Goal: Task Accomplishment & Management: Use online tool/utility

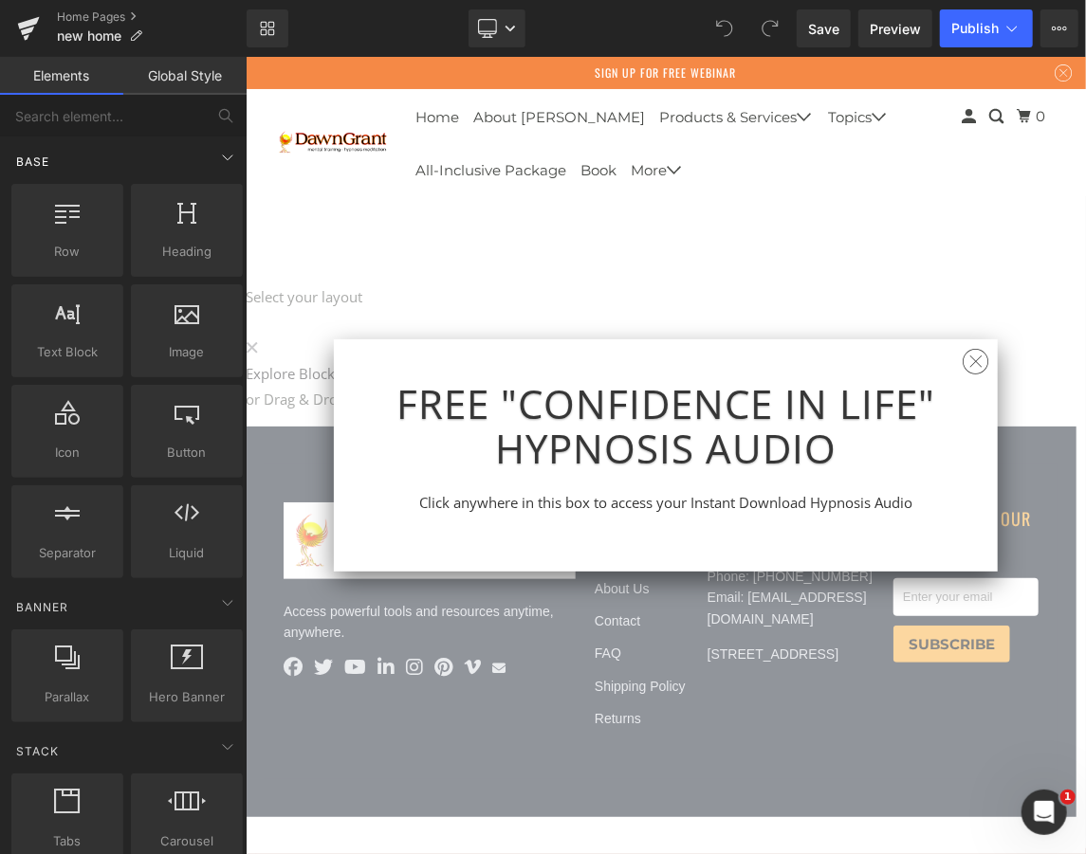
click at [88, 160] on div "Base" at bounding box center [127, 161] width 239 height 38
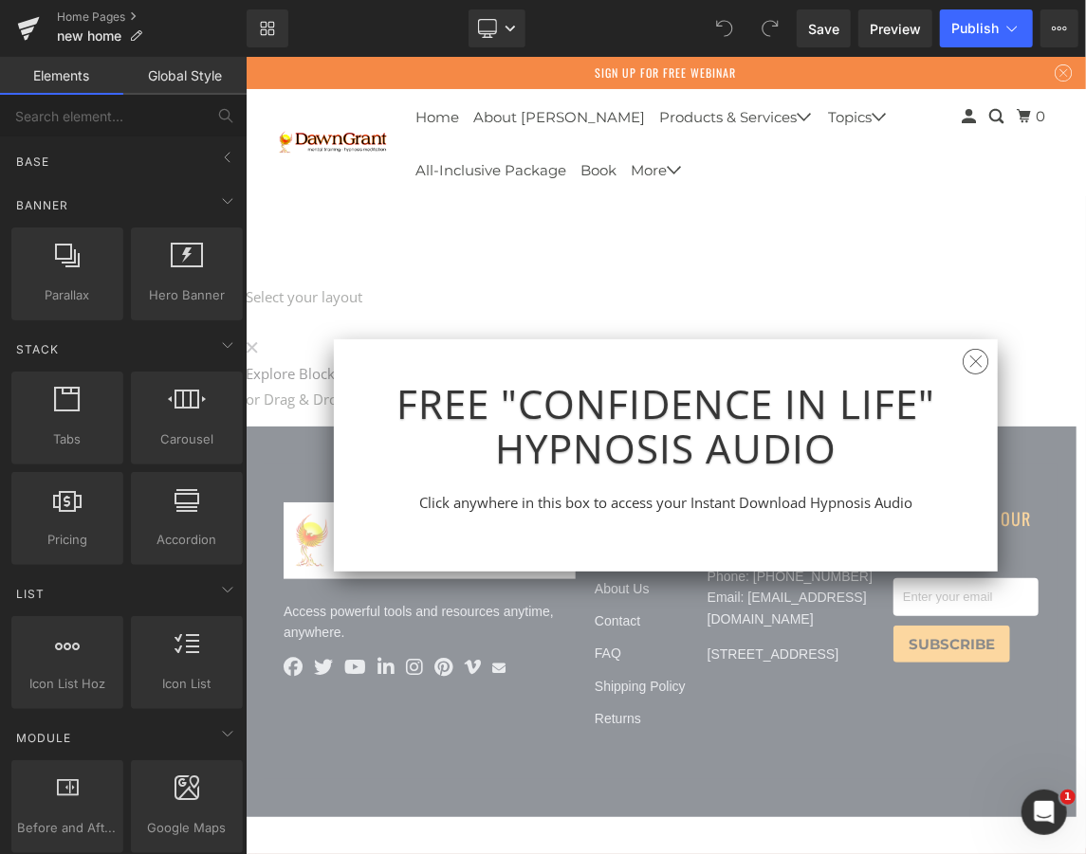
click at [52, 70] on link "Elements" at bounding box center [61, 76] width 123 height 38
click at [188, 32] on ul "Home Pages new home" at bounding box center [152, 28] width 190 height 38
click at [1056, 30] on icon at bounding box center [1058, 28] width 15 height 15
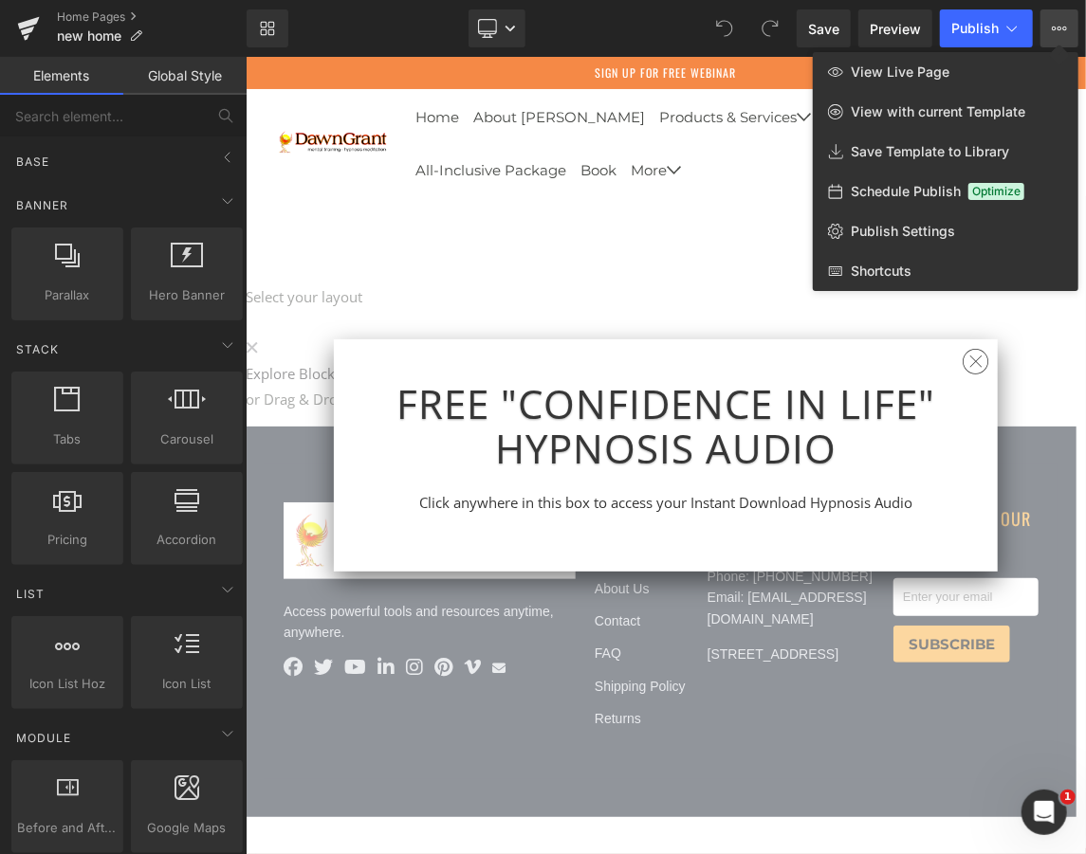
click at [1056, 30] on icon at bounding box center [1058, 28] width 15 height 15
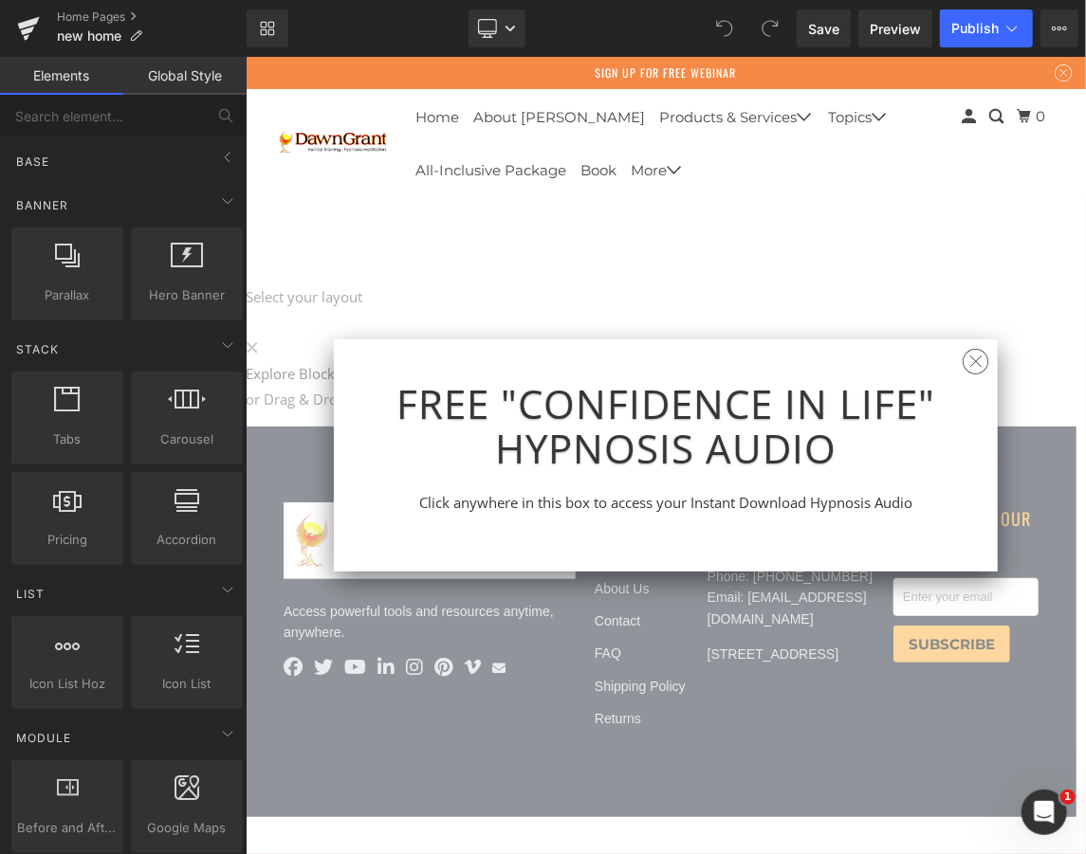
click at [180, 72] on link "Global Style" at bounding box center [184, 76] width 123 height 38
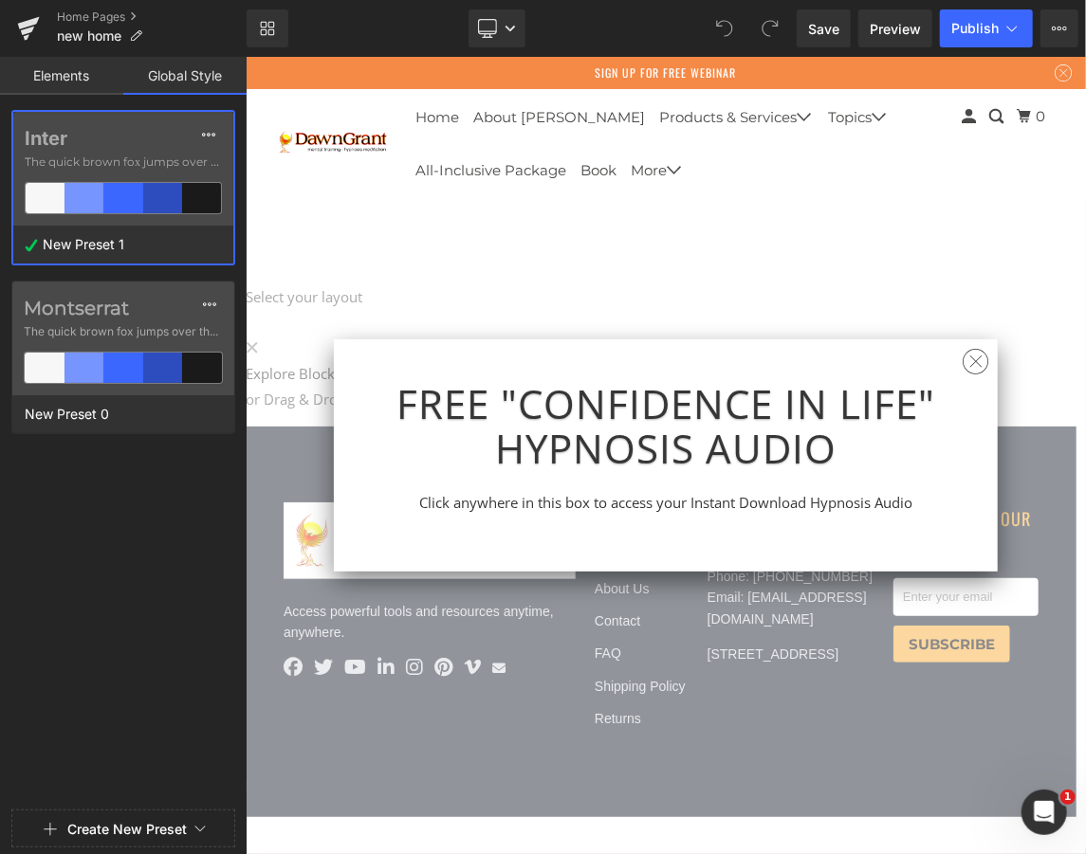
click at [114, 76] on link "Elements" at bounding box center [61, 76] width 123 height 38
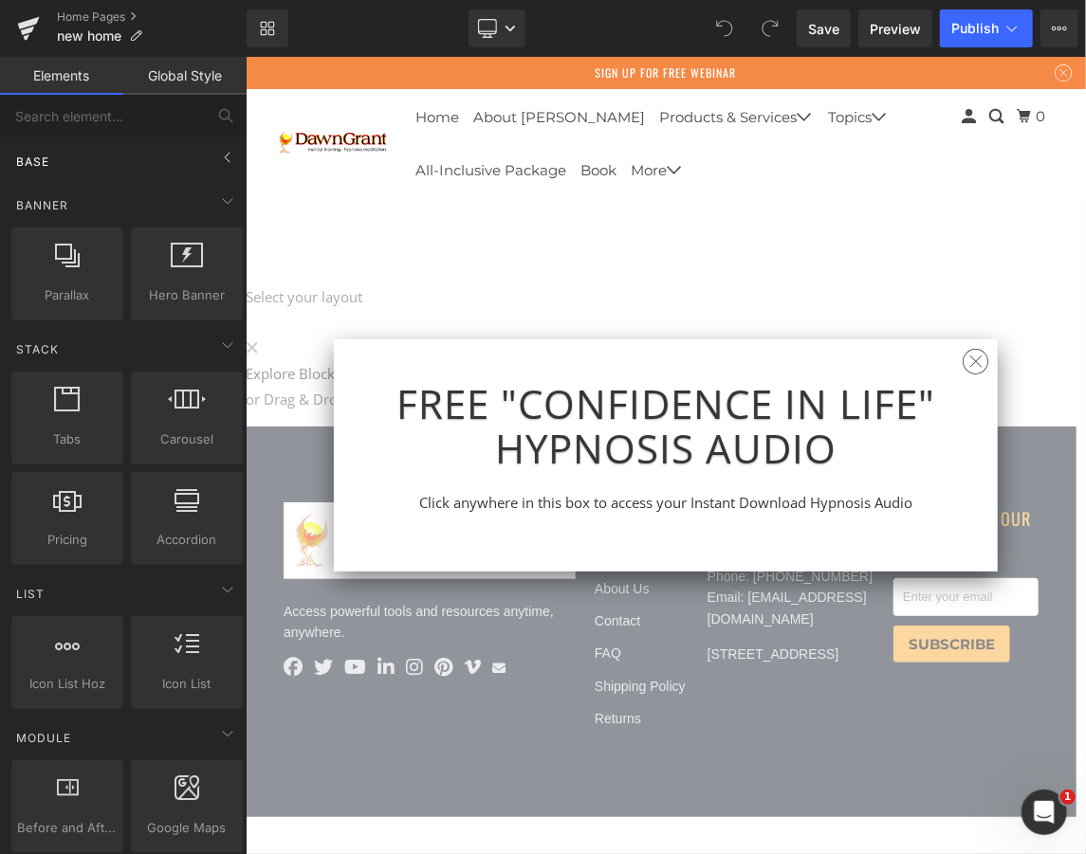
click at [122, 159] on div "Base" at bounding box center [127, 161] width 239 height 38
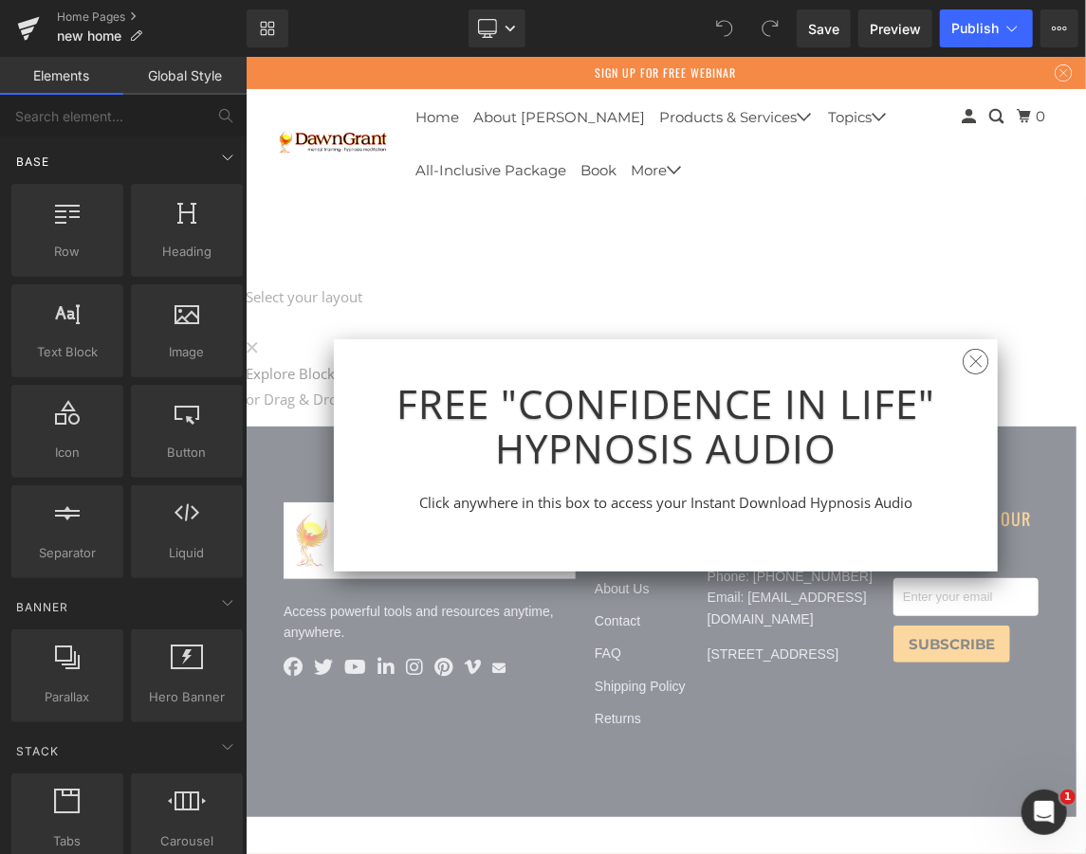
click at [122, 159] on div "Base" at bounding box center [127, 161] width 239 height 38
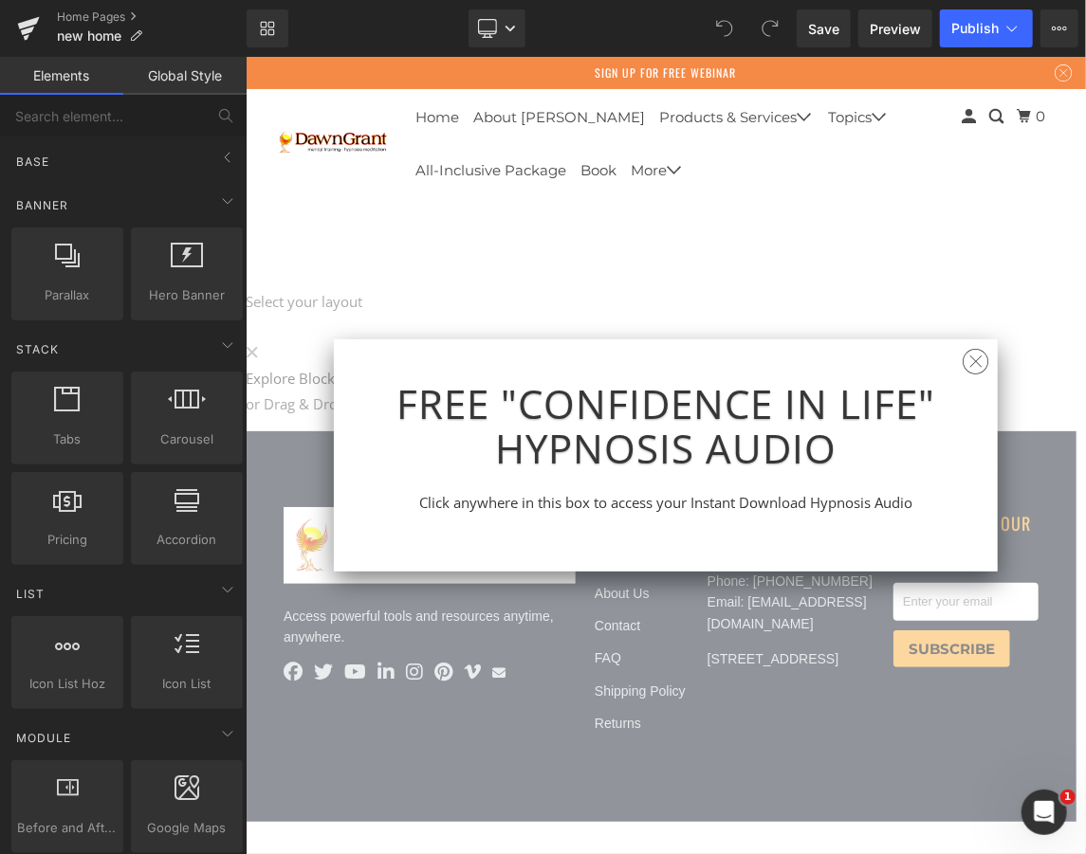
scroll to position [801, 0]
click at [967, 328] on div "Liquid Liquid Liquid Liquid Row Liquid Liquid Liquid Liquid Liquid Liquid Liqui…" at bounding box center [660, 240] width 831 height 352
click at [972, 338] on div "Liquid Liquid Liquid Liquid Row Liquid Liquid Liquid Liquid Liquid Liquid Liqui…" at bounding box center [660, 240] width 831 height 352
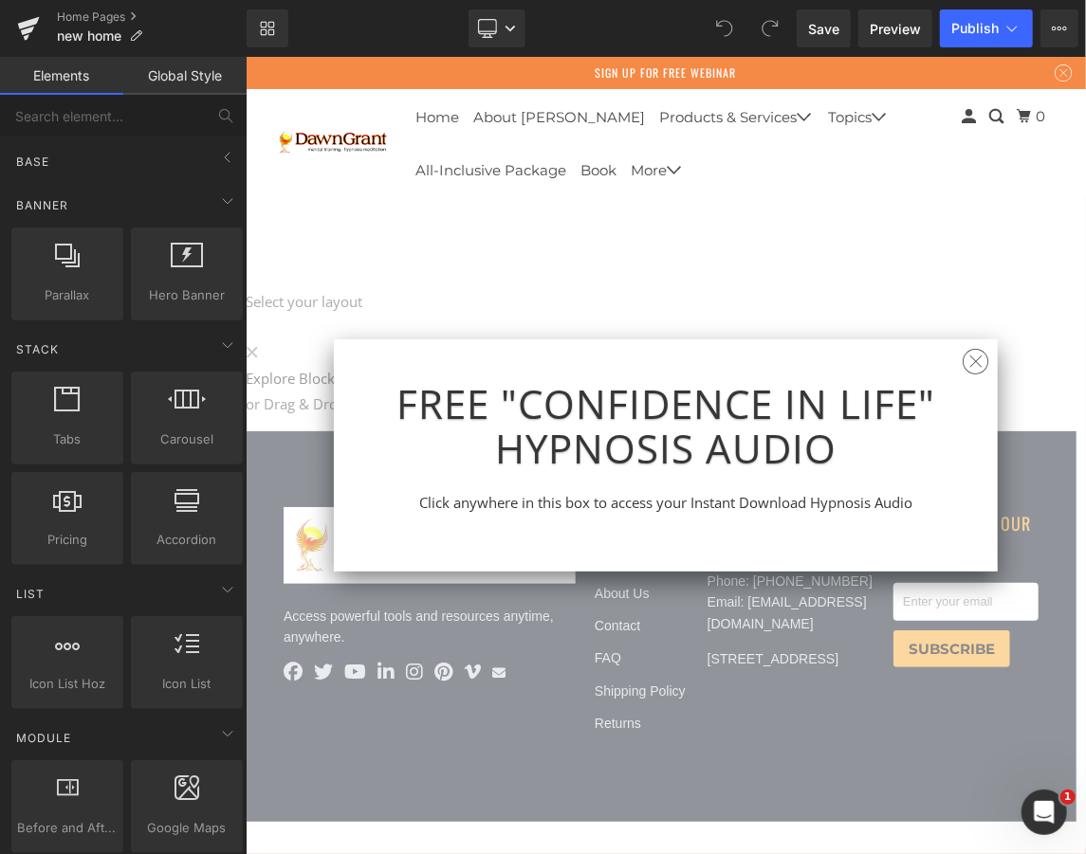
scroll to position [0, 0]
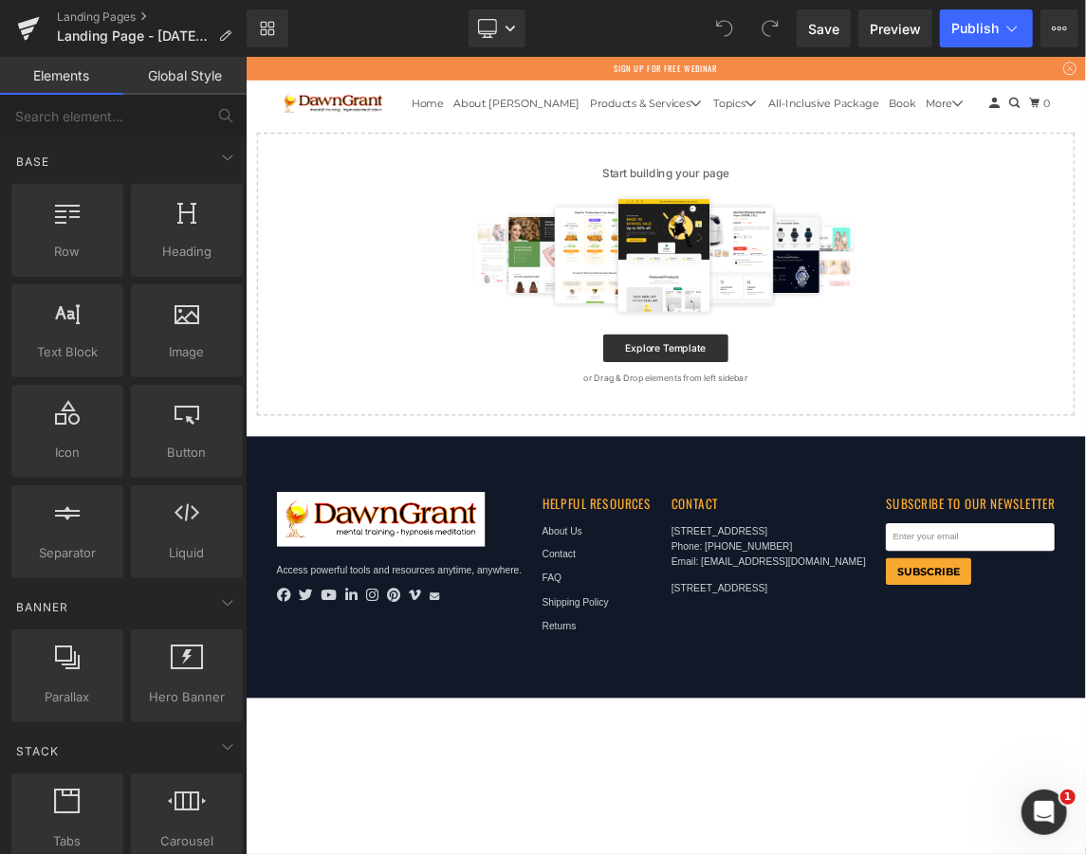
click at [662, 228] on div "Start building your page Explore Template or Drag & Drop elements from left sid…" at bounding box center [818, 352] width 1113 height 383
click at [210, 80] on link "Global Style" at bounding box center [184, 76] width 123 height 38
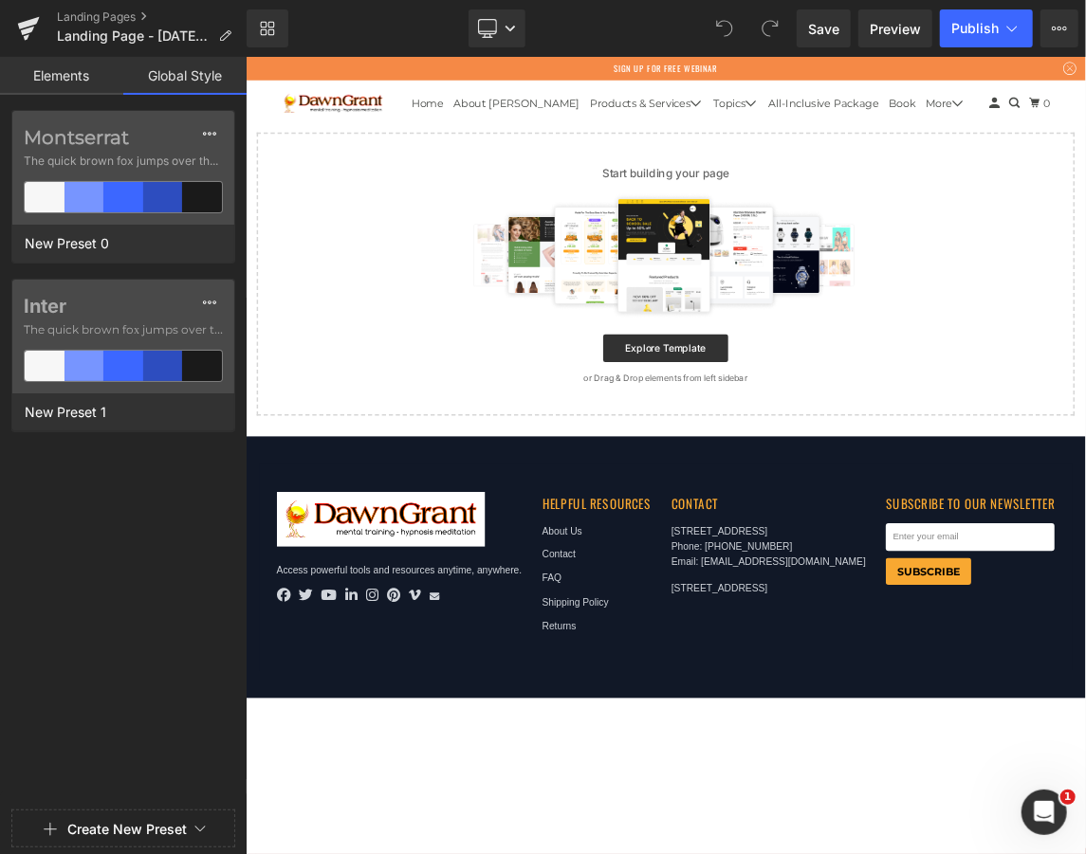
click at [116, 85] on link "Elements" at bounding box center [61, 76] width 123 height 38
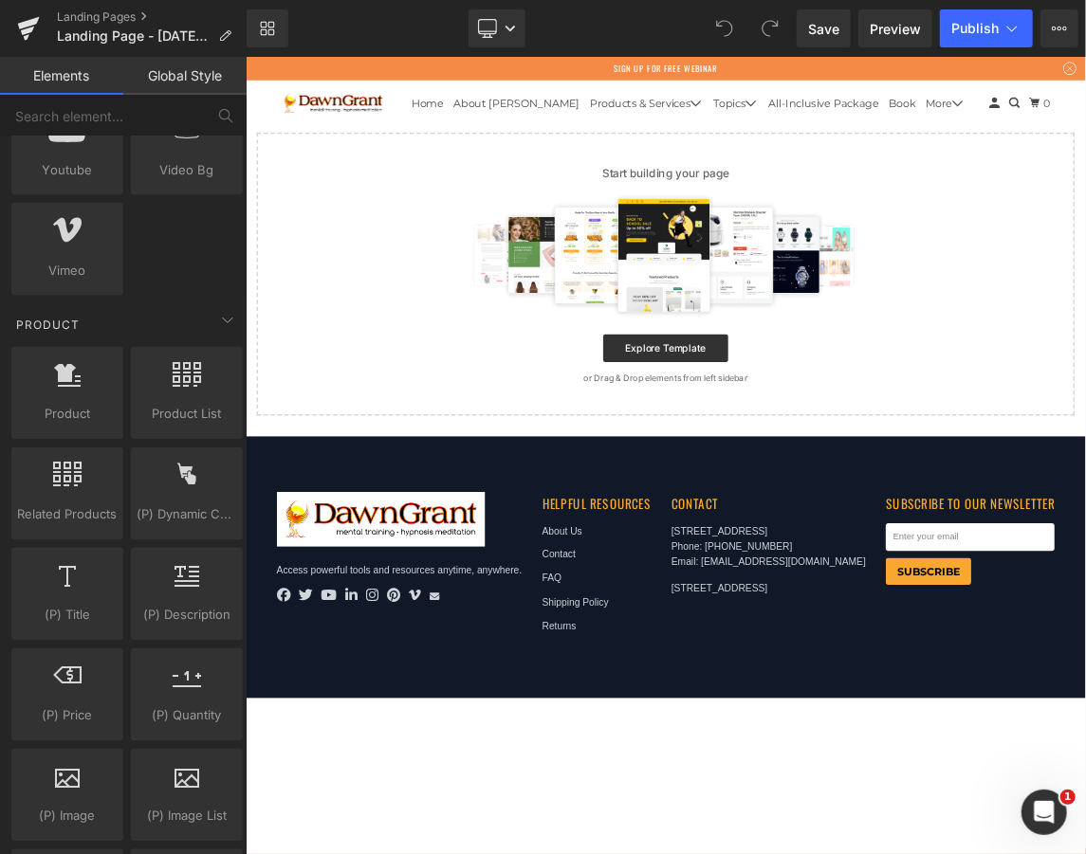
scroll to position [1517, 0]
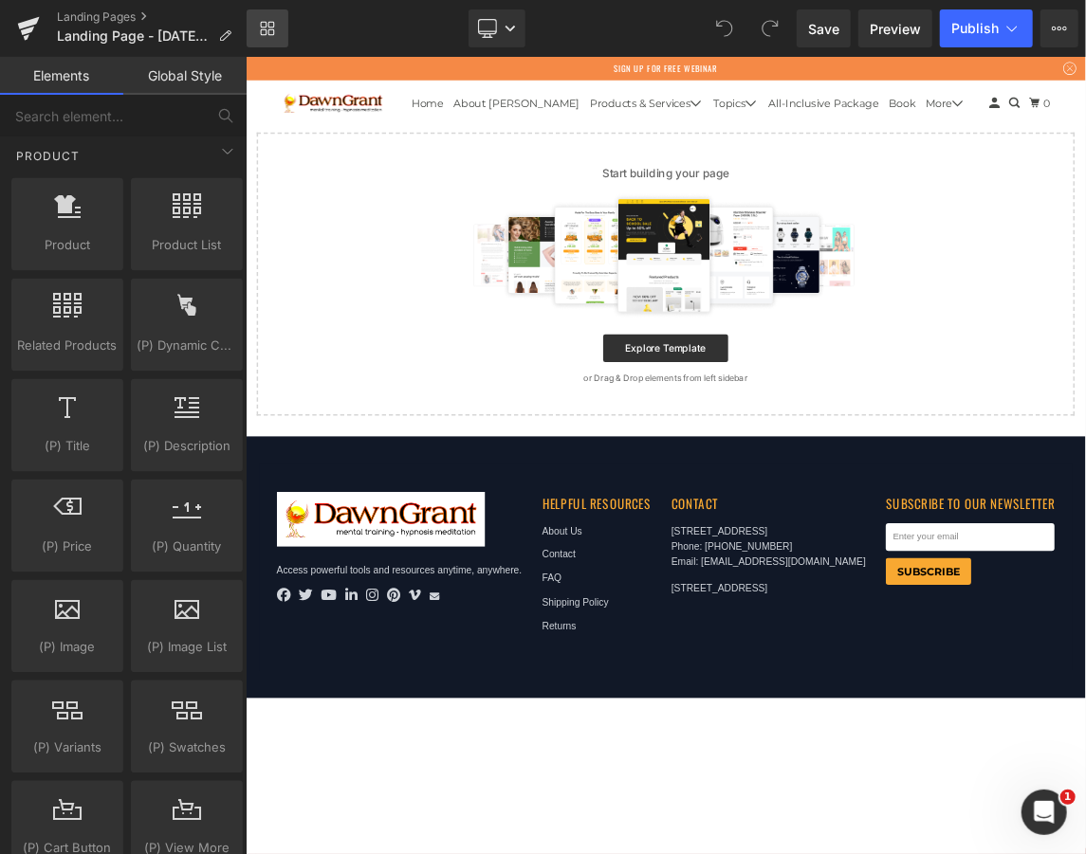
click at [264, 30] on icon at bounding box center [267, 28] width 15 height 15
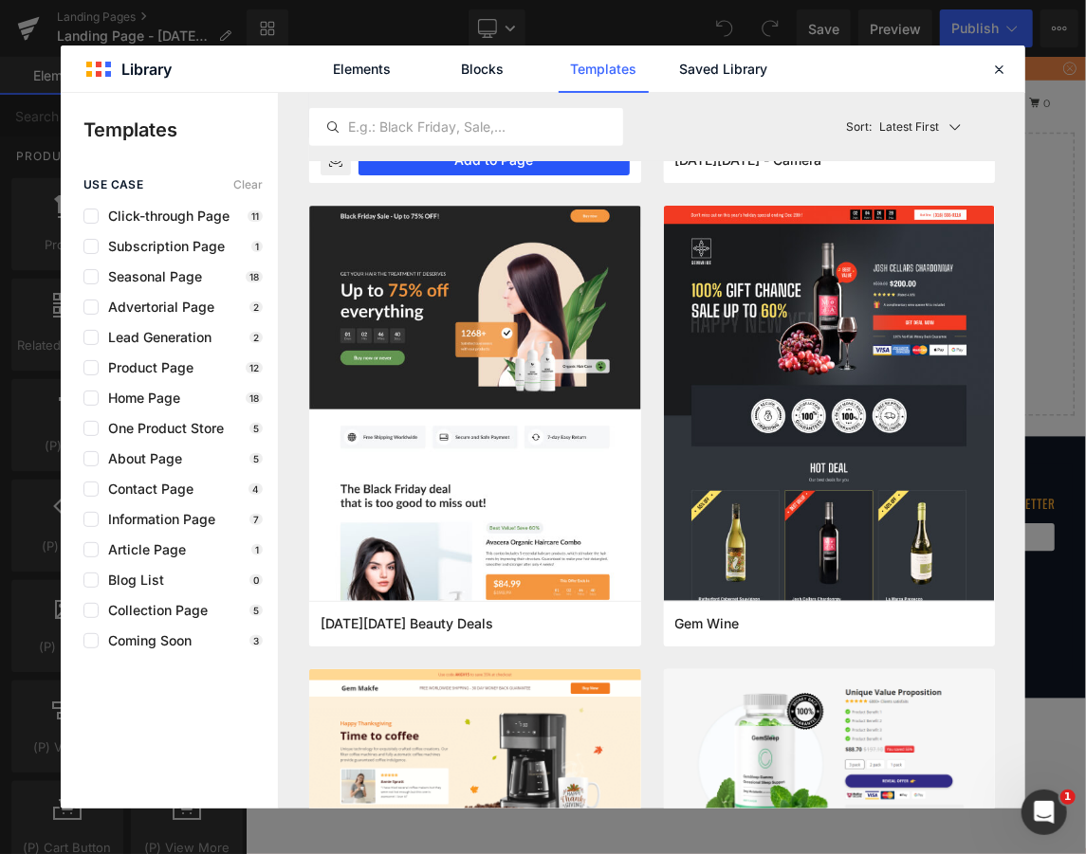
scroll to position [168, 0]
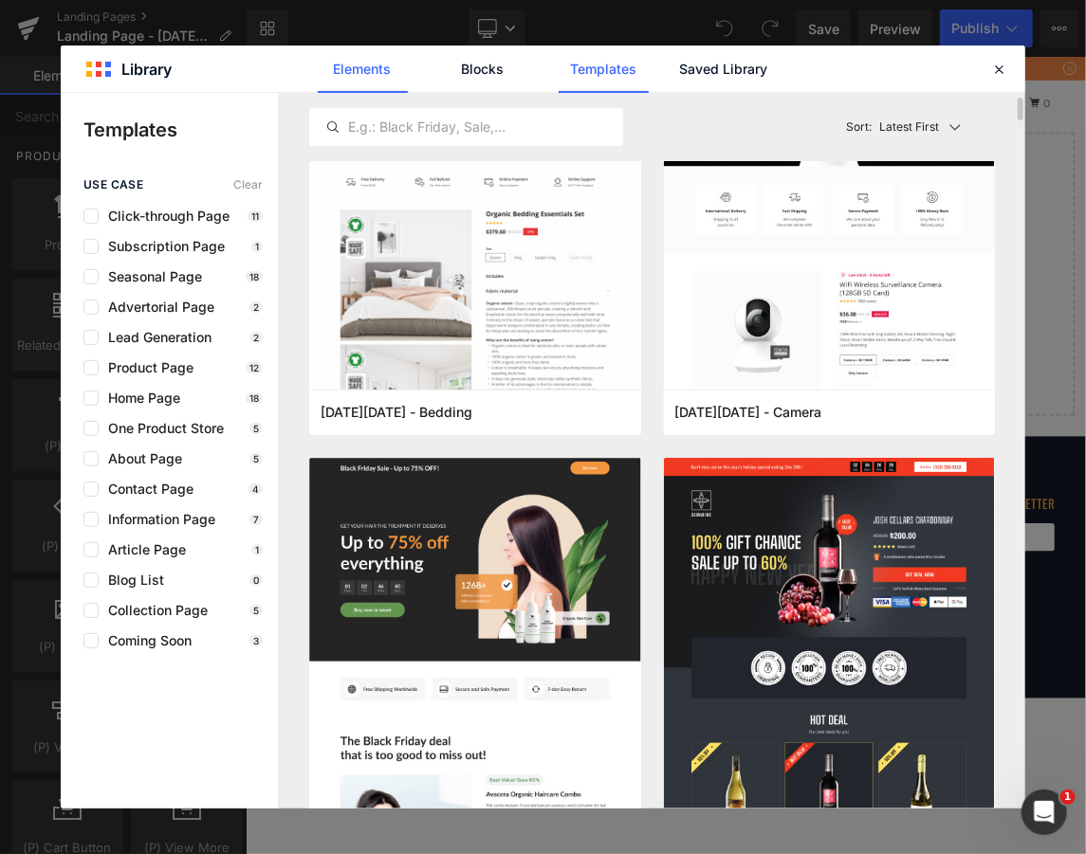
click at [558, 77] on link "Elements" at bounding box center [603, 69] width 90 height 47
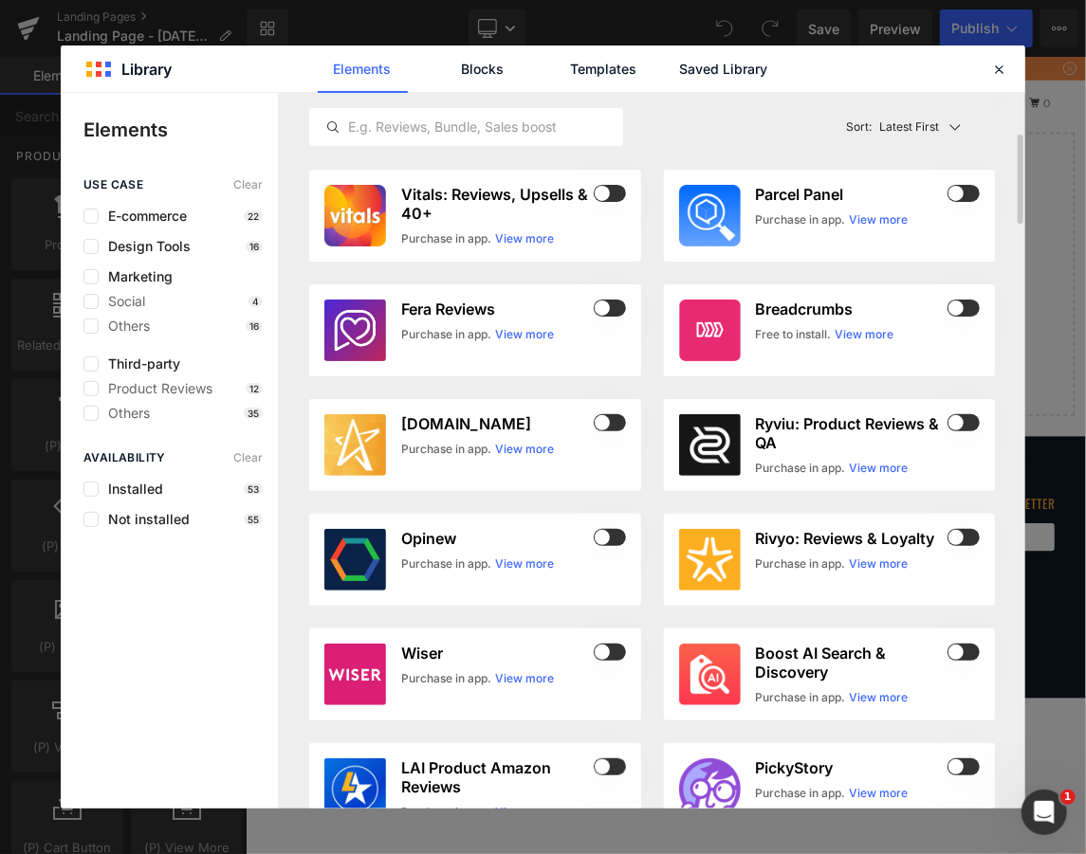
scroll to position [0, 0]
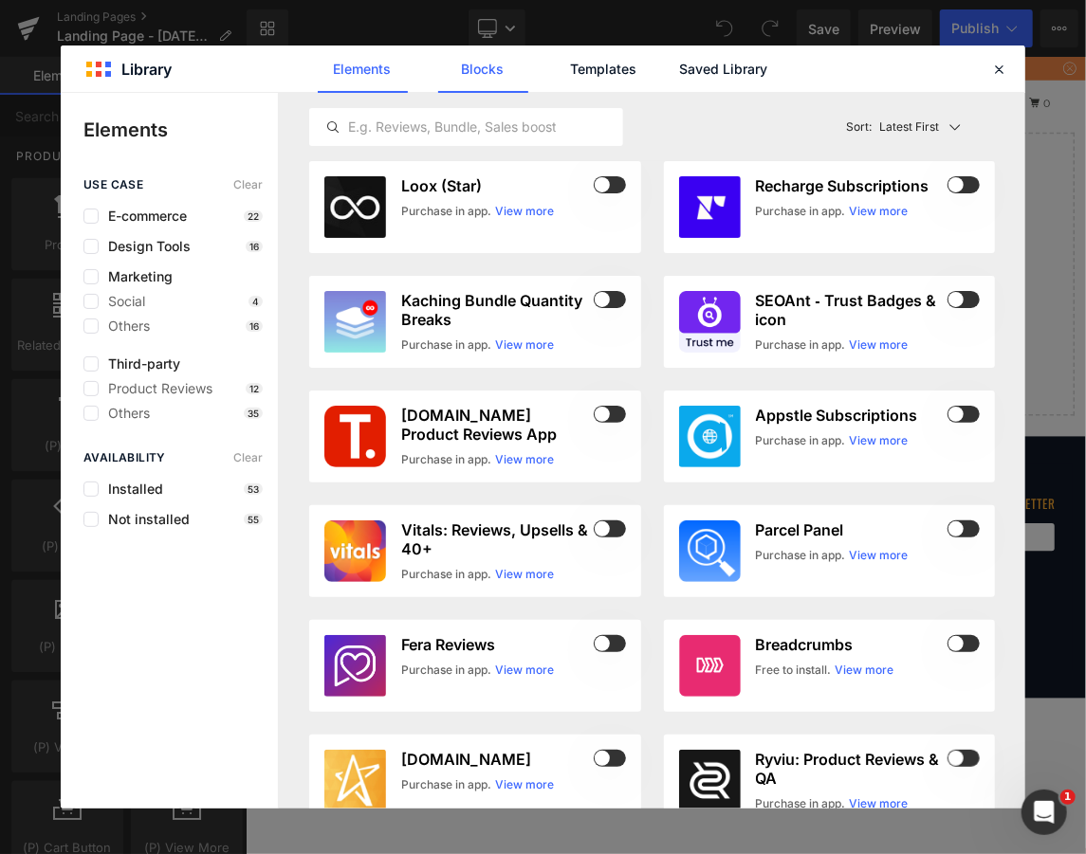
click at [679, 80] on link "Blocks" at bounding box center [724, 69] width 90 height 47
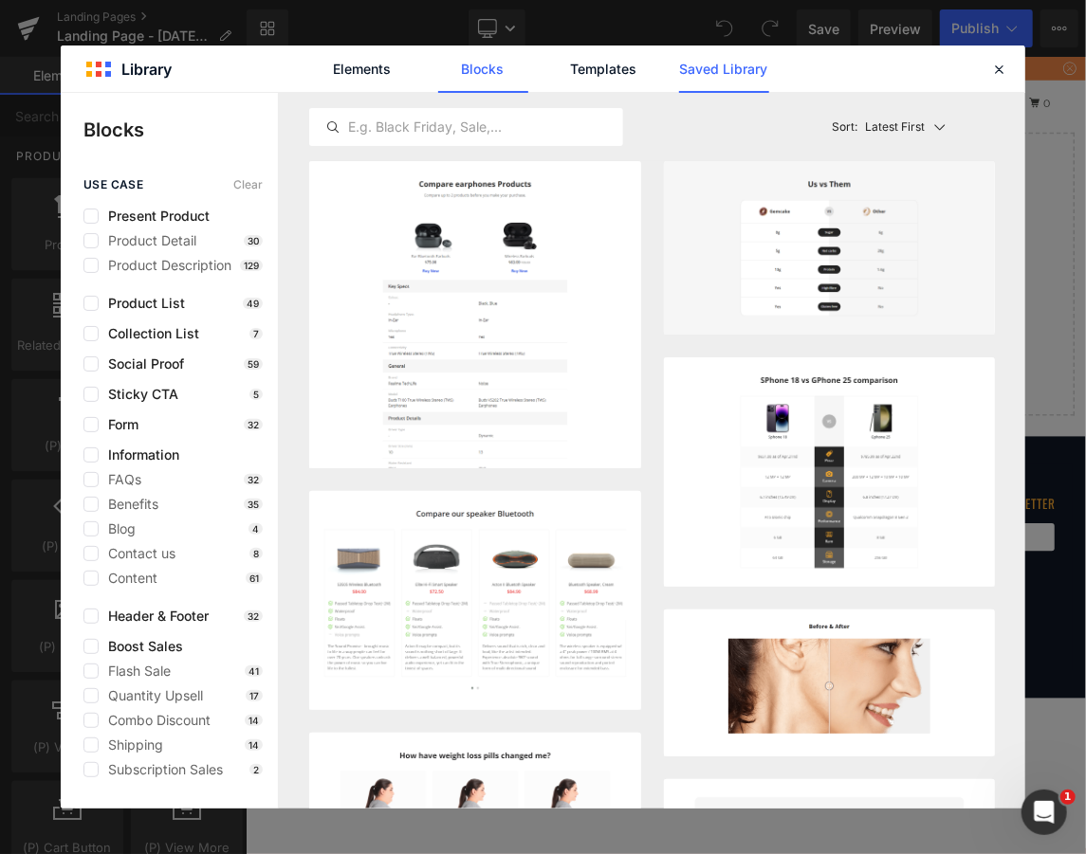
click at [691, 68] on link "Saved Library" at bounding box center [724, 69] width 90 height 47
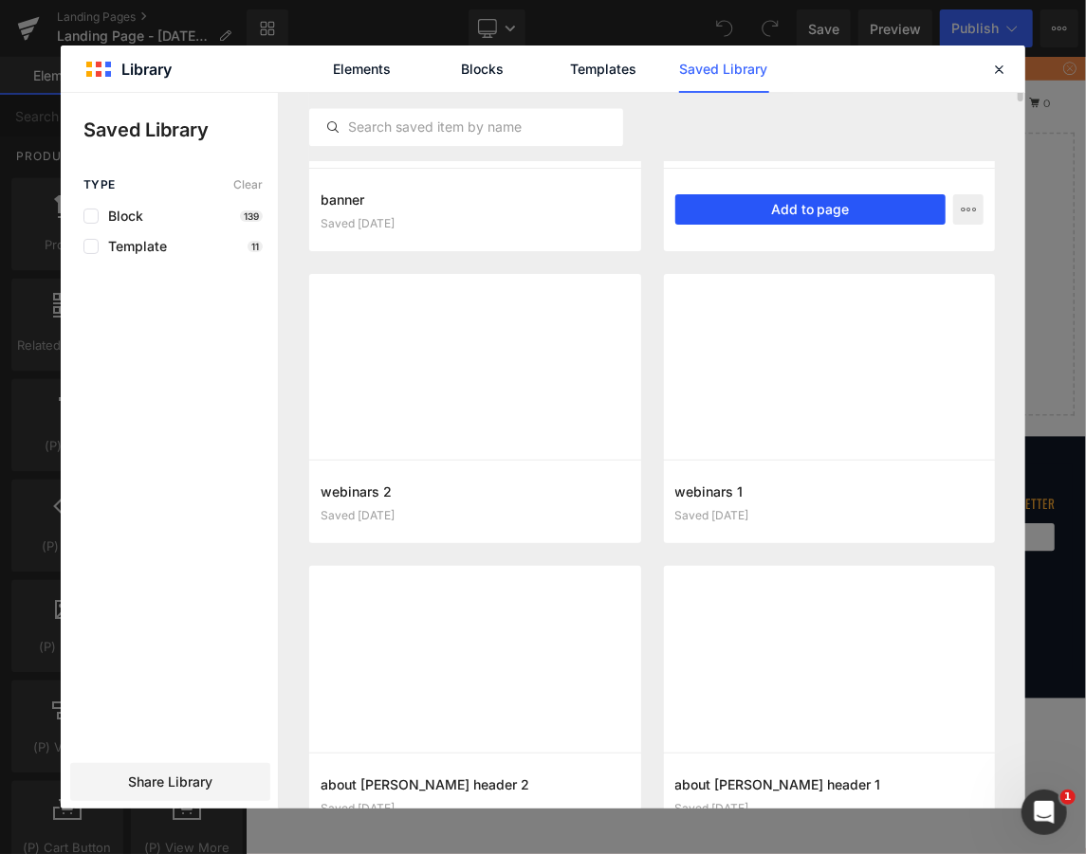
scroll to position [2017, 0]
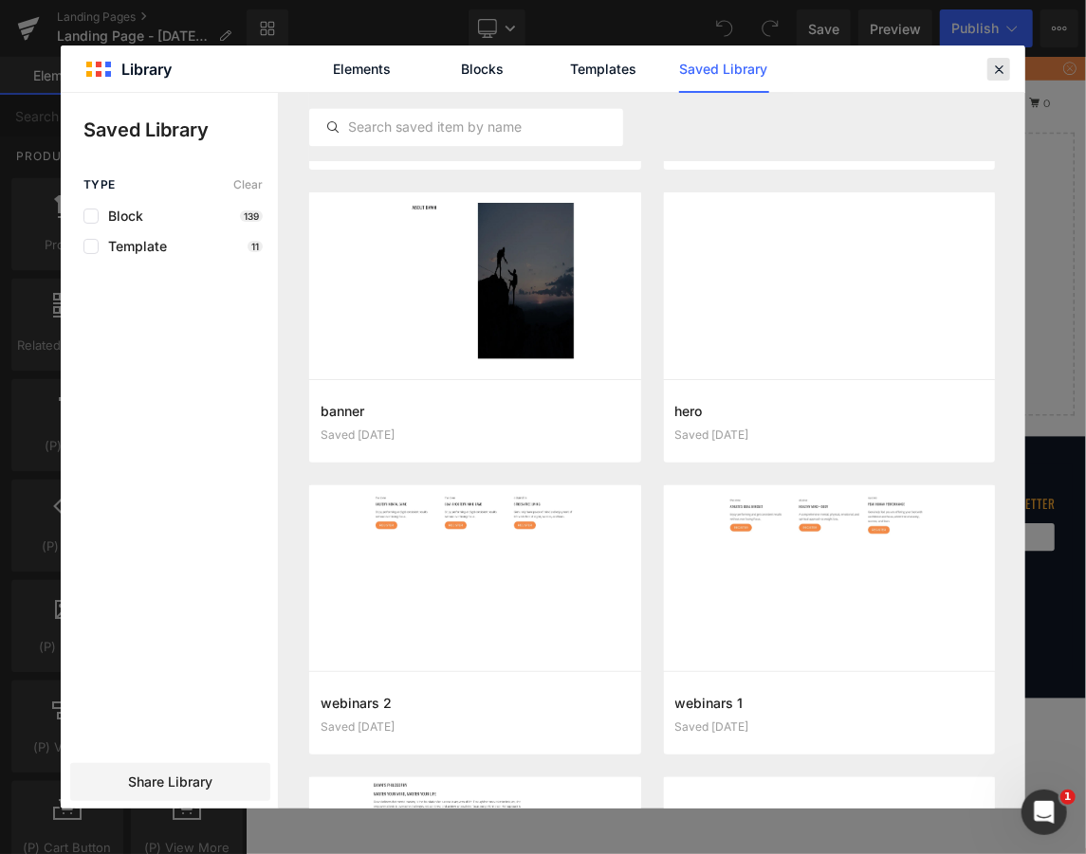
click at [1009, 77] on div at bounding box center [998, 69] width 23 height 23
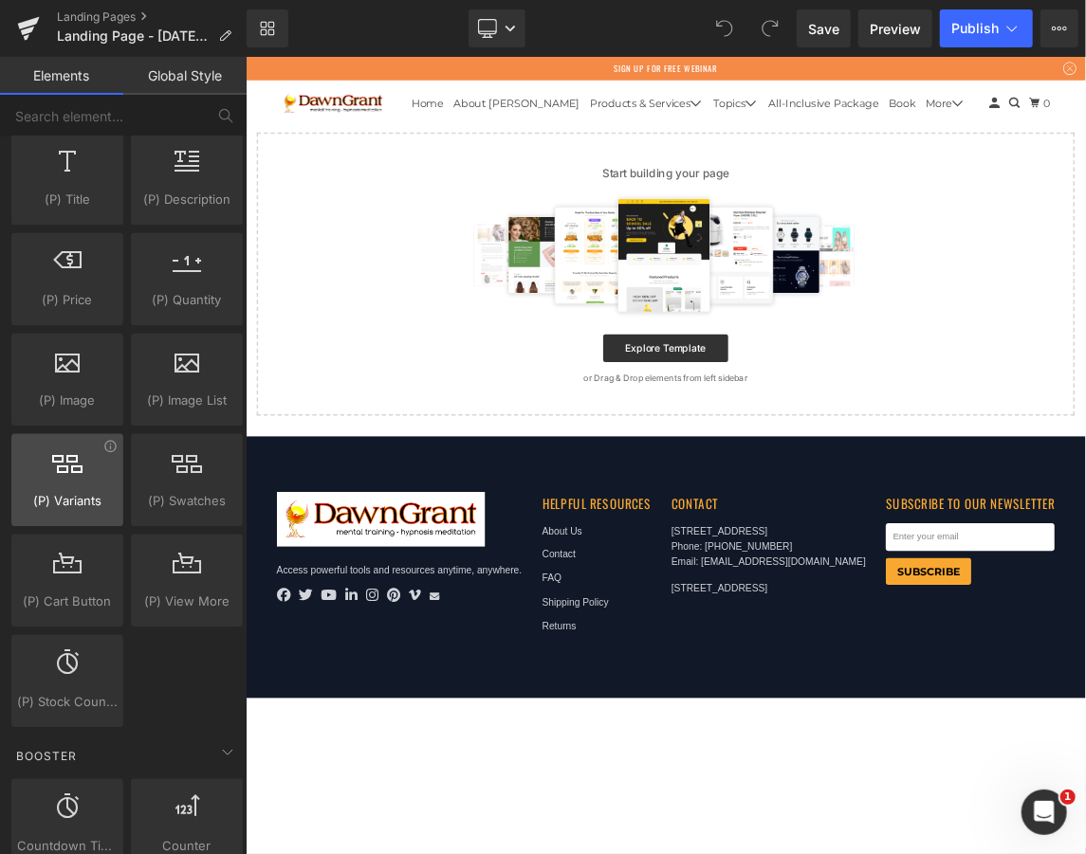
scroll to position [1769, 0]
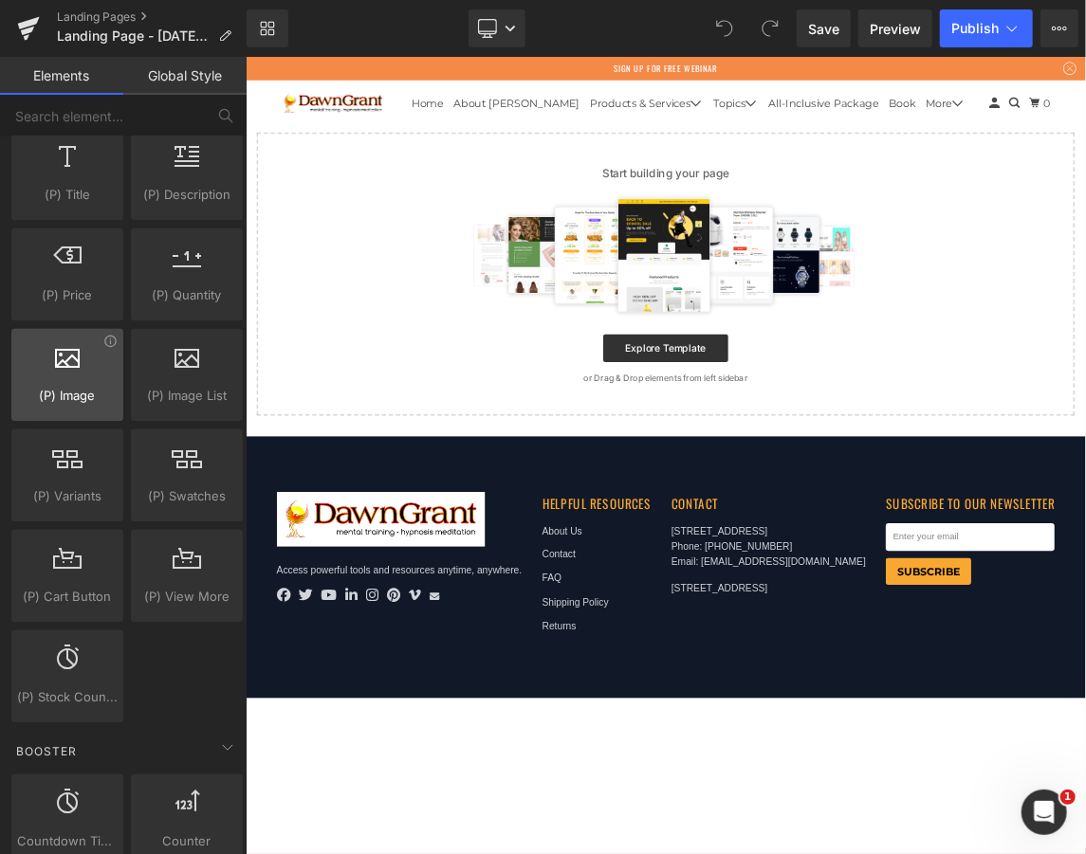
click at [60, 386] on span "(P) Image" at bounding box center [67, 396] width 100 height 20
click at [71, 370] on div at bounding box center [67, 364] width 100 height 43
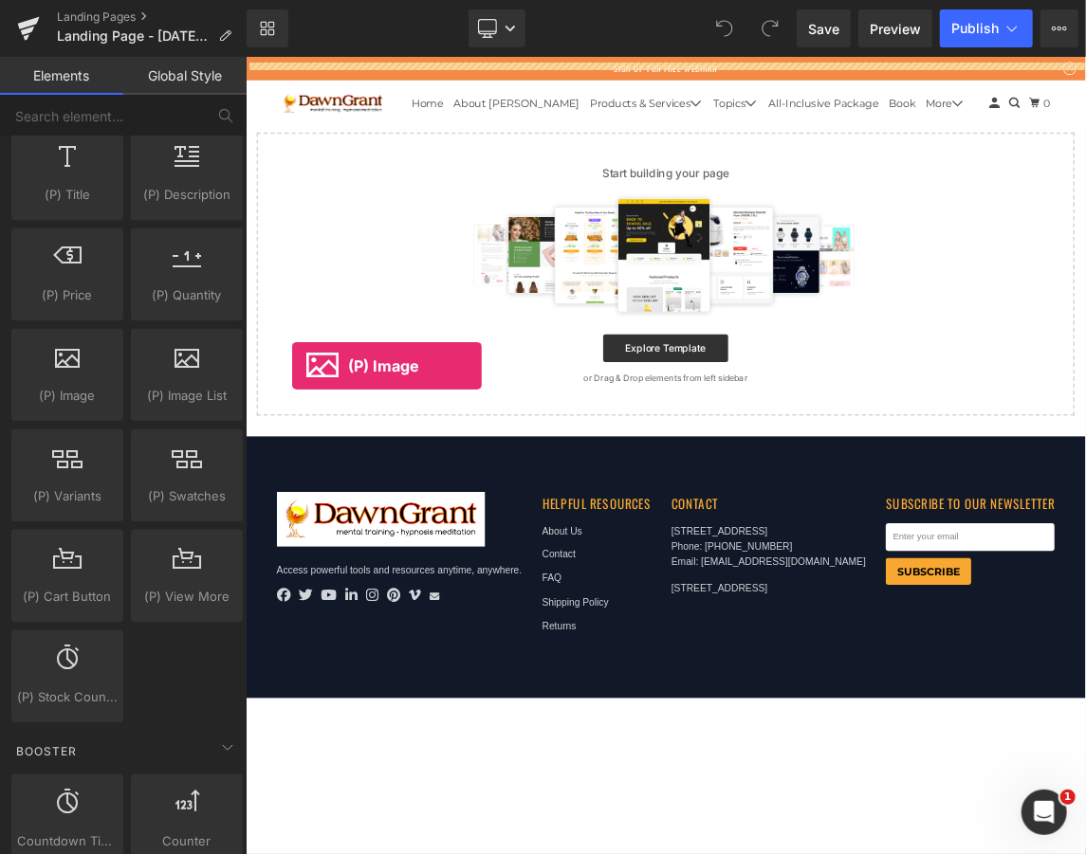
drag, startPoint x: 307, startPoint y: 420, endPoint x: 307, endPoint y: 478, distance: 57.8
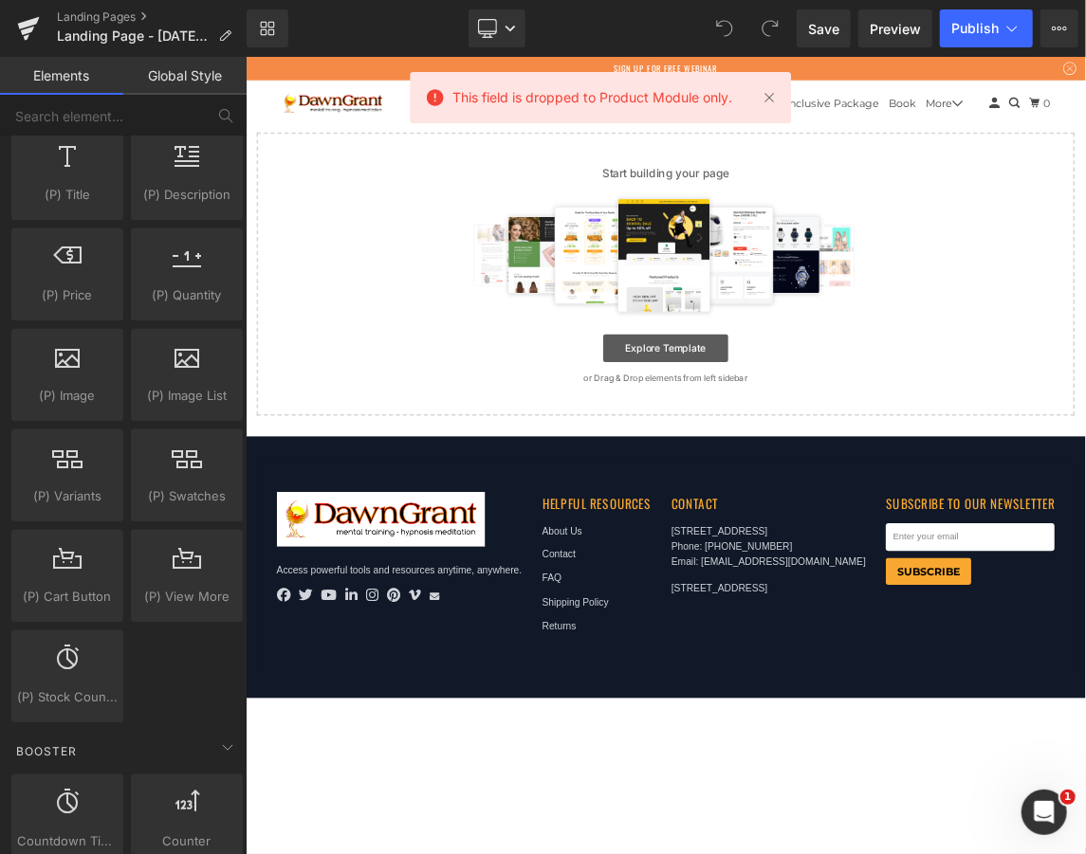
click at [794, 458] on link "Explore Template" at bounding box center [818, 454] width 171 height 38
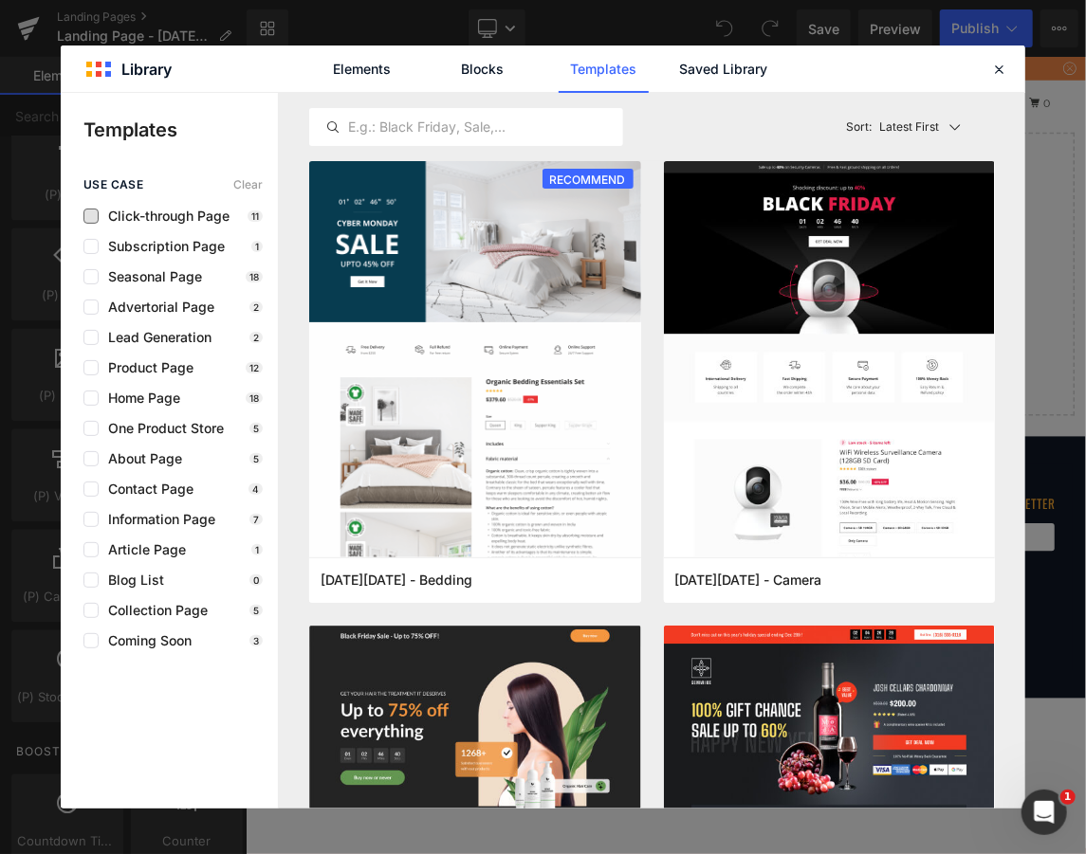
click at [167, 221] on span "Click-through Page" at bounding box center [164, 216] width 131 height 15
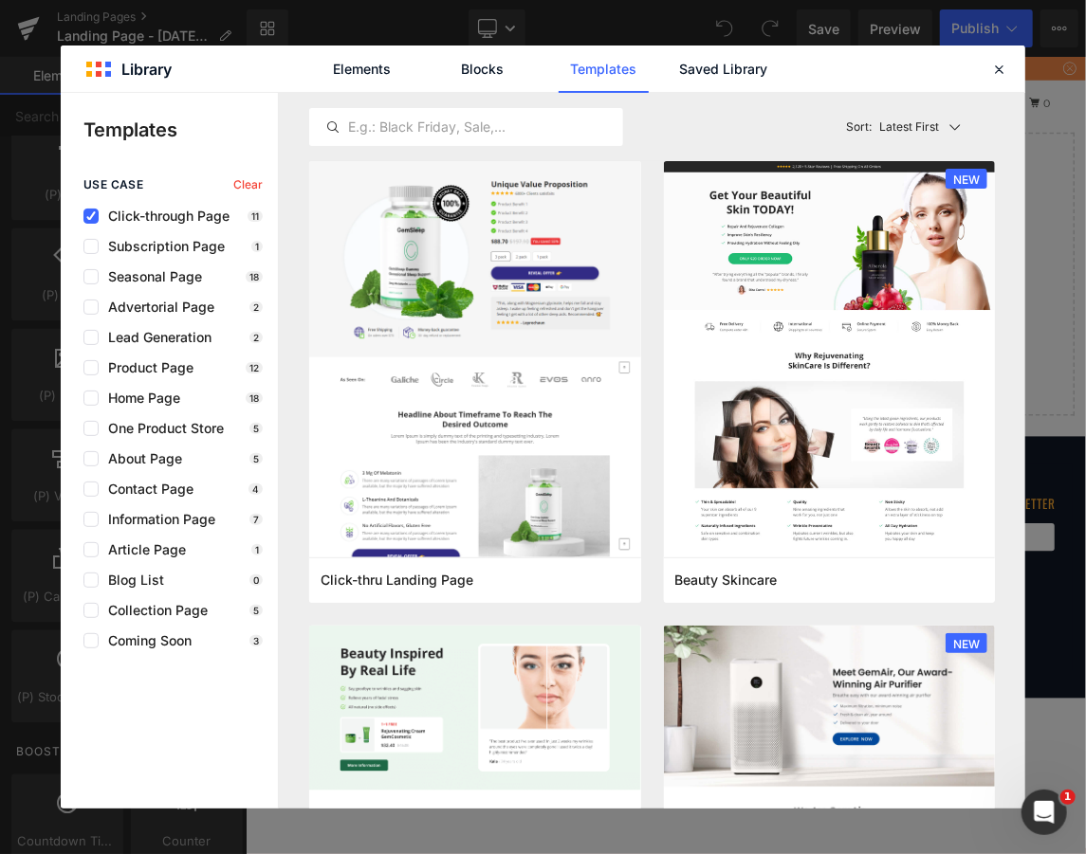
click at [169, 254] on div "use case Clear Click-through Page 11 Subscription Page 1 Seasonal Page 18 Adver…" at bounding box center [169, 413] width 217 height 470
click at [176, 247] on span "Subscription Page" at bounding box center [162, 246] width 126 height 15
click at [90, 216] on icon at bounding box center [90, 216] width 9 height 0
click at [91, 216] on input "checkbox" at bounding box center [91, 216] width 0 height 0
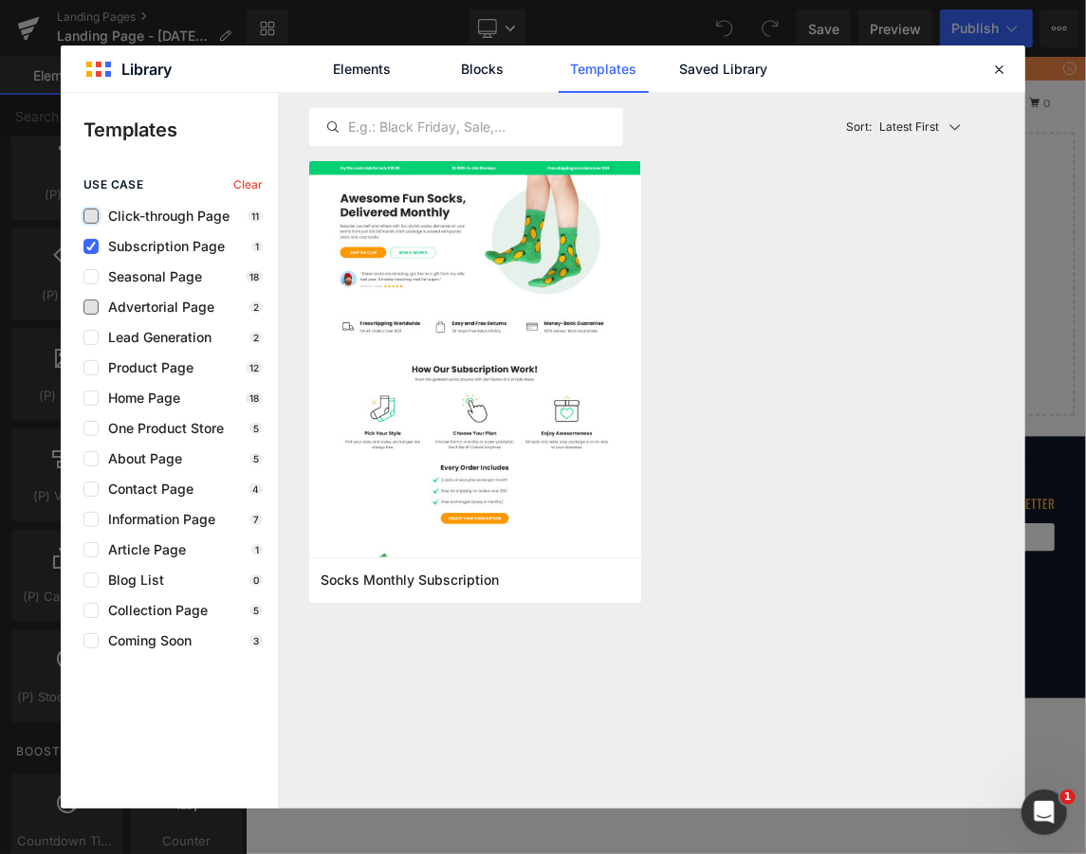
click at [162, 305] on span "Advertorial Page" at bounding box center [157, 307] width 116 height 15
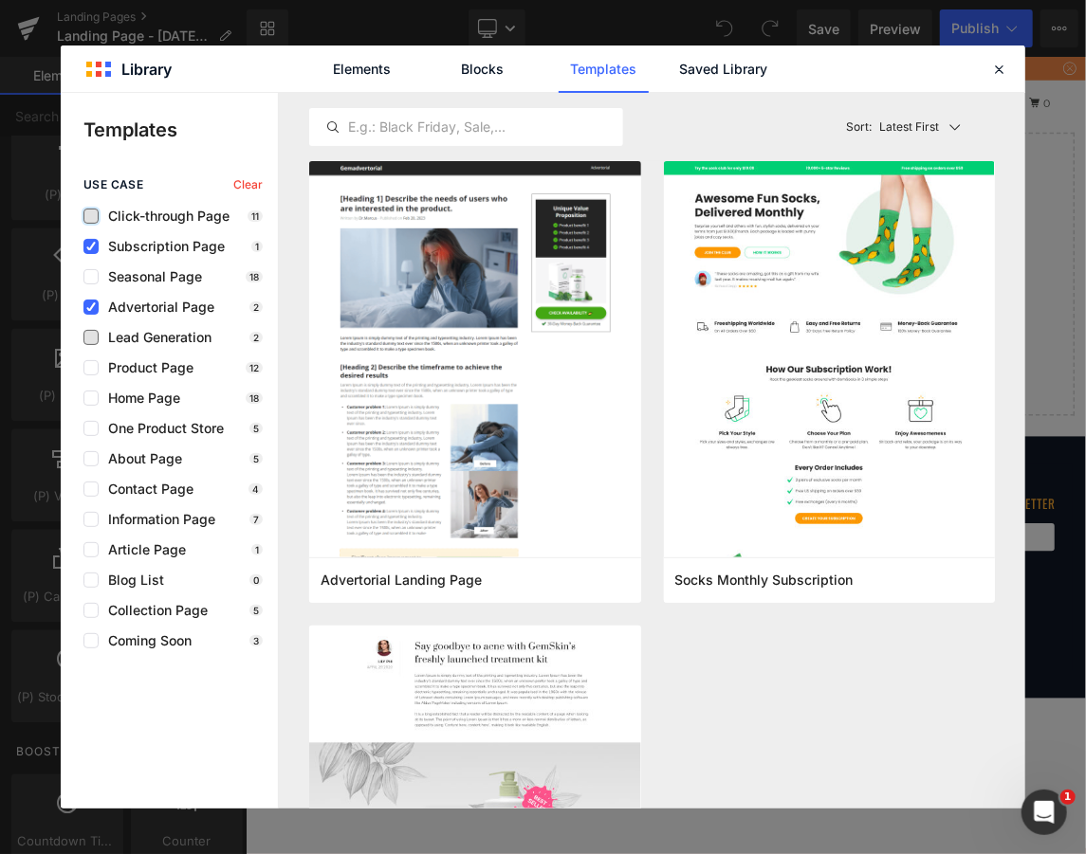
click at [151, 334] on span "Lead Generation" at bounding box center [155, 337] width 113 height 15
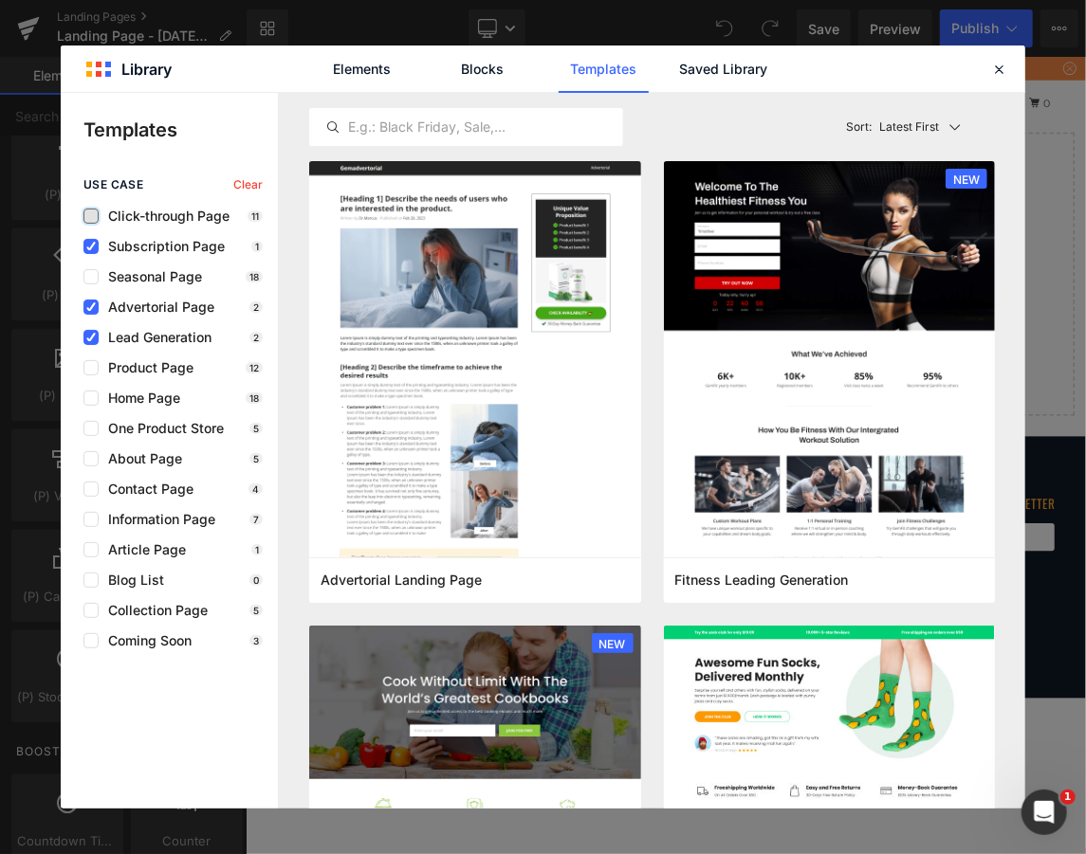
click at [135, 301] on span "Advertorial Page" at bounding box center [157, 307] width 116 height 15
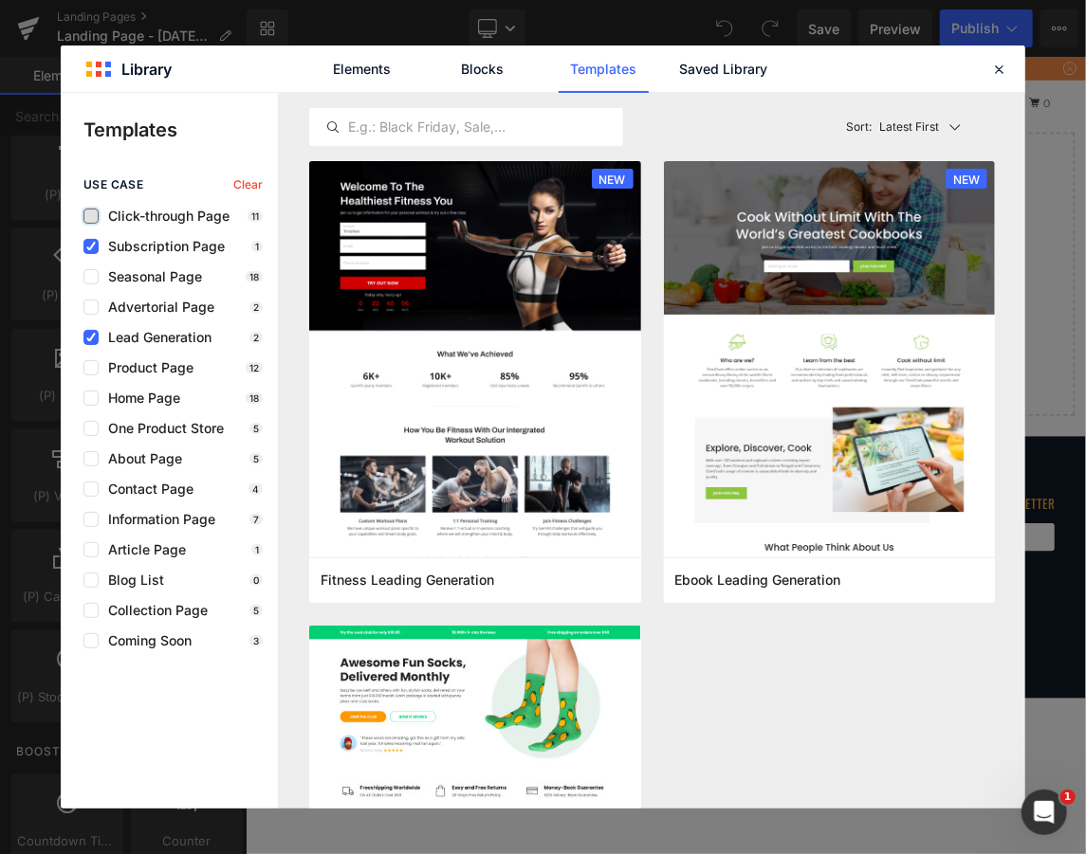
click at [131, 248] on span "Subscription Page" at bounding box center [162, 246] width 126 height 15
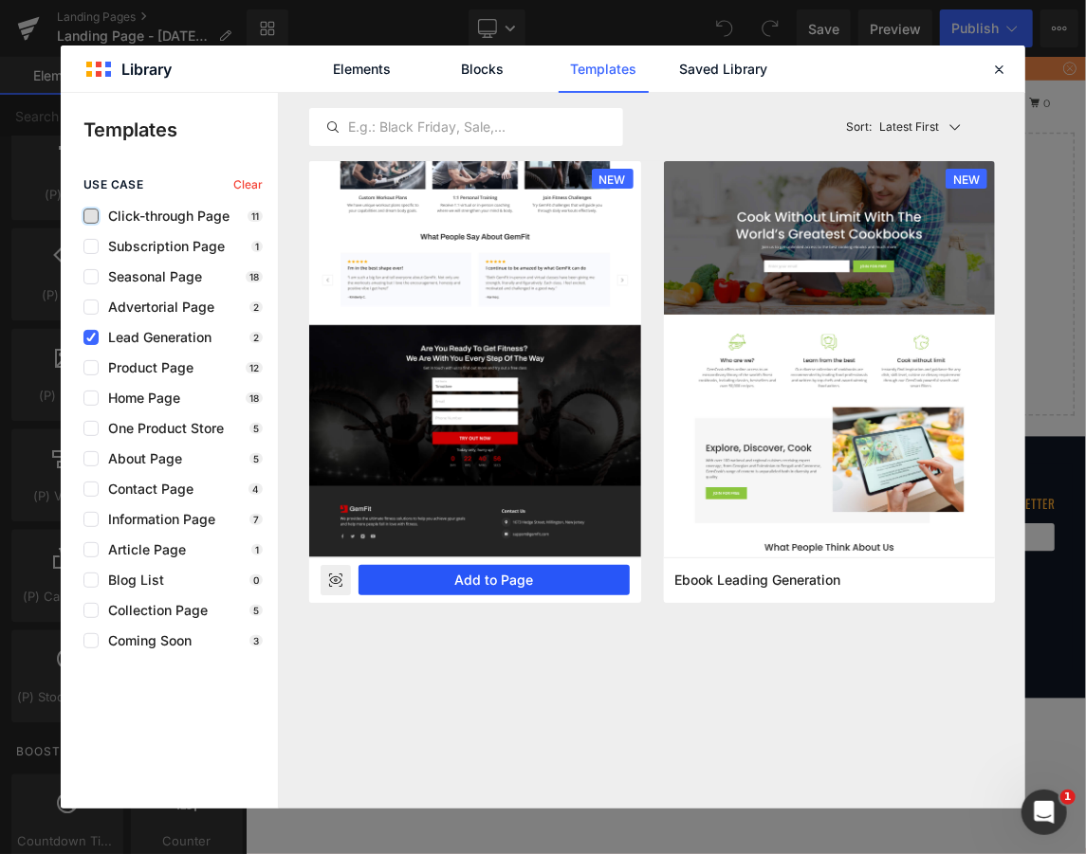
click at [502, 575] on button "Add to Page" at bounding box center [493, 580] width 271 height 30
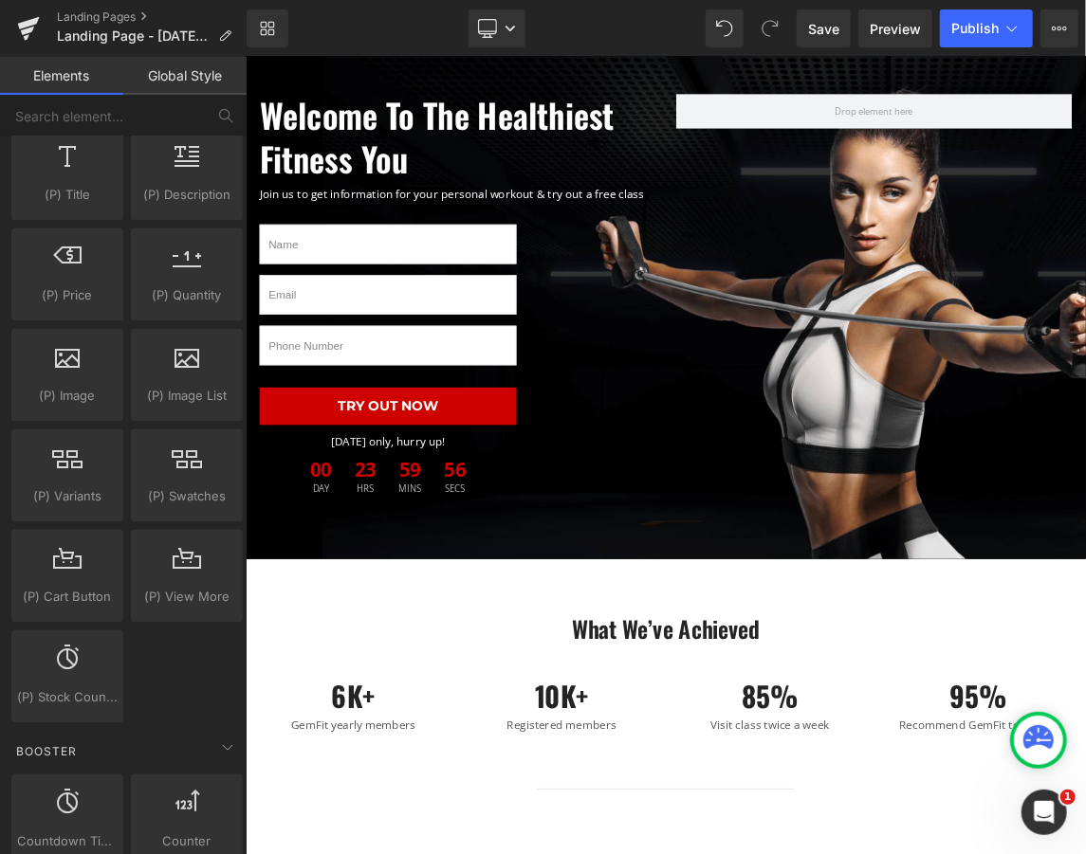
scroll to position [0, 0]
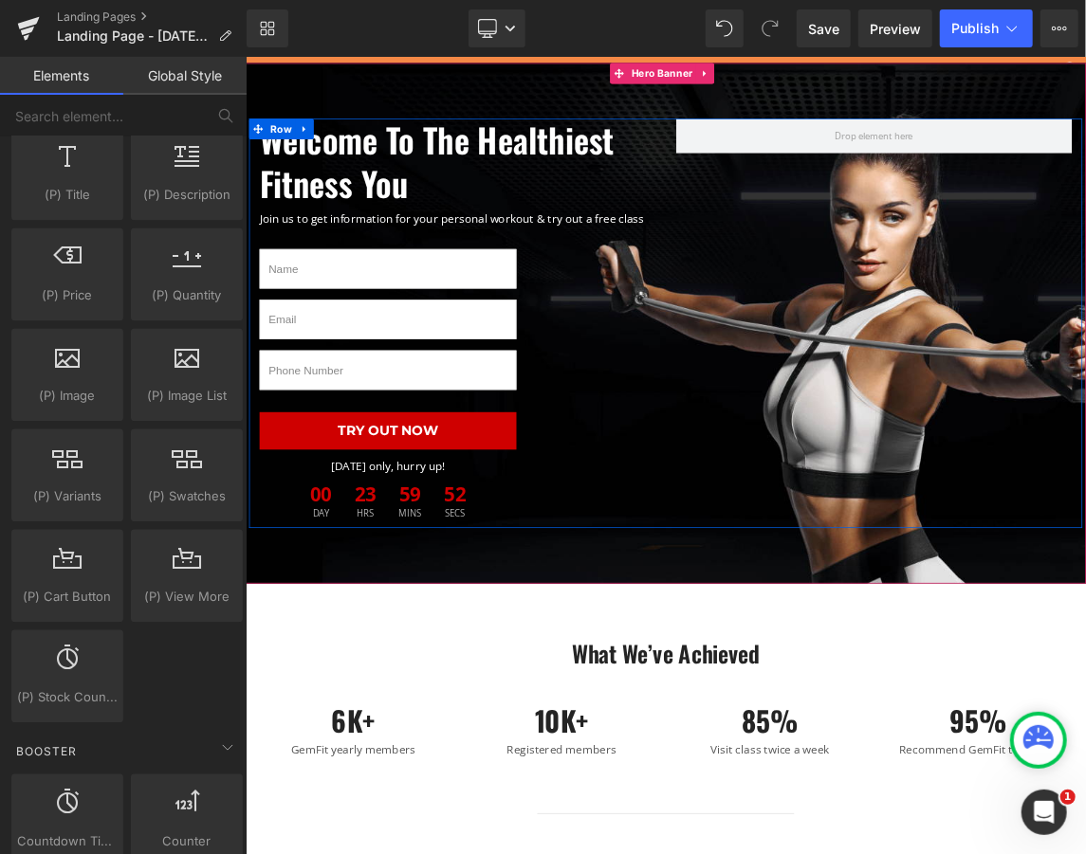
click at [877, 506] on div "Welcome To The Healthiest Fitness You Heading Join us to get information for yo…" at bounding box center [818, 420] width 1138 height 560
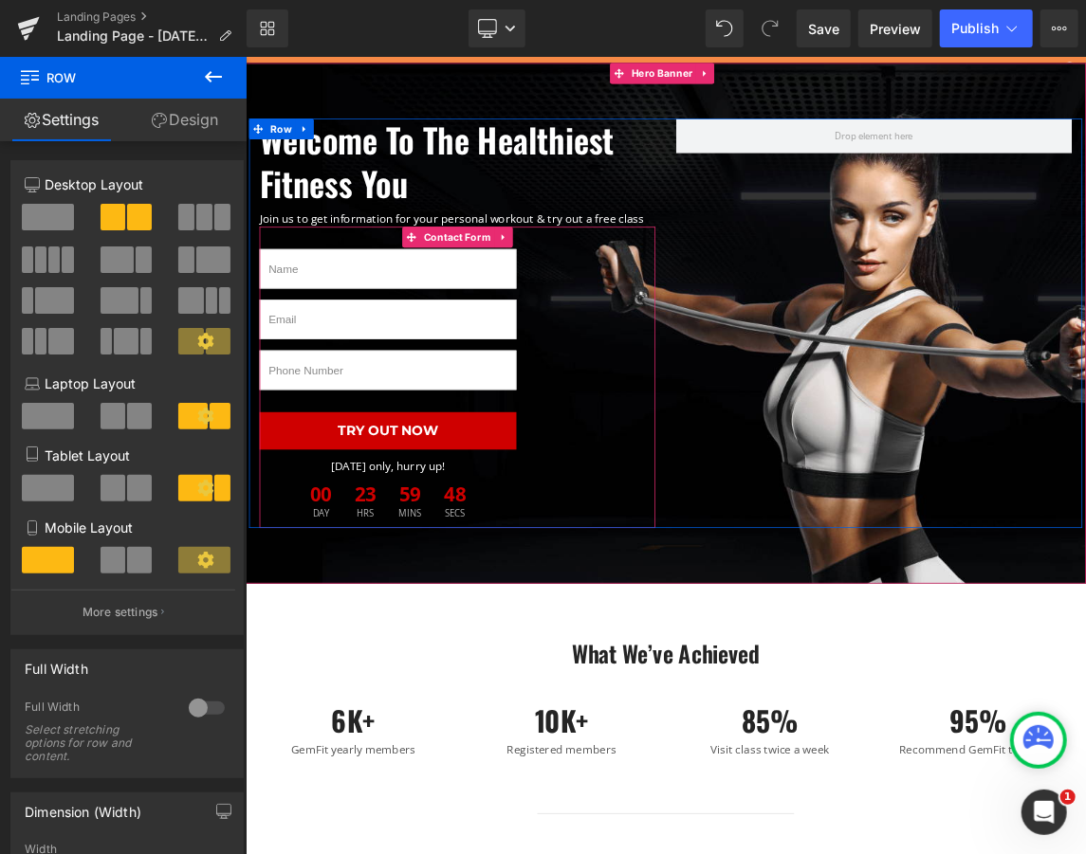
click at [655, 356] on div "Text Field Email Field Text Field Try Out Now Submit Button Today only, hurry u…" at bounding box center [534, 493] width 540 height 411
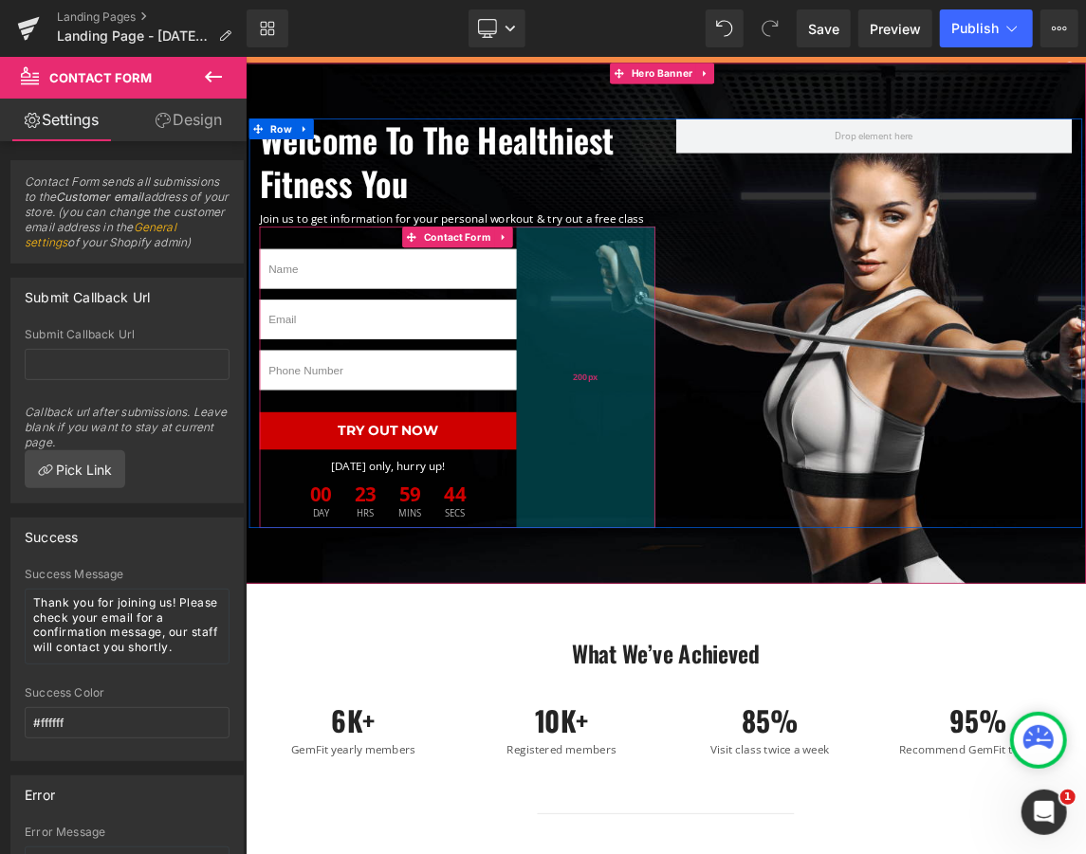
click at [794, 312] on div "200px" at bounding box center [709, 493] width 190 height 411
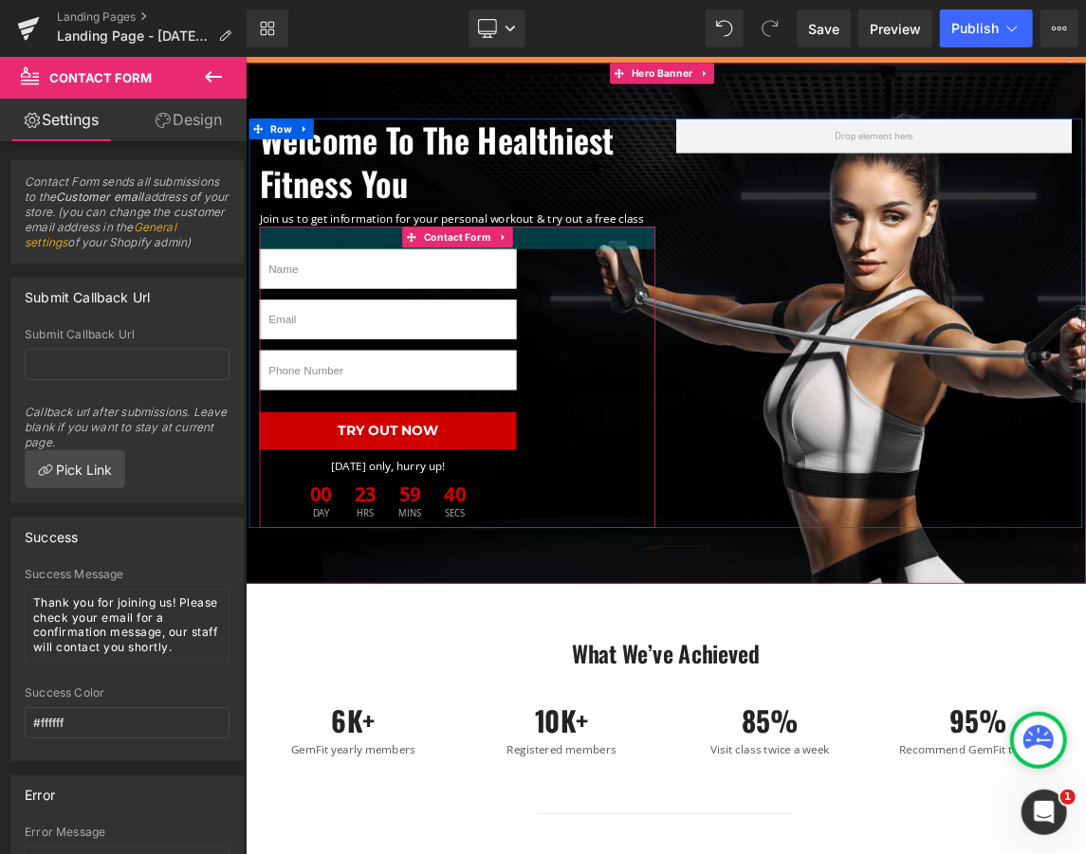
click at [438, 302] on div "32px" at bounding box center [534, 303] width 540 height 30
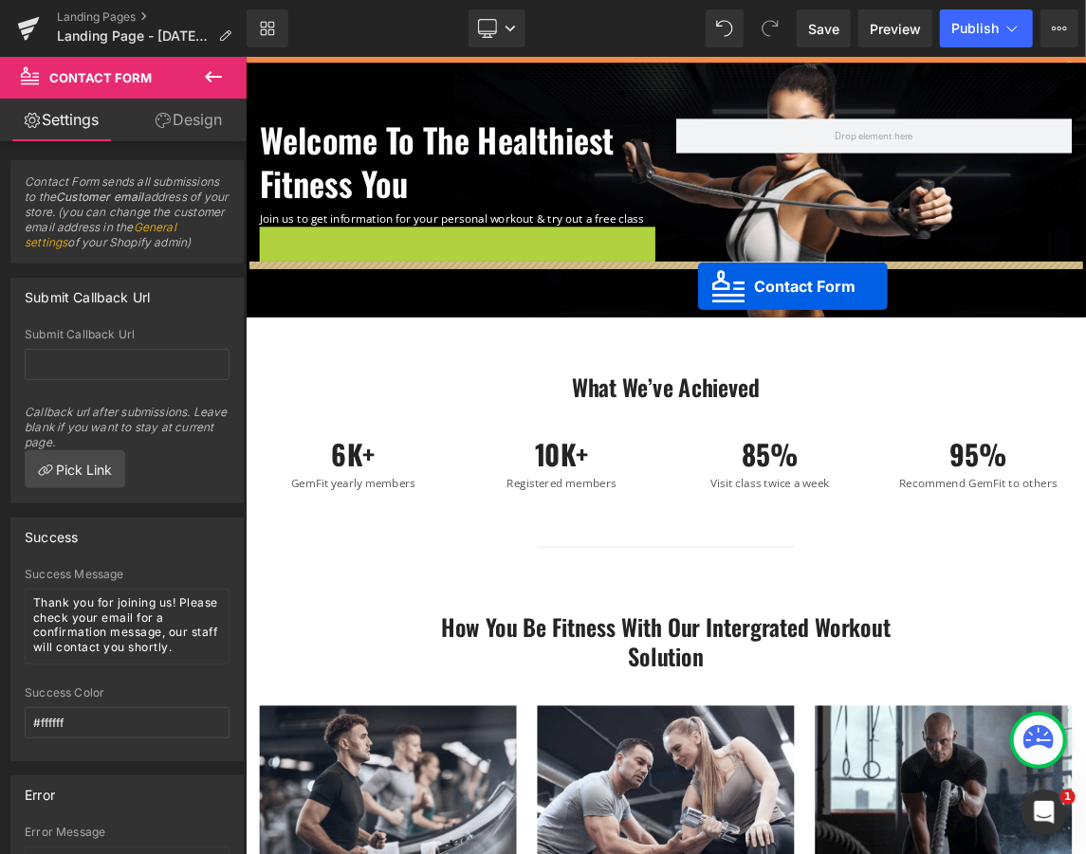
drag, startPoint x: 462, startPoint y: 303, endPoint x: 865, endPoint y: 359, distance: 406.8
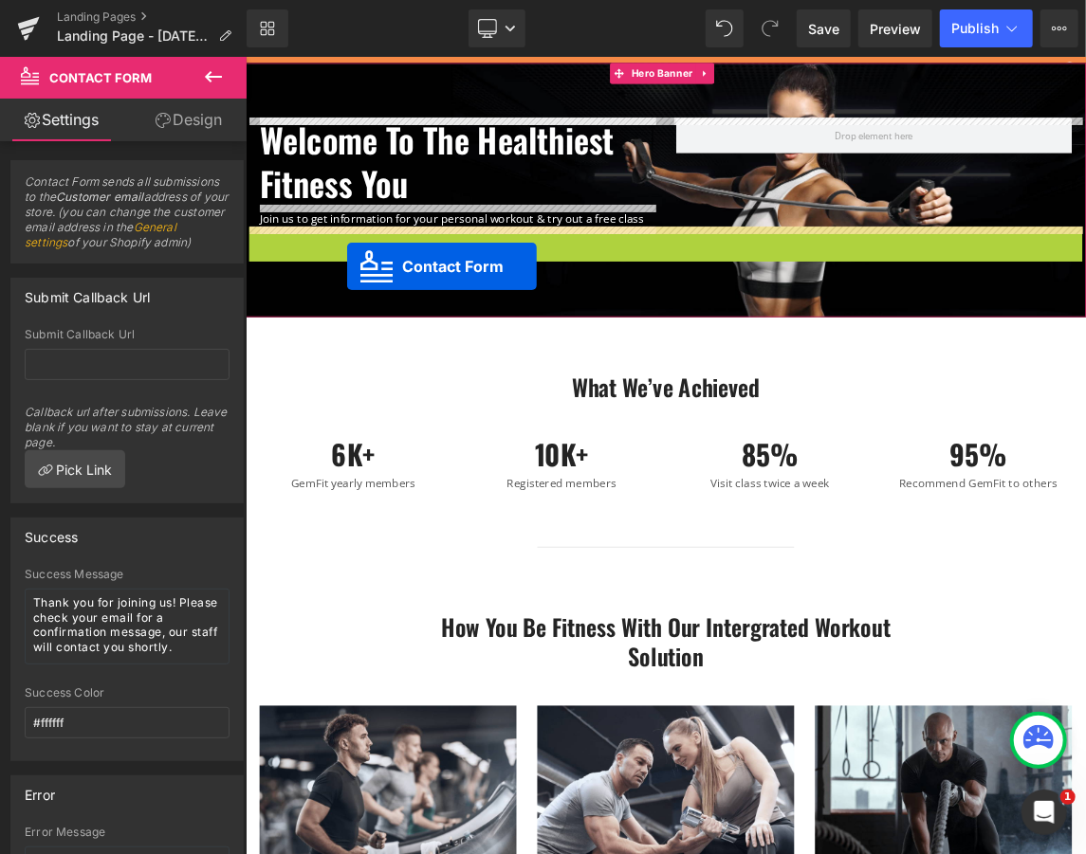
drag, startPoint x: 752, startPoint y: 305, endPoint x: 382, endPoint y: 342, distance: 371.6
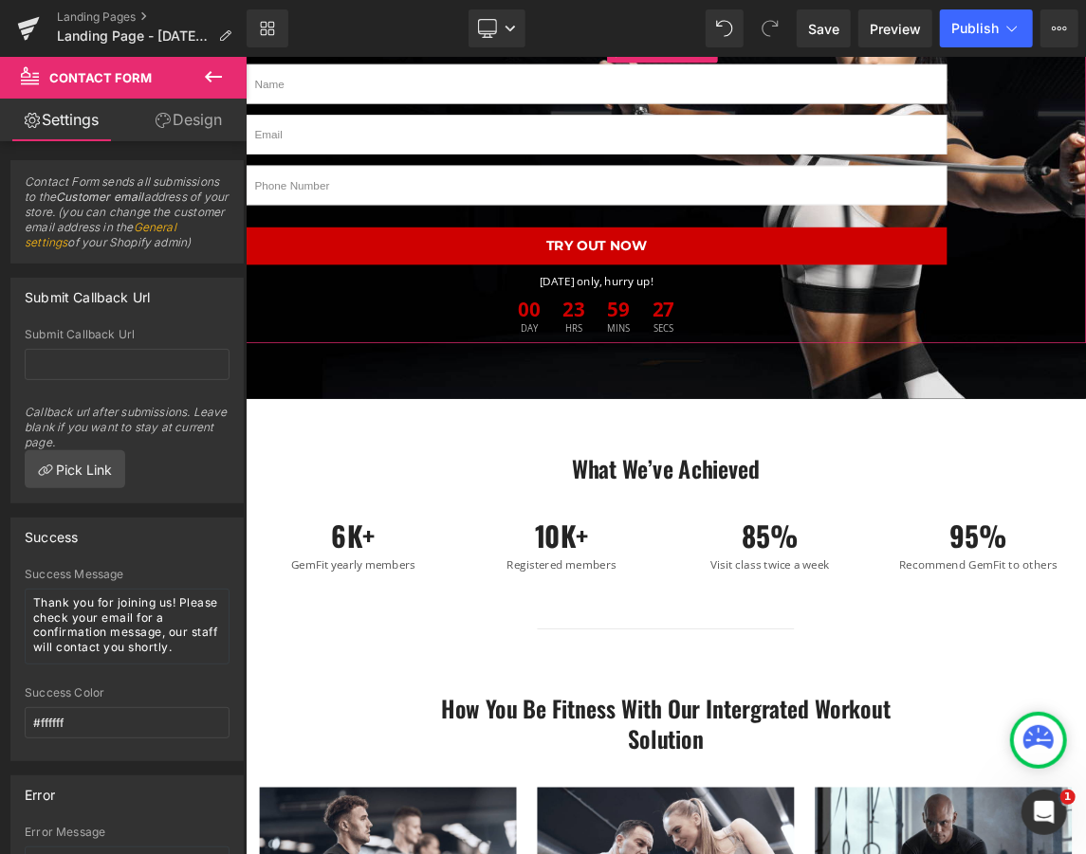
click at [176, 121] on link "Design" at bounding box center [188, 120] width 123 height 43
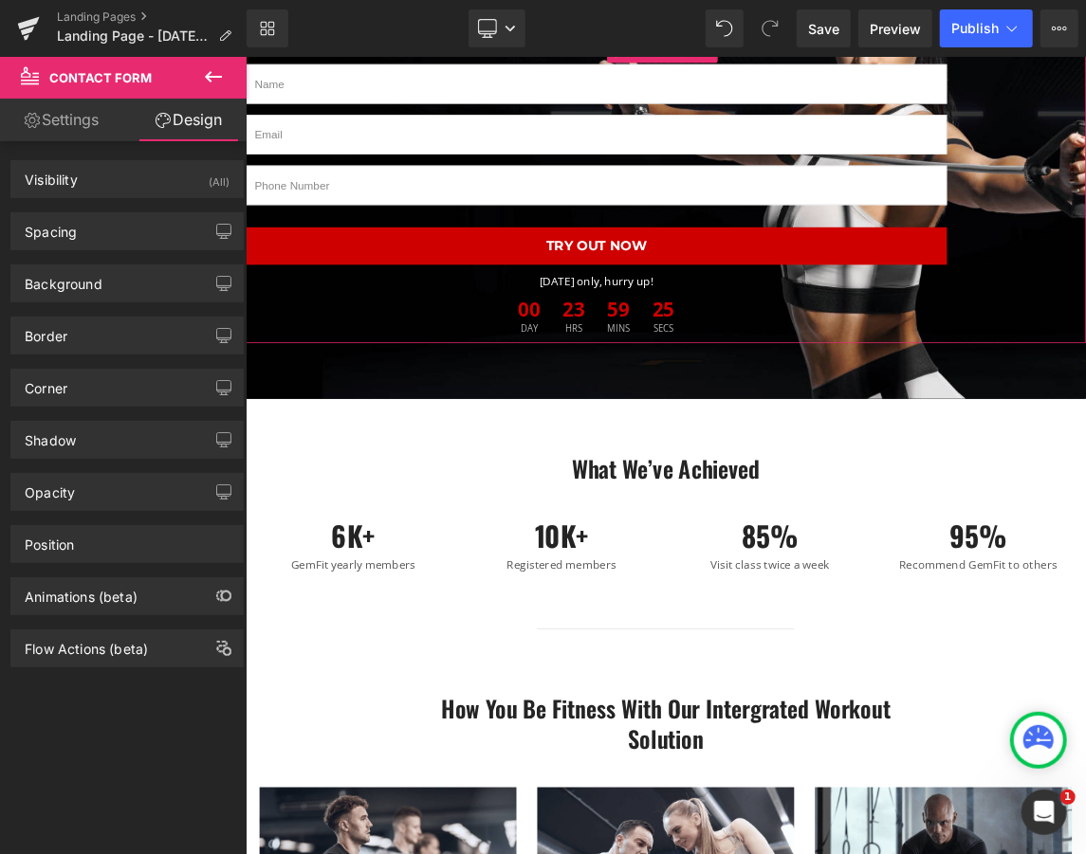
click at [67, 121] on link "Settings" at bounding box center [61, 120] width 123 height 43
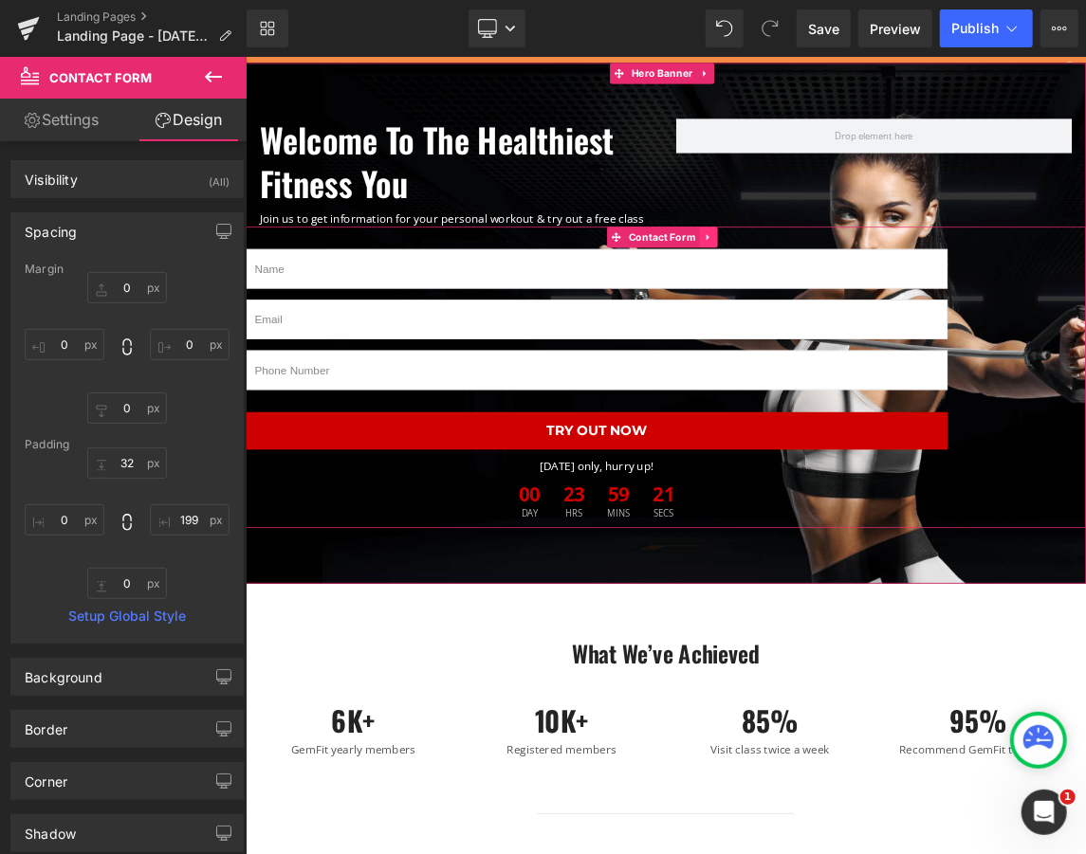
click at [878, 304] on icon at bounding box center [875, 303] width 13 height 14
click at [882, 303] on icon at bounding box center [888, 302] width 13 height 13
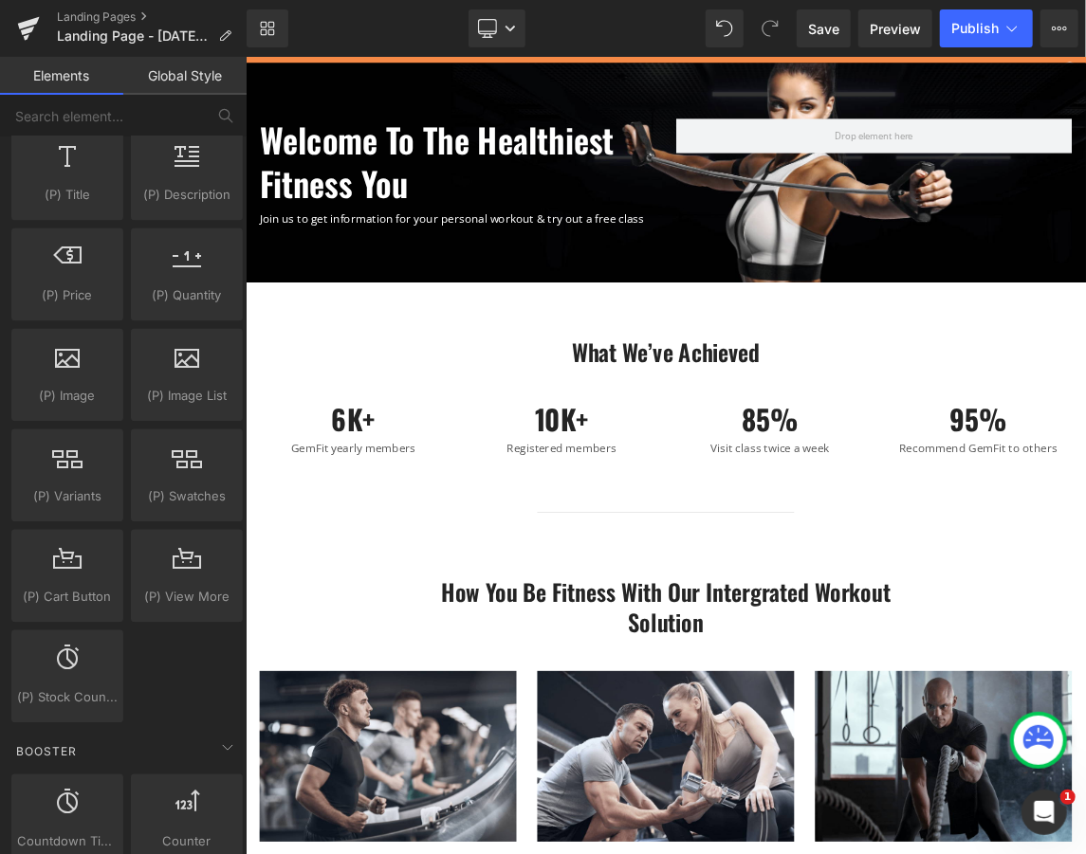
click at [787, 228] on h1 "Welcome To The Healthiest Fitness You" at bounding box center [534, 199] width 540 height 119
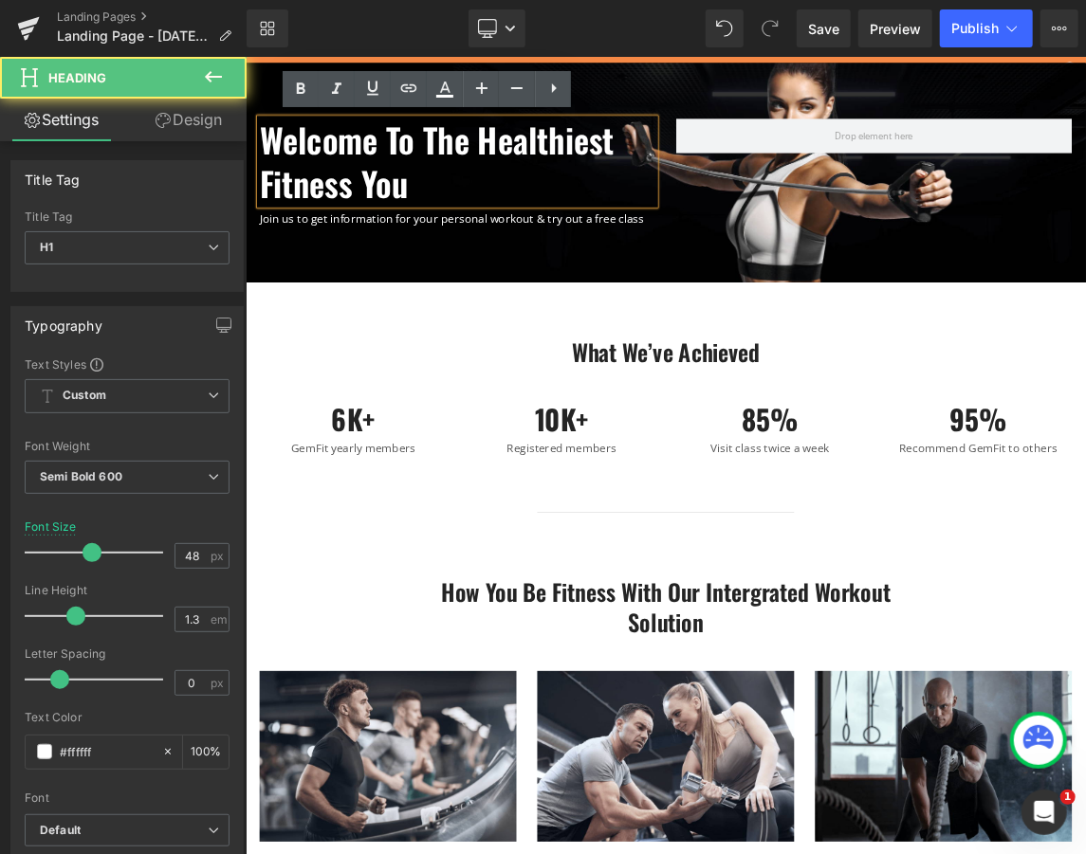
click at [857, 340] on div at bounding box center [818, 214] width 1147 height 301
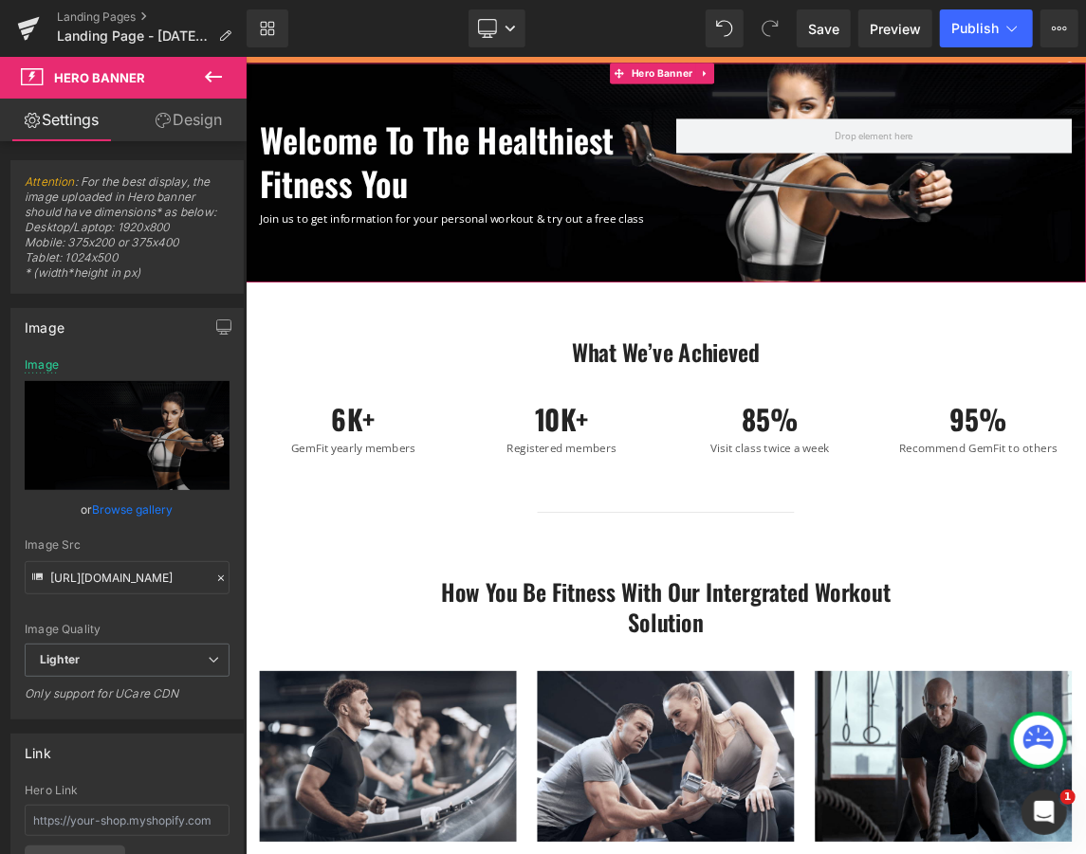
click at [185, 112] on link "Design" at bounding box center [188, 120] width 123 height 43
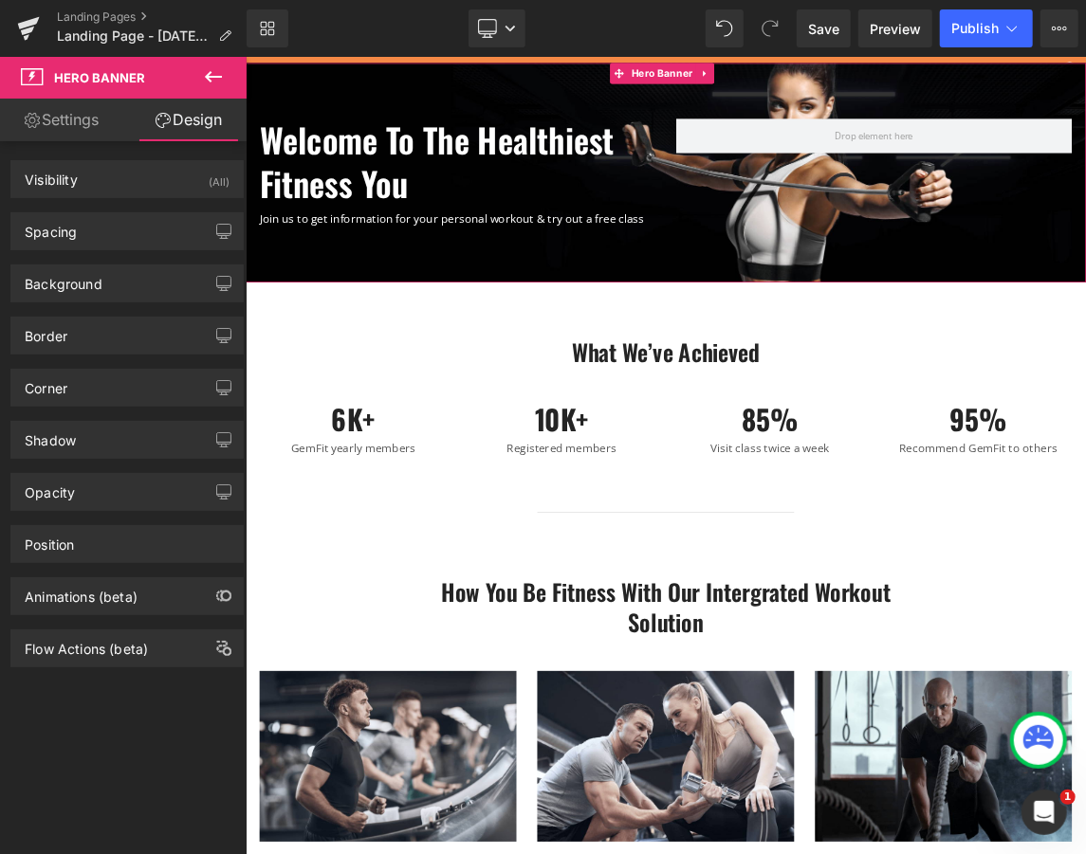
click at [49, 110] on link "Settings" at bounding box center [61, 120] width 123 height 43
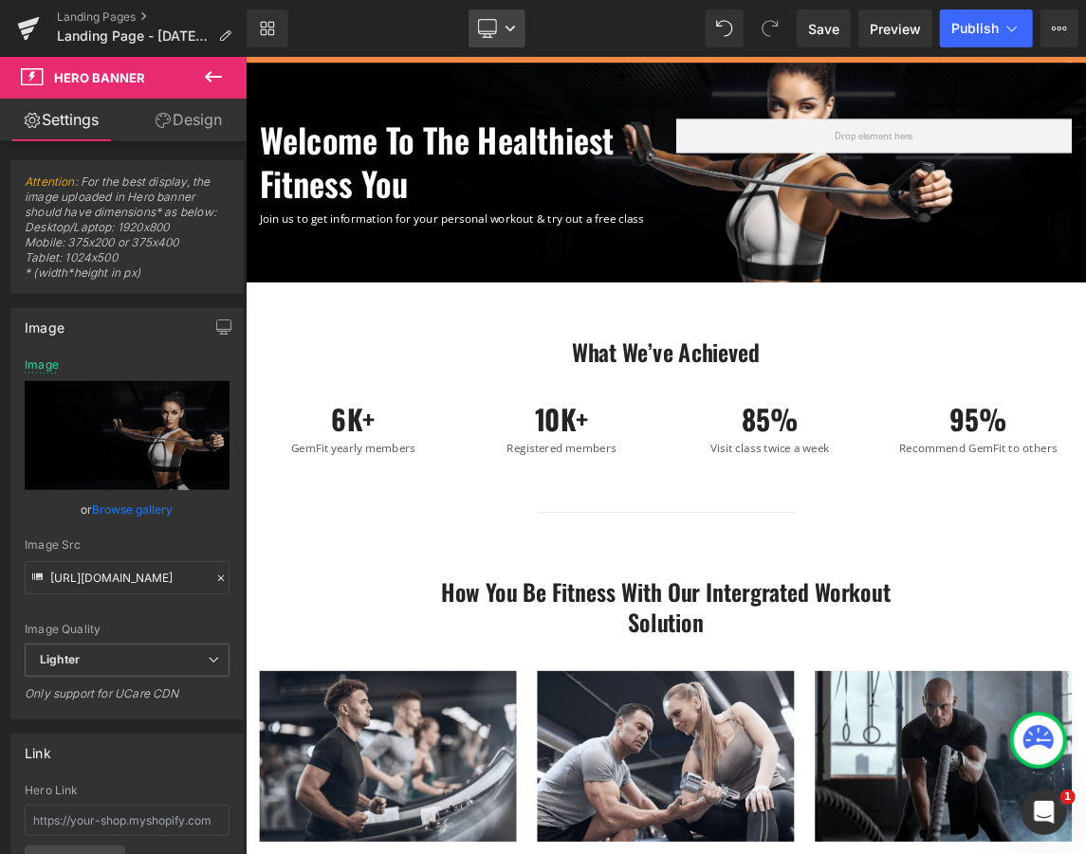
click at [485, 29] on icon at bounding box center [487, 28] width 19 height 19
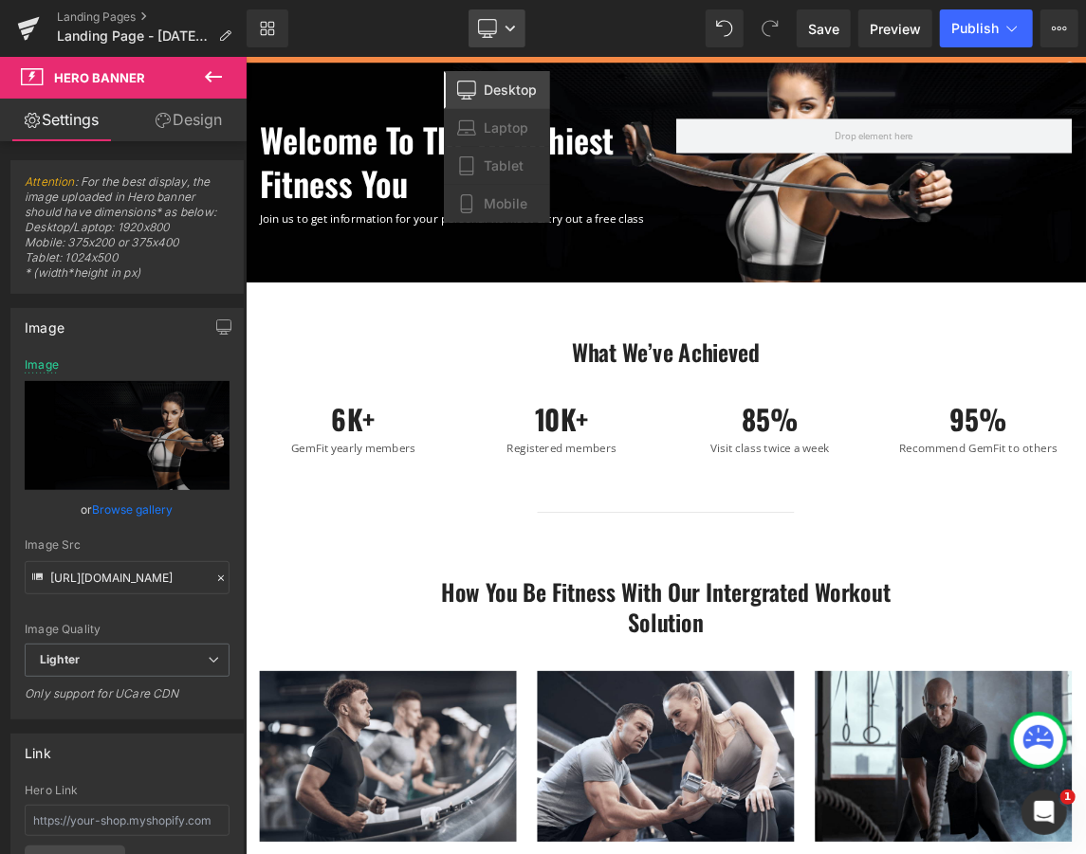
click at [485, 29] on icon at bounding box center [487, 28] width 19 height 19
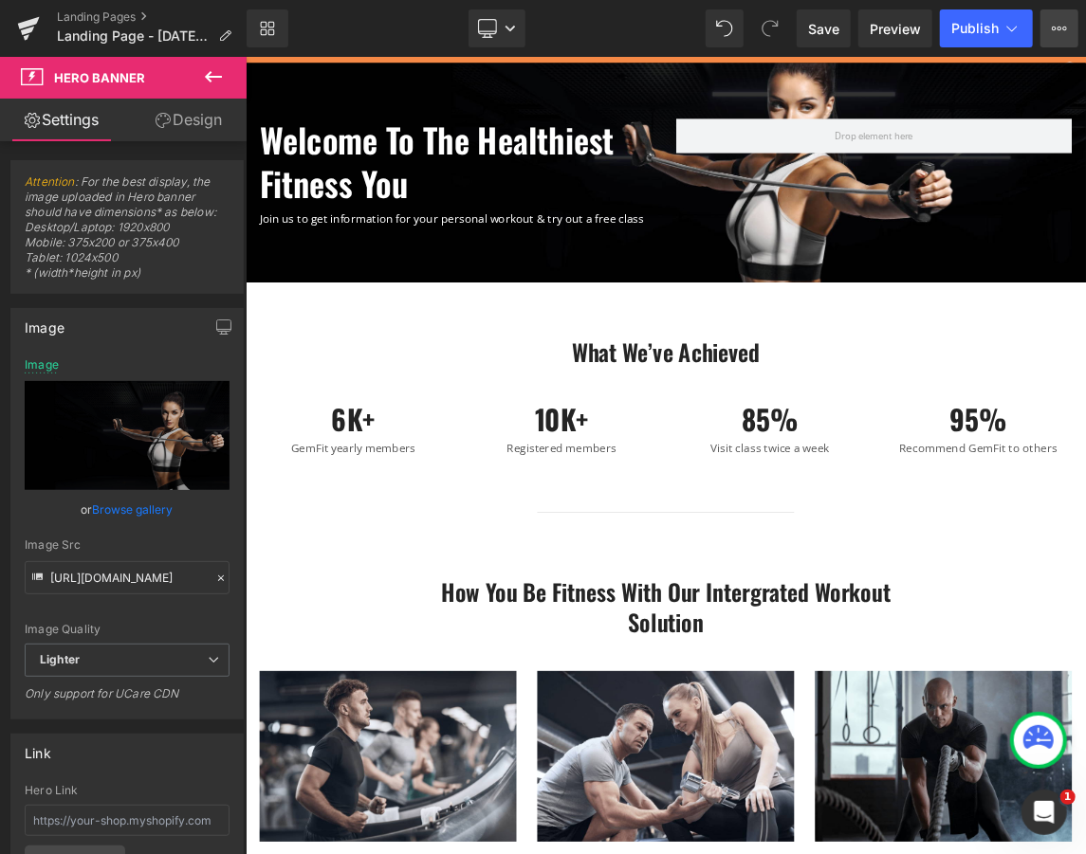
click at [1077, 27] on button "View Live Page View with current Template Save Template to Library Schedule Pub…" at bounding box center [1059, 28] width 38 height 38
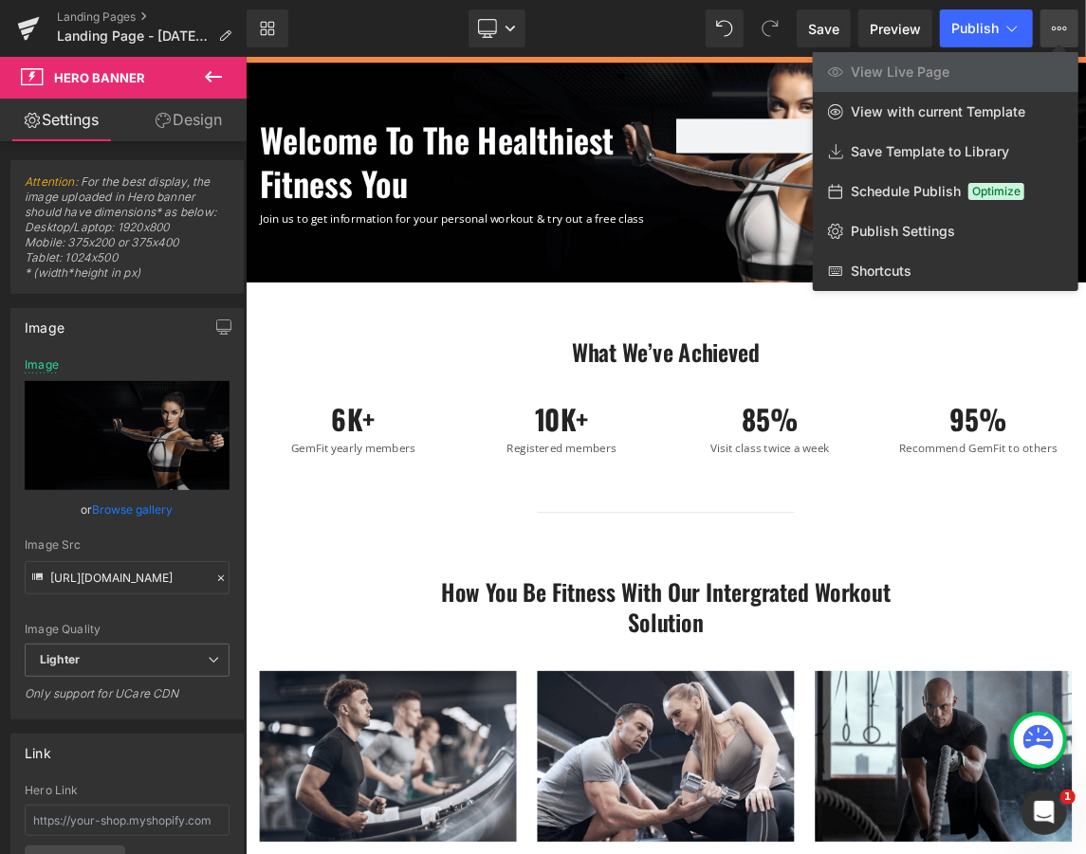
click at [1069, 31] on button "View Live Page View with current Template Save Template to Library Schedule Pub…" at bounding box center [1059, 28] width 38 height 38
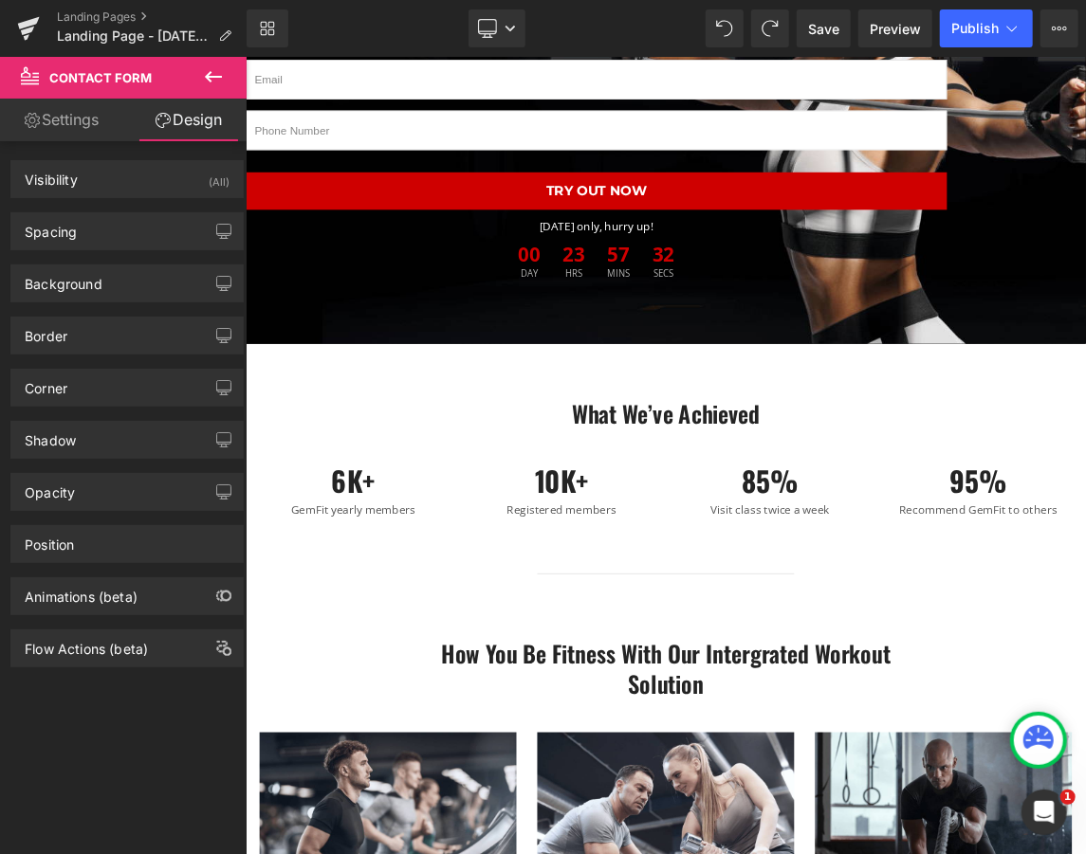
scroll to position [337, 0]
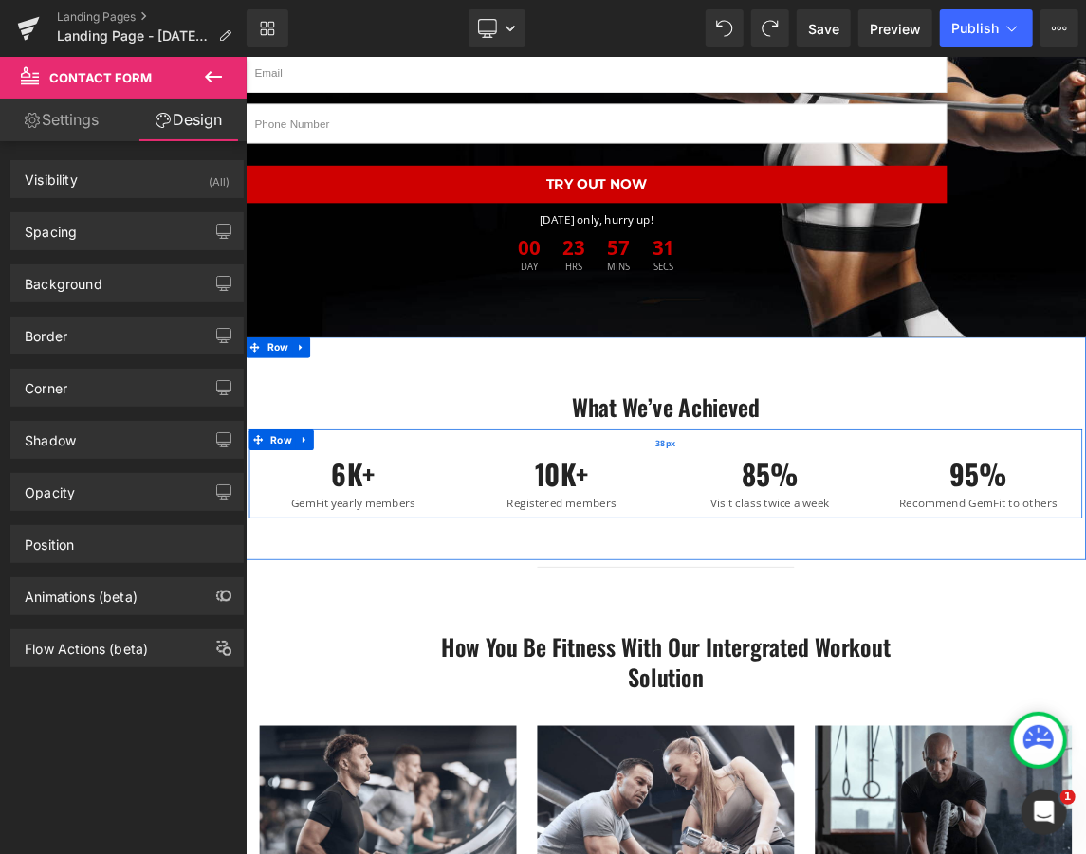
click at [667, 583] on div "38px" at bounding box center [818, 583] width 1138 height 36
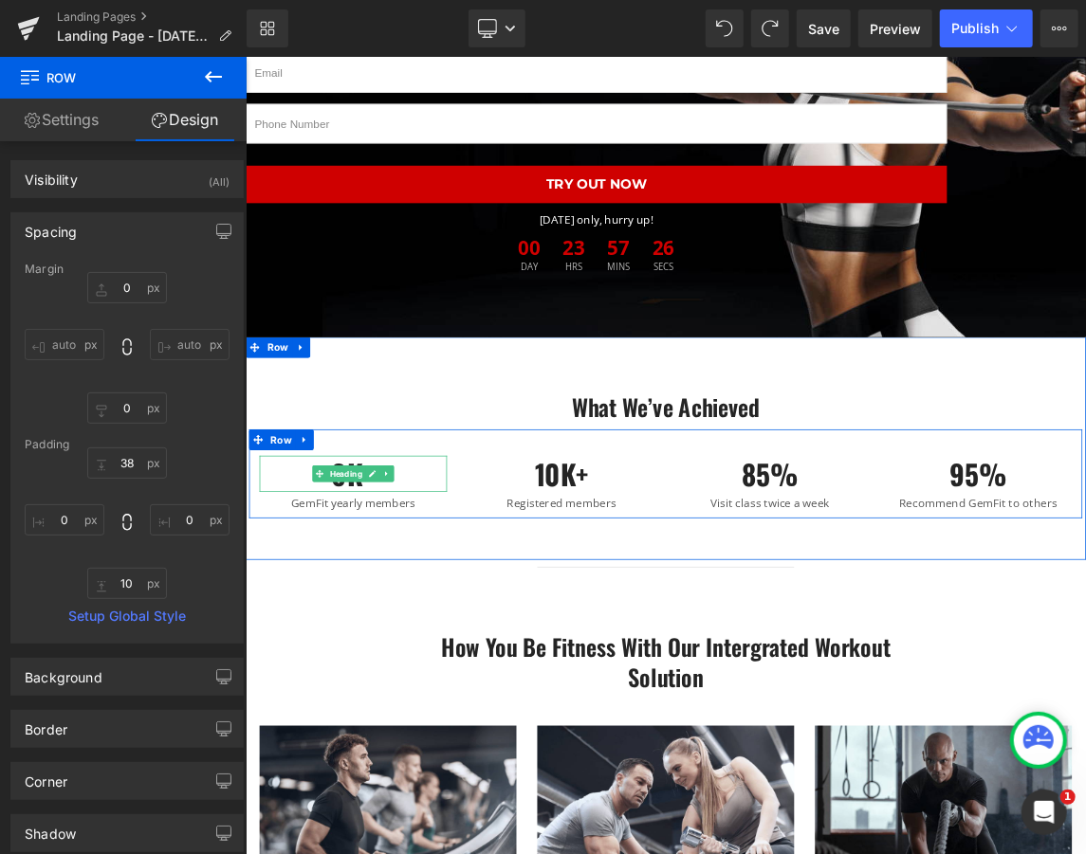
click at [391, 644] on h3 "6K+" at bounding box center [392, 625] width 256 height 49
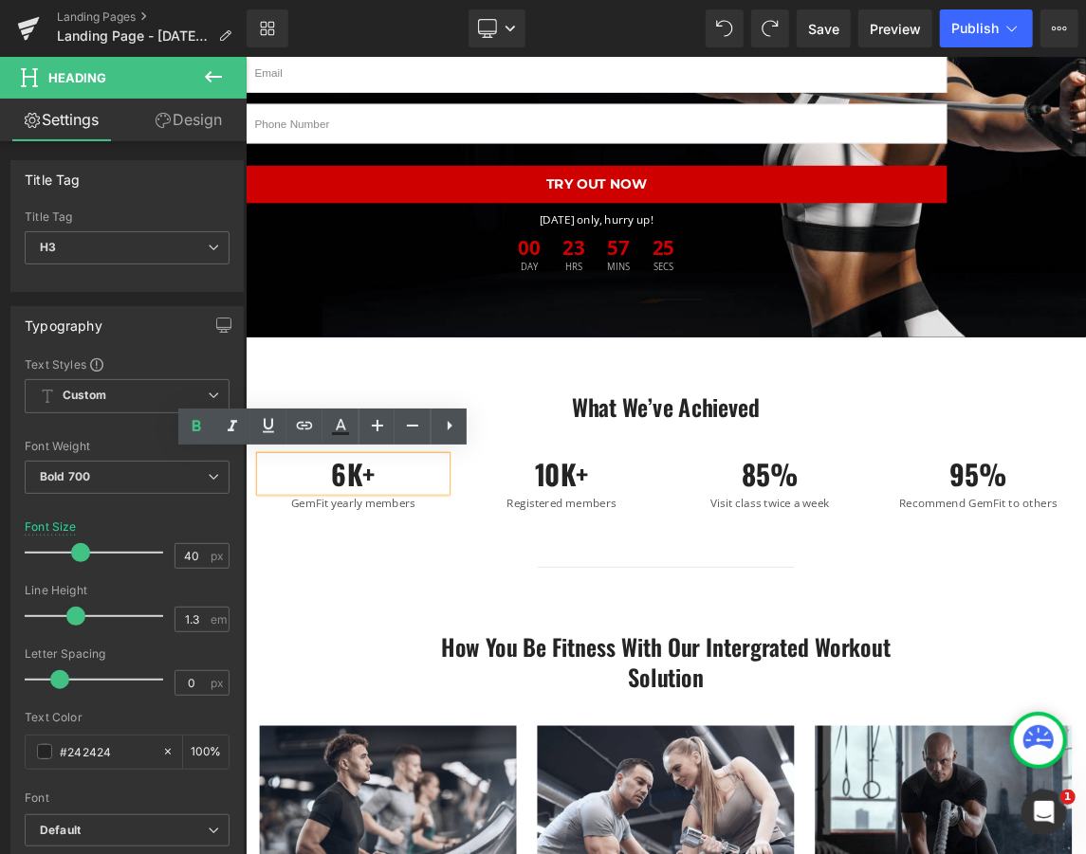
click at [401, 630] on h3 "6K+" at bounding box center [392, 625] width 256 height 49
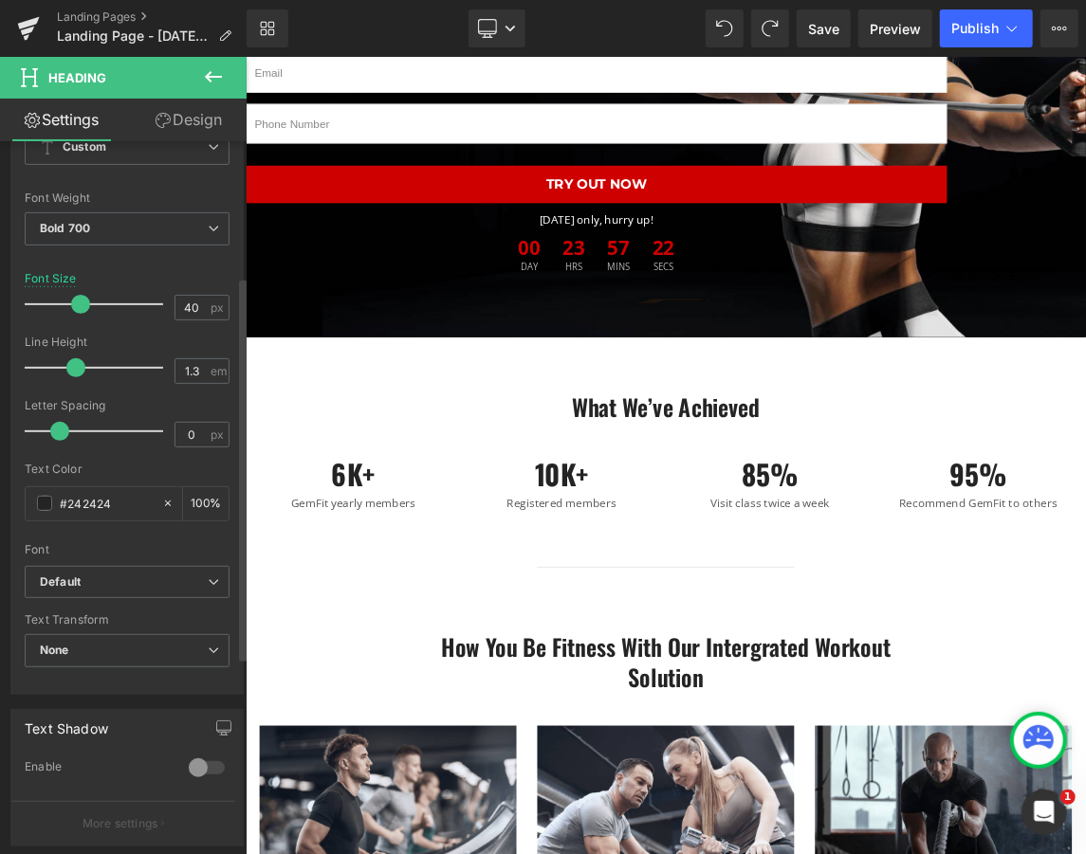
scroll to position [252, 0]
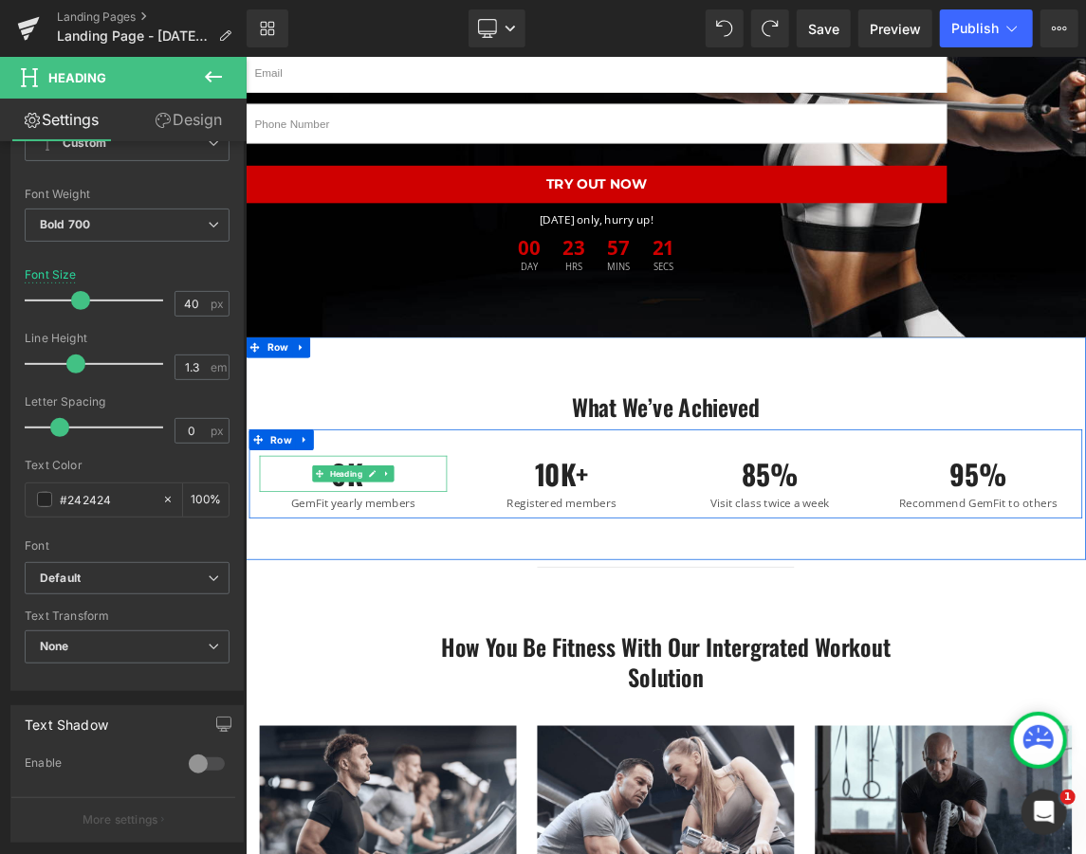
click at [482, 630] on h3 "6K+" at bounding box center [392, 625] width 256 height 49
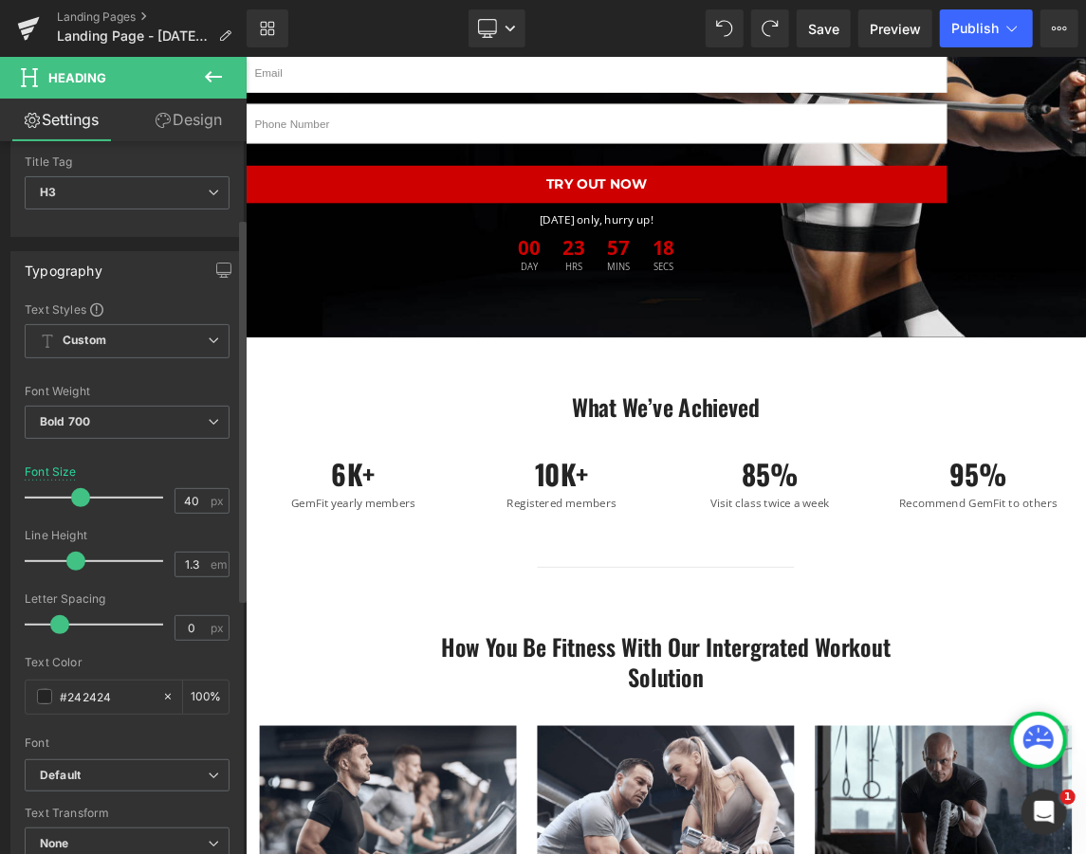
scroll to position [0, 0]
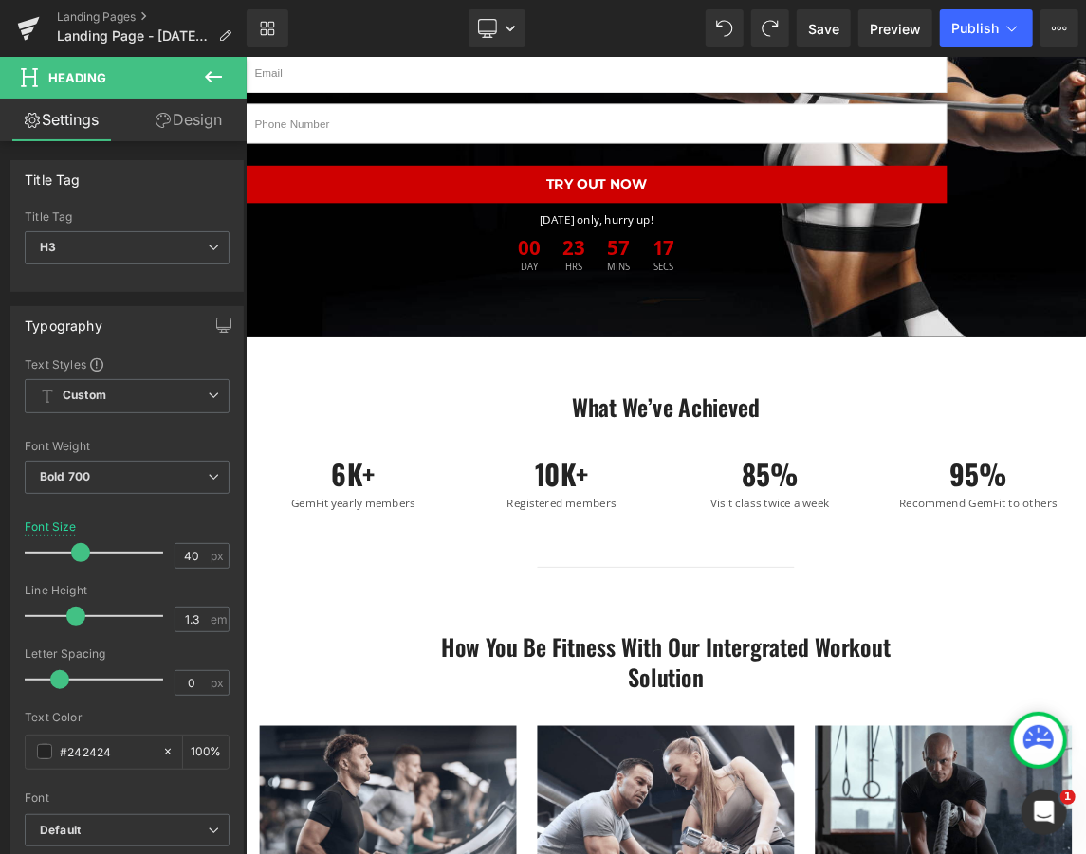
click at [193, 104] on link "Design" at bounding box center [188, 120] width 123 height 43
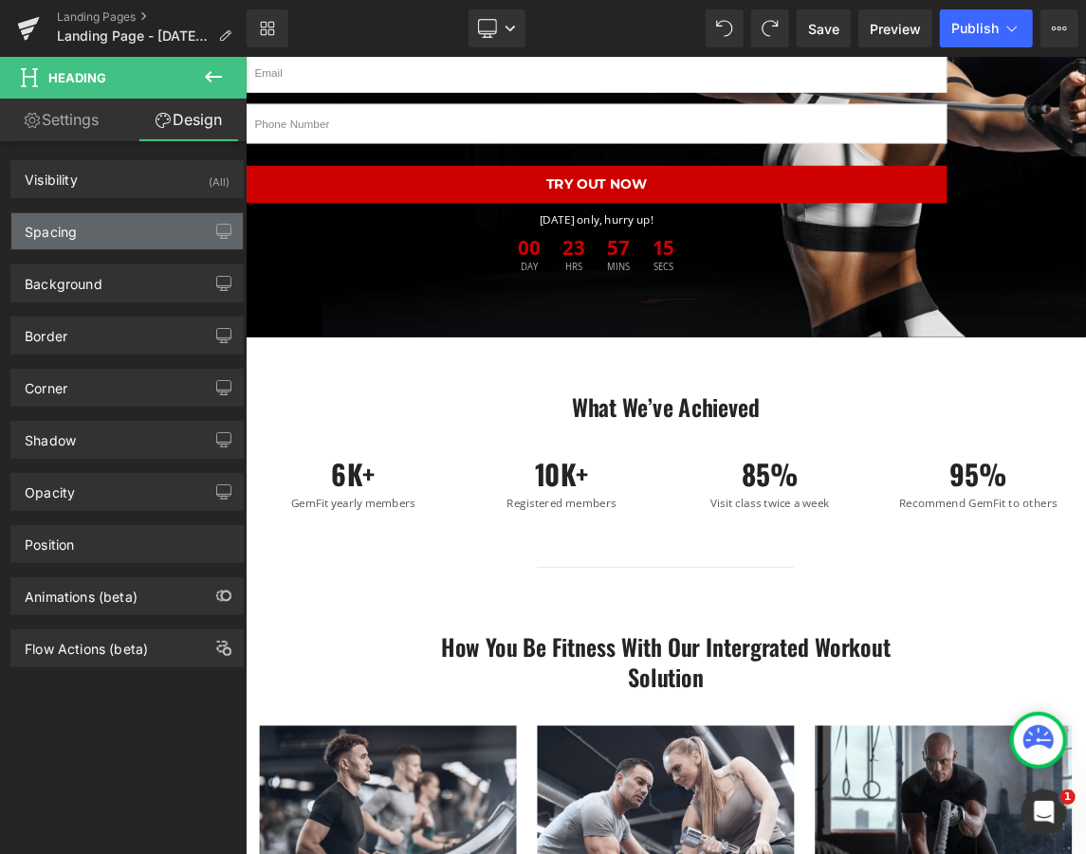
click at [112, 228] on div "Spacing" at bounding box center [126, 231] width 231 height 36
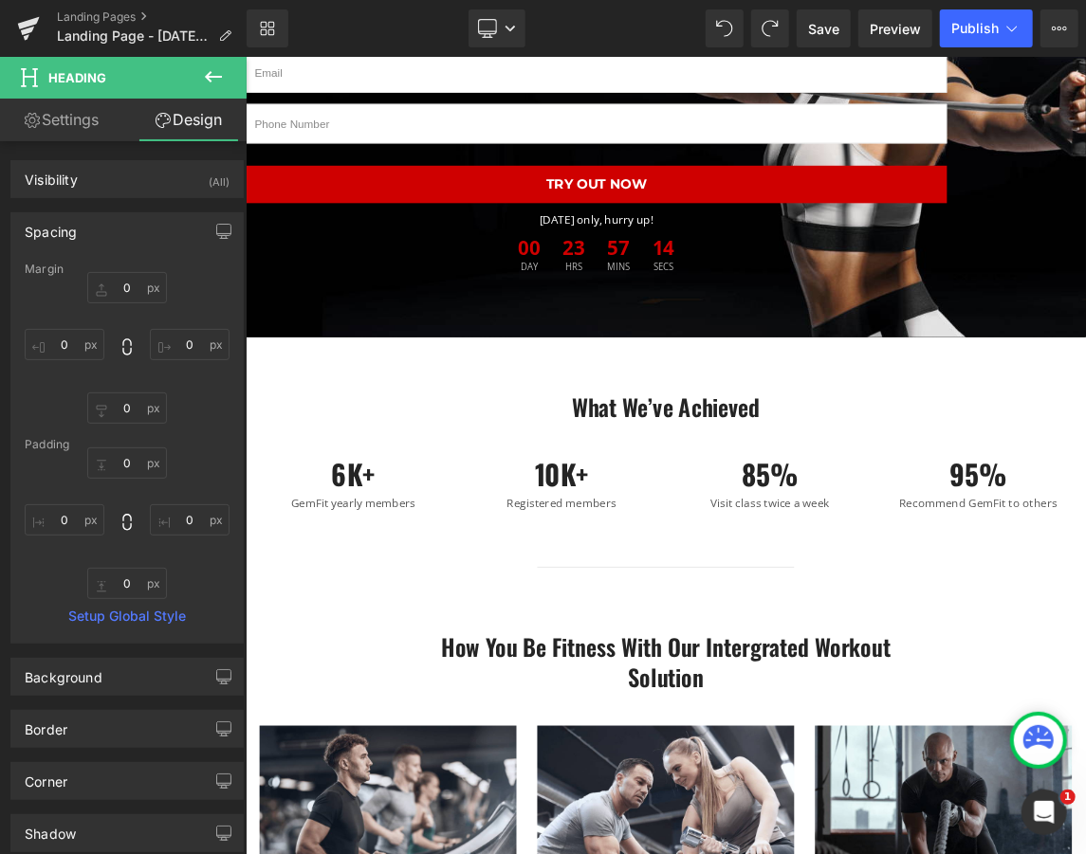
click at [112, 228] on div "Spacing" at bounding box center [126, 231] width 231 height 36
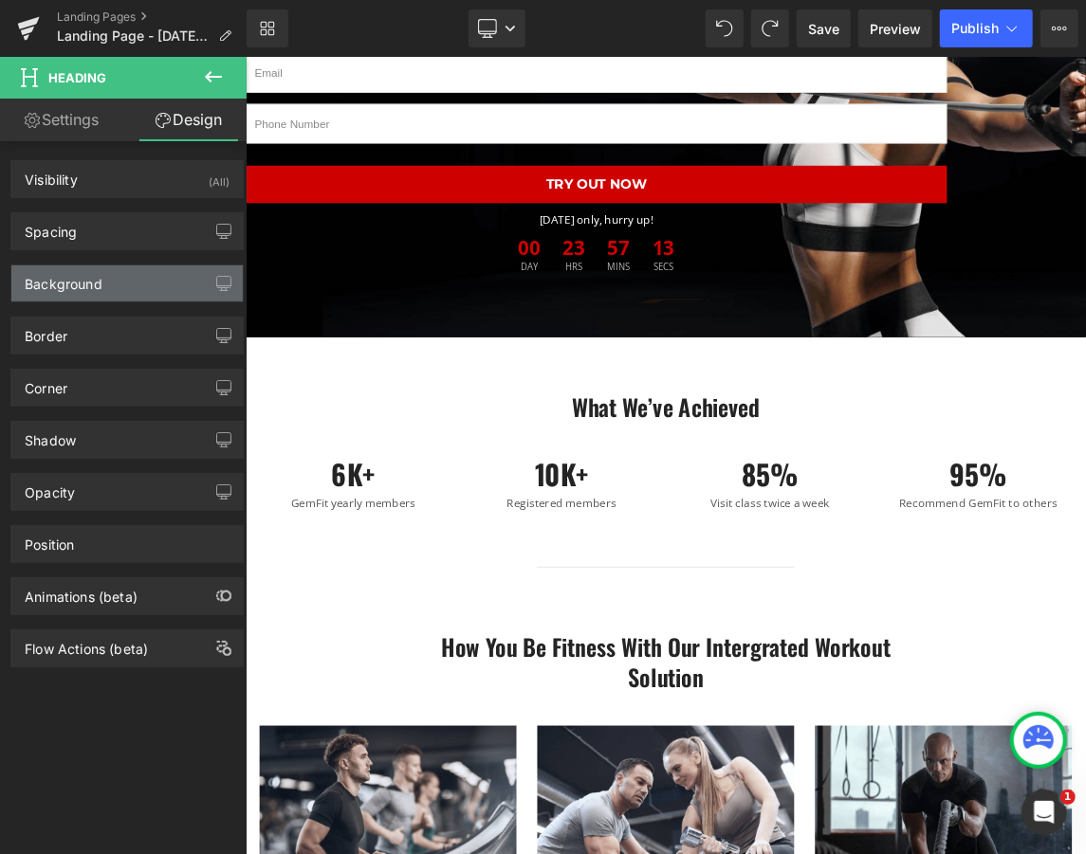
click at [97, 290] on div "Background" at bounding box center [64, 278] width 78 height 27
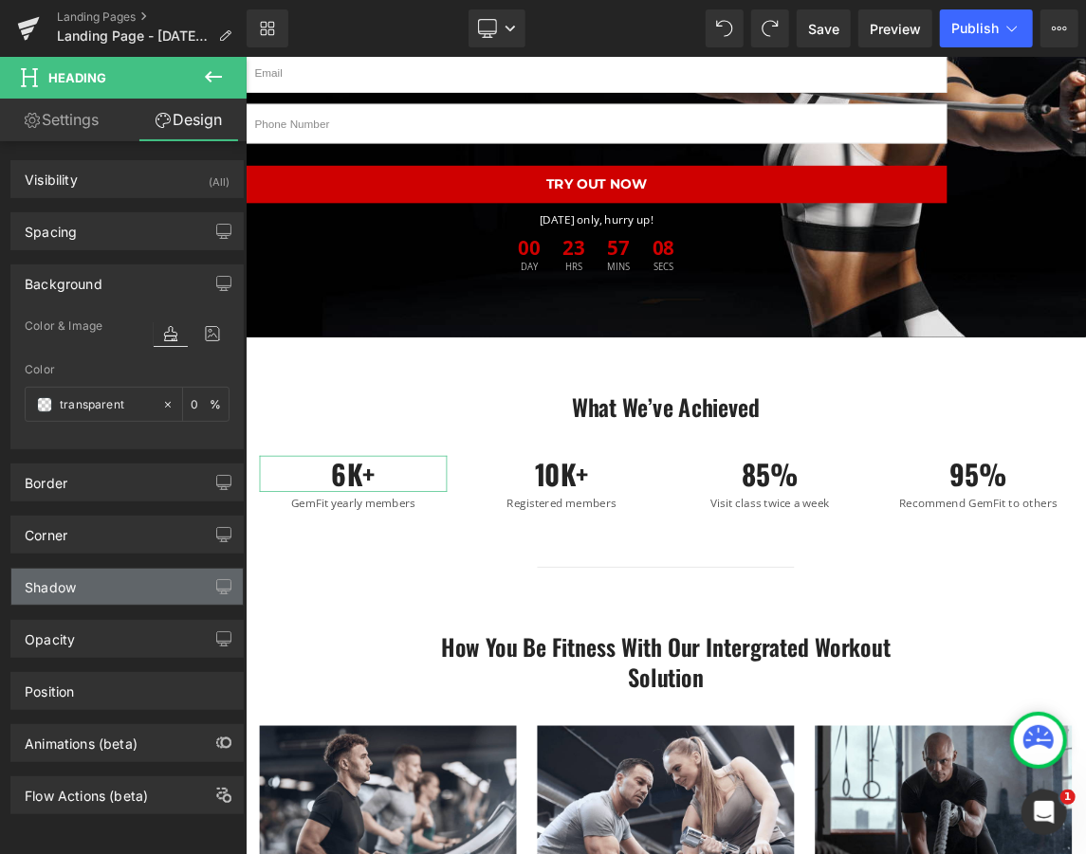
click at [76, 574] on div "Shadow" at bounding box center [126, 587] width 231 height 36
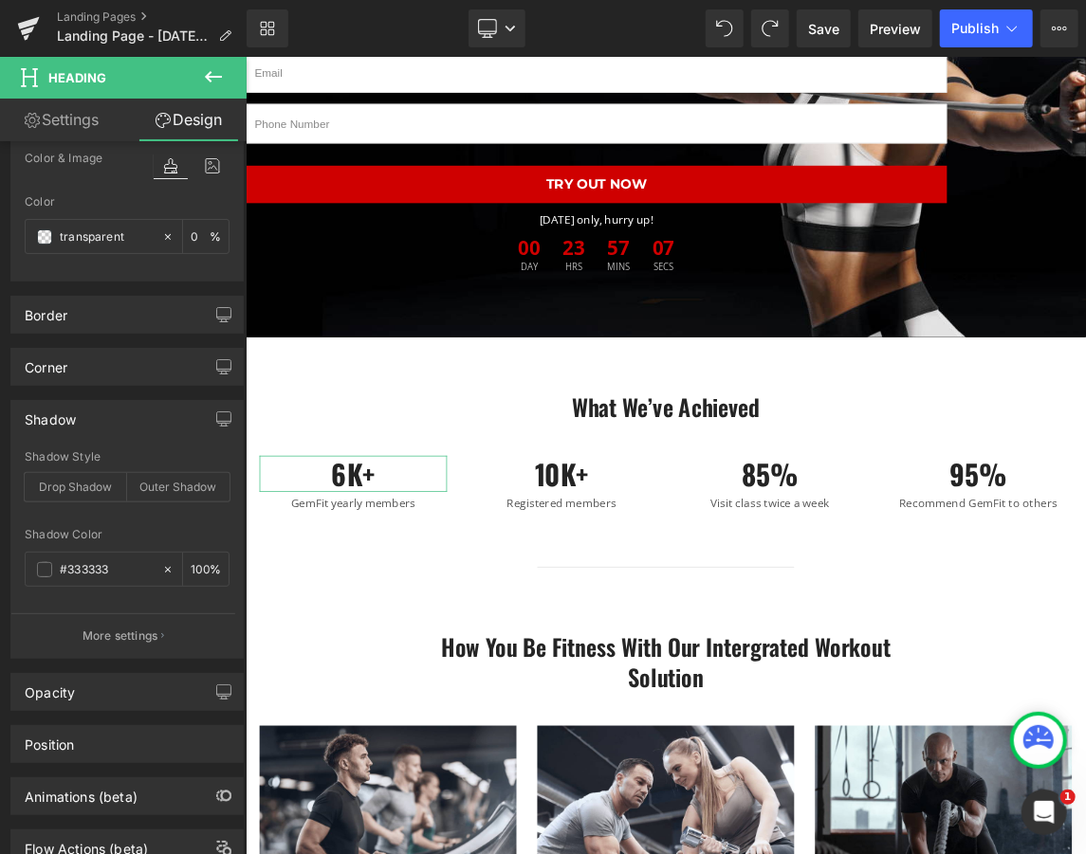
scroll to position [169, 0]
click at [111, 483] on div "Drop Shadow" at bounding box center [76, 486] width 102 height 28
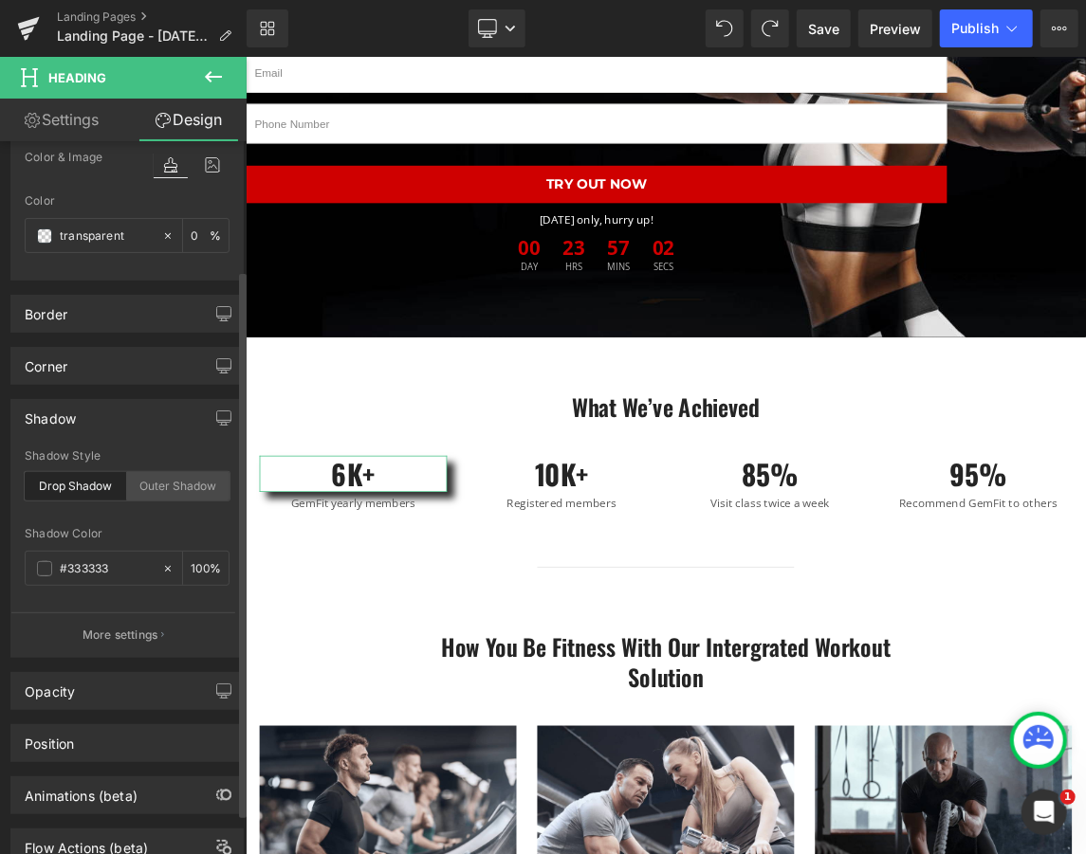
click at [142, 488] on div "Outer Shadow" at bounding box center [178, 486] width 102 height 28
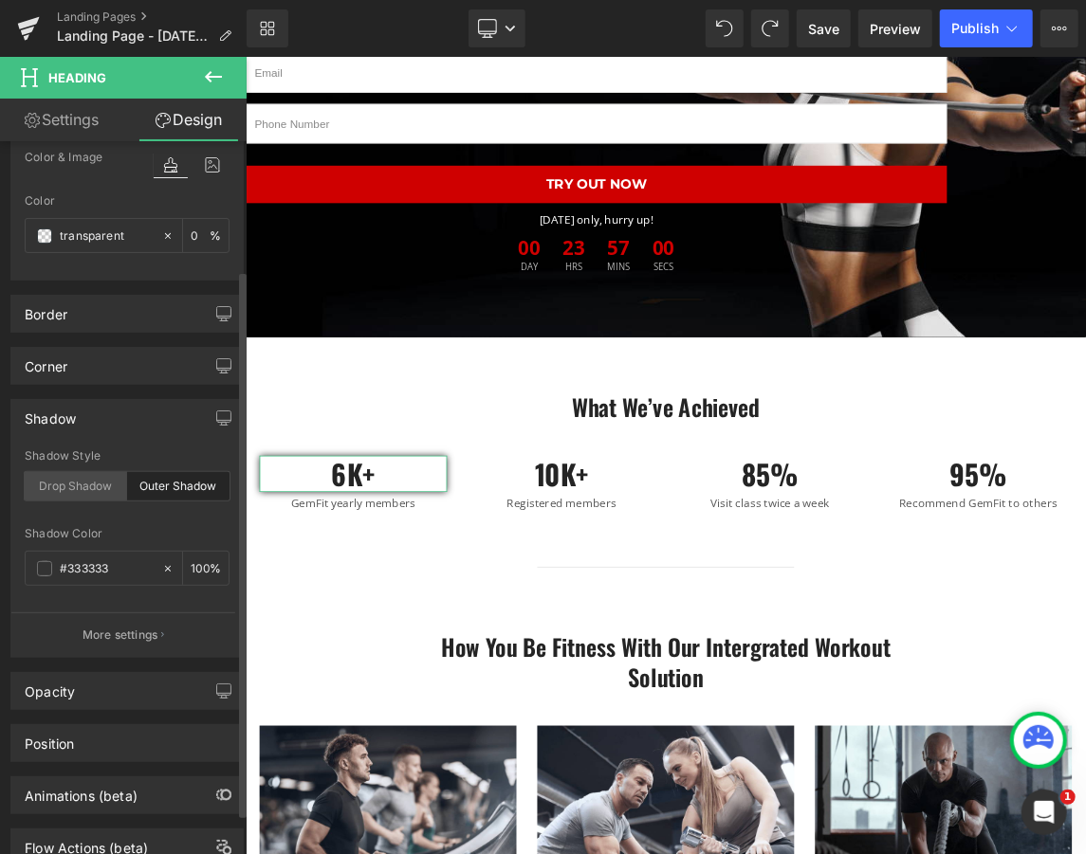
click at [116, 489] on div "Drop Shadow" at bounding box center [76, 486] width 102 height 28
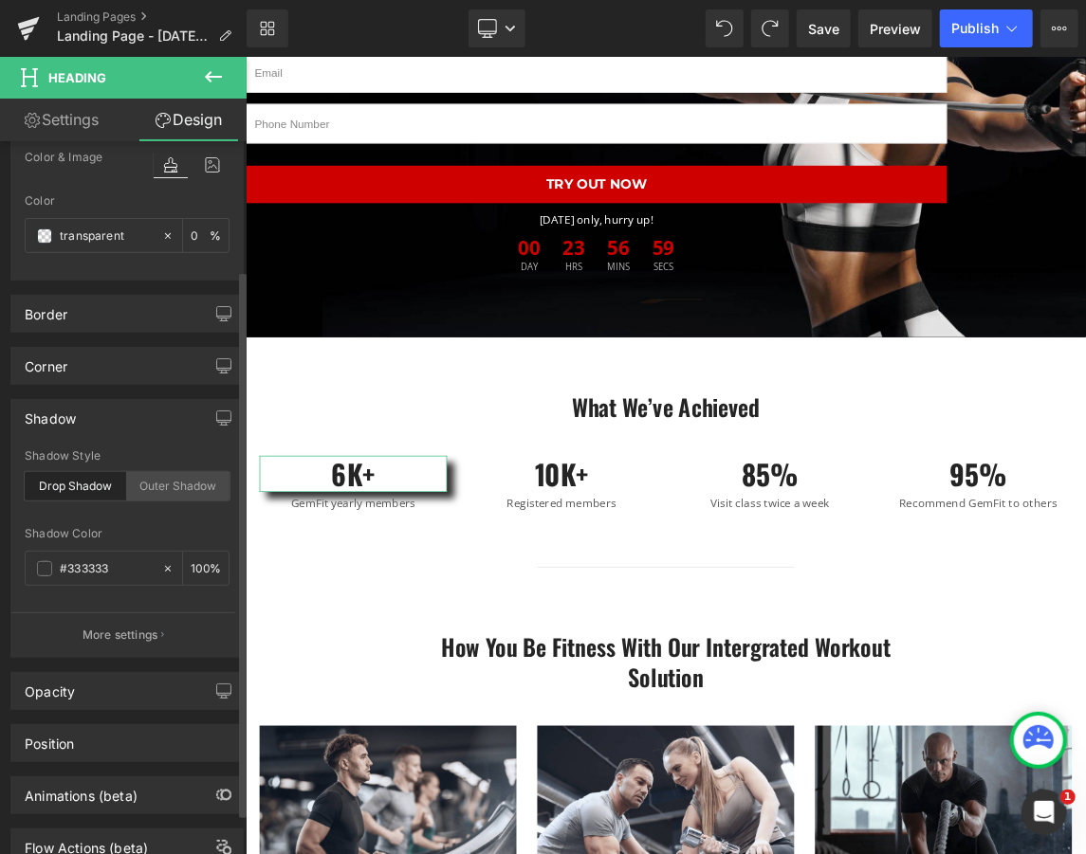
click at [151, 487] on div "Outer Shadow" at bounding box center [178, 486] width 102 height 28
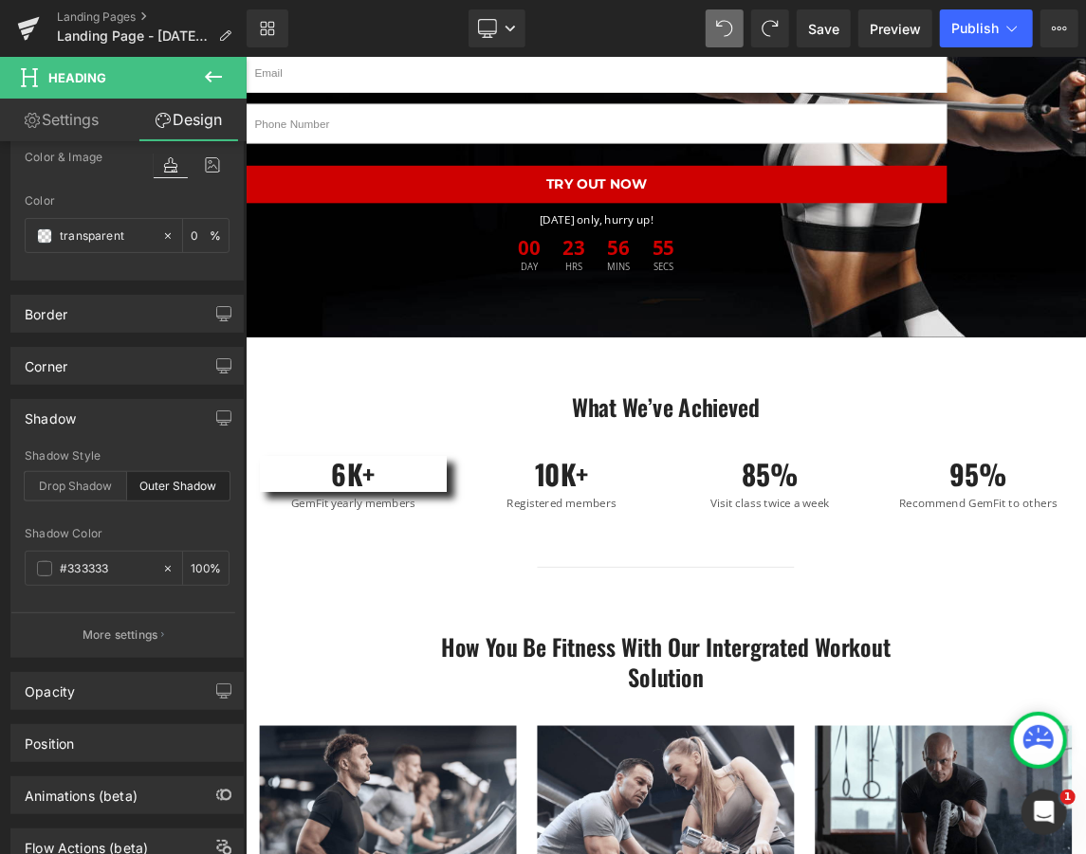
type input "0"
type input "100"
type input "0"
type input "100"
type input "0"
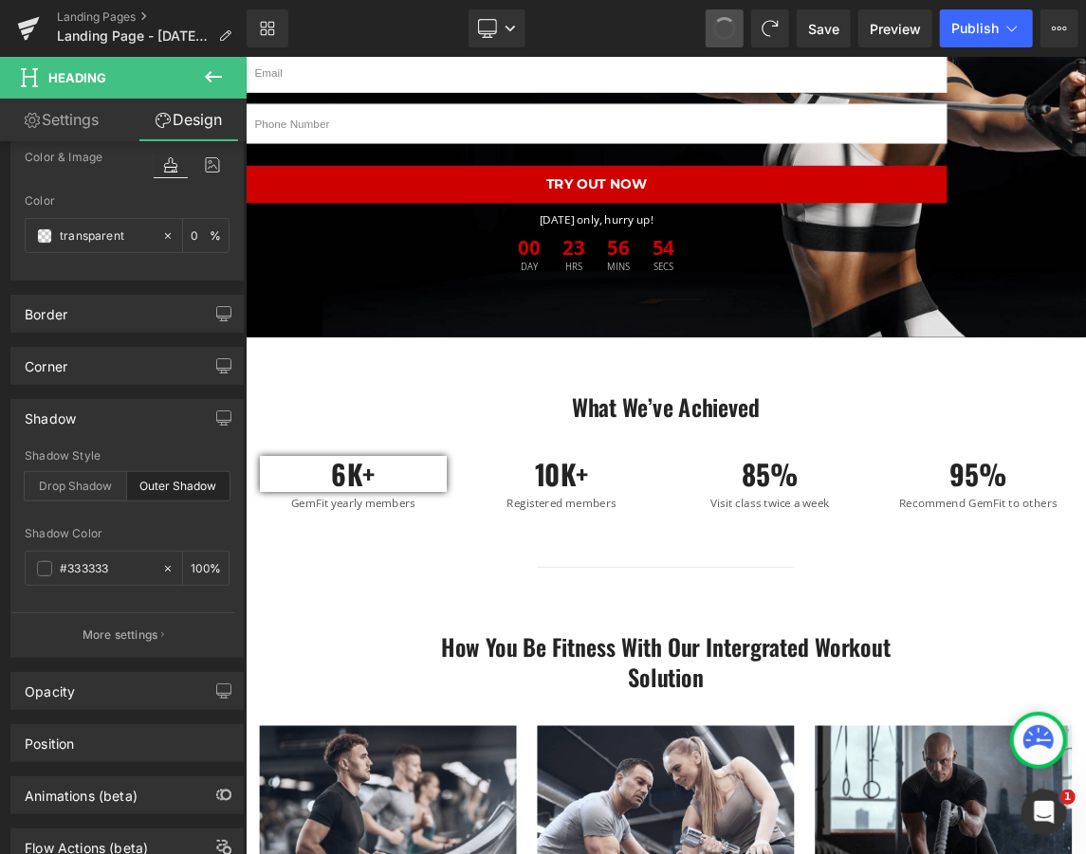
type input "100"
type input "0"
type input "100"
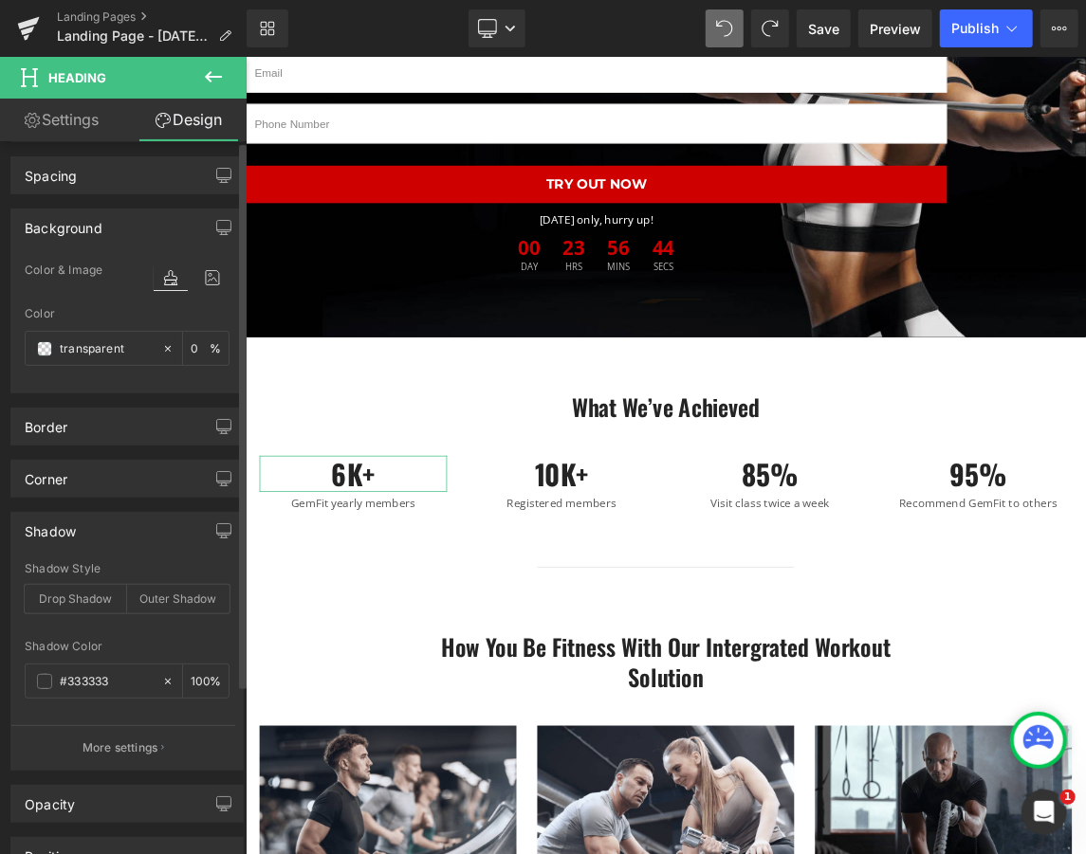
scroll to position [0, 0]
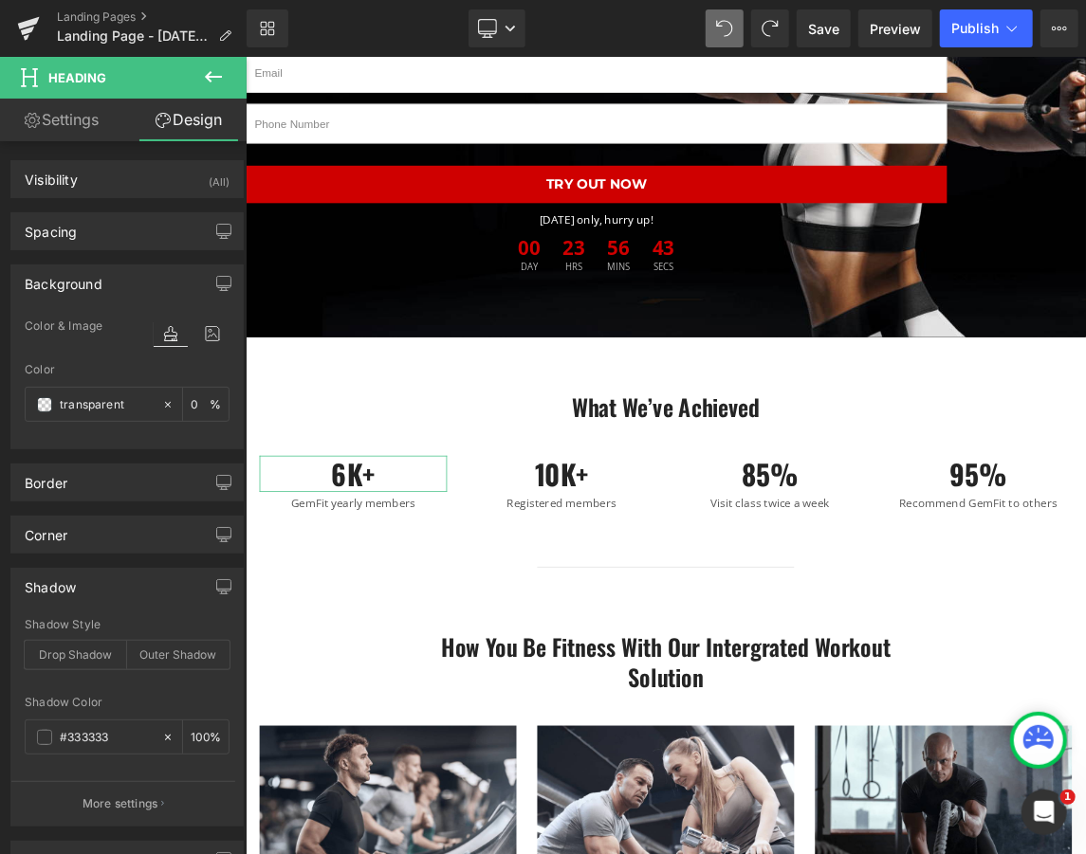
click at [49, 108] on link "Settings" at bounding box center [61, 120] width 123 height 43
type input "100"
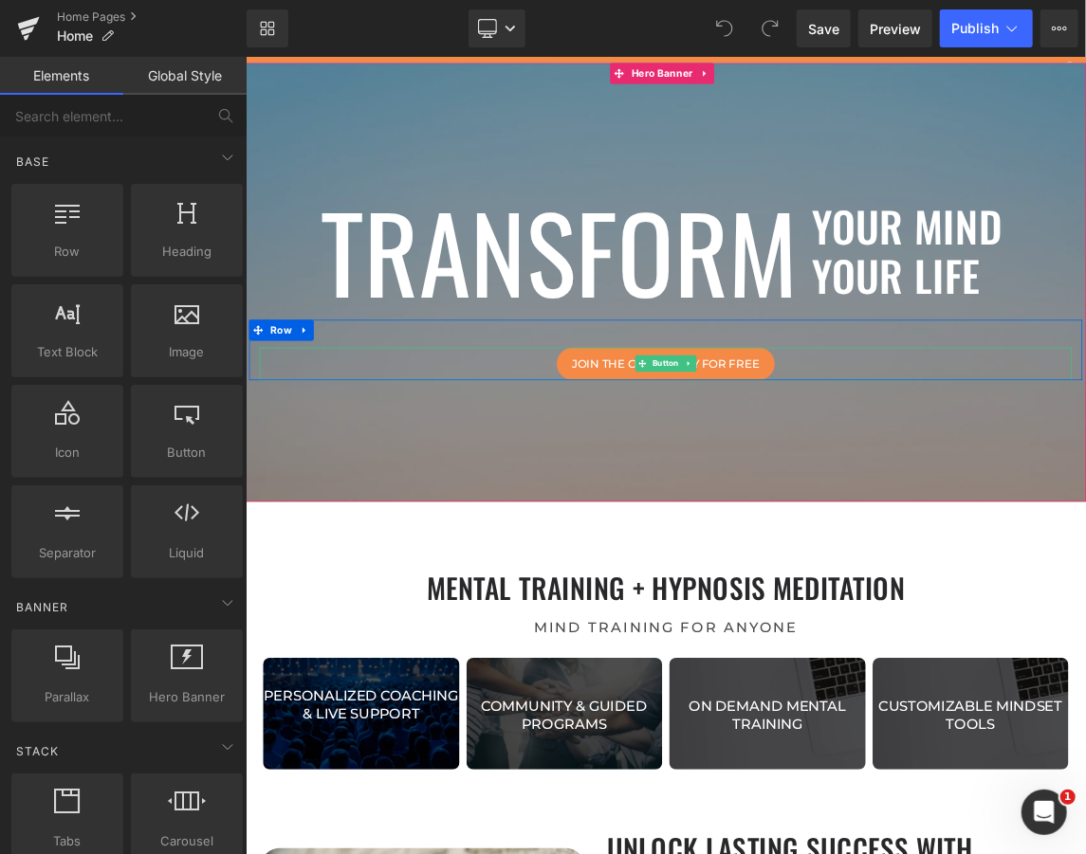
scroll to position [7280, 1138]
click at [1071, 596] on div at bounding box center [818, 363] width 1147 height 599
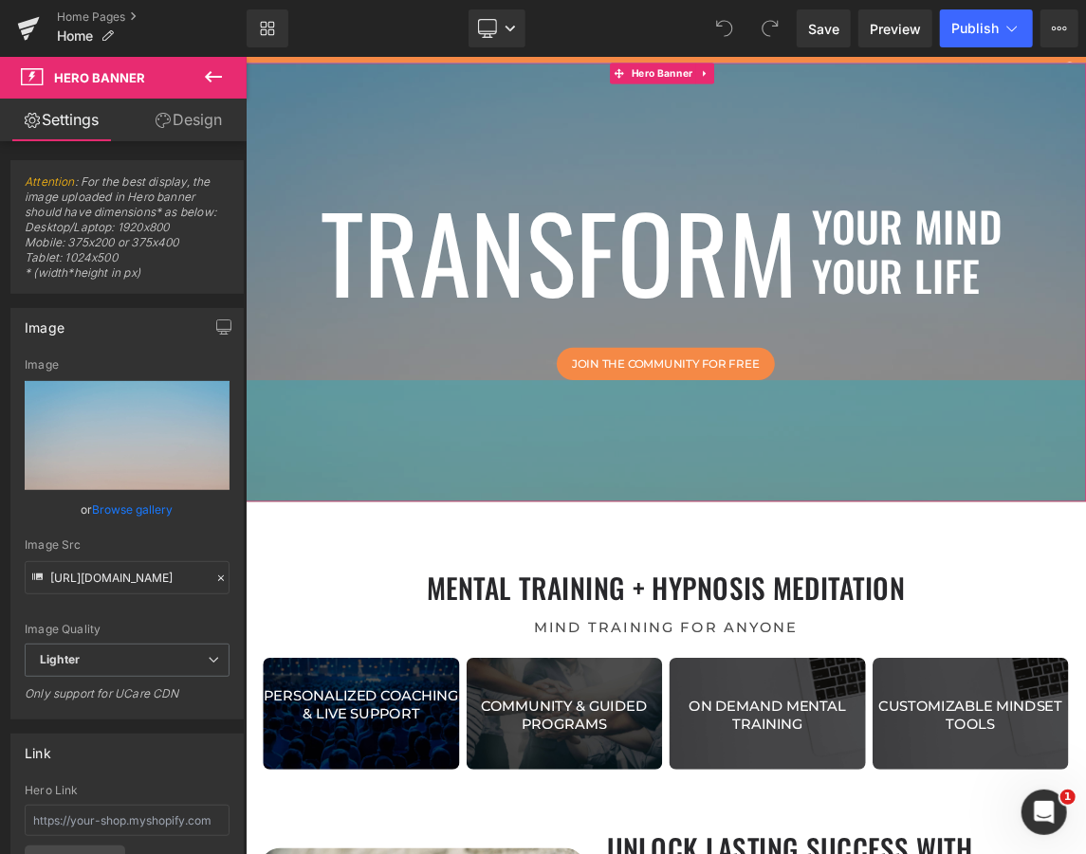
click at [419, 578] on div "175px" at bounding box center [818, 581] width 1147 height 166
click at [939, 569] on div "175px" at bounding box center [818, 581] width 1147 height 166
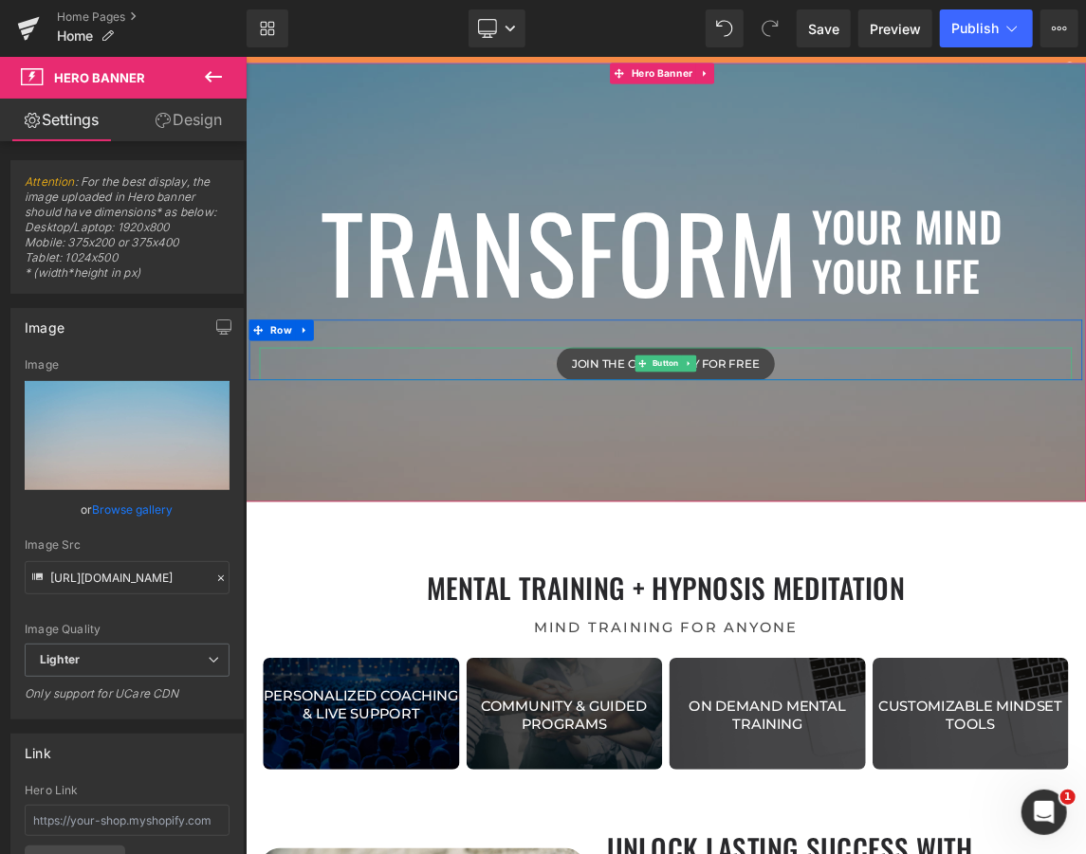
click at [920, 470] on span "Join the community for free" at bounding box center [818, 475] width 256 height 18
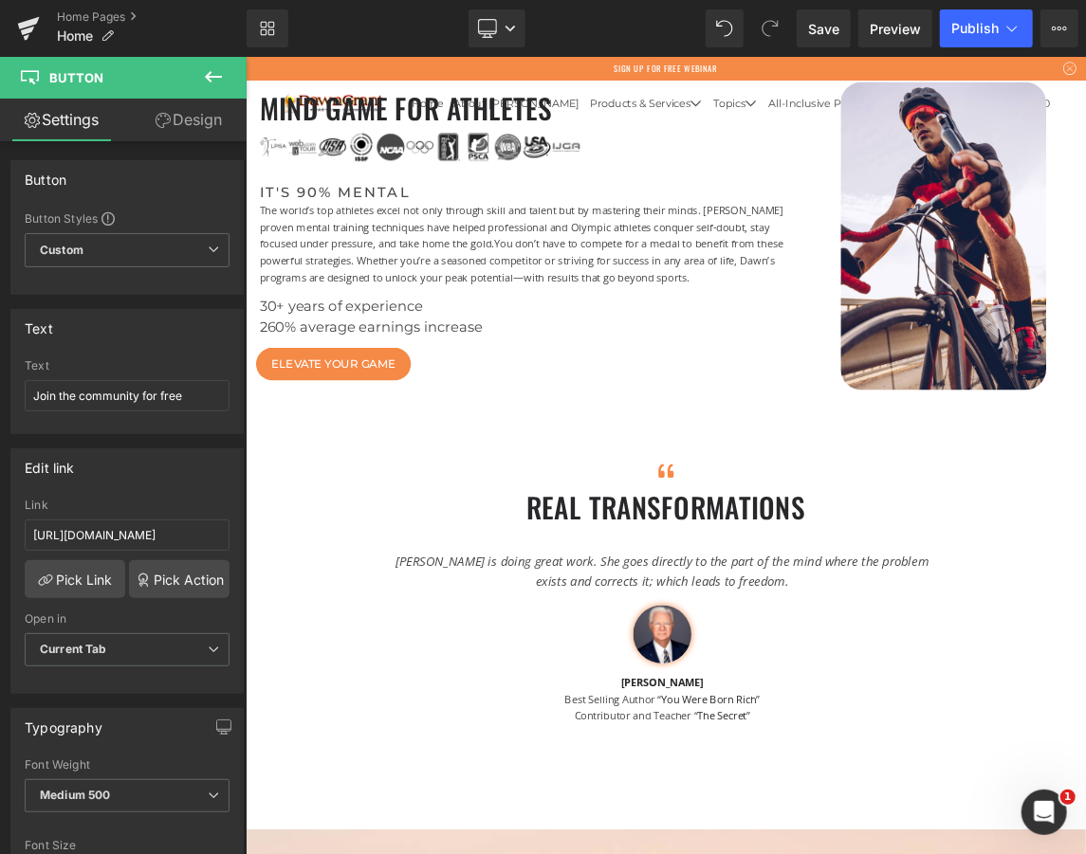
scroll to position [1517, 0]
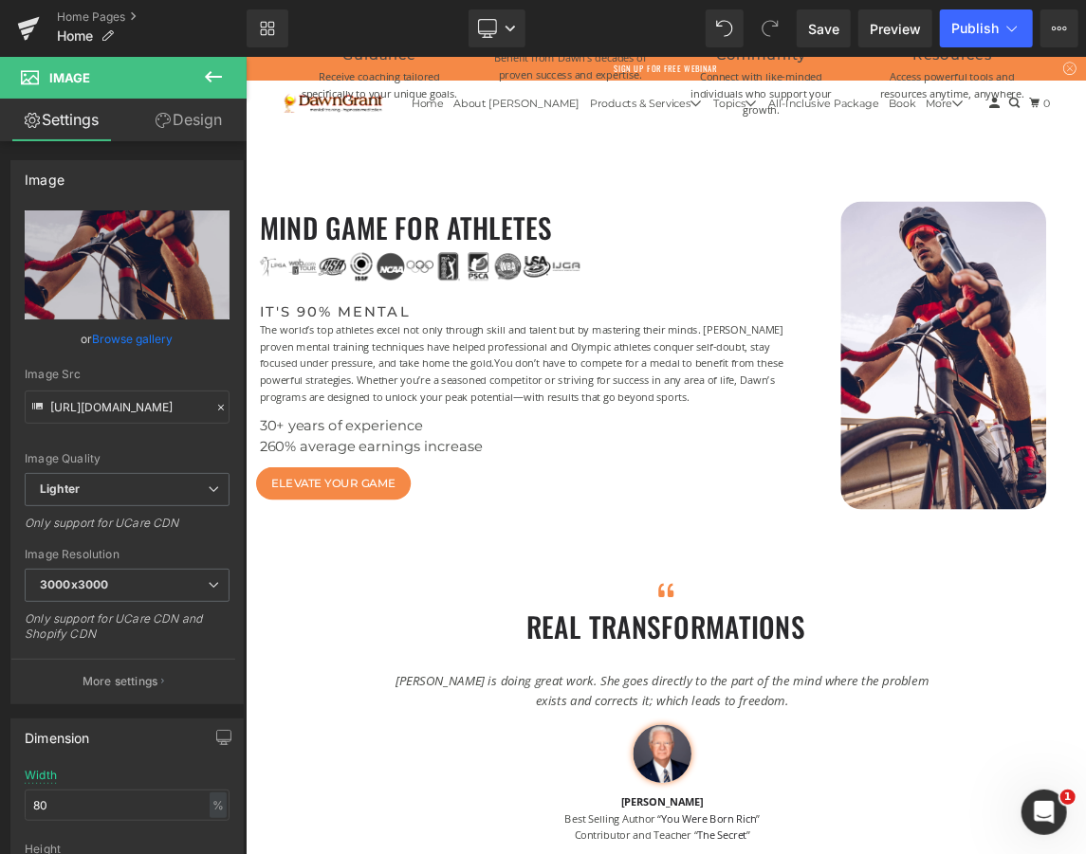
click at [213, 70] on icon at bounding box center [213, 76] width 23 height 23
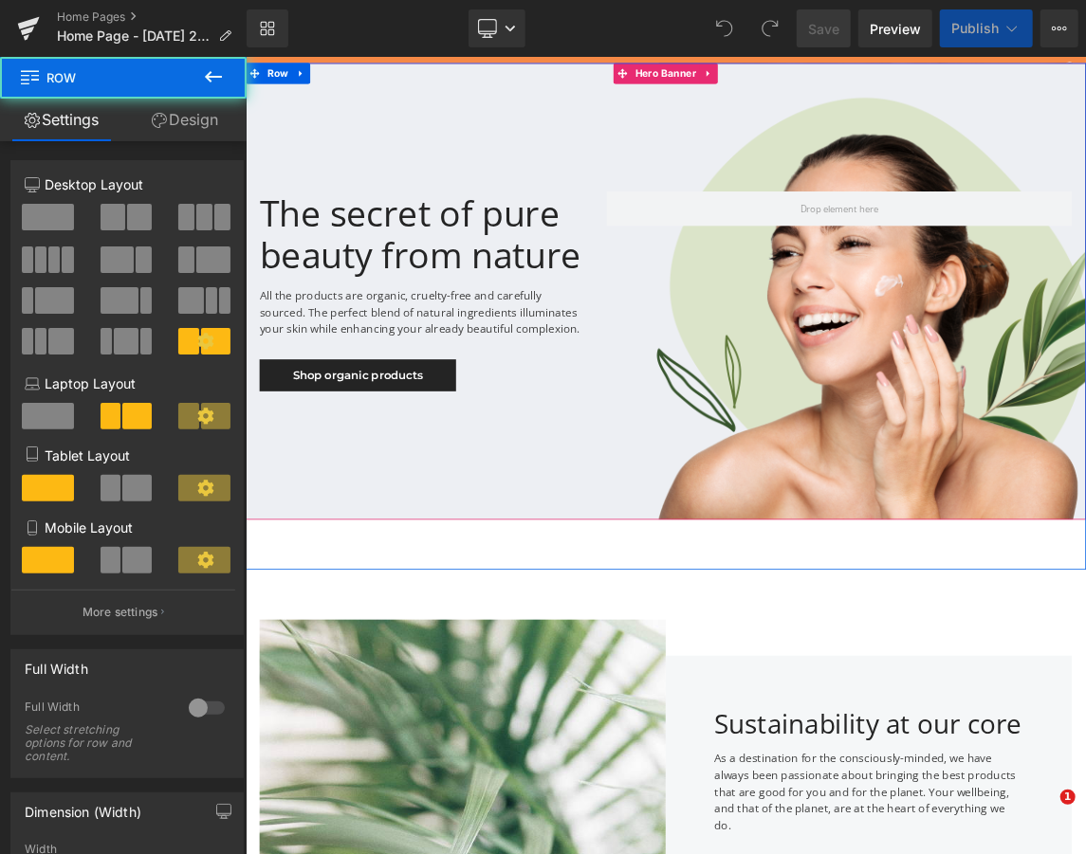
click at [858, 630] on div at bounding box center [818, 376] width 1147 height 624
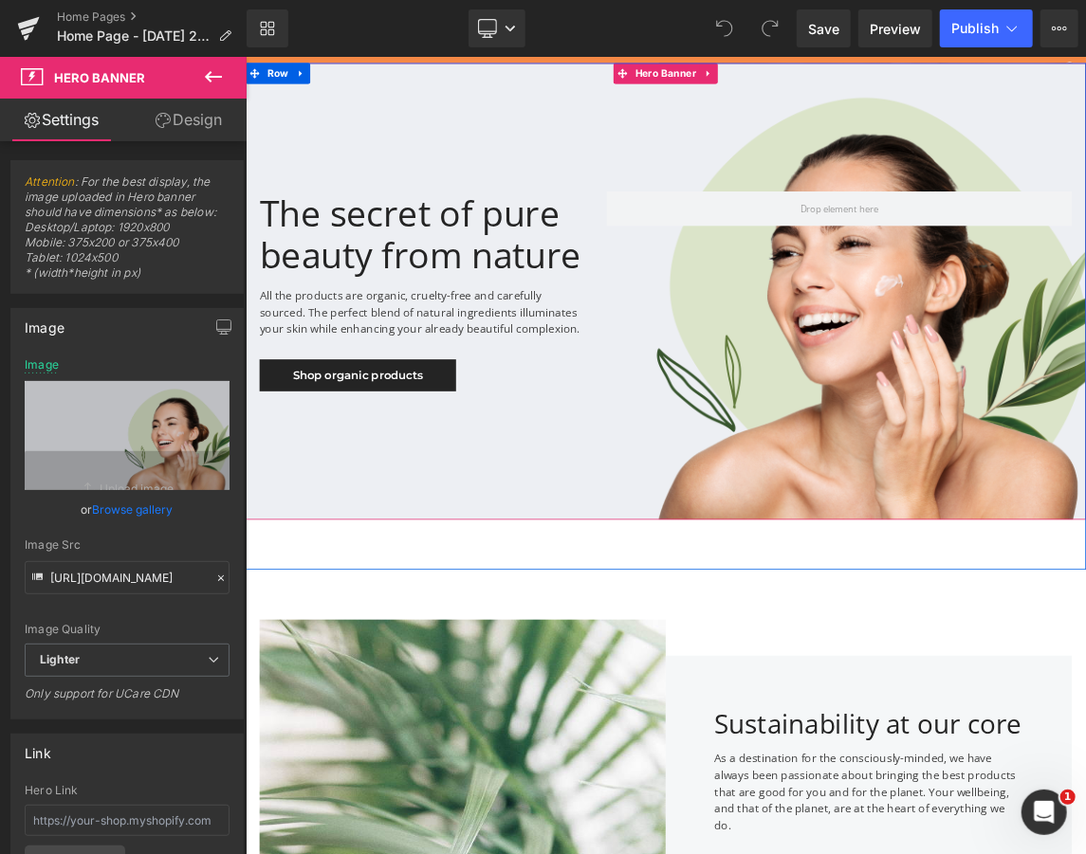
click at [900, 606] on div at bounding box center [818, 376] width 1147 height 624
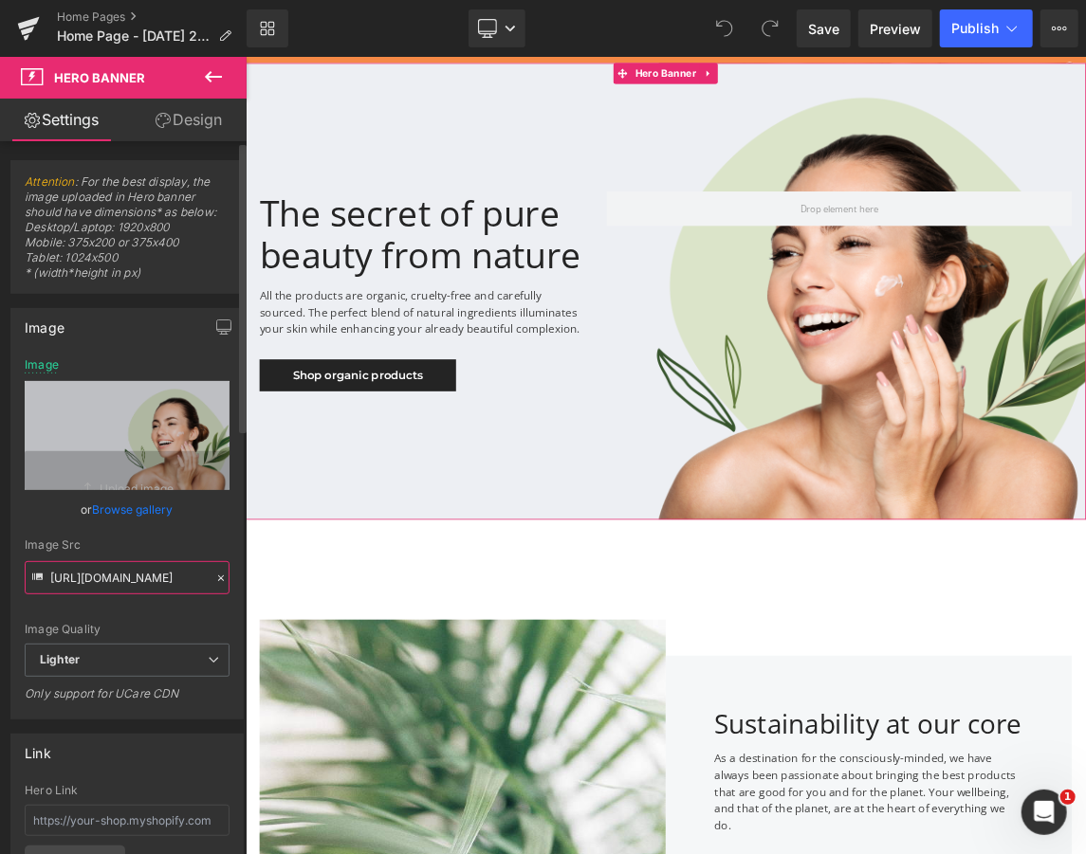
click at [141, 567] on input "https://ucarecdn.com/8ccb0153-1646-4906-a175-49e43763ab35/-/format/auto/-/previ…" at bounding box center [127, 577] width 205 height 33
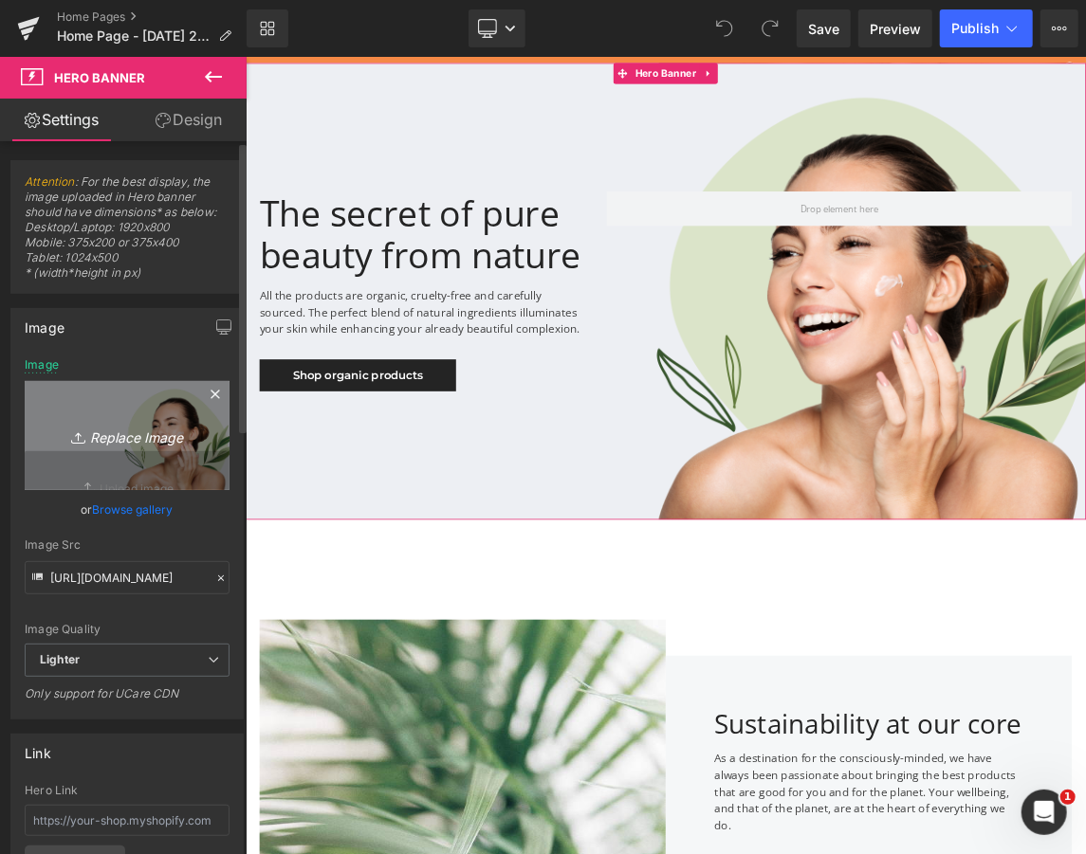
click at [127, 414] on link "Replace Image" at bounding box center [127, 435] width 205 height 109
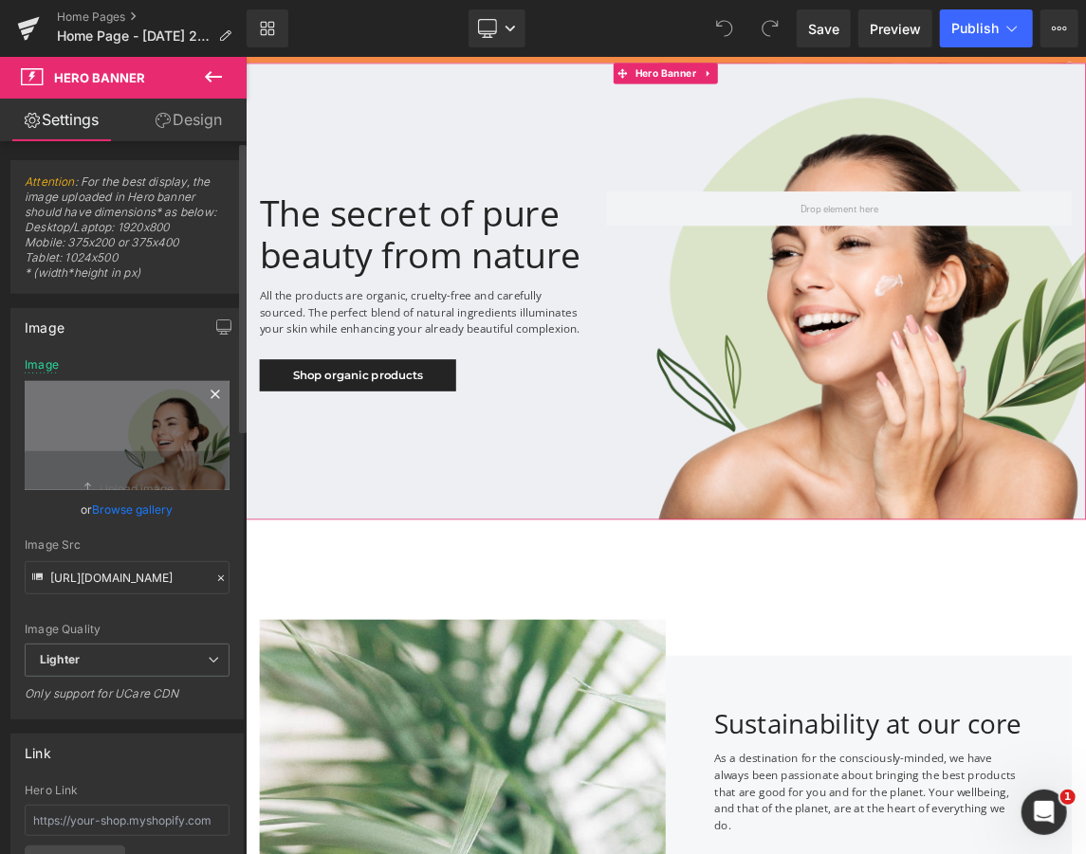
click at [206, 396] on icon at bounding box center [215, 394] width 23 height 23
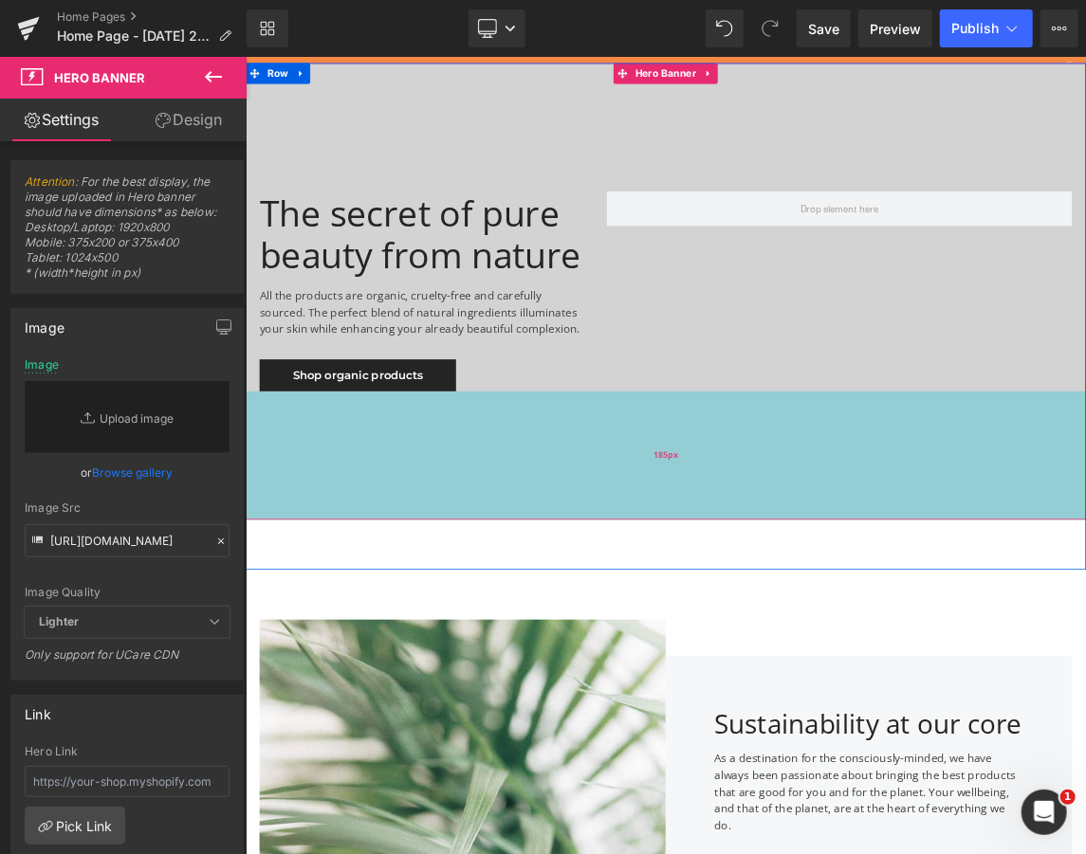
click at [769, 574] on div "185px" at bounding box center [818, 600] width 1147 height 175
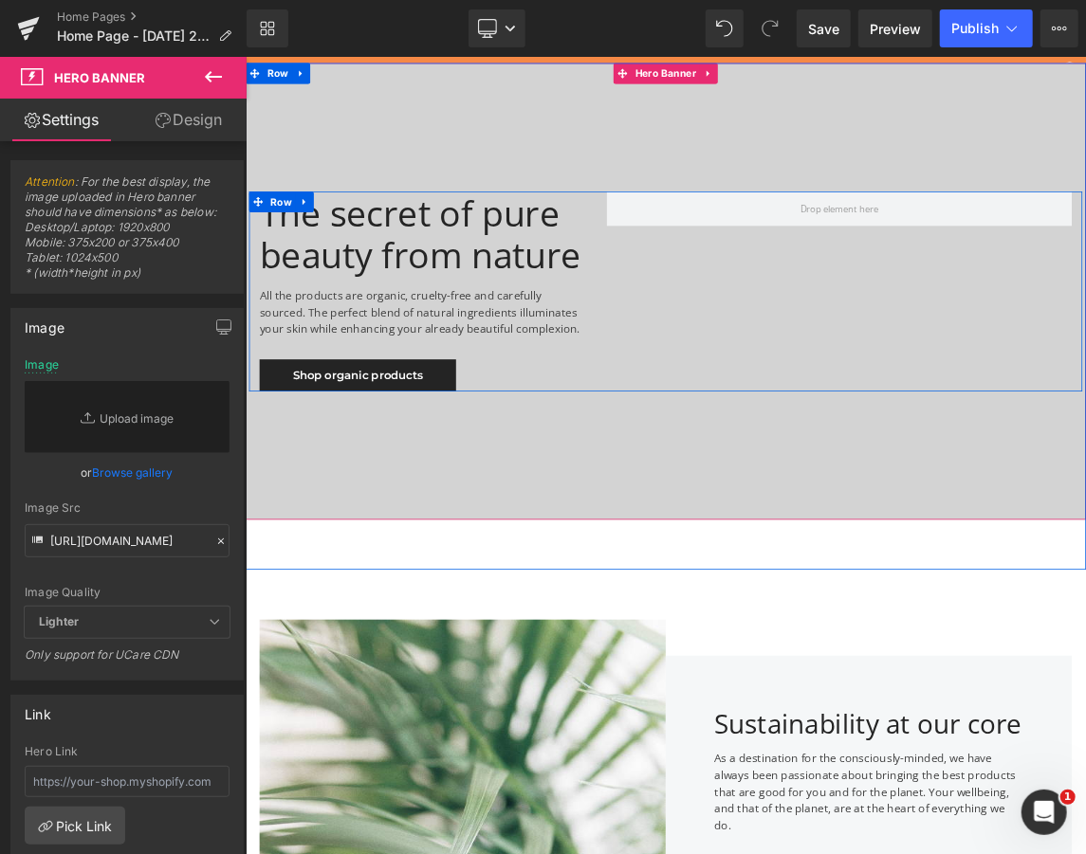
click at [963, 394] on div "The secret of pure beauty from nature Heading All the products are organic, cru…" at bounding box center [818, 376] width 1138 height 273
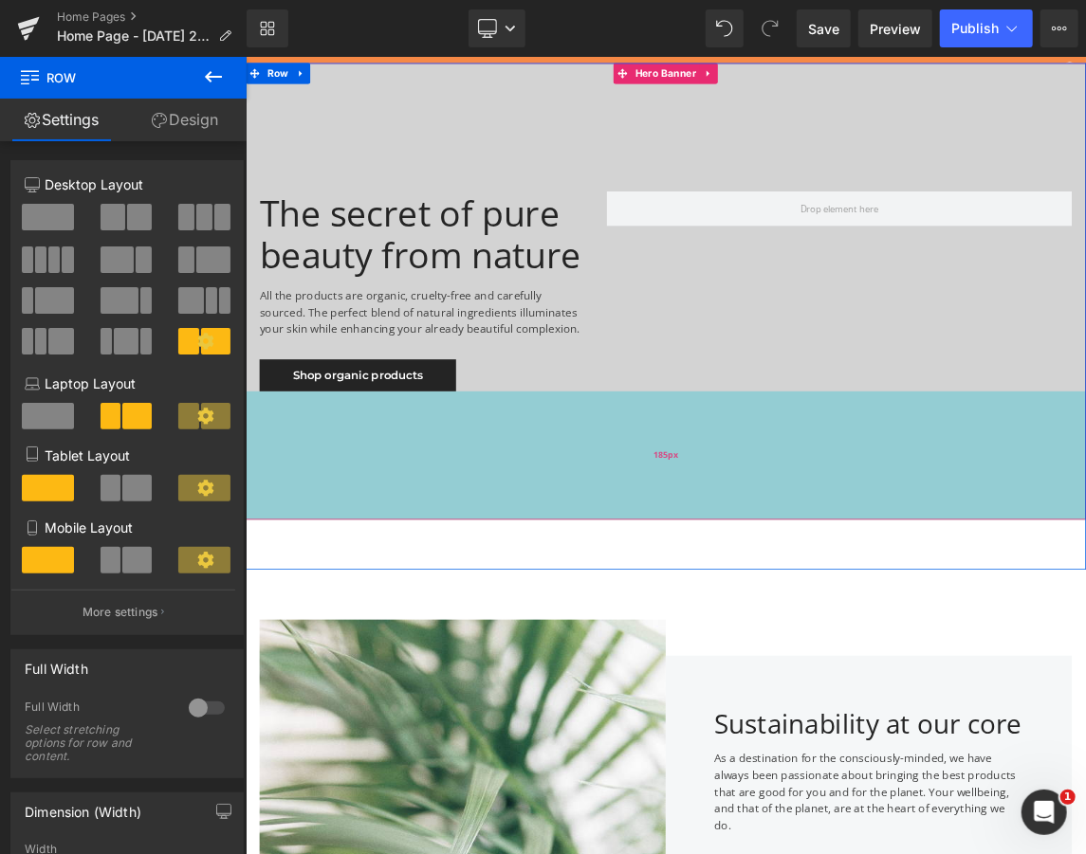
click at [872, 576] on div "185px" at bounding box center [818, 600] width 1147 height 175
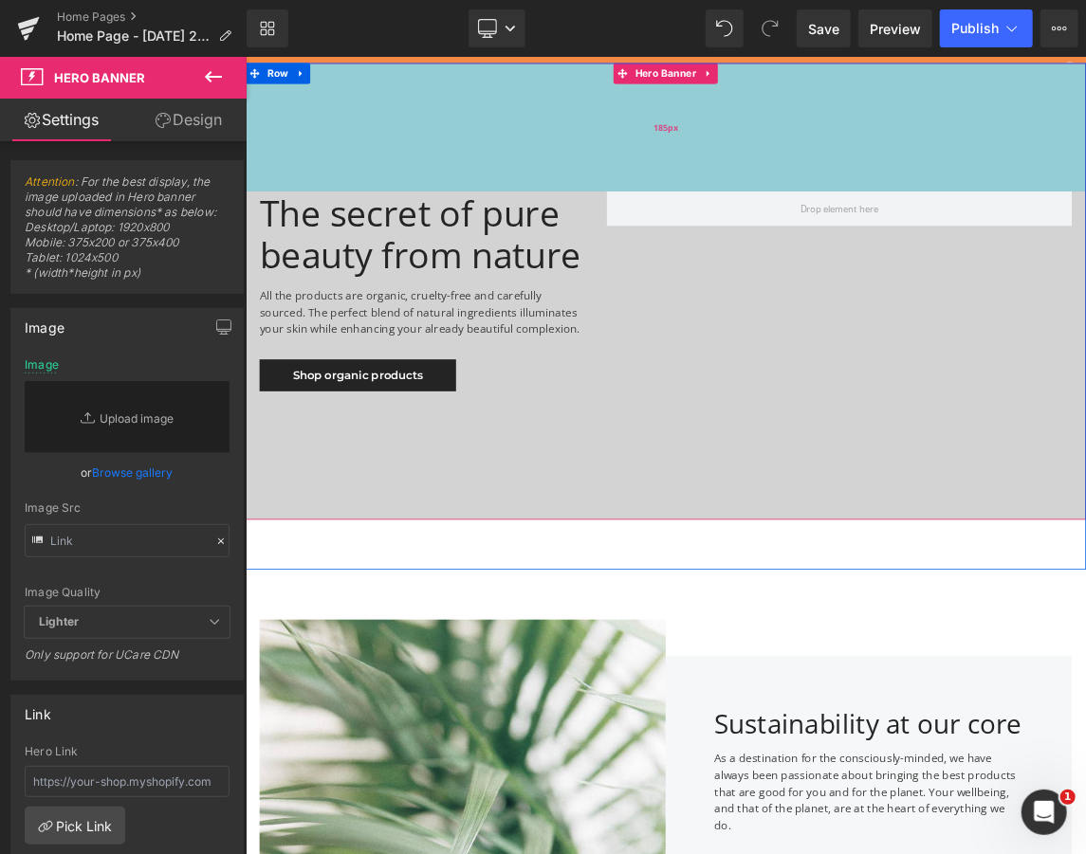
click at [986, 169] on div "185px" at bounding box center [818, 151] width 1147 height 175
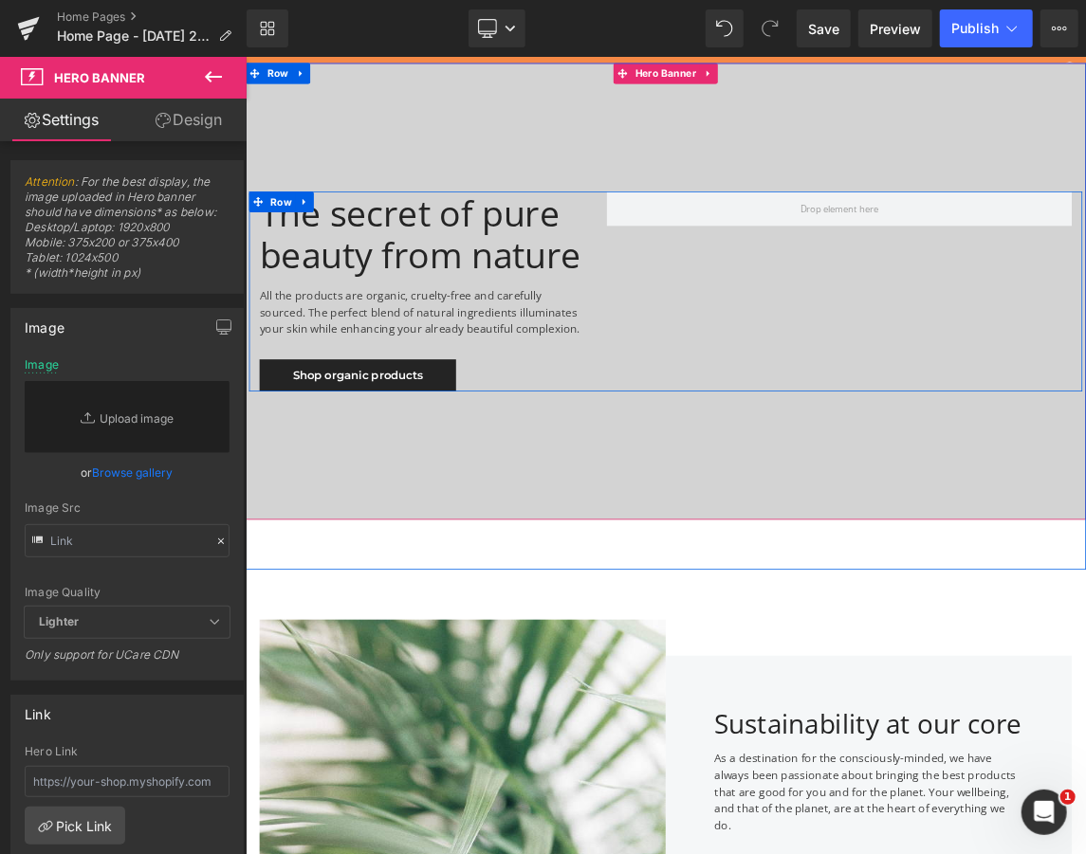
click at [811, 334] on div "The secret of pure beauty from nature Heading All the products are organic, cru…" at bounding box center [818, 376] width 1138 height 273
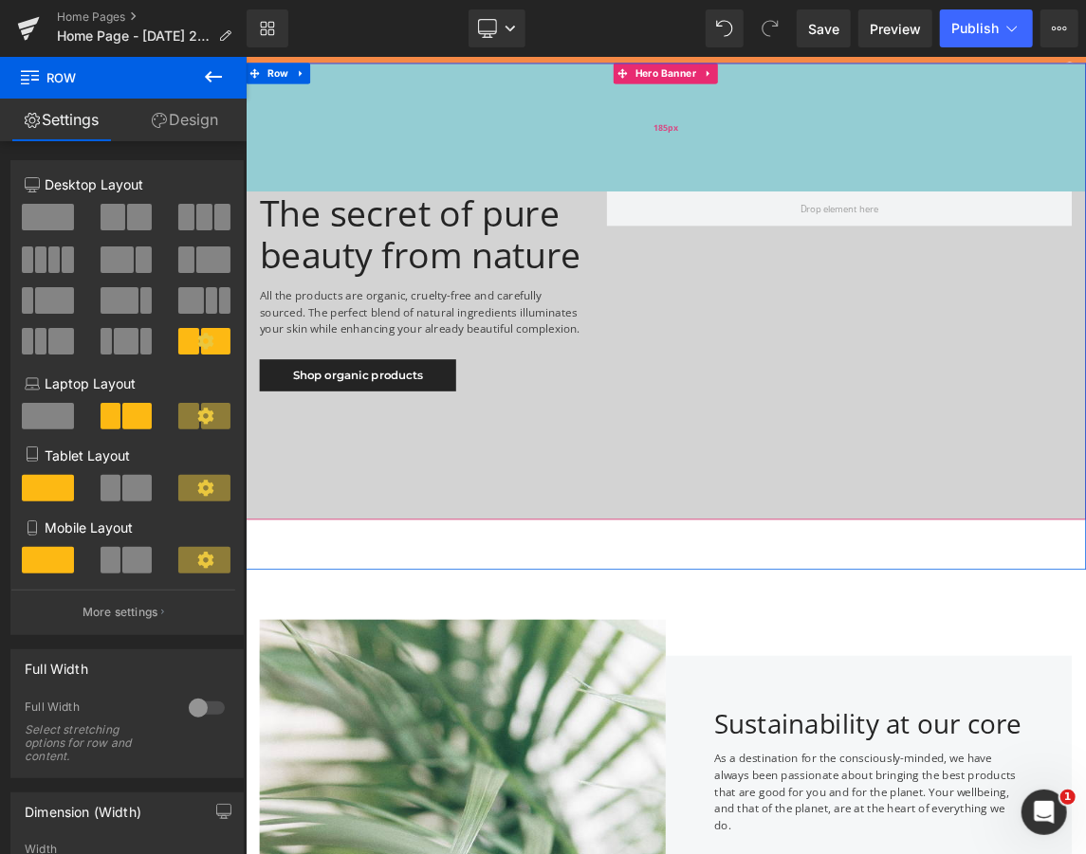
click at [417, 97] on div "185px" at bounding box center [818, 151] width 1147 height 175
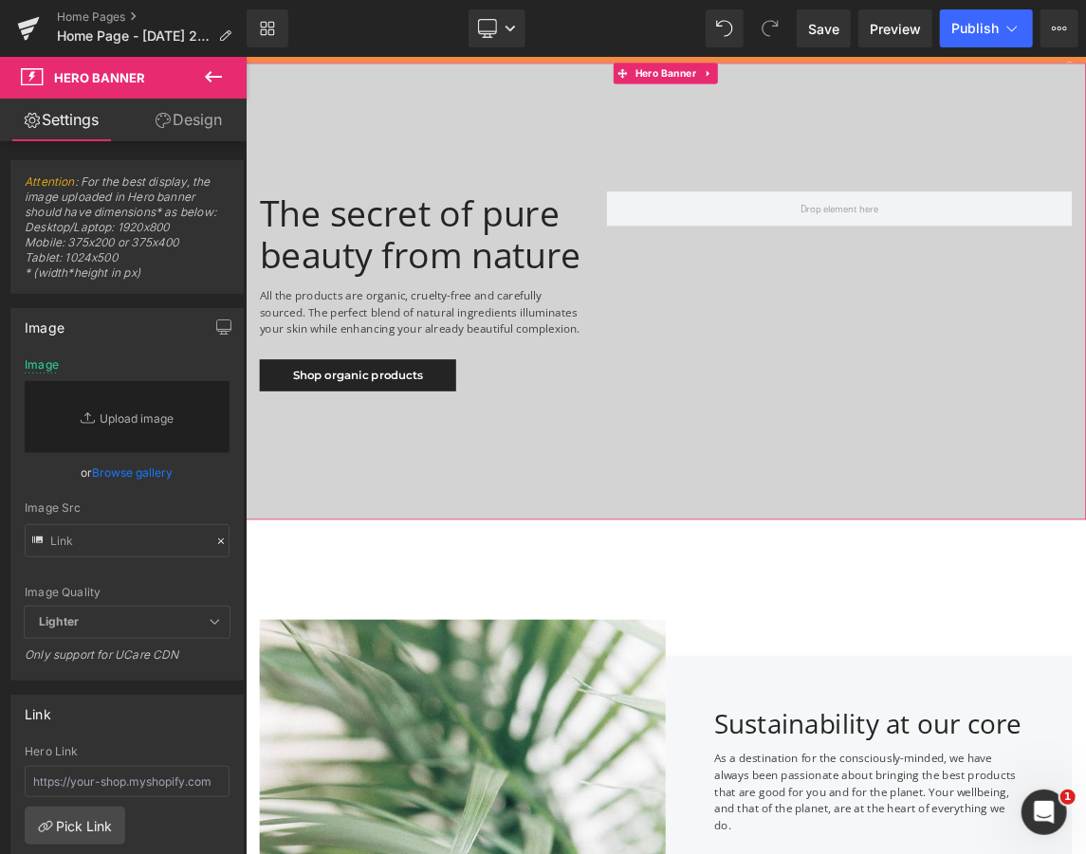
click at [186, 101] on link "Design" at bounding box center [188, 120] width 123 height 43
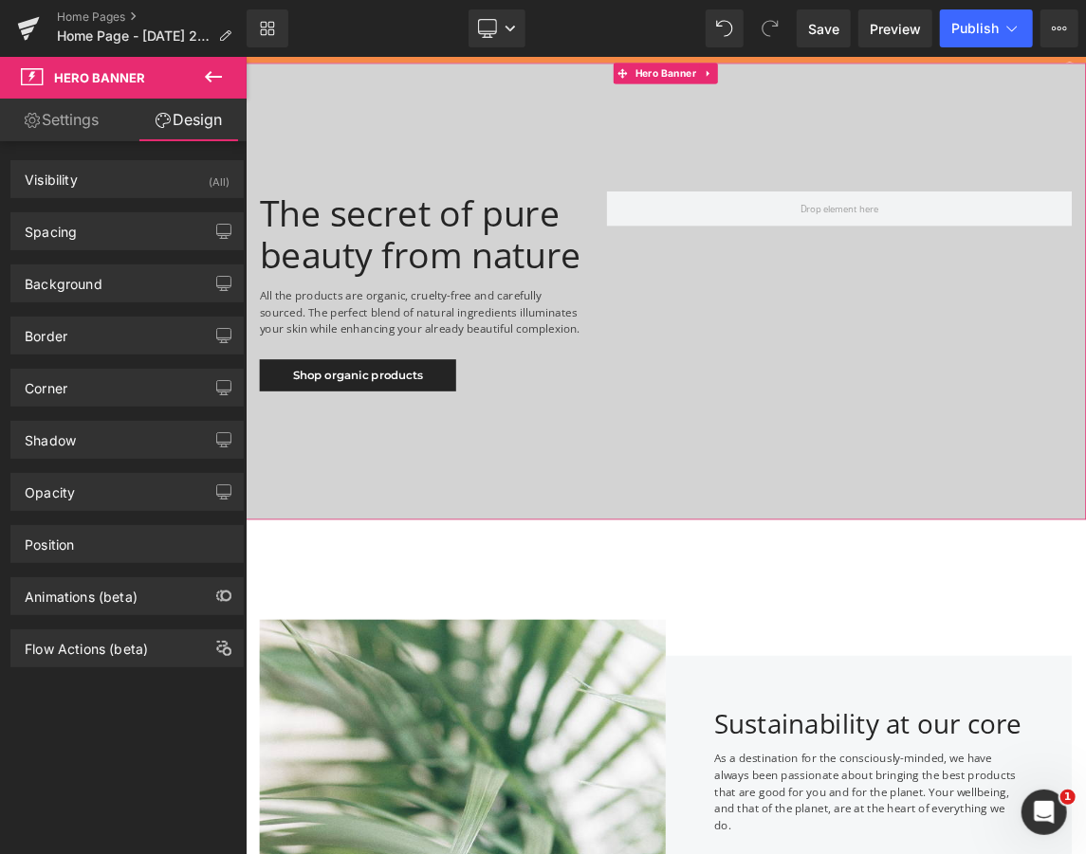
click at [103, 108] on link "Settings" at bounding box center [61, 120] width 123 height 43
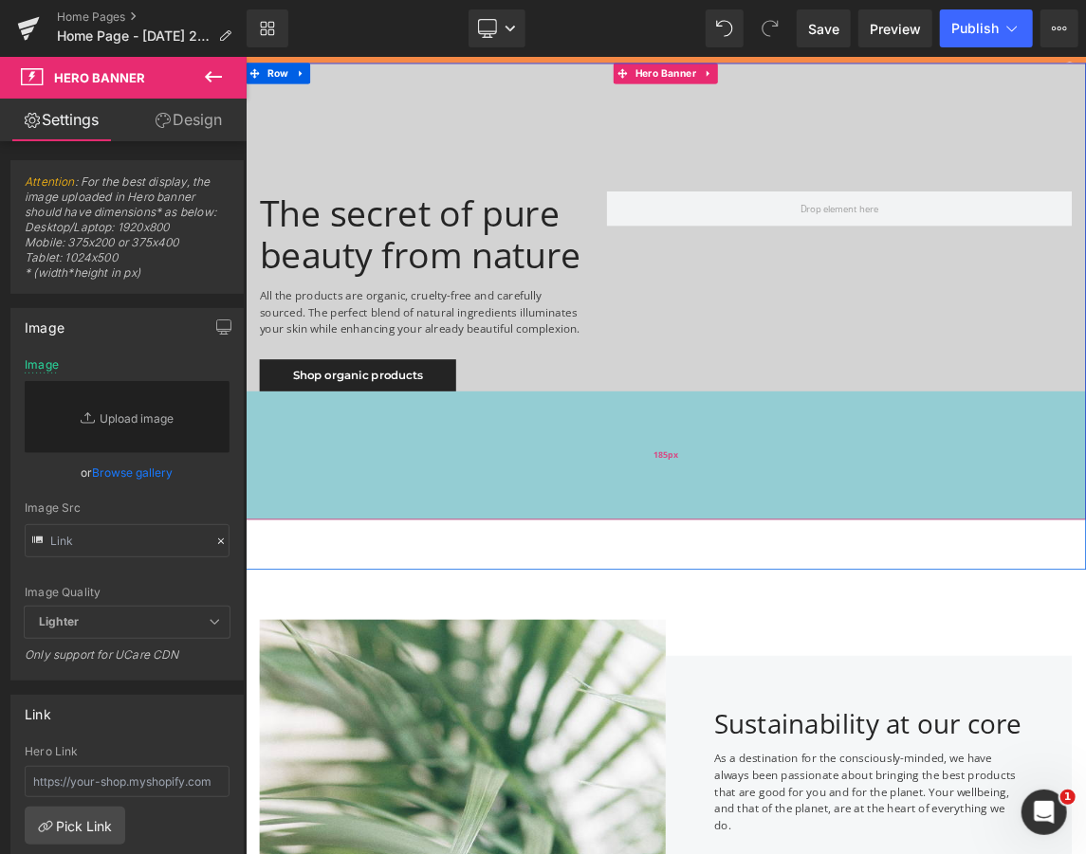
click at [700, 536] on div "185px" at bounding box center [818, 600] width 1147 height 175
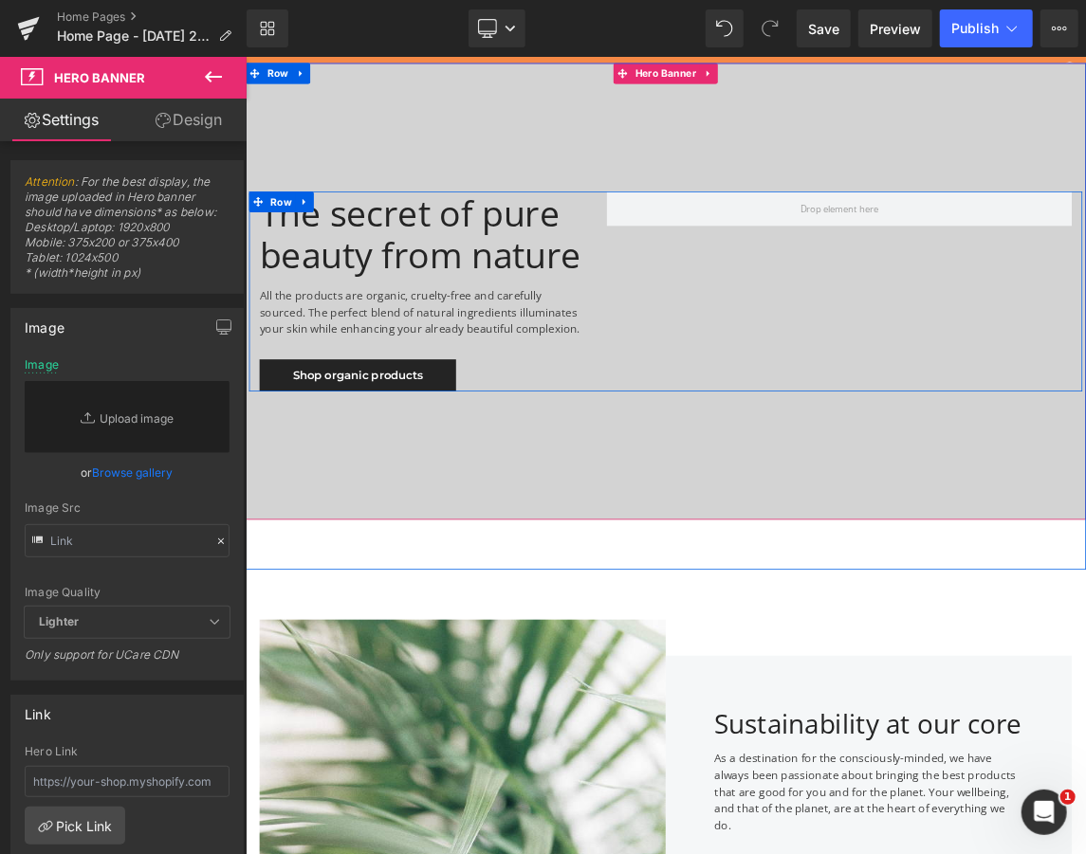
click at [836, 447] on div "The secret of pure beauty from nature Heading All the products are organic, cru…" at bounding box center [818, 376] width 1138 height 273
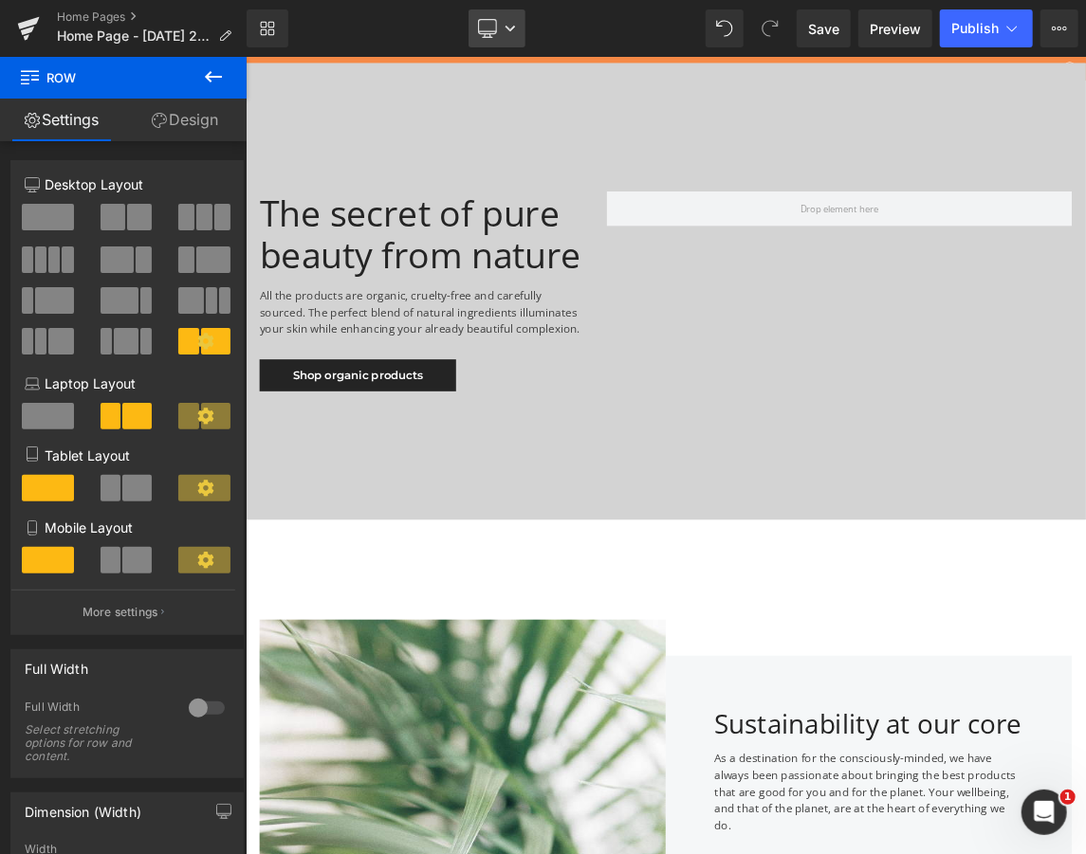
click at [492, 34] on icon at bounding box center [487, 28] width 19 height 19
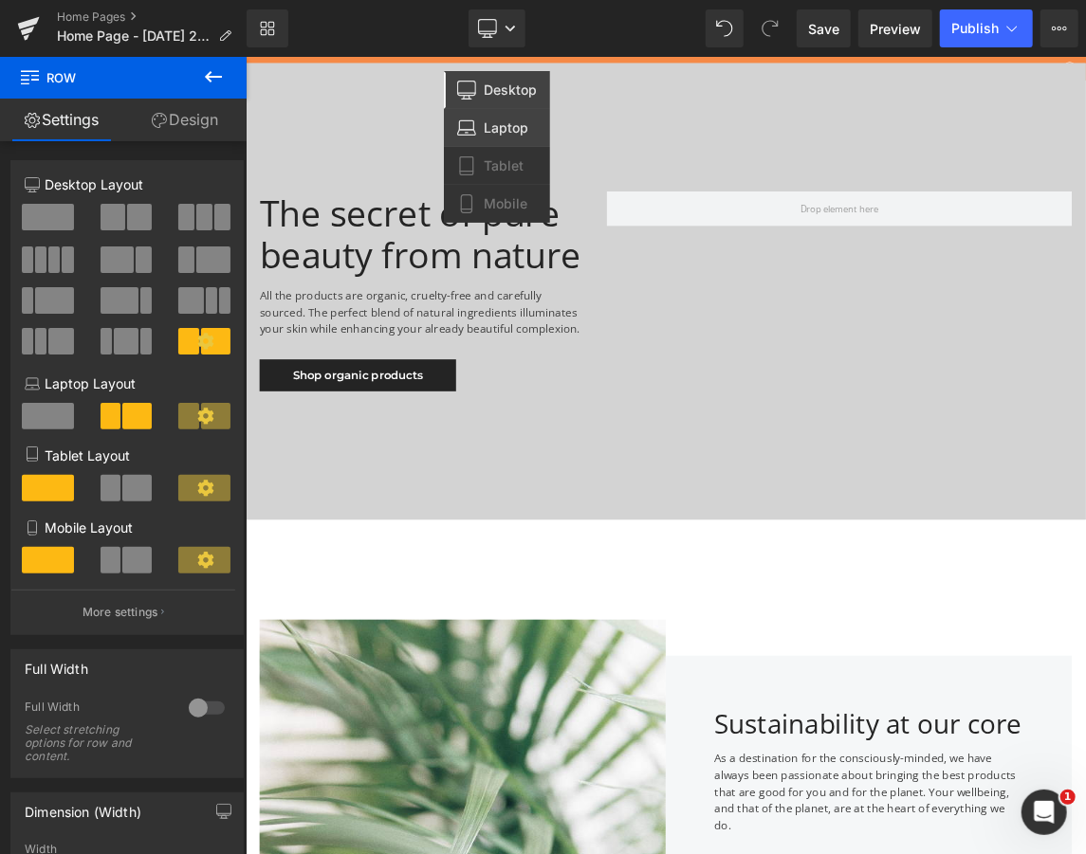
click at [493, 129] on span "Laptop" at bounding box center [506, 127] width 45 height 17
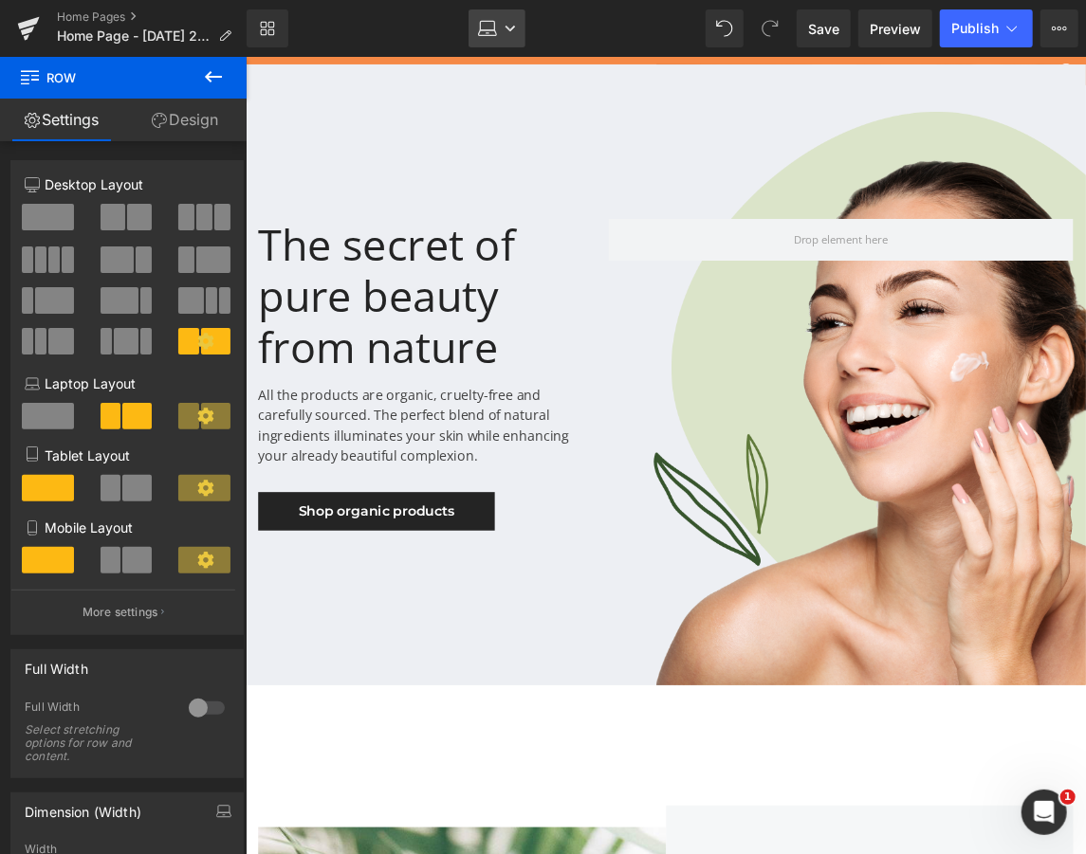
click at [492, 37] on icon at bounding box center [487, 28] width 19 height 19
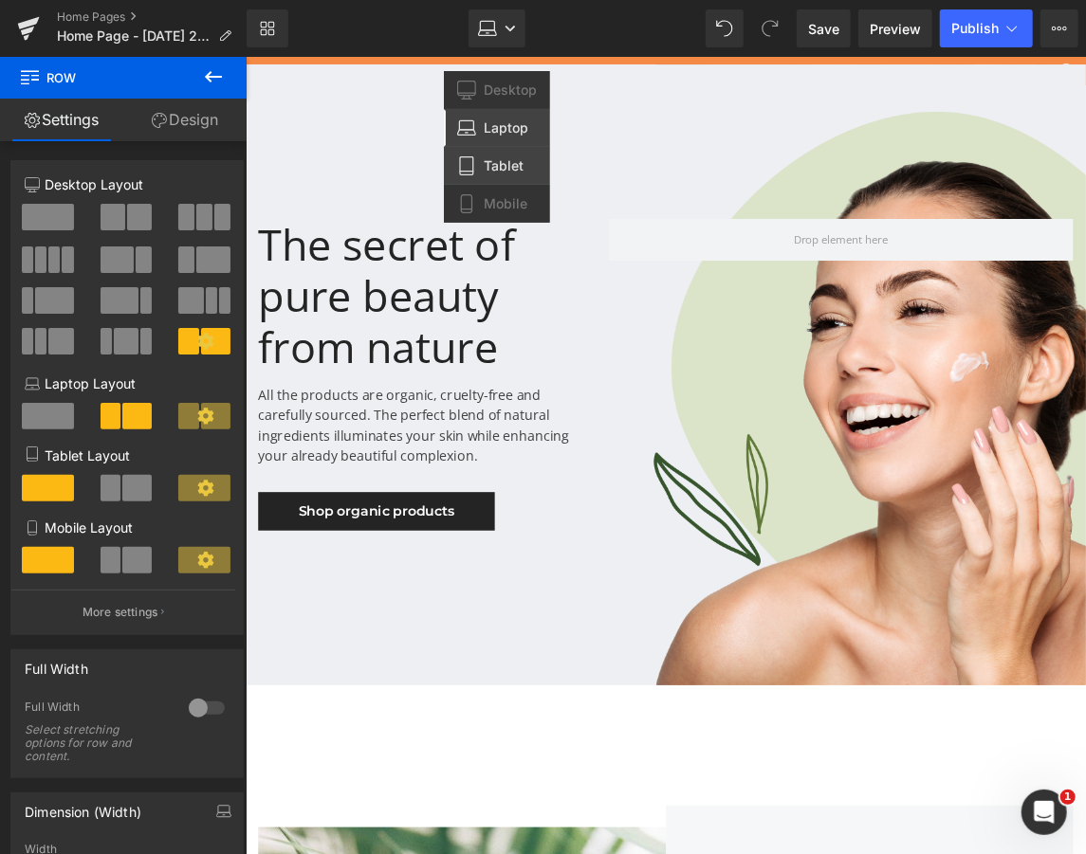
click at [495, 163] on span "Tablet" at bounding box center [504, 165] width 40 height 17
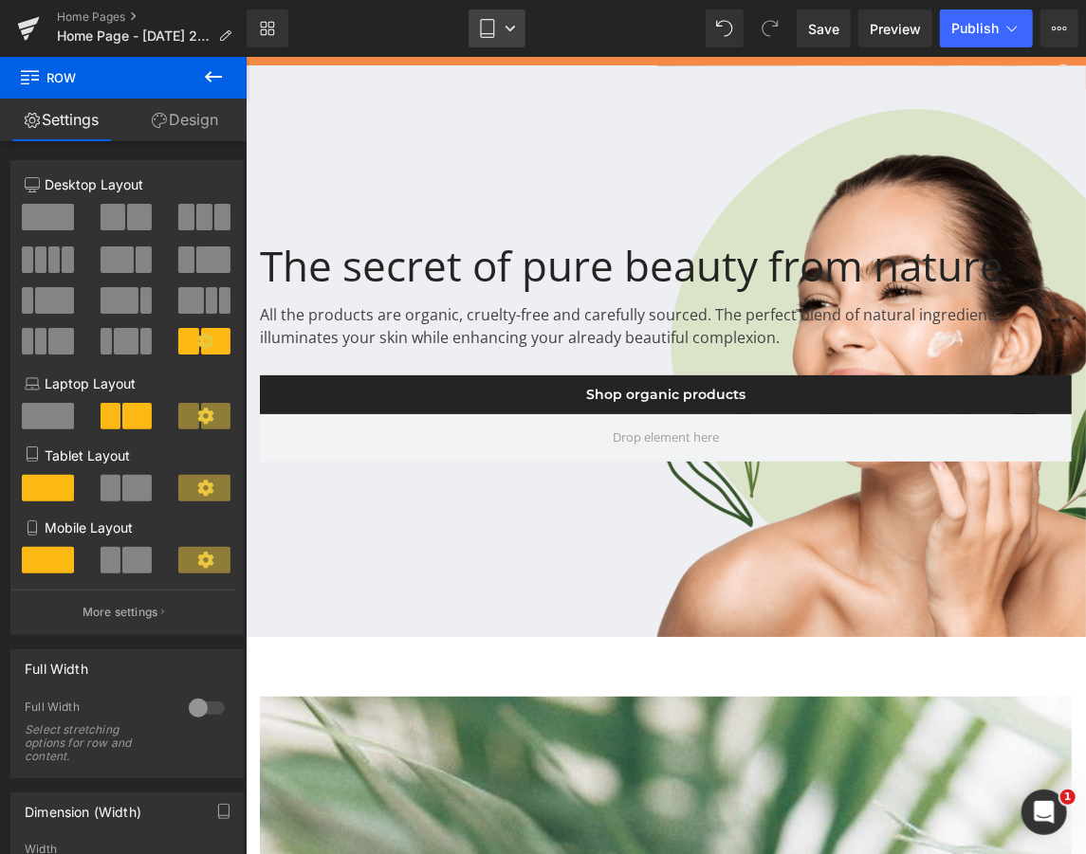
click at [484, 25] on icon at bounding box center [487, 28] width 19 height 19
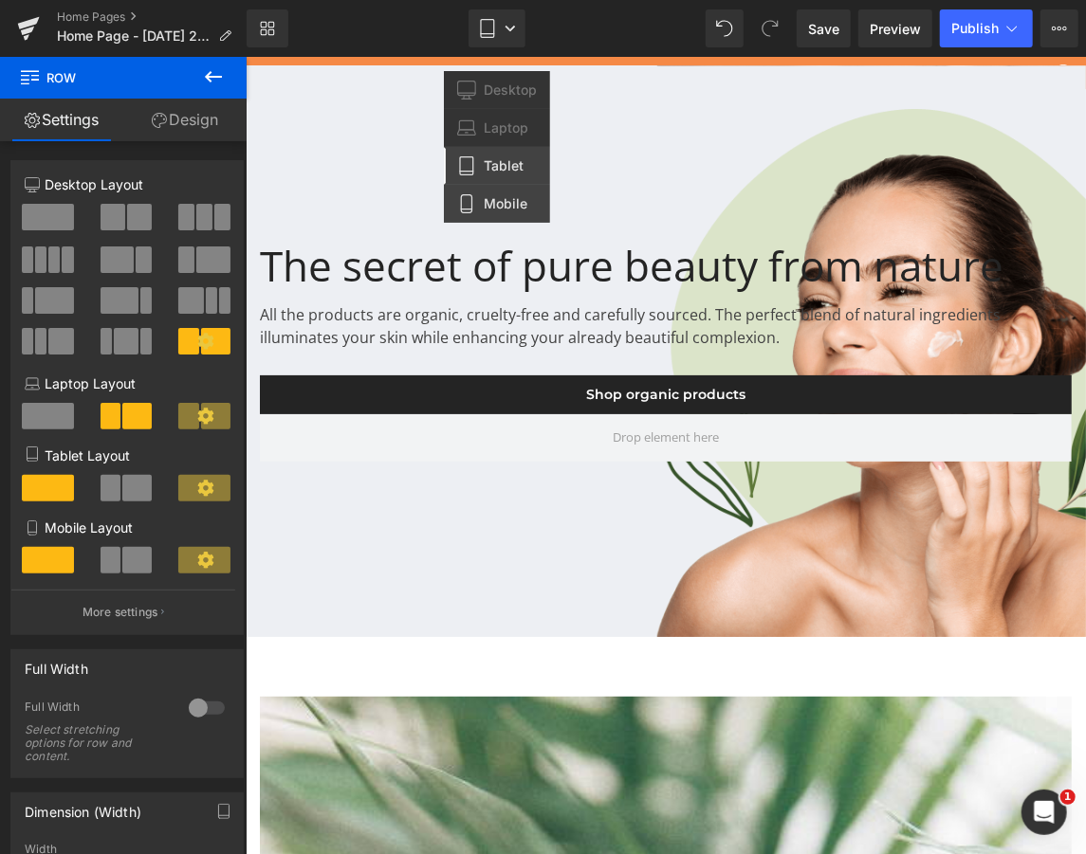
click at [503, 218] on link "Mobile" at bounding box center [497, 204] width 106 height 38
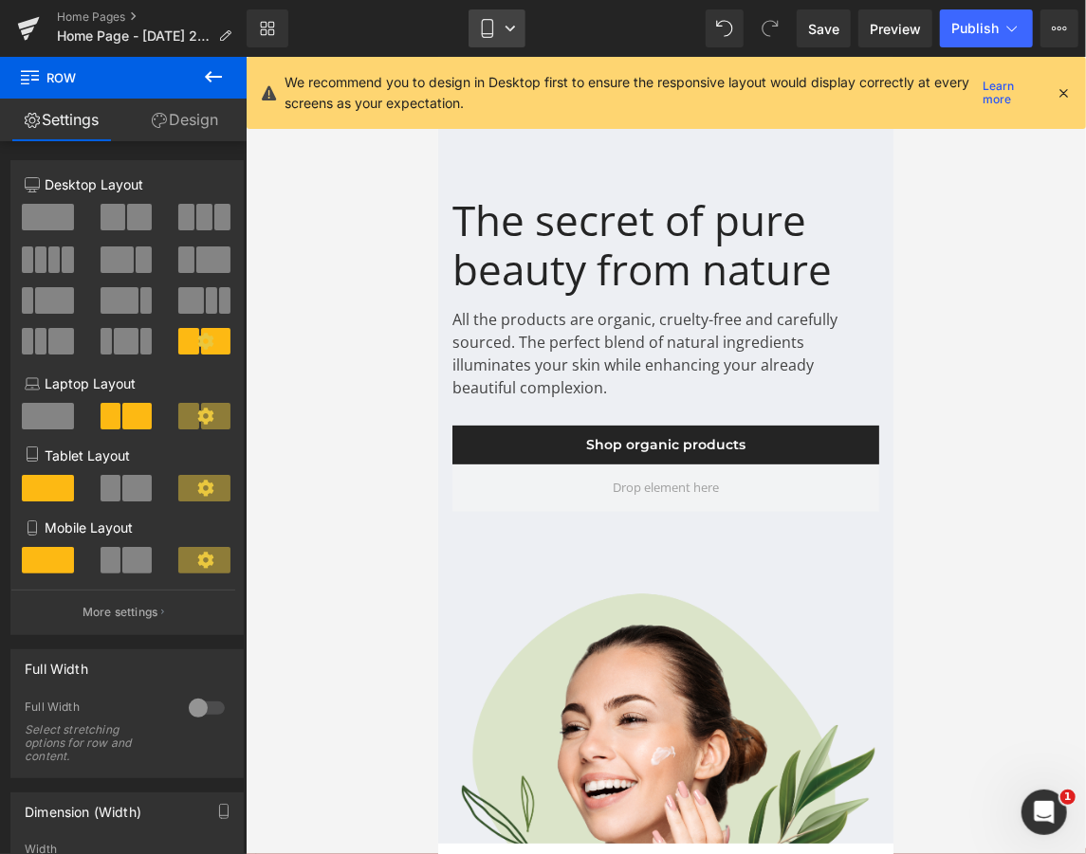
click at [484, 32] on icon at bounding box center [487, 28] width 19 height 19
click at [1066, 89] on icon at bounding box center [1062, 92] width 17 height 17
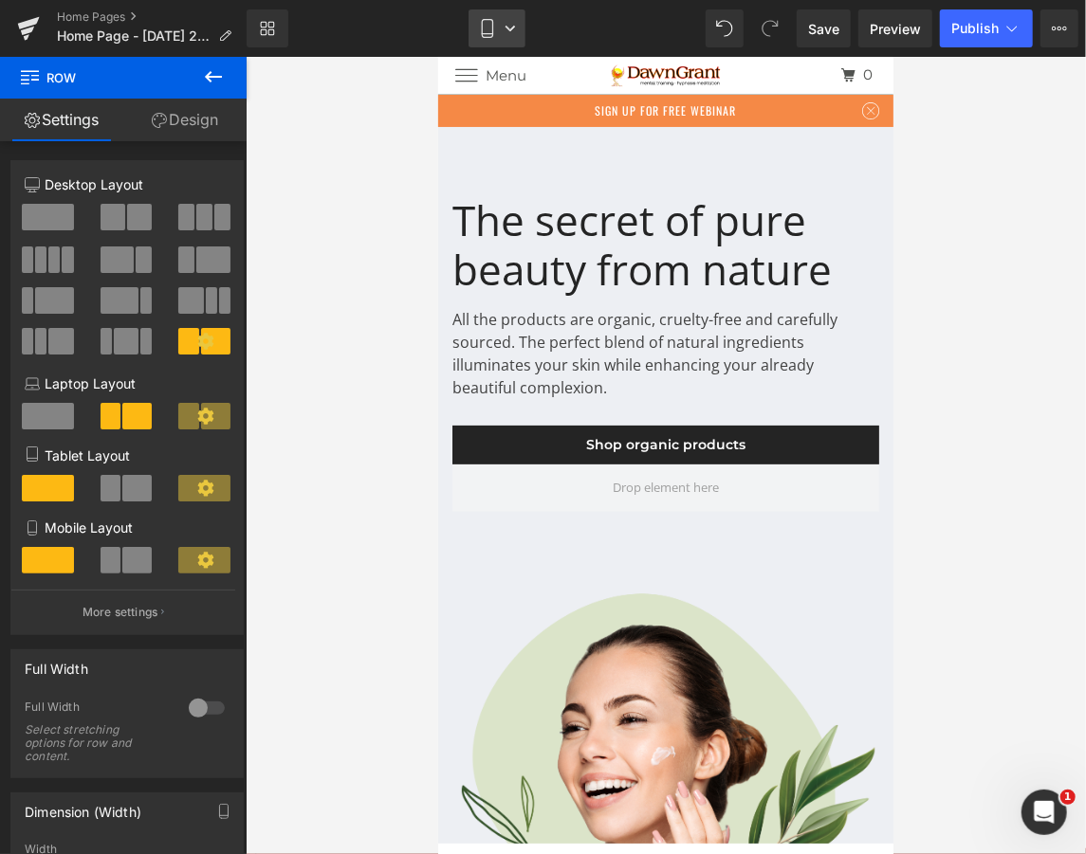
click at [493, 21] on icon at bounding box center [487, 28] width 19 height 19
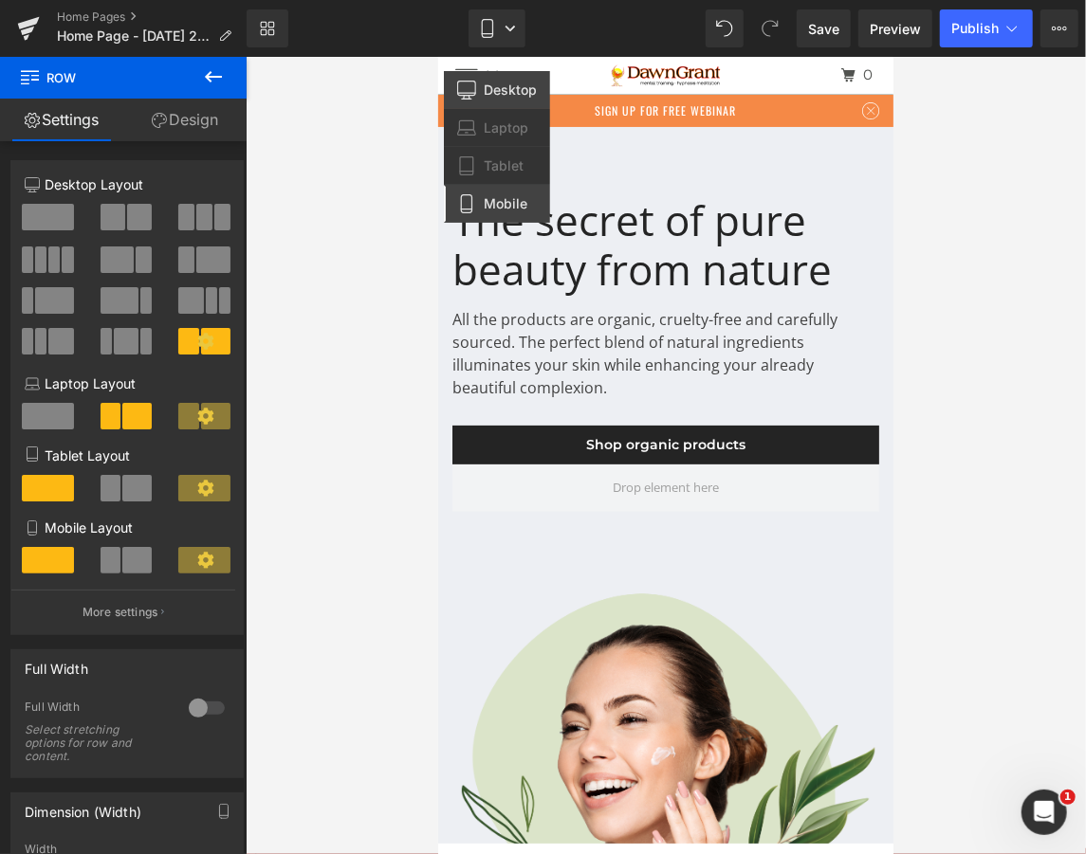
click at [490, 100] on link "Desktop" at bounding box center [497, 90] width 106 height 38
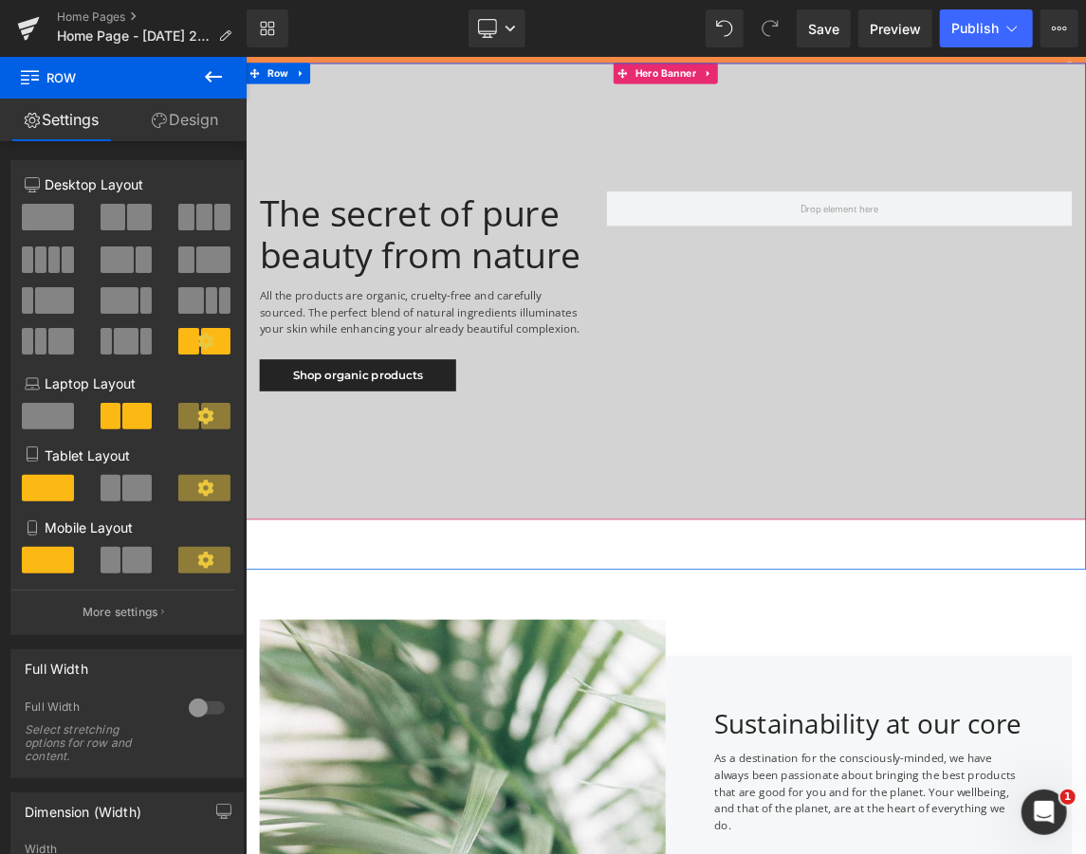
click at [809, 228] on div at bounding box center [818, 376] width 1147 height 624
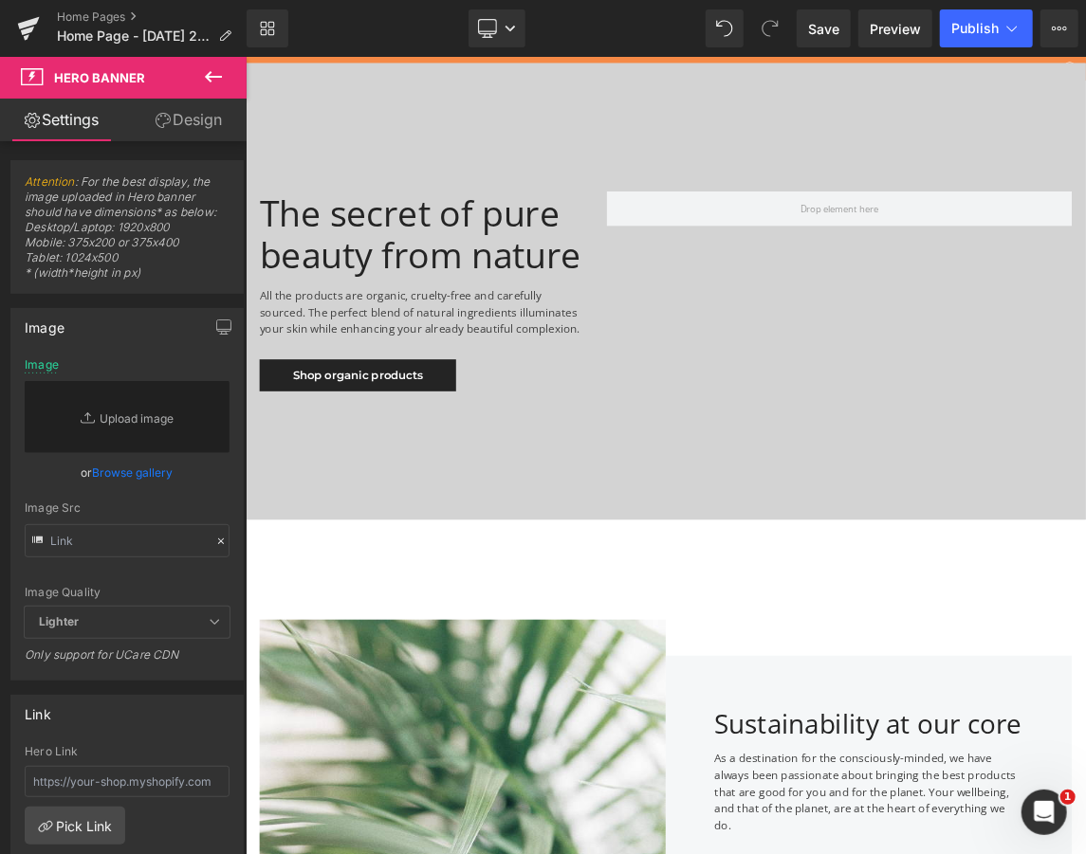
click at [193, 74] on button at bounding box center [213, 78] width 66 height 42
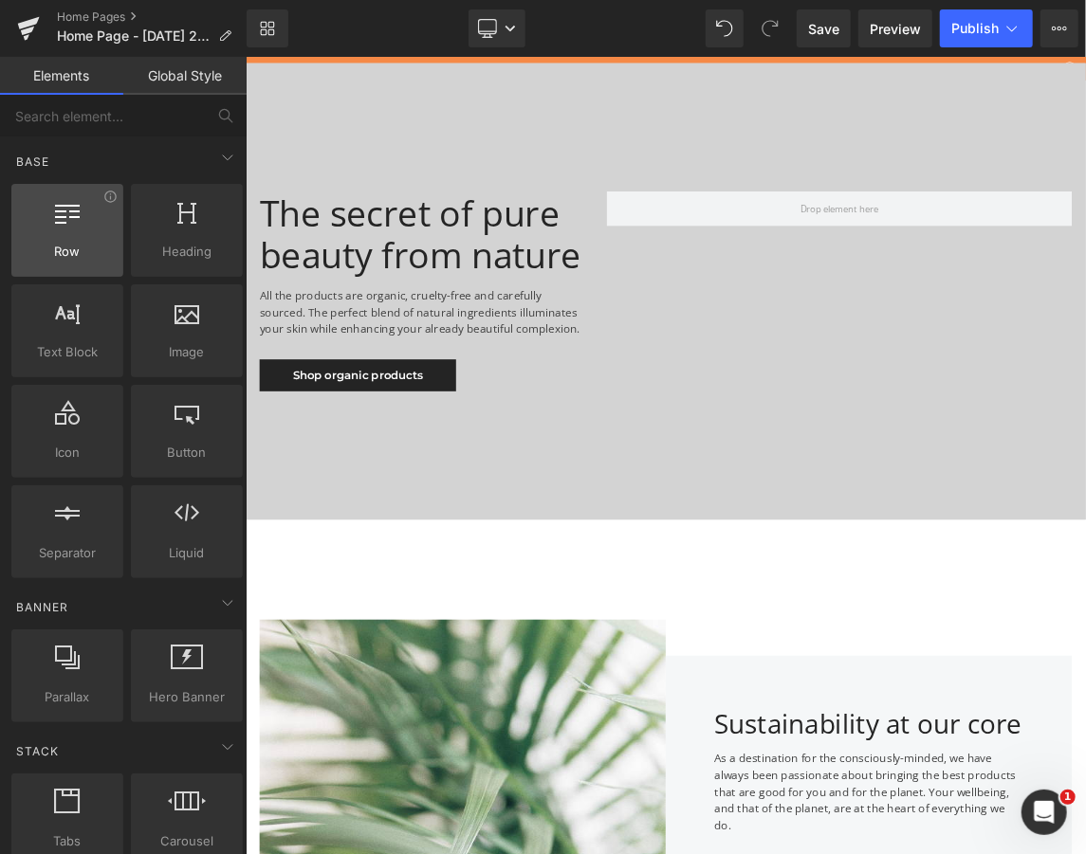
click at [75, 229] on div at bounding box center [67, 220] width 100 height 43
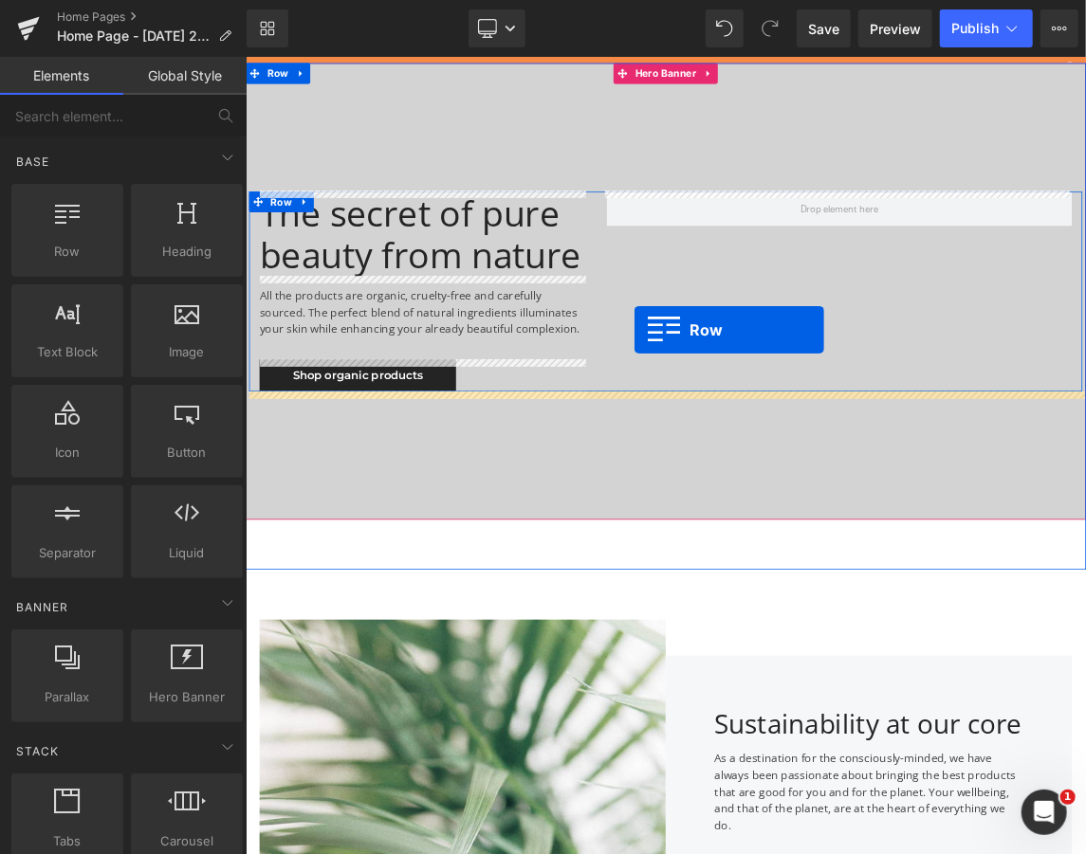
drag, startPoint x: 320, startPoint y: 285, endPoint x: 775, endPoint y: 429, distance: 477.1
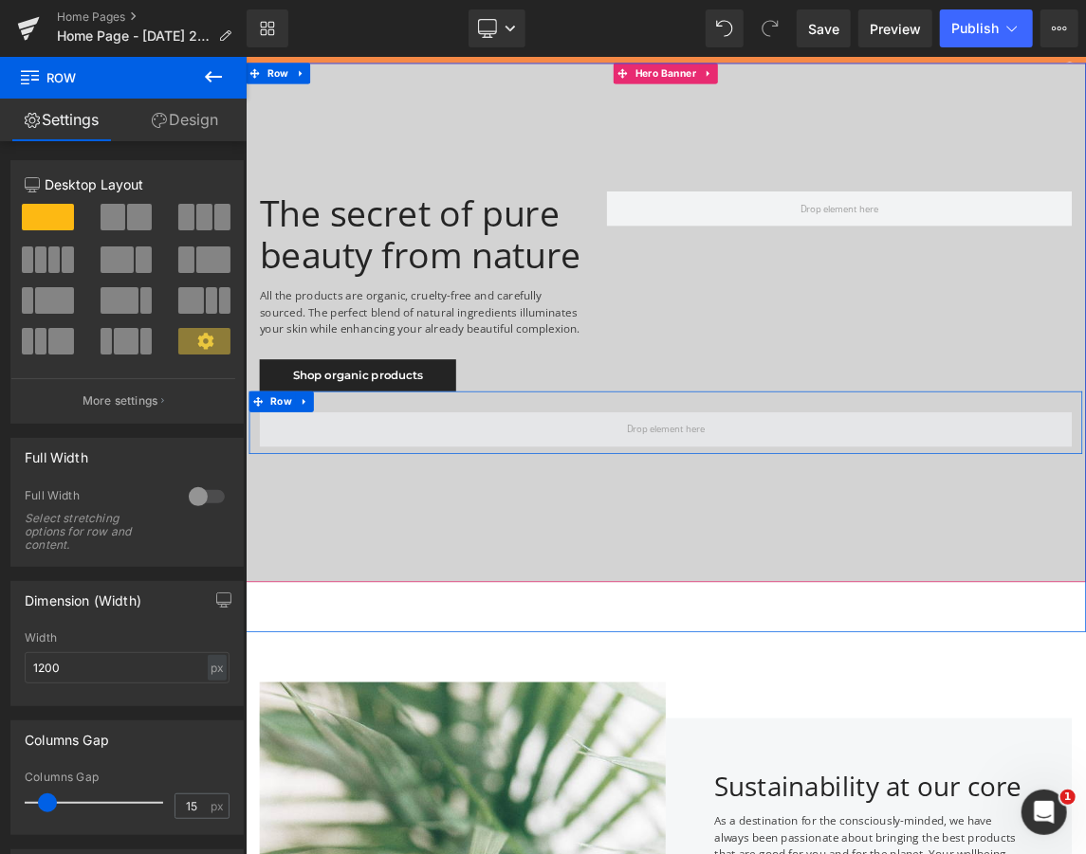
click at [685, 562] on span at bounding box center [818, 564] width 1109 height 47
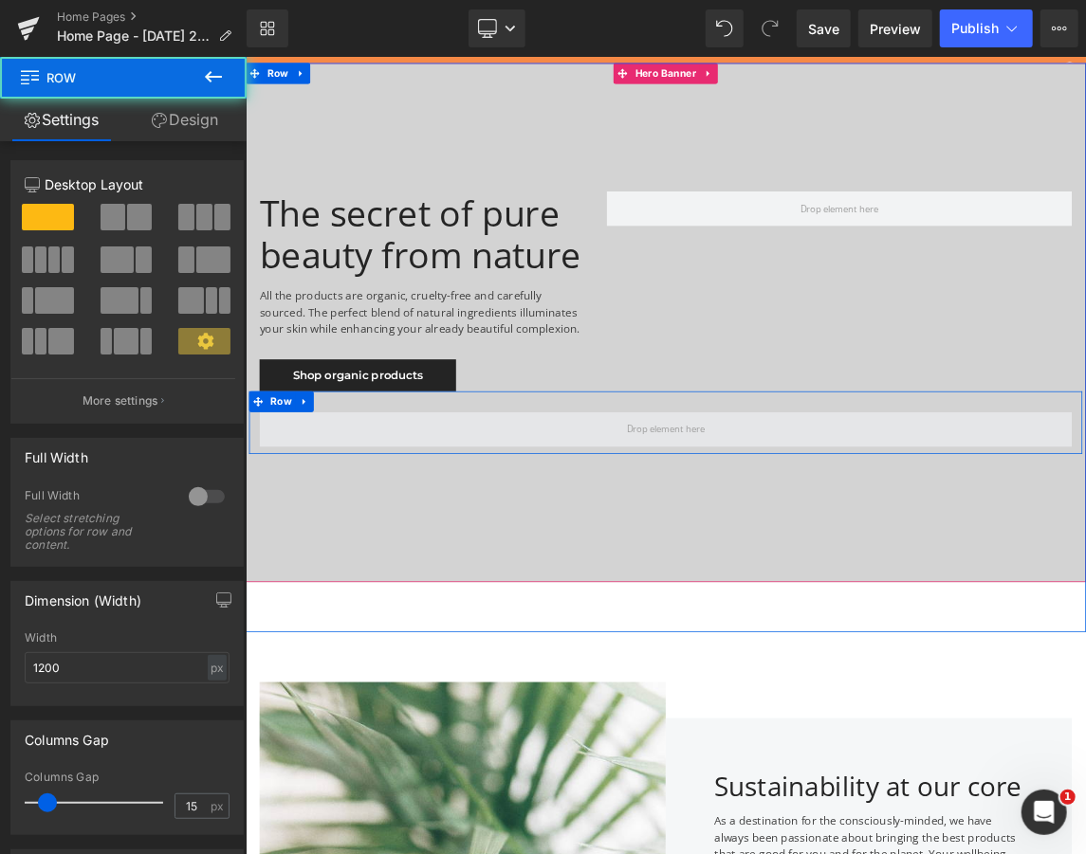
click at [642, 560] on span at bounding box center [818, 564] width 1109 height 47
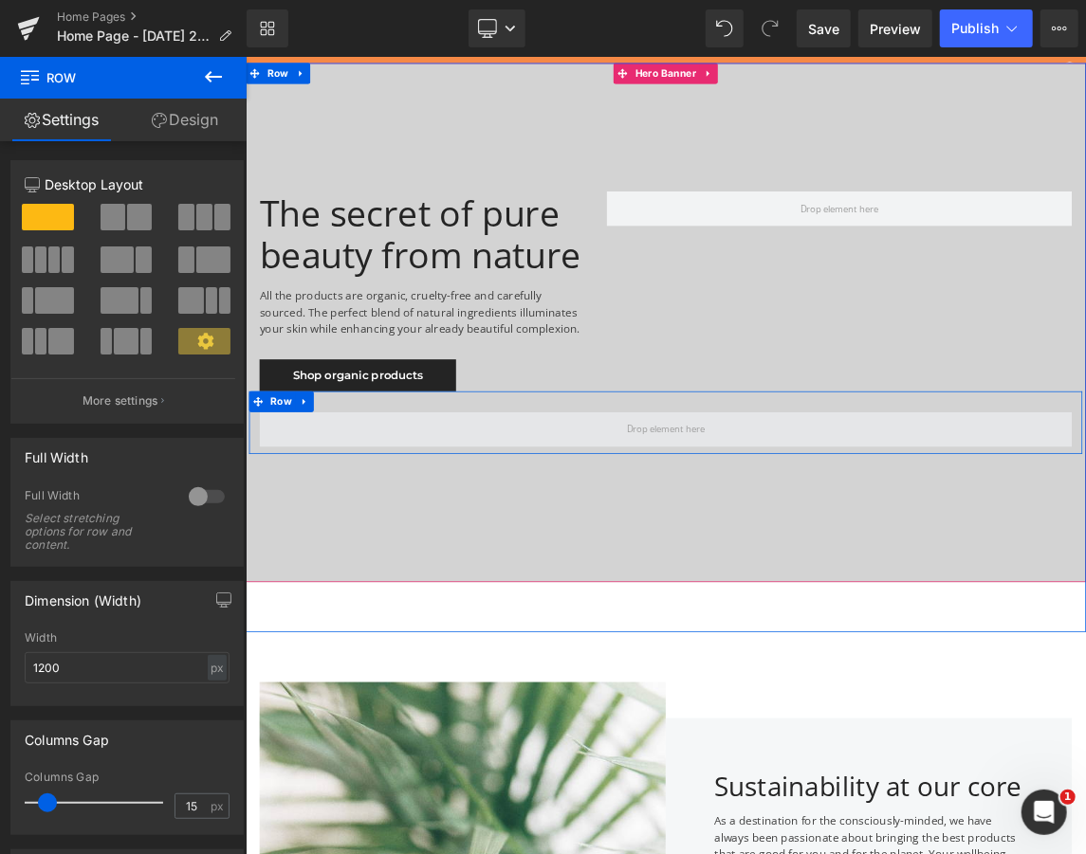
click at [421, 554] on span at bounding box center [818, 564] width 1109 height 47
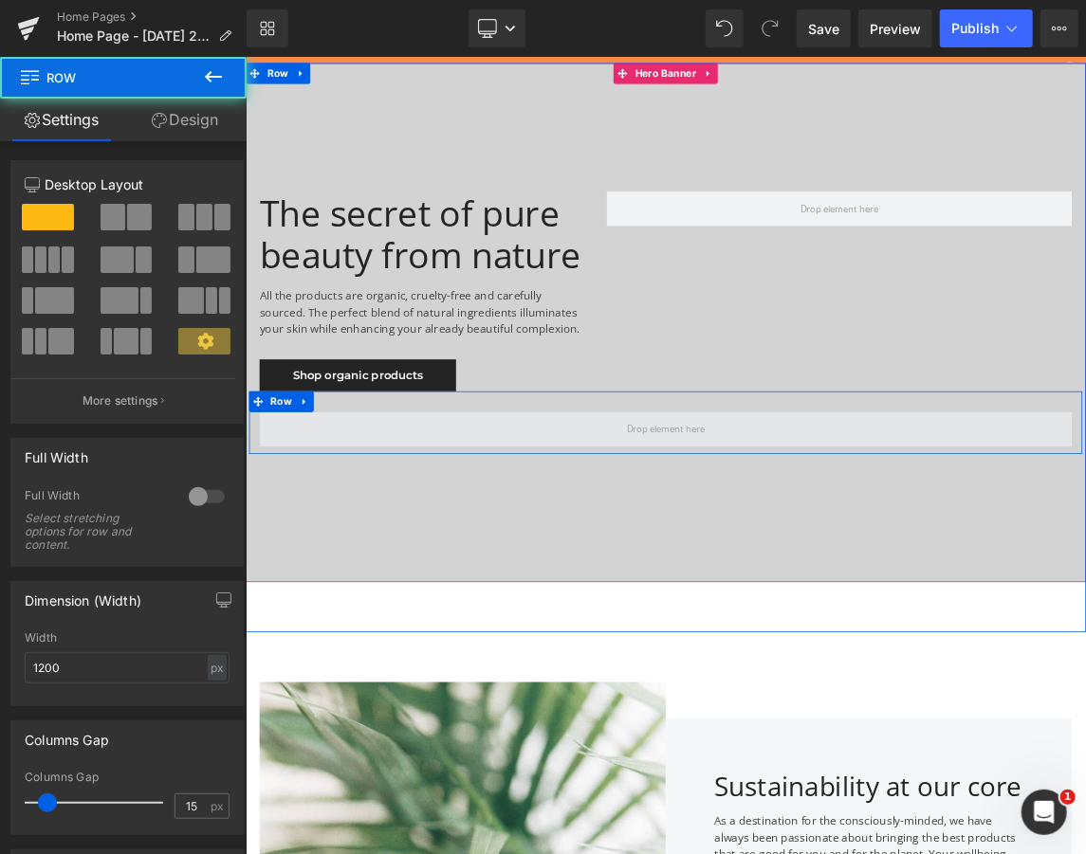
click at [411, 557] on span at bounding box center [818, 564] width 1109 height 47
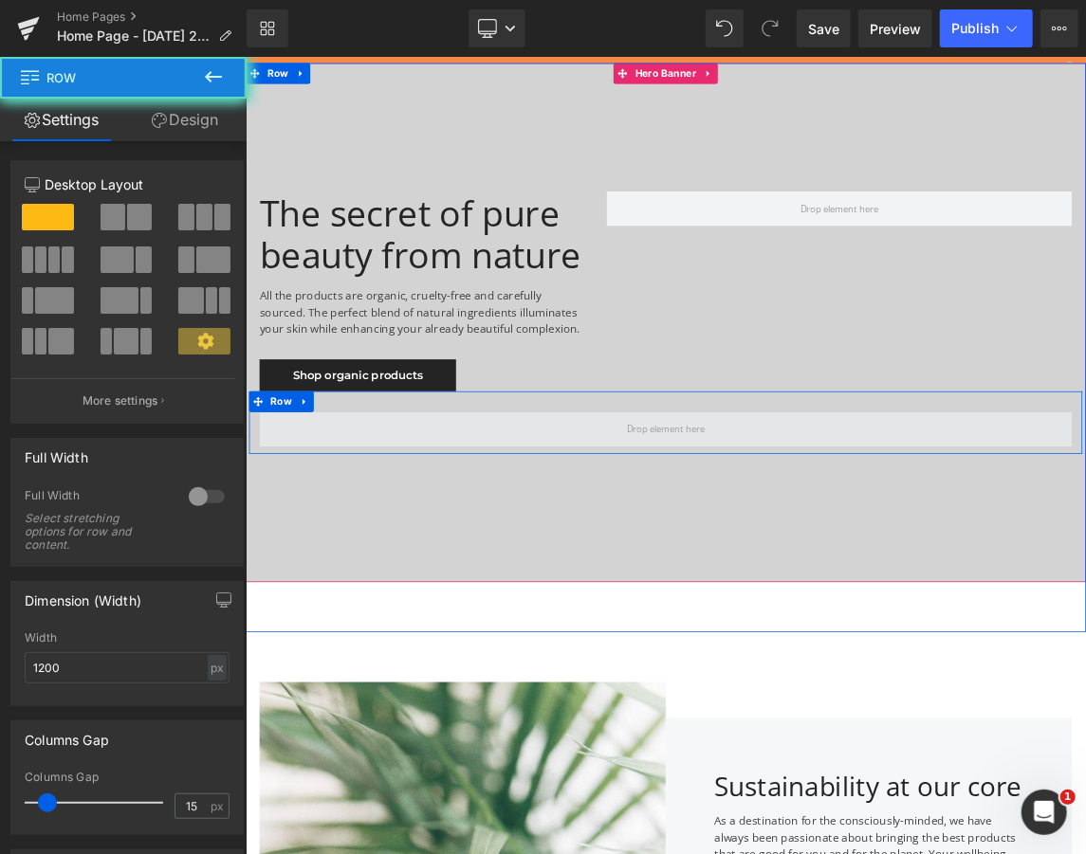
click at [411, 557] on span at bounding box center [818, 564] width 1109 height 47
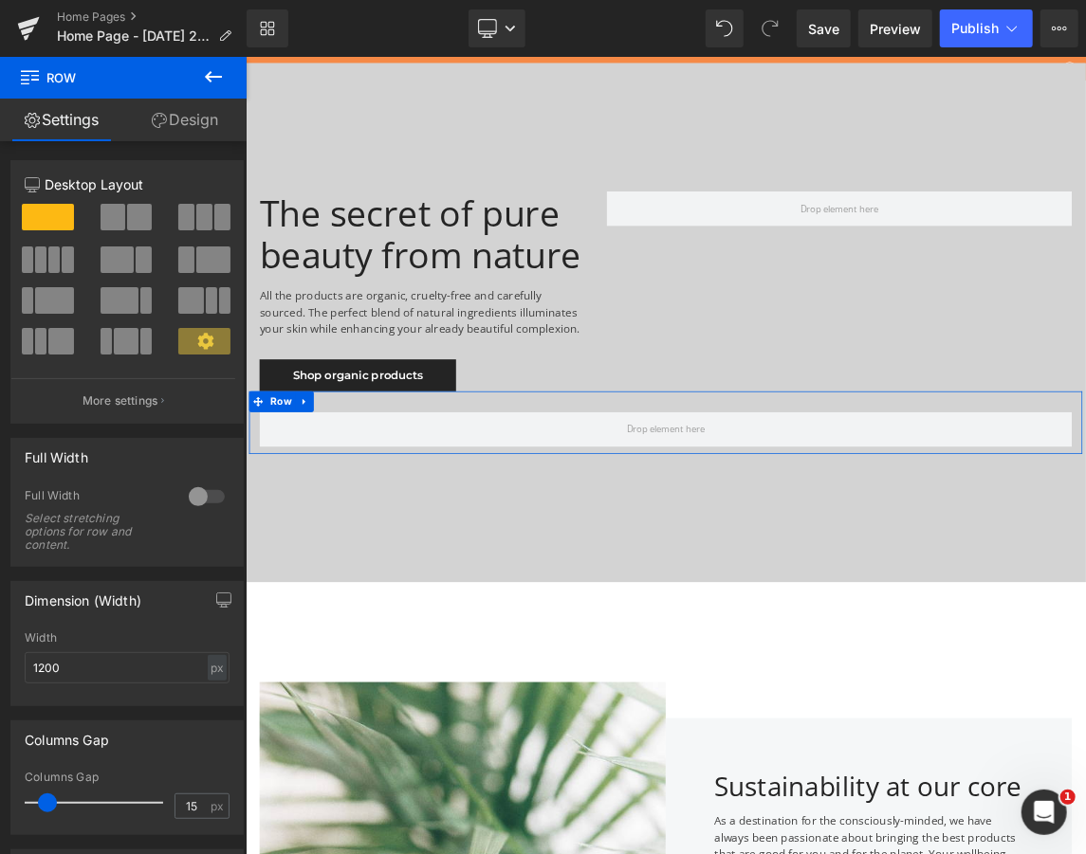
click at [181, 123] on link "Design" at bounding box center [184, 120] width 123 height 43
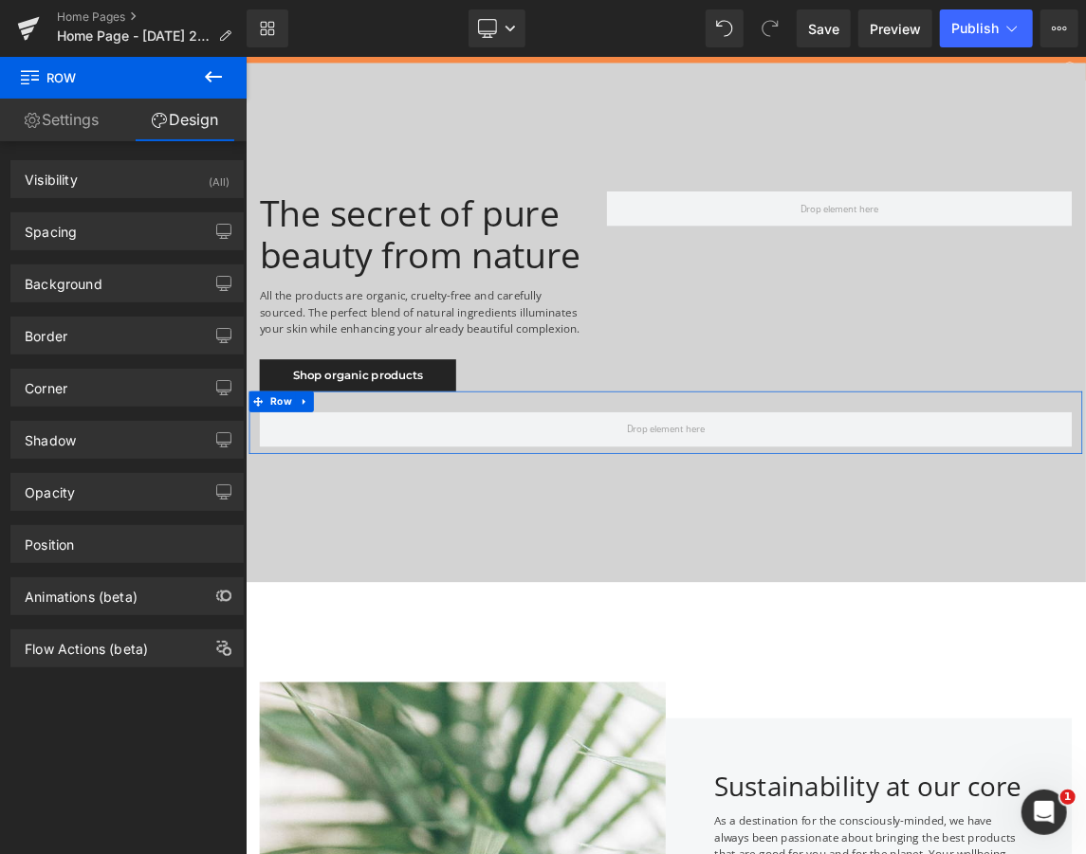
click at [146, 203] on div "Spacing Margin 0 auto 0 auto Padding 30 0 10 0 Setup Global Style" at bounding box center [127, 224] width 255 height 52
click at [143, 187] on div "Visibility (All)" at bounding box center [126, 179] width 231 height 36
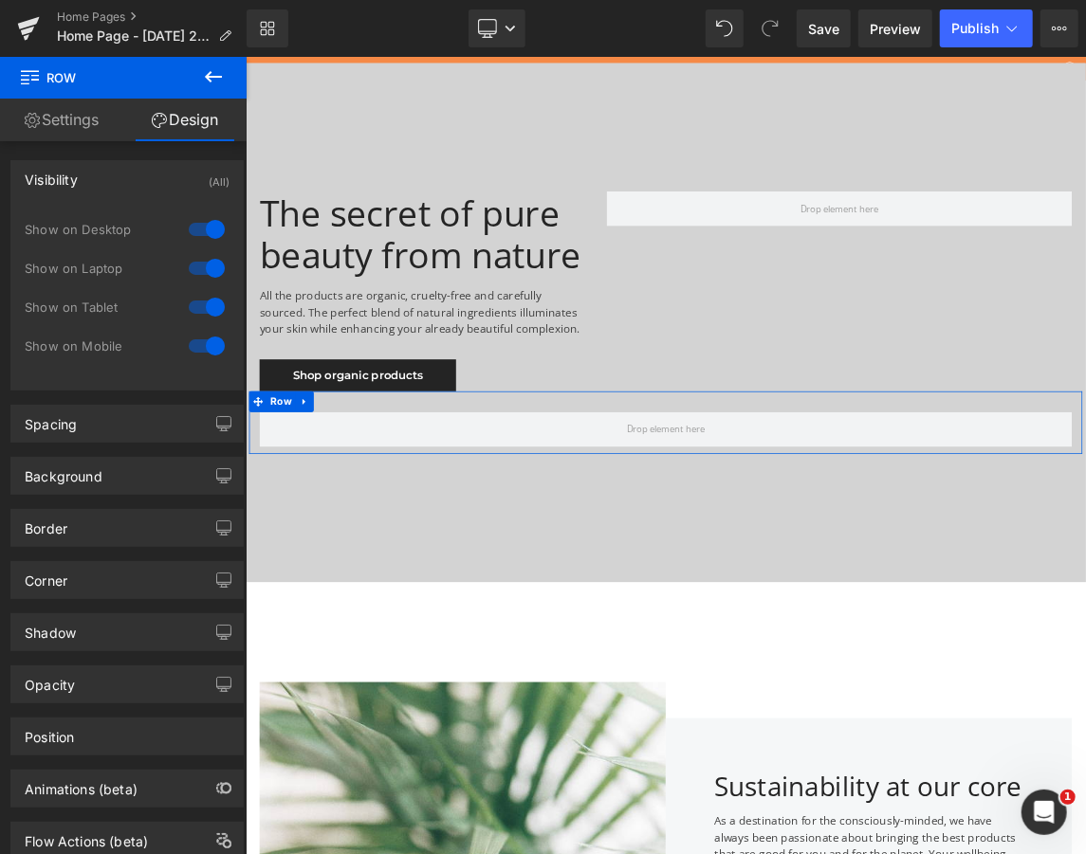
click at [143, 187] on div "Visibility (All)" at bounding box center [126, 179] width 231 height 36
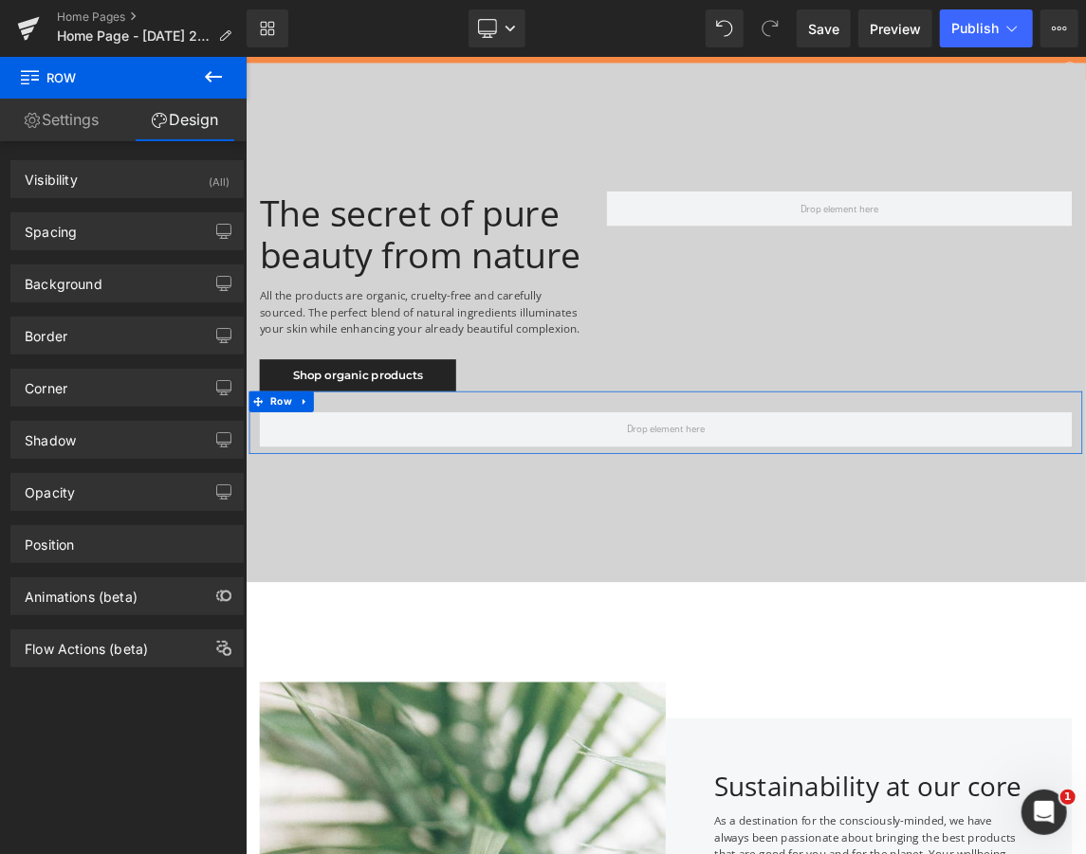
click at [133, 305] on div "Border Border Style Custom Custom Setup Global Style Custom Setup Global Style …" at bounding box center [127, 328] width 255 height 52
click at [173, 205] on div "Spacing Margin 0 auto 0 auto Padding 30 0 10 0 Setup Global Style" at bounding box center [127, 224] width 255 height 52
click at [165, 220] on div "Spacing" at bounding box center [126, 231] width 231 height 36
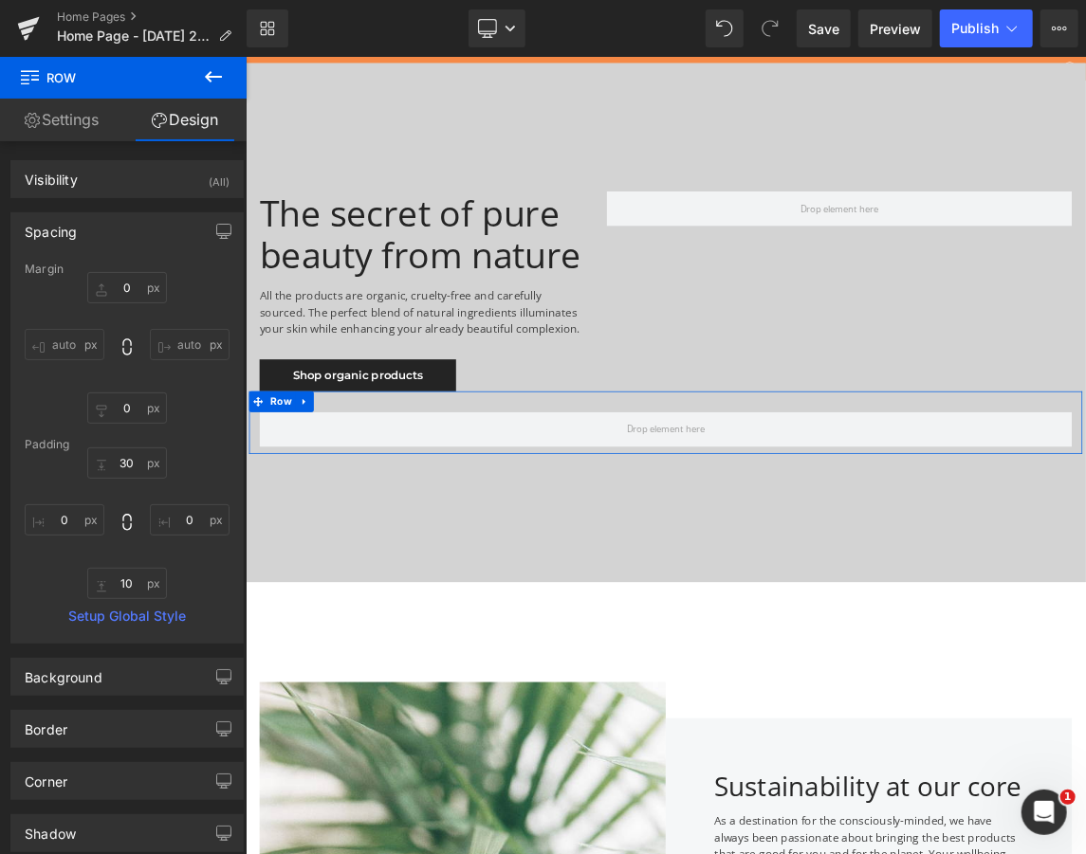
click at [165, 220] on div "Spacing" at bounding box center [126, 231] width 231 height 36
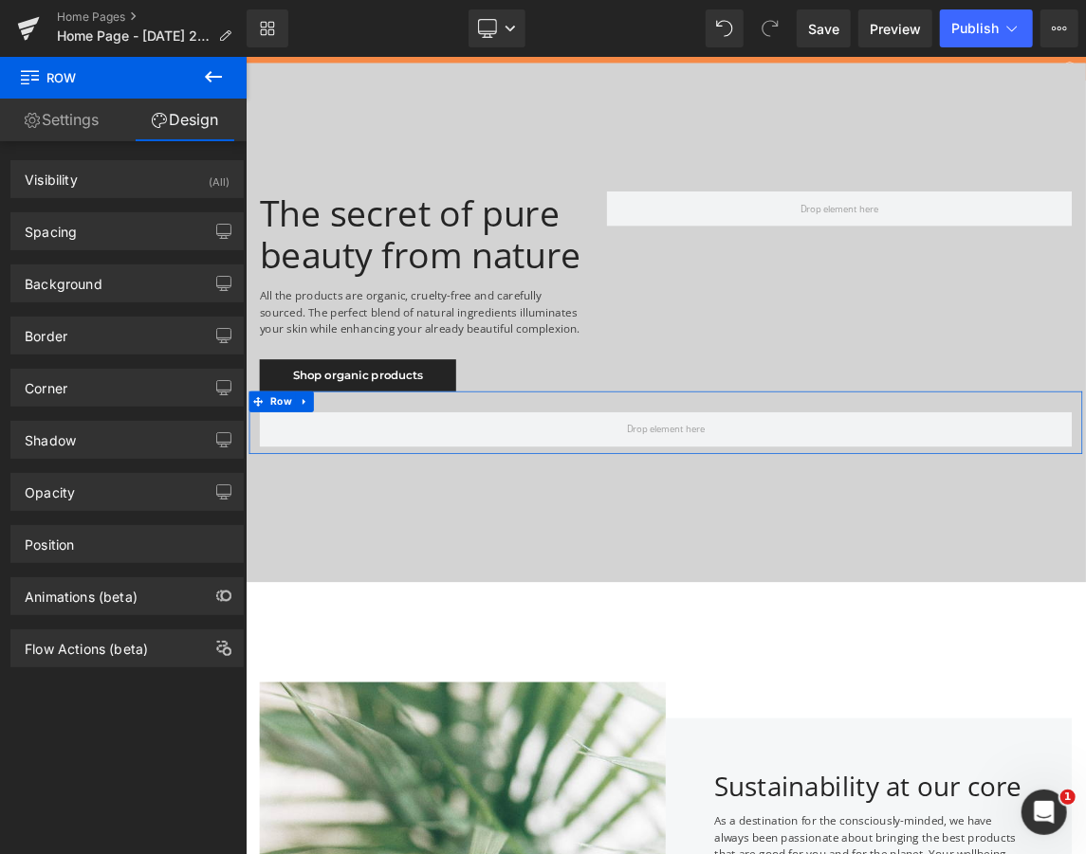
click at [80, 109] on link "Settings" at bounding box center [61, 120] width 123 height 43
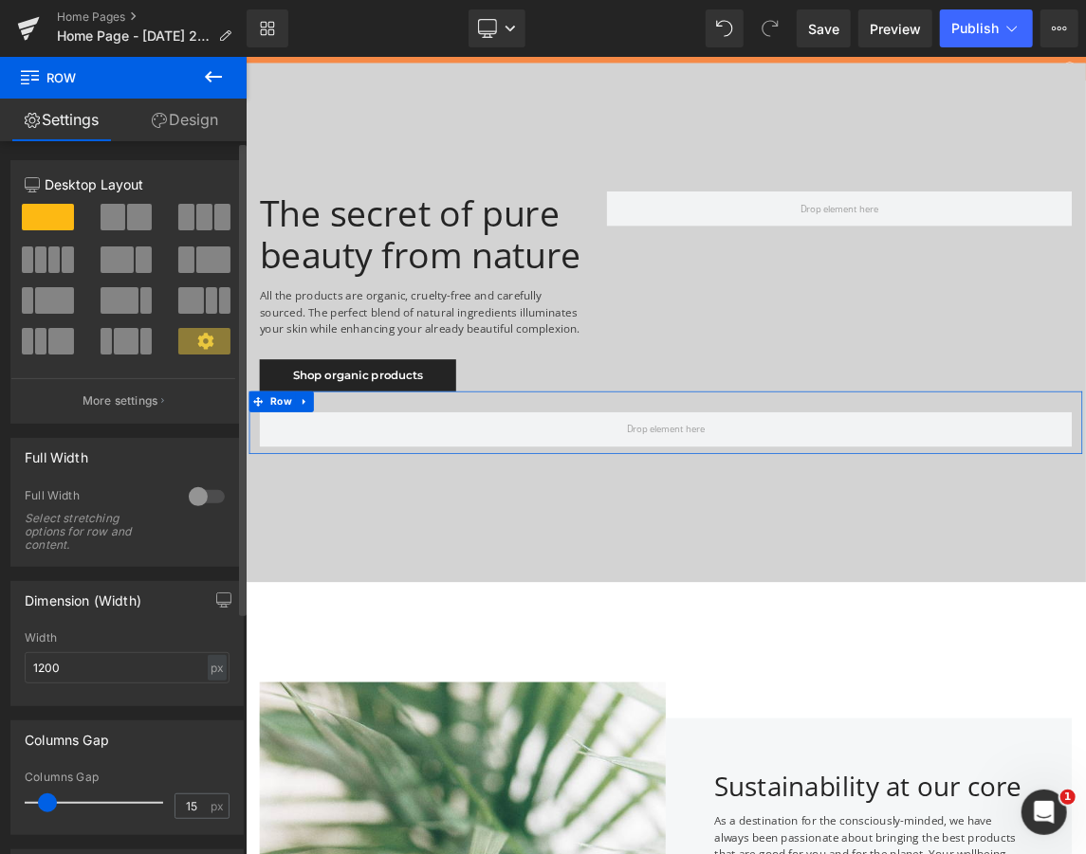
click at [61, 214] on span at bounding box center [48, 217] width 52 height 27
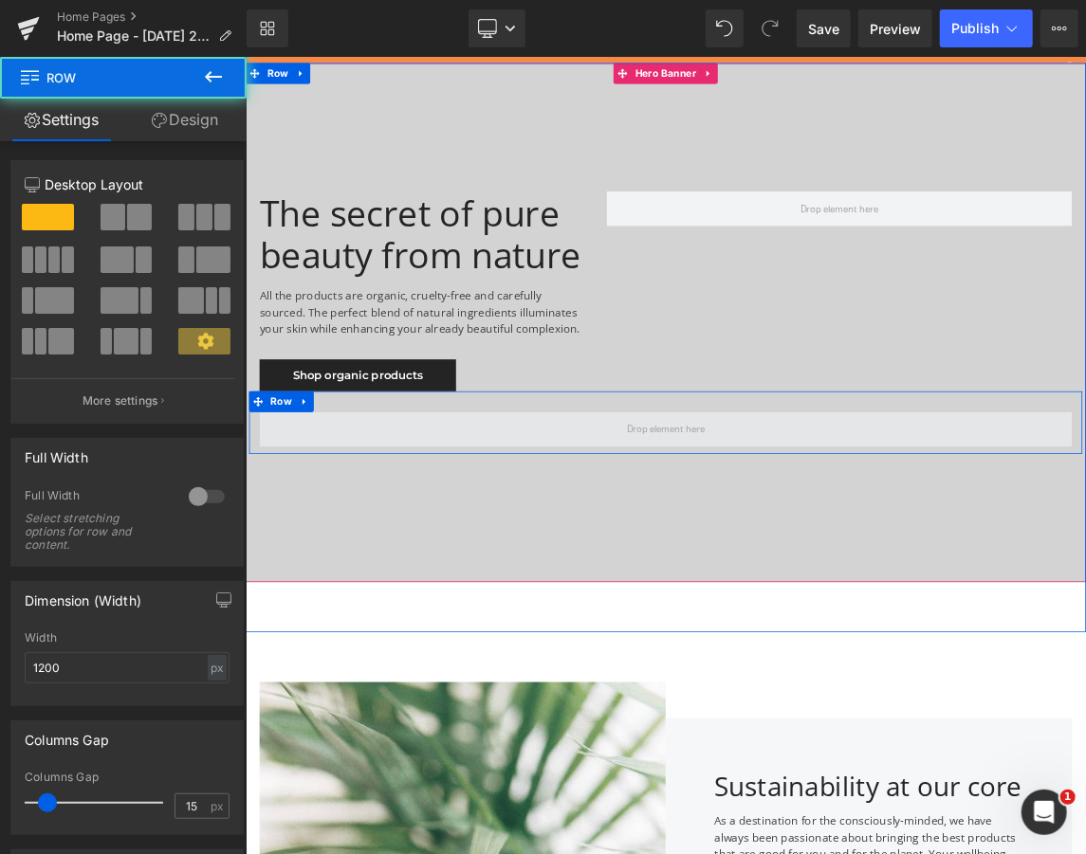
click at [433, 558] on span at bounding box center [818, 564] width 1109 height 47
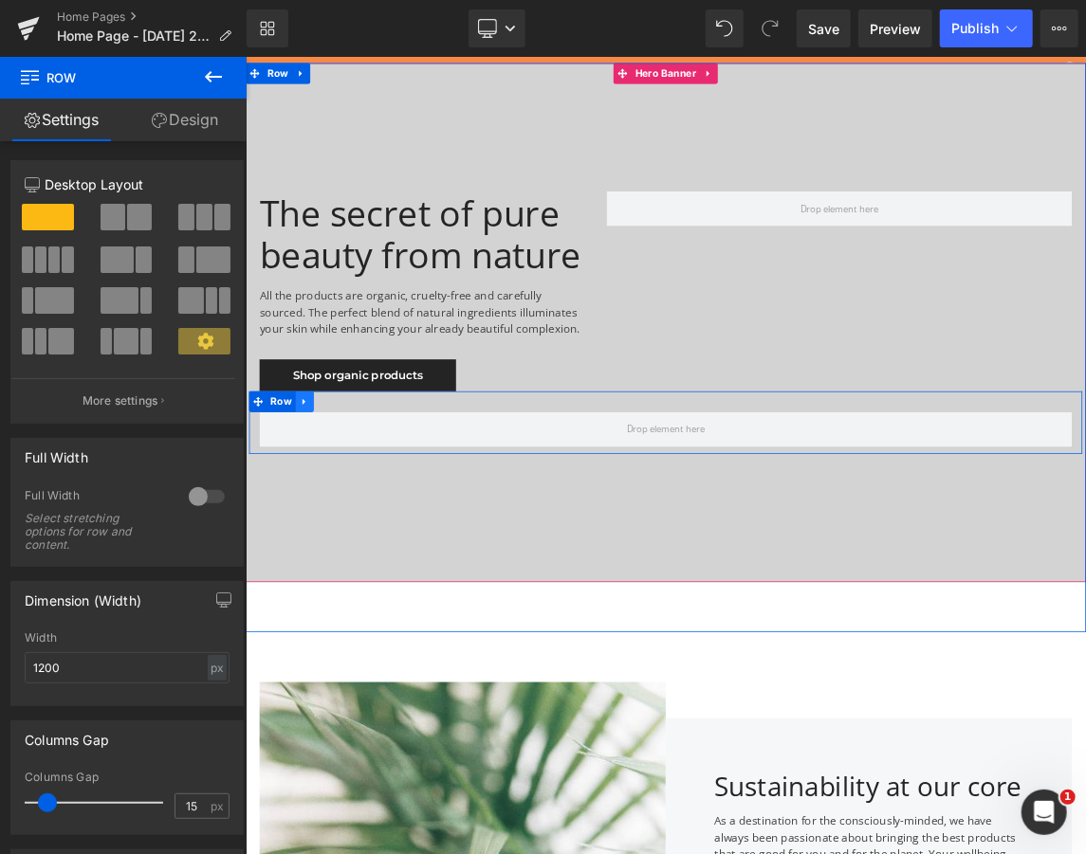
click at [319, 525] on icon at bounding box center [325, 528] width 13 height 14
click at [369, 539] on link at bounding box center [374, 527] width 25 height 28
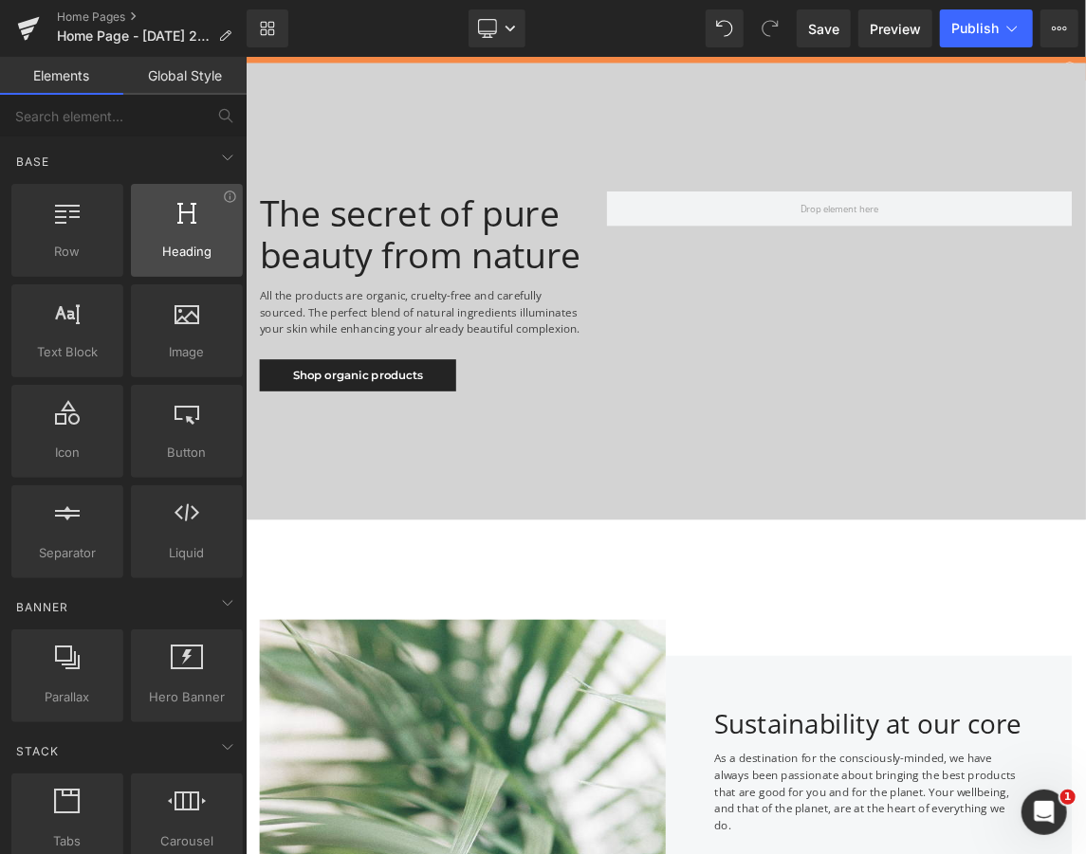
click at [184, 264] on div "Heading headings, titles, h1,h2,h3,h4,h5,h6" at bounding box center [187, 230] width 112 height 93
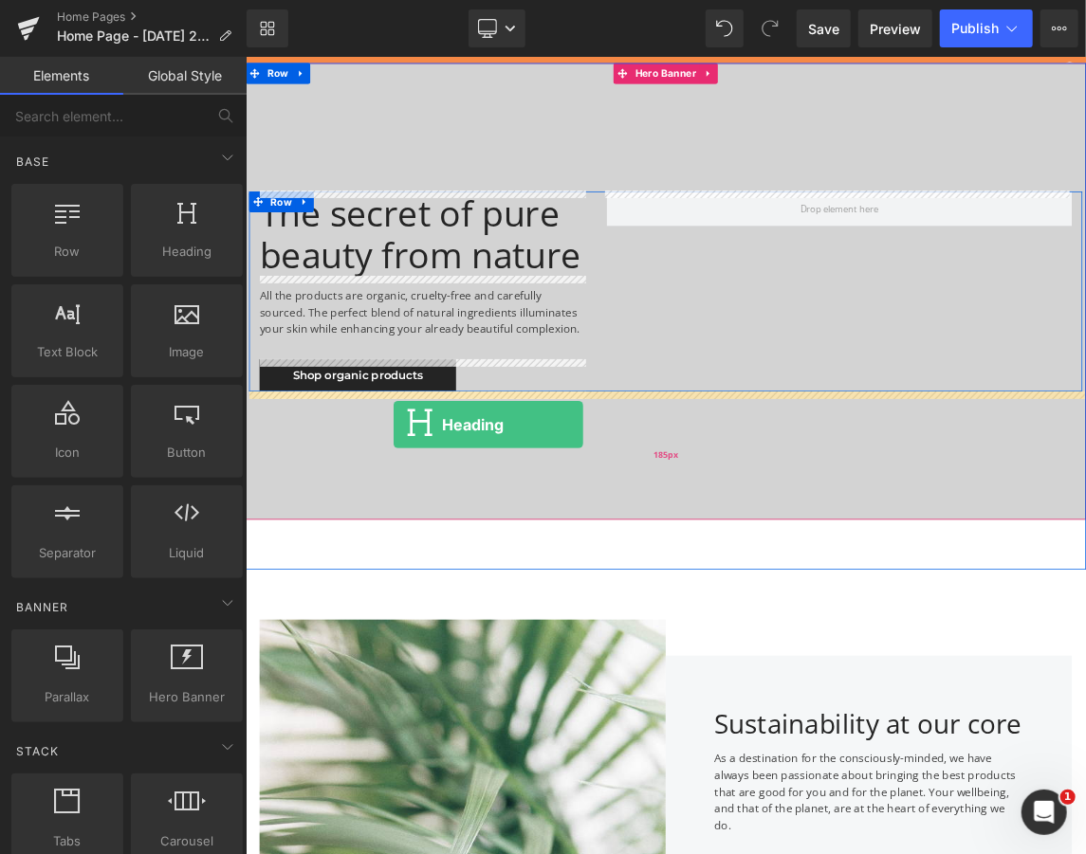
drag, startPoint x: 427, startPoint y: 300, endPoint x: 447, endPoint y: 558, distance: 259.6
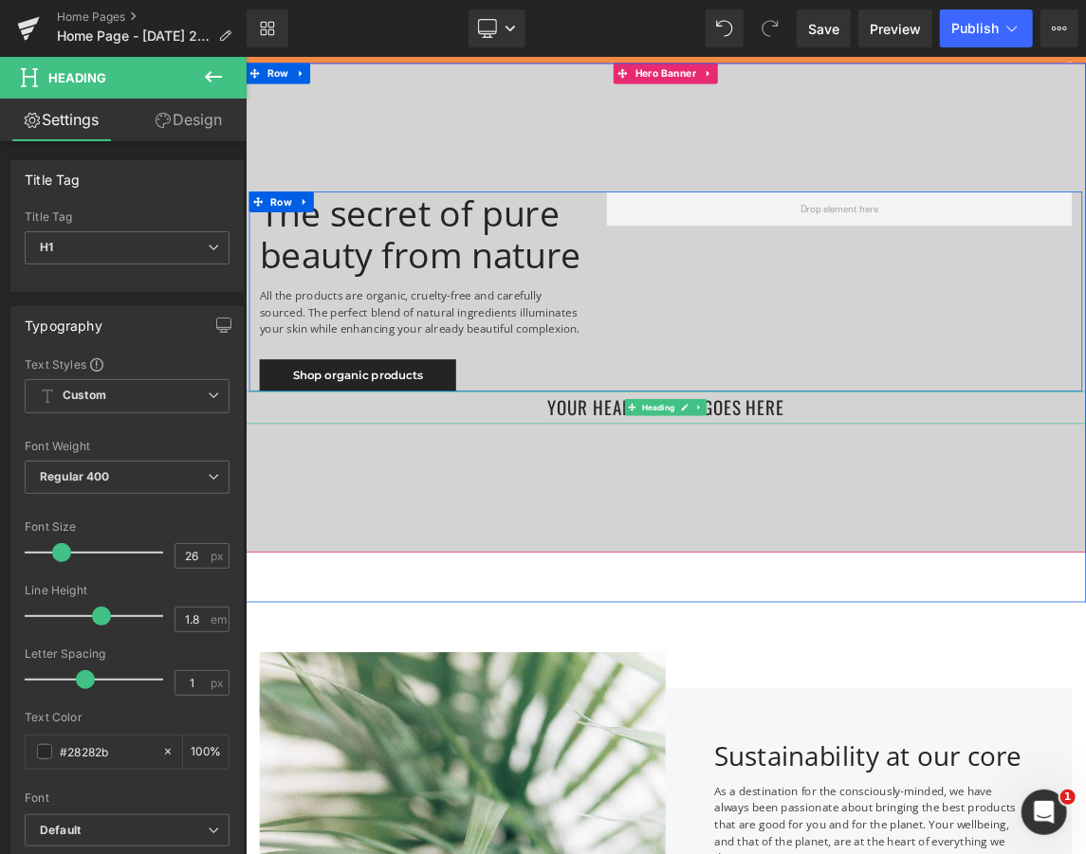
click at [1019, 543] on h1 "Your heading text goes here" at bounding box center [818, 535] width 1147 height 45
click at [963, 531] on h1 "Your heading text goes here" at bounding box center [818, 535] width 1147 height 45
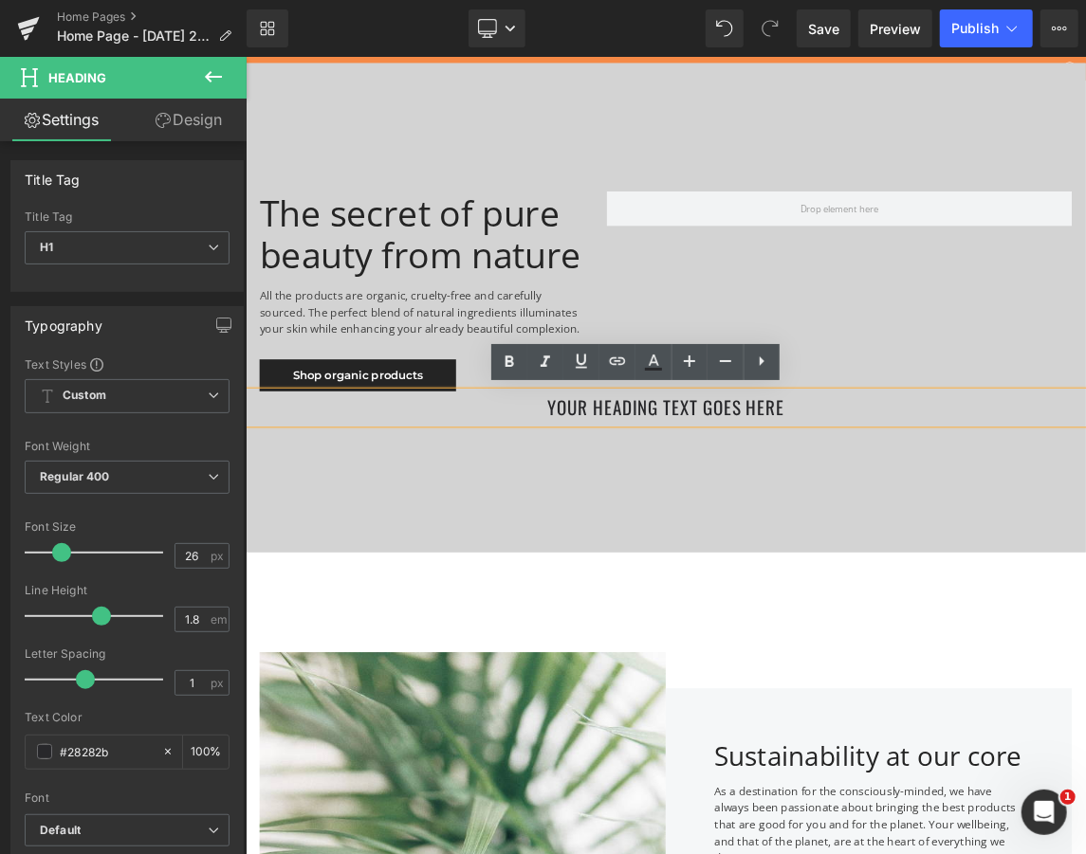
click at [1032, 554] on h1 "Your heading text goes here" at bounding box center [818, 535] width 1147 height 45
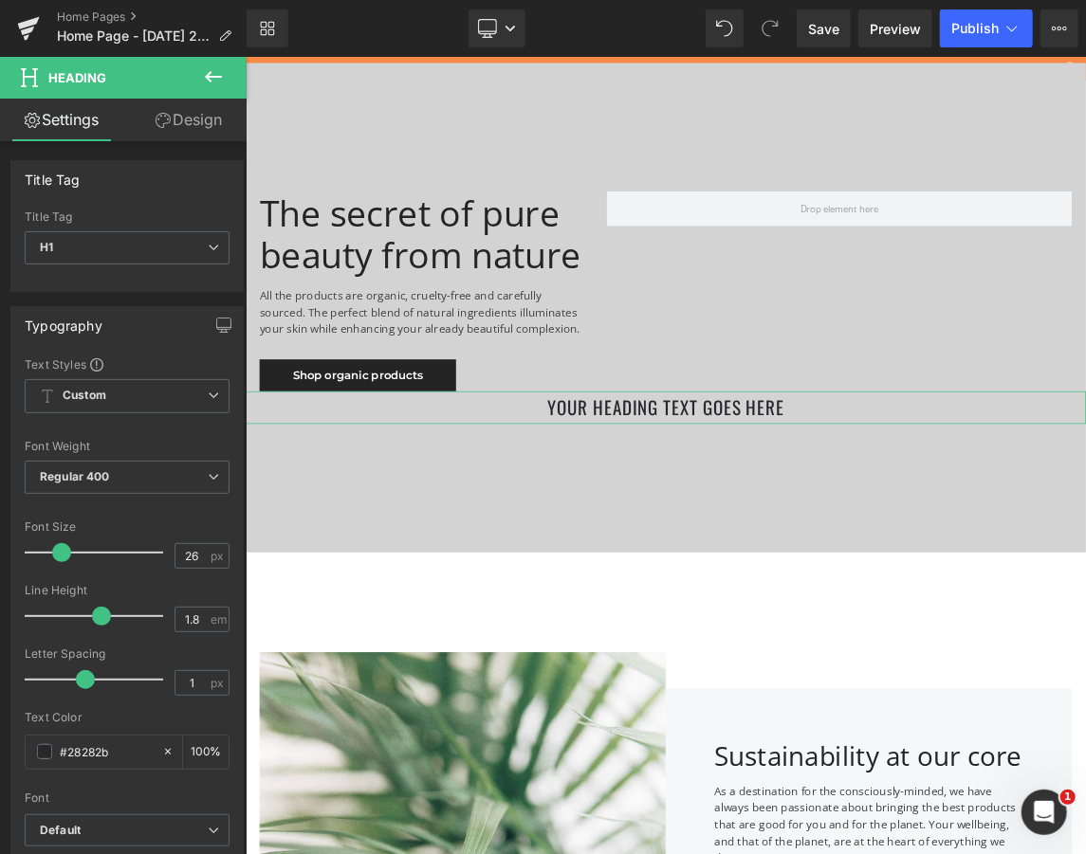
click at [181, 112] on link "Design" at bounding box center [188, 120] width 123 height 43
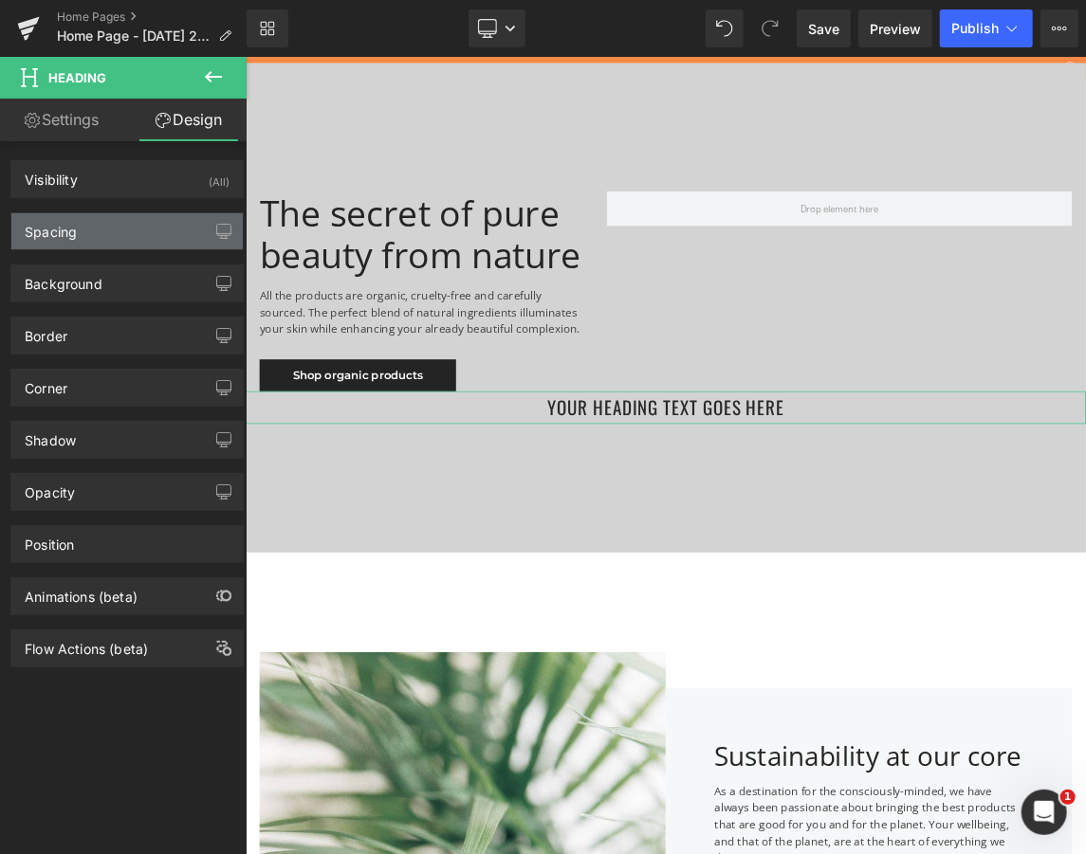
click at [129, 245] on div "Spacing" at bounding box center [126, 231] width 231 height 36
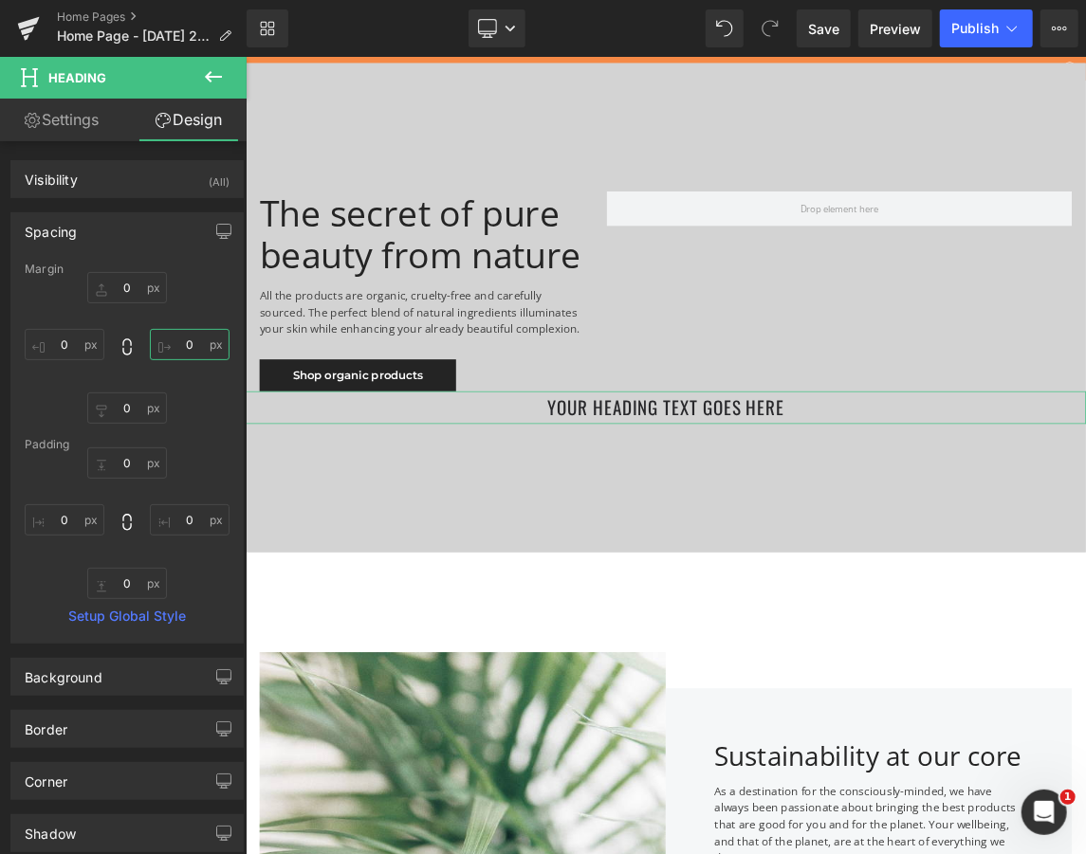
click at [197, 349] on input "0" at bounding box center [190, 344] width 80 height 31
click at [204, 345] on input "0" at bounding box center [190, 344] width 80 height 31
type input "1"
type input ".......600"
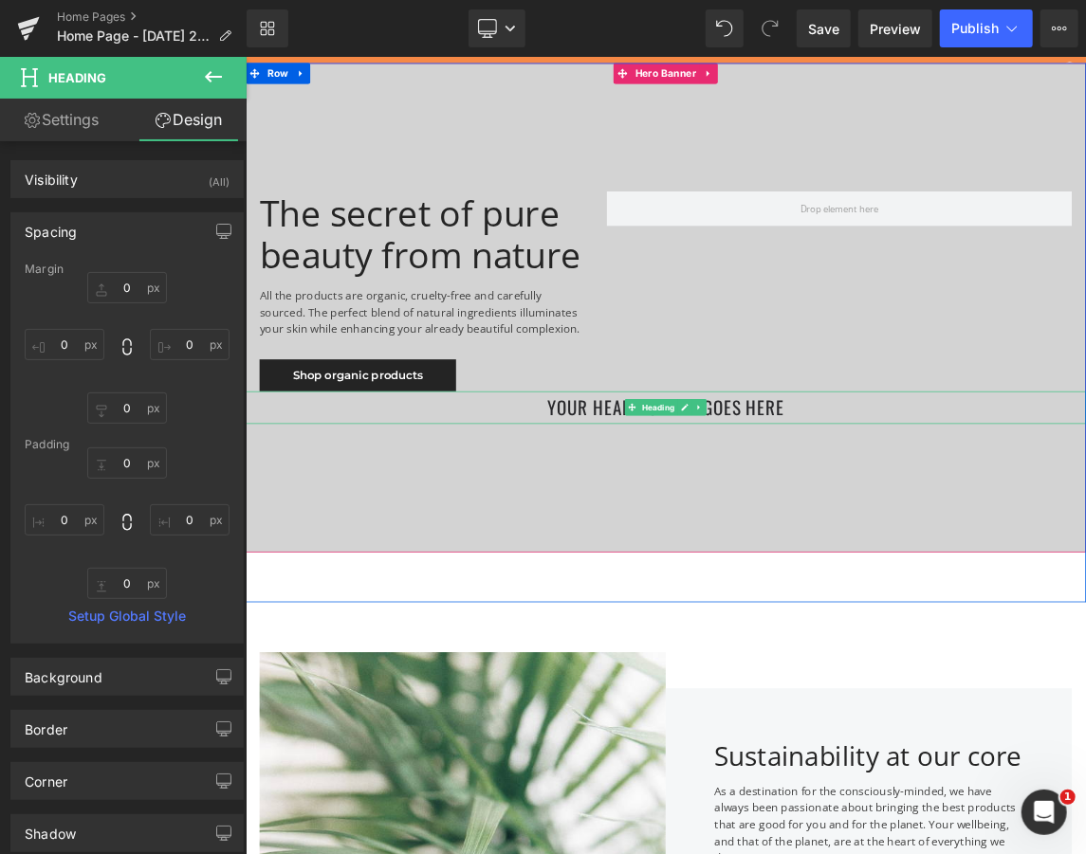
click at [523, 535] on h1 "Your heading text goes here" at bounding box center [818, 535] width 1147 height 45
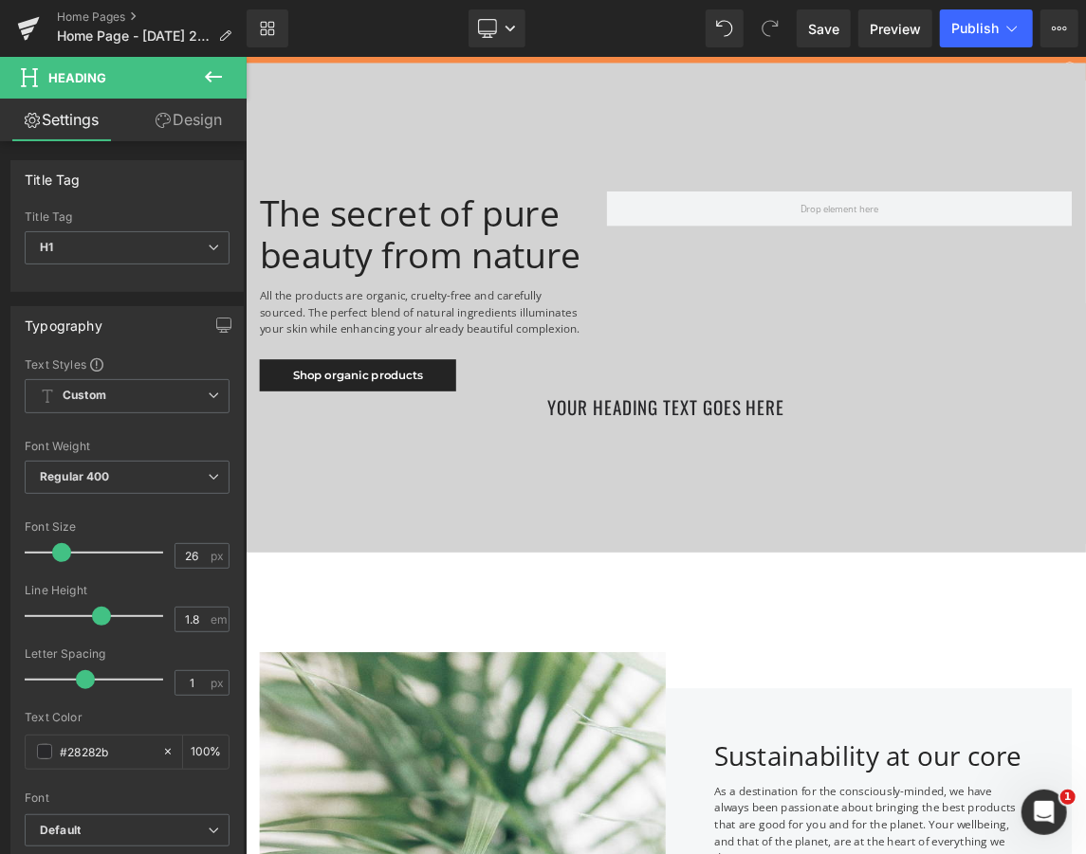
click at [229, 80] on button at bounding box center [213, 78] width 66 height 42
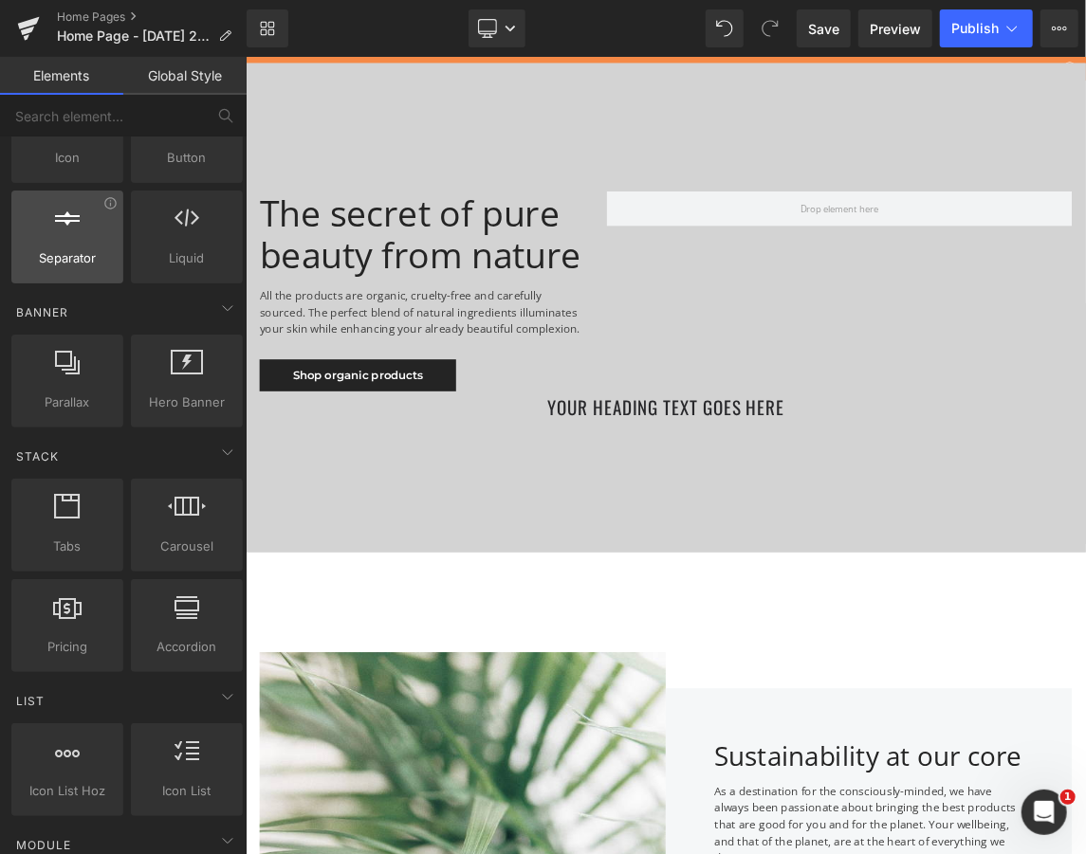
scroll to position [337, 0]
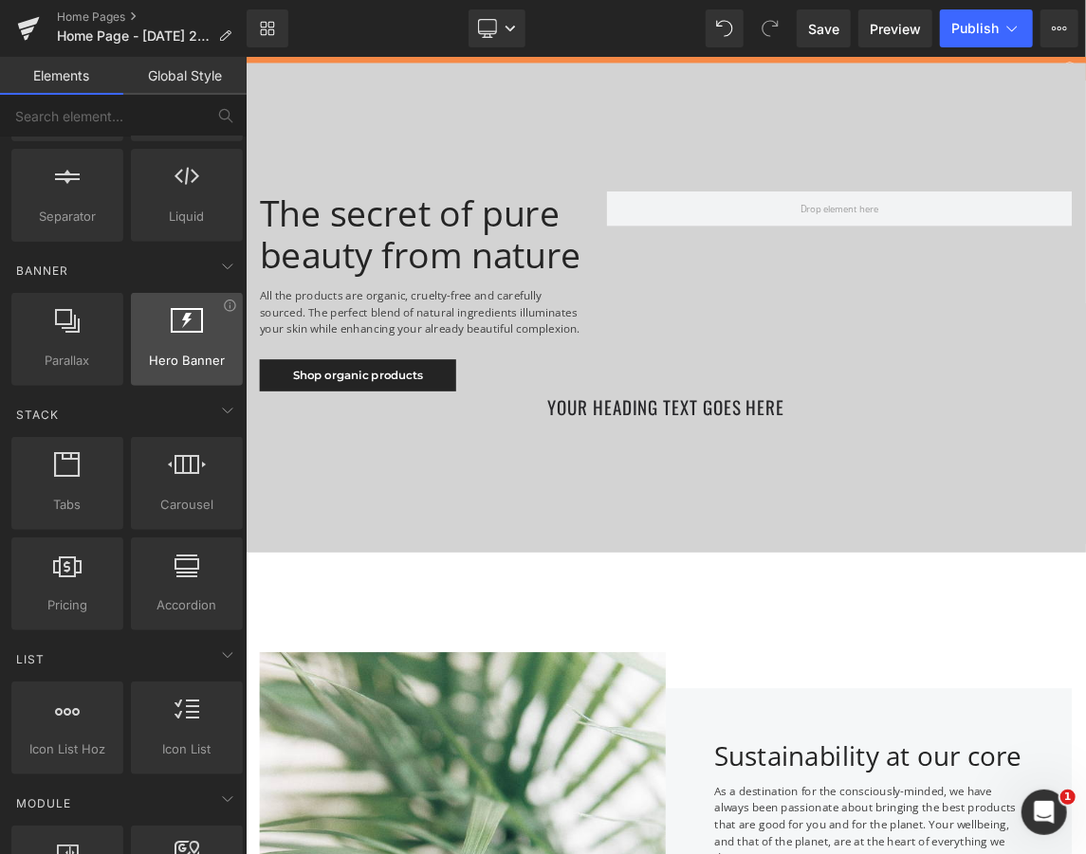
click at [191, 356] on span "Hero Banner" at bounding box center [187, 361] width 100 height 20
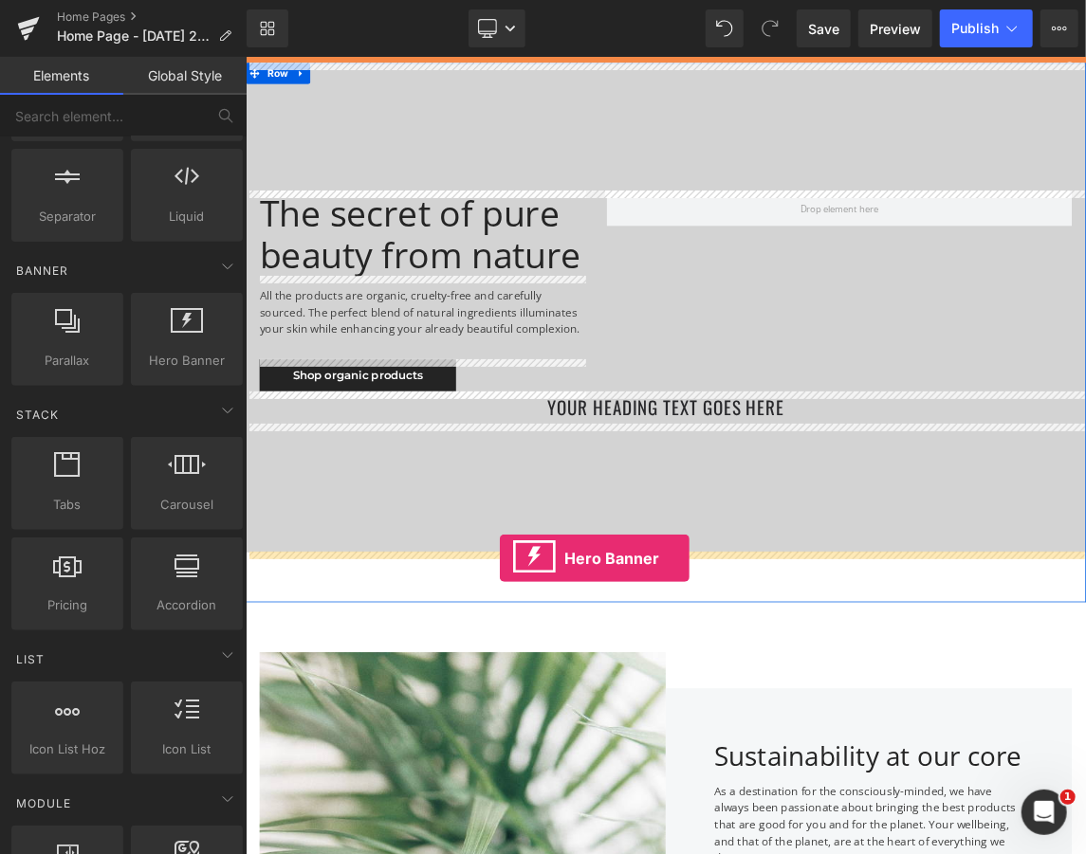
drag, startPoint x: 425, startPoint y: 393, endPoint x: 591, endPoint y: 740, distance: 384.6
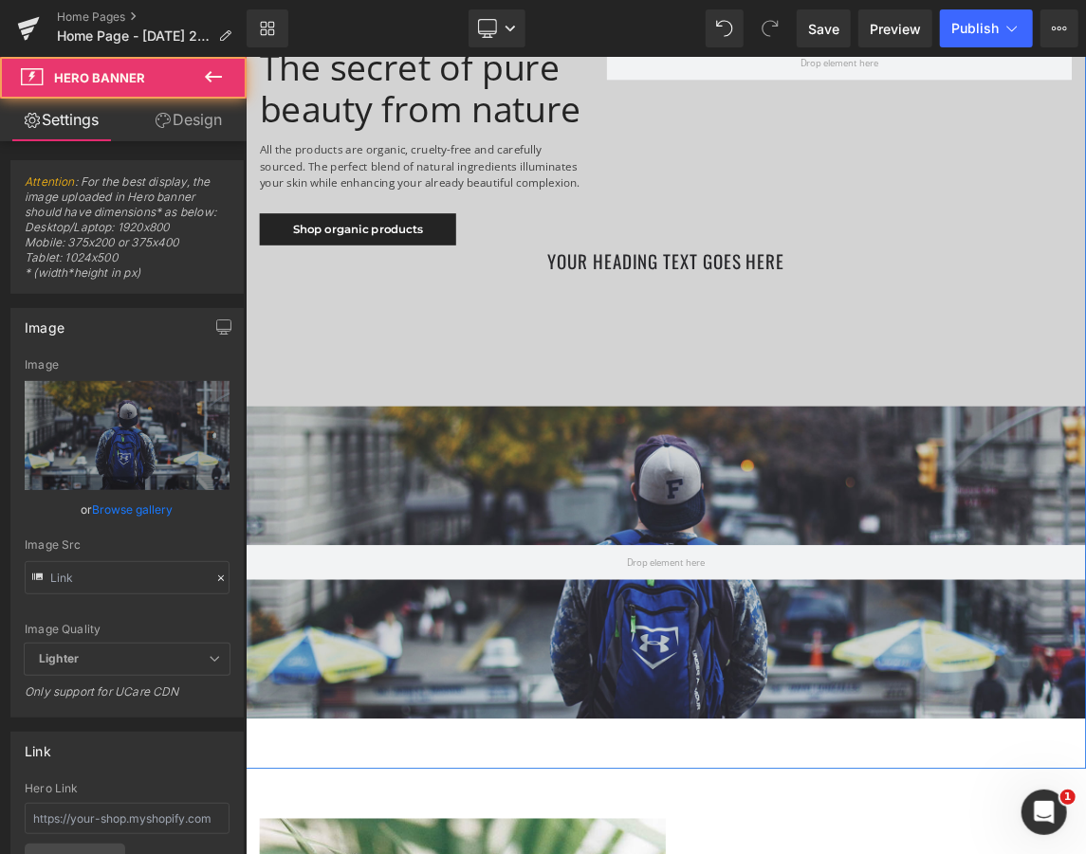
scroll to position [252, 0]
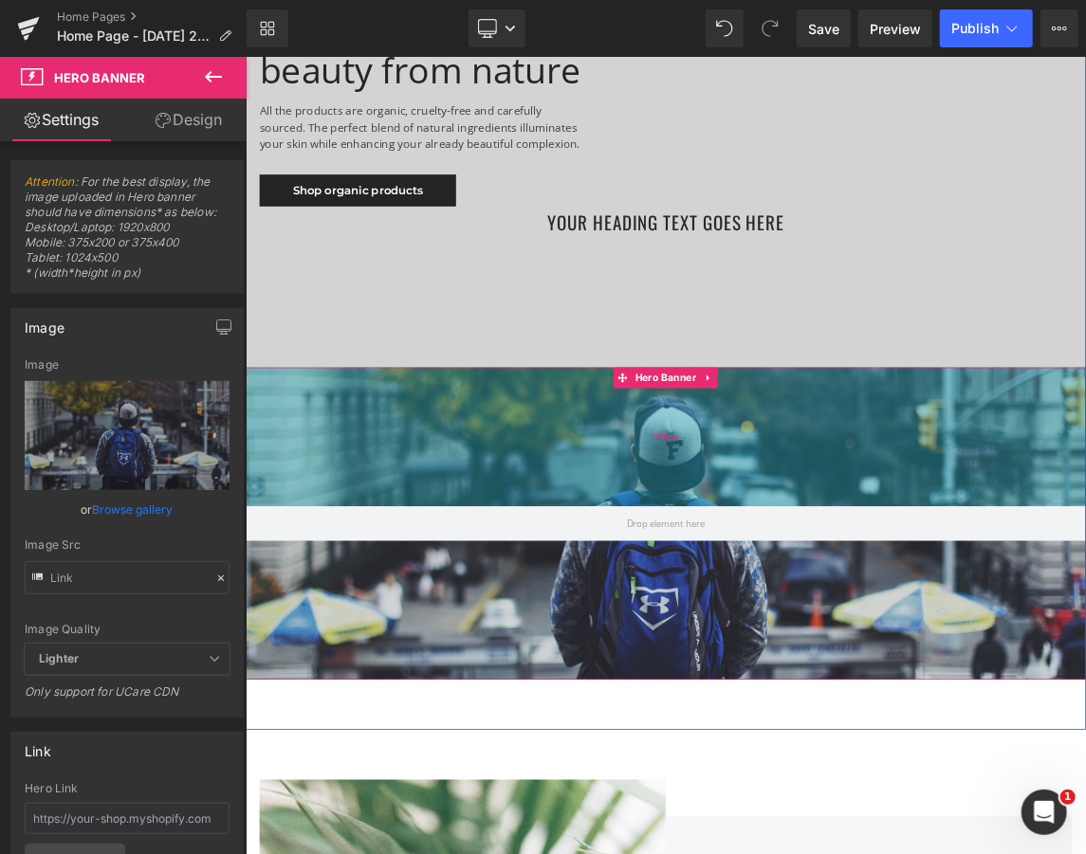
click at [797, 604] on div "200px" at bounding box center [818, 576] width 1147 height 190
click at [611, 595] on div "200px" at bounding box center [818, 576] width 1147 height 190
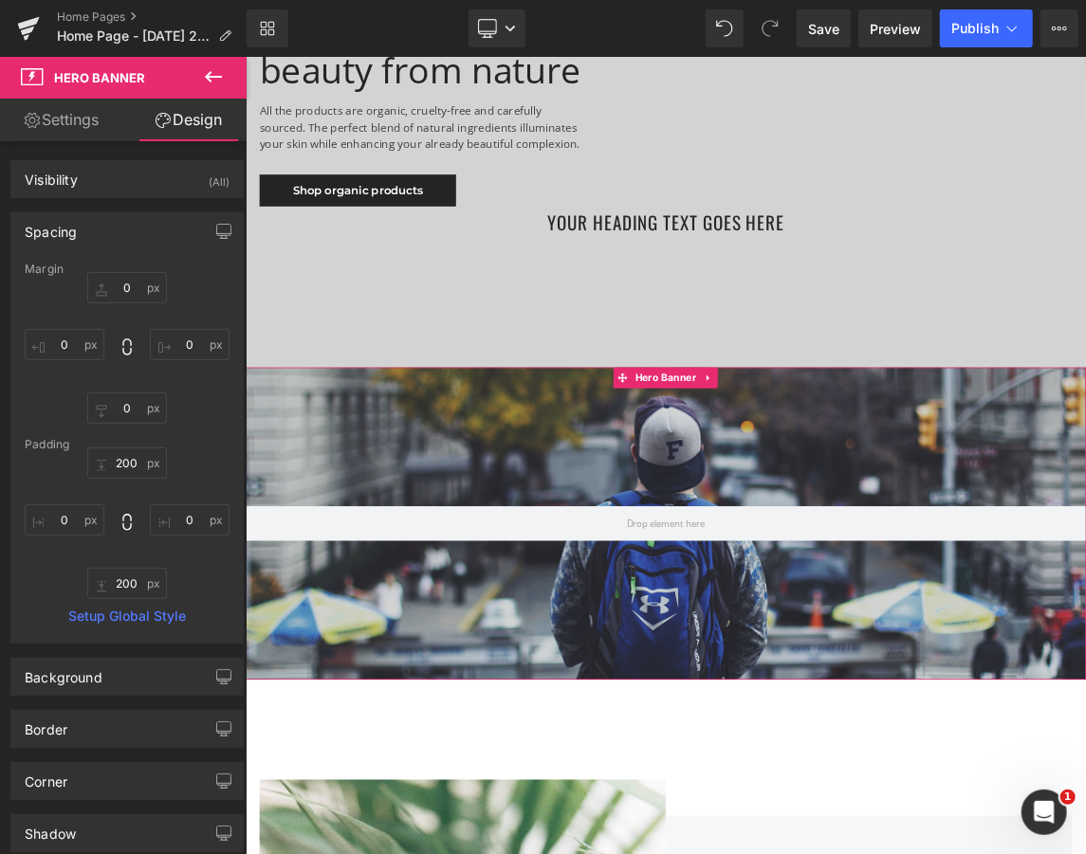
click at [80, 114] on link "Settings" at bounding box center [61, 120] width 123 height 43
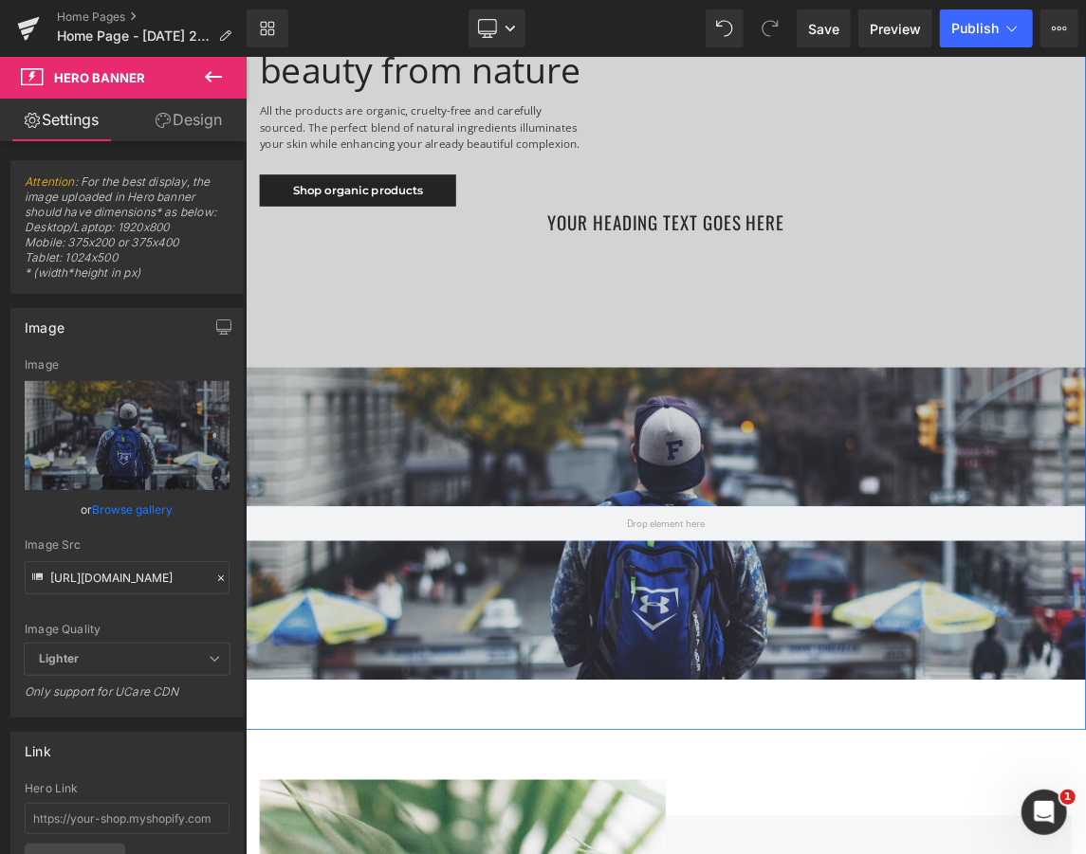
click at [245, 56] on div "185px" at bounding box center [245, 56] width 0 height 0
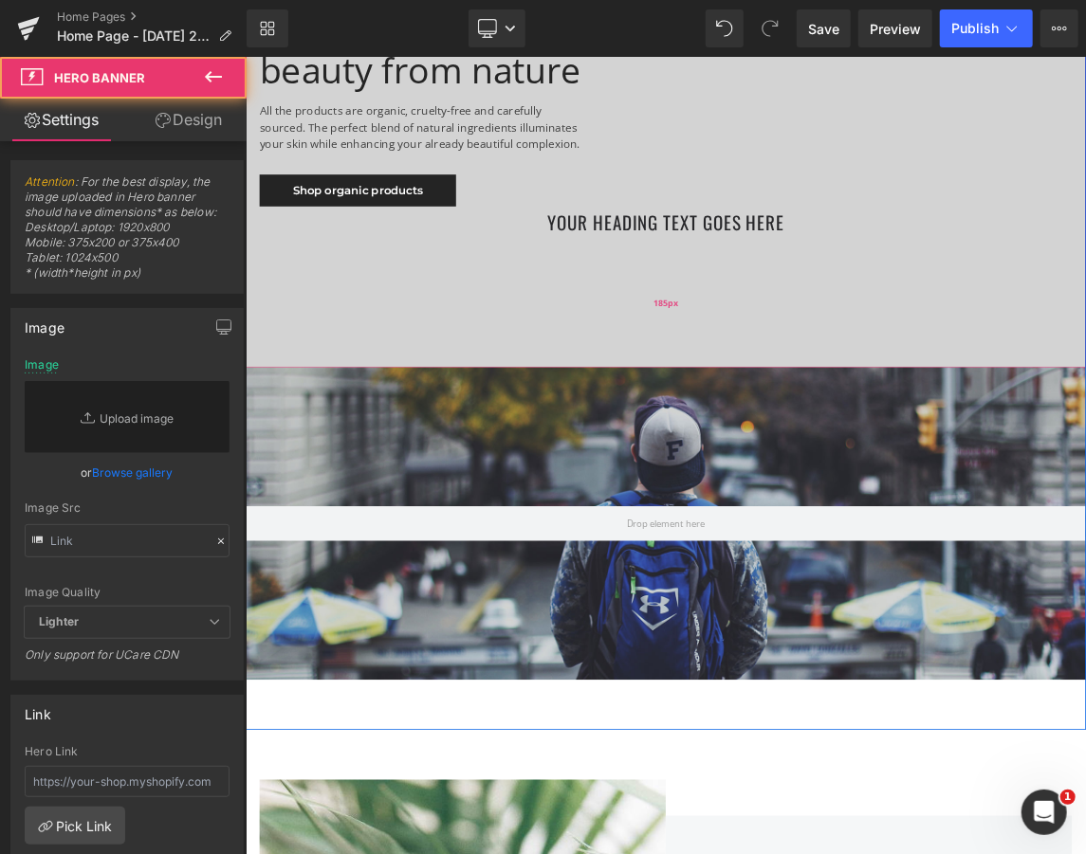
click at [833, 431] on div "185px" at bounding box center [818, 392] width 1147 height 175
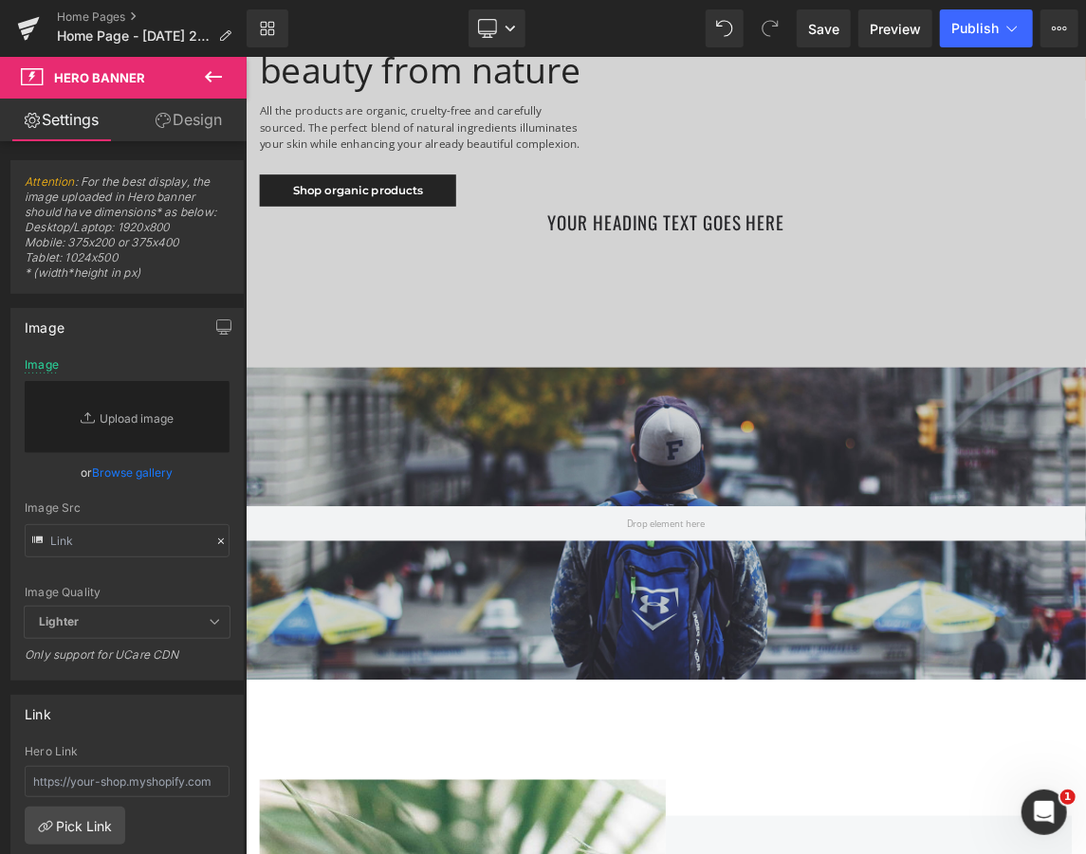
click at [199, 79] on button at bounding box center [213, 78] width 66 height 42
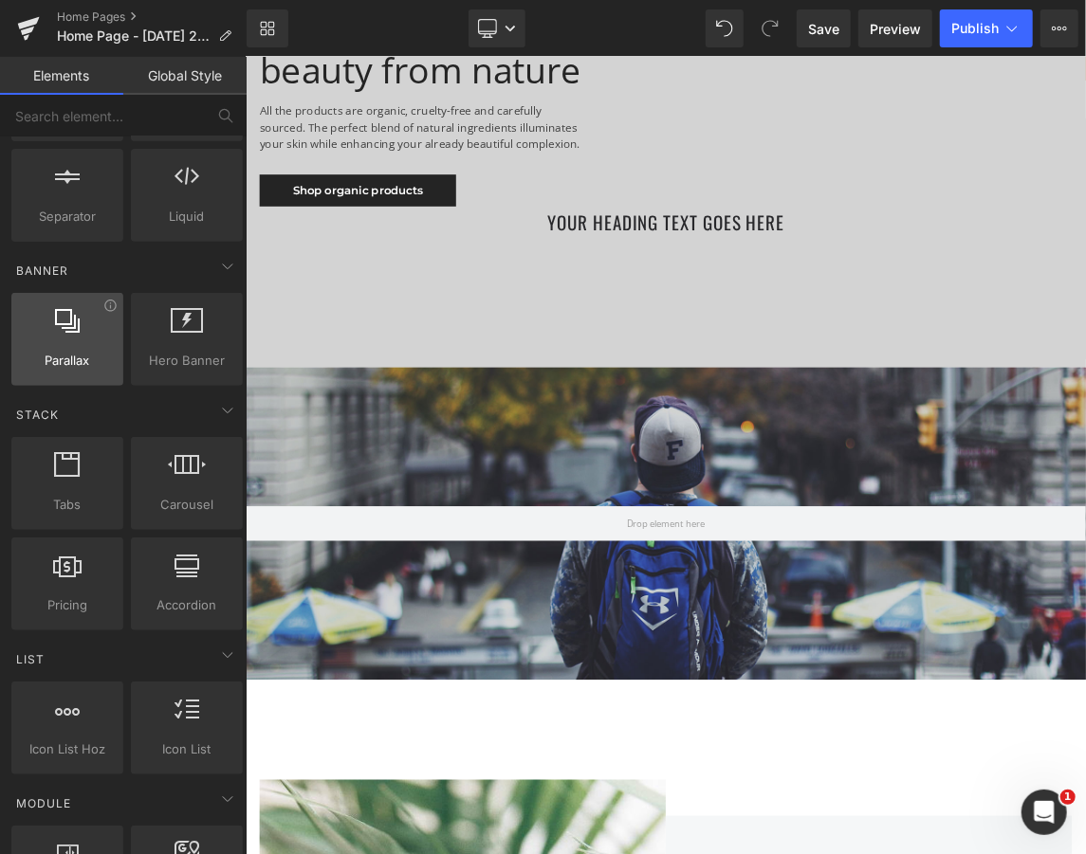
click at [97, 362] on span "Parallax" at bounding box center [67, 361] width 100 height 20
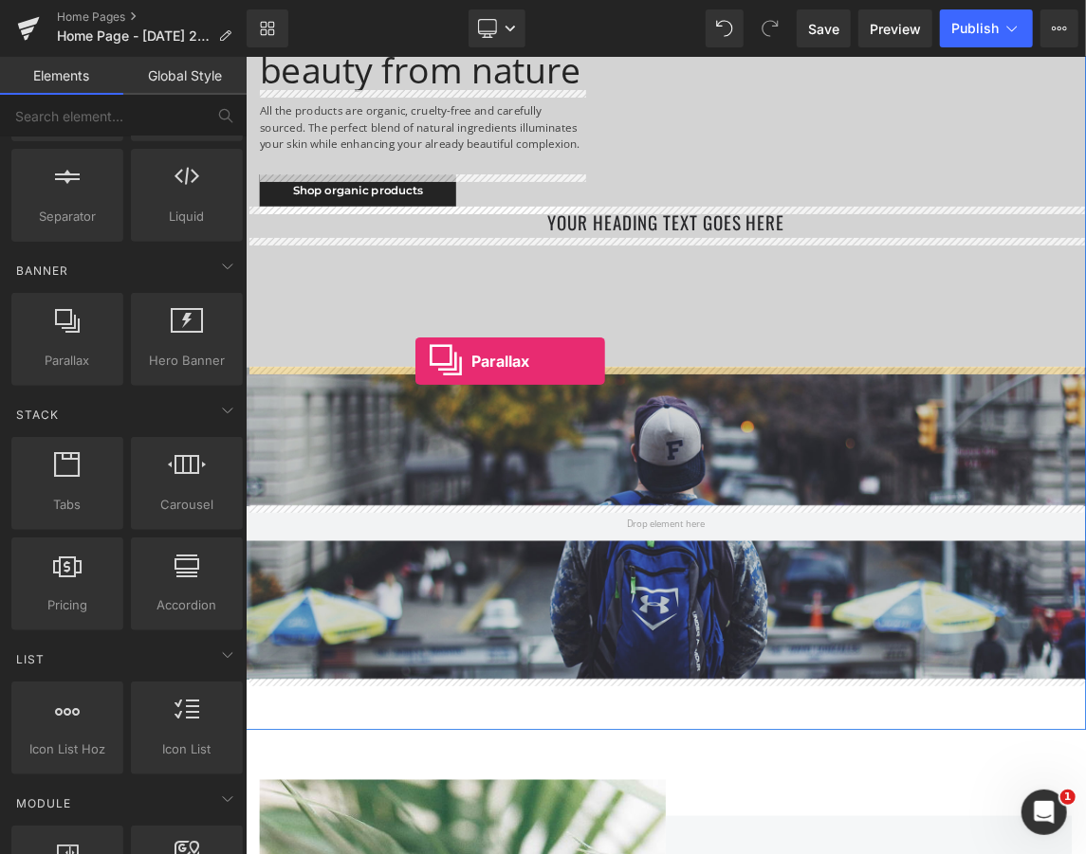
drag, startPoint x: 341, startPoint y: 418, endPoint x: 476, endPoint y: 471, distance: 144.7
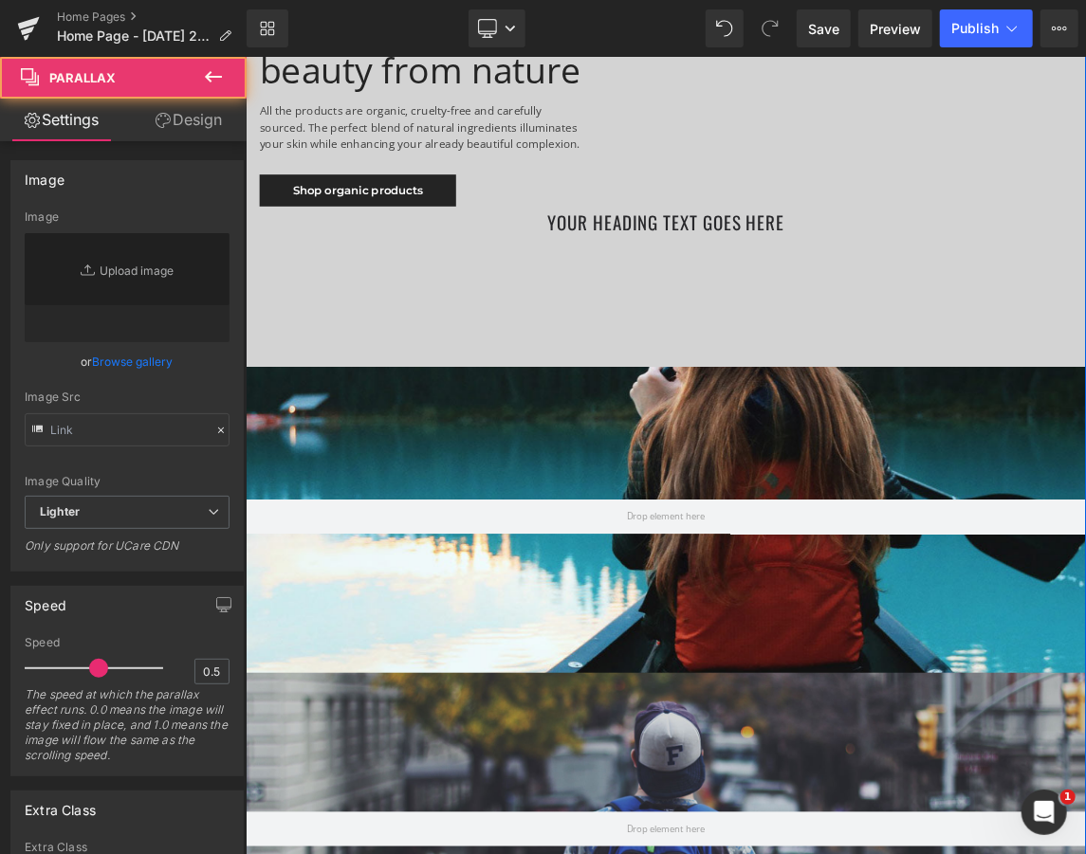
scroll to position [7993, 1138]
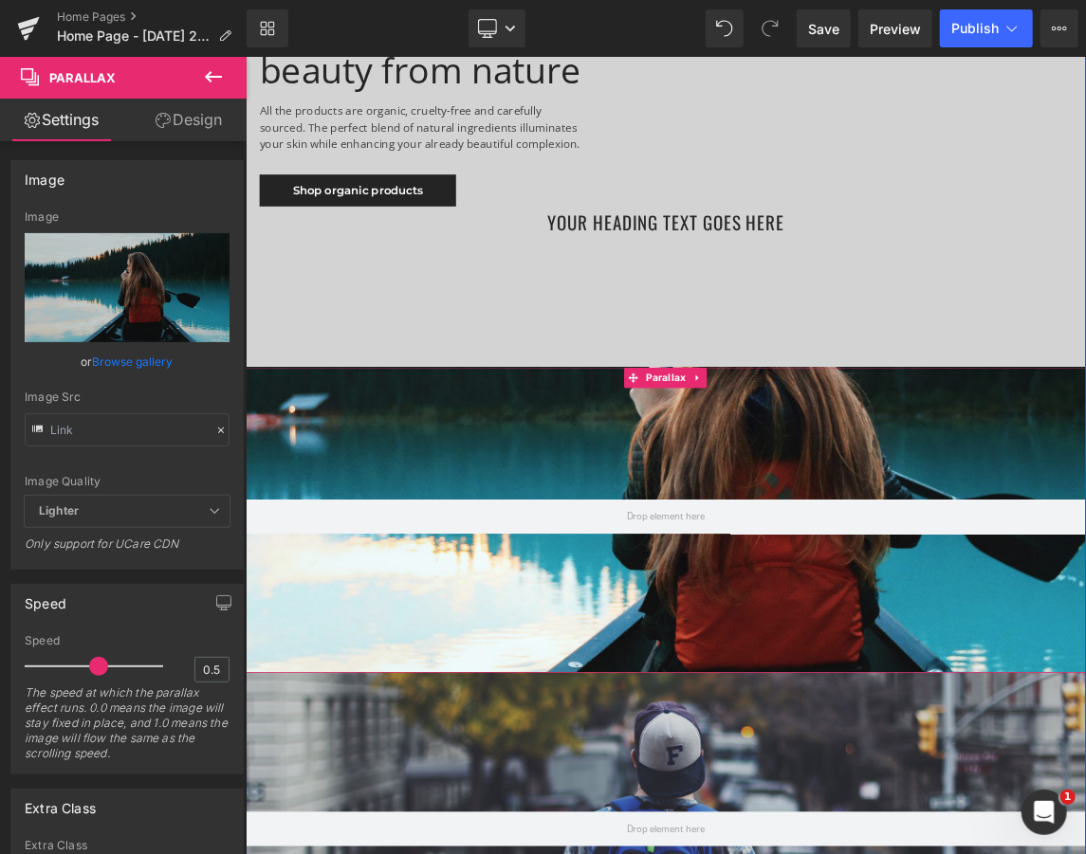
click at [557, 577] on div at bounding box center [818, 610] width 1147 height 1022
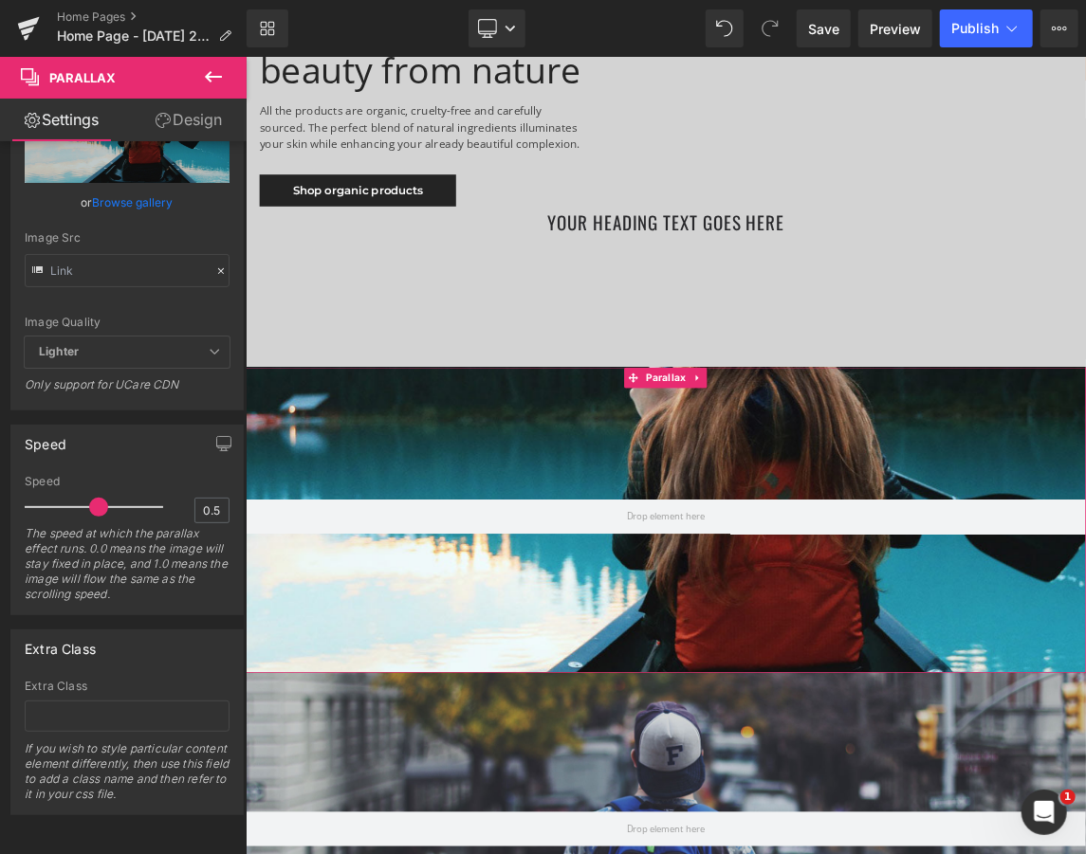
scroll to position [0, 0]
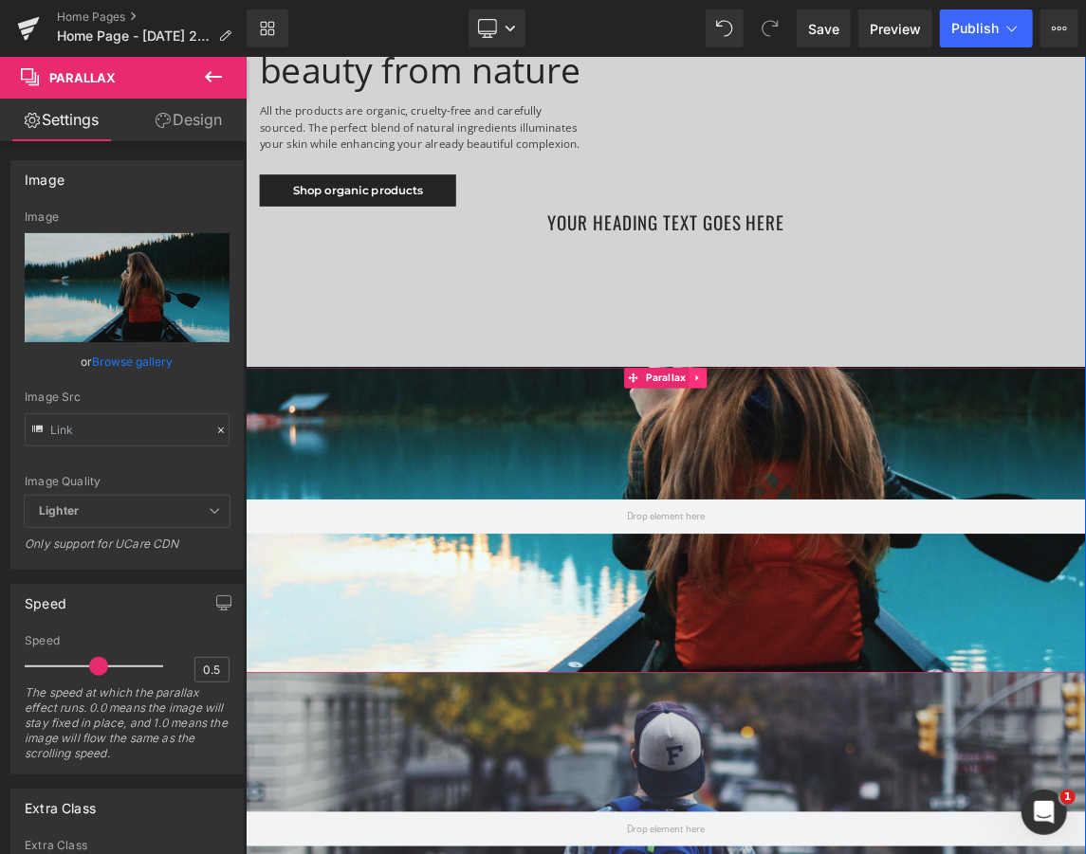
click at [856, 489] on icon at bounding box center [862, 494] width 13 height 14
click at [868, 498] on icon at bounding box center [874, 494] width 13 height 13
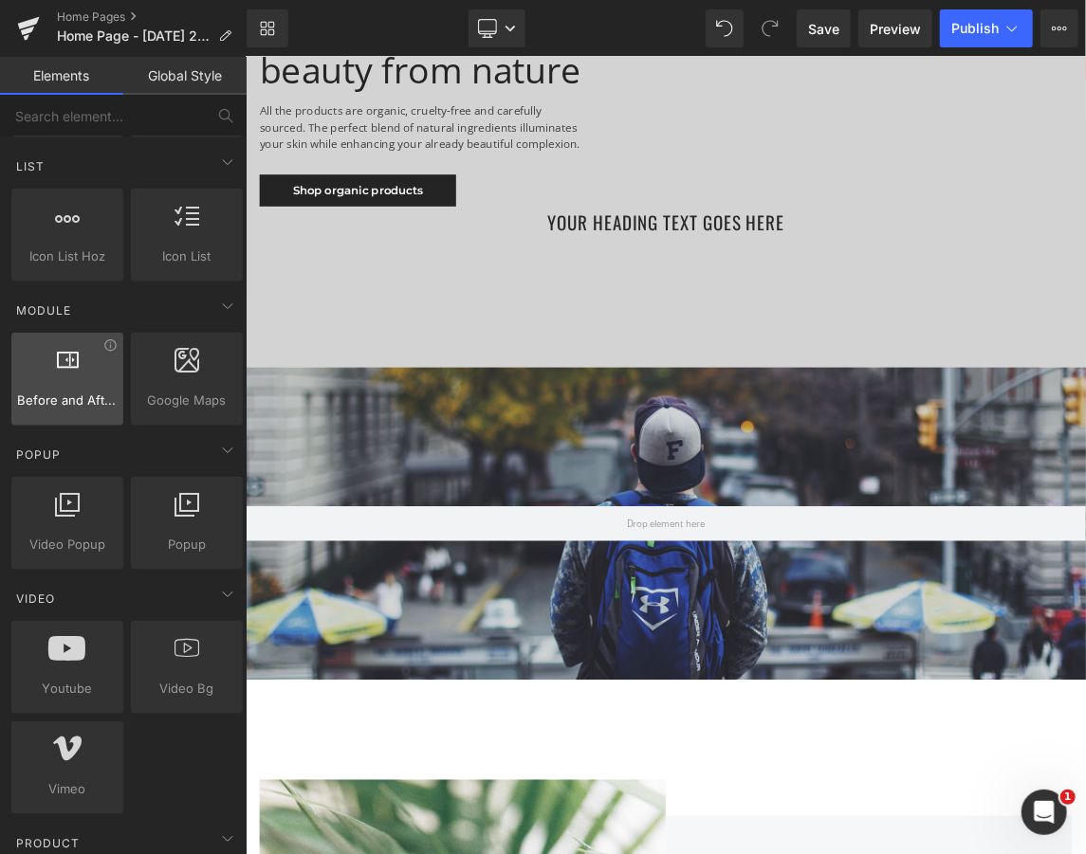
scroll to position [842, 0]
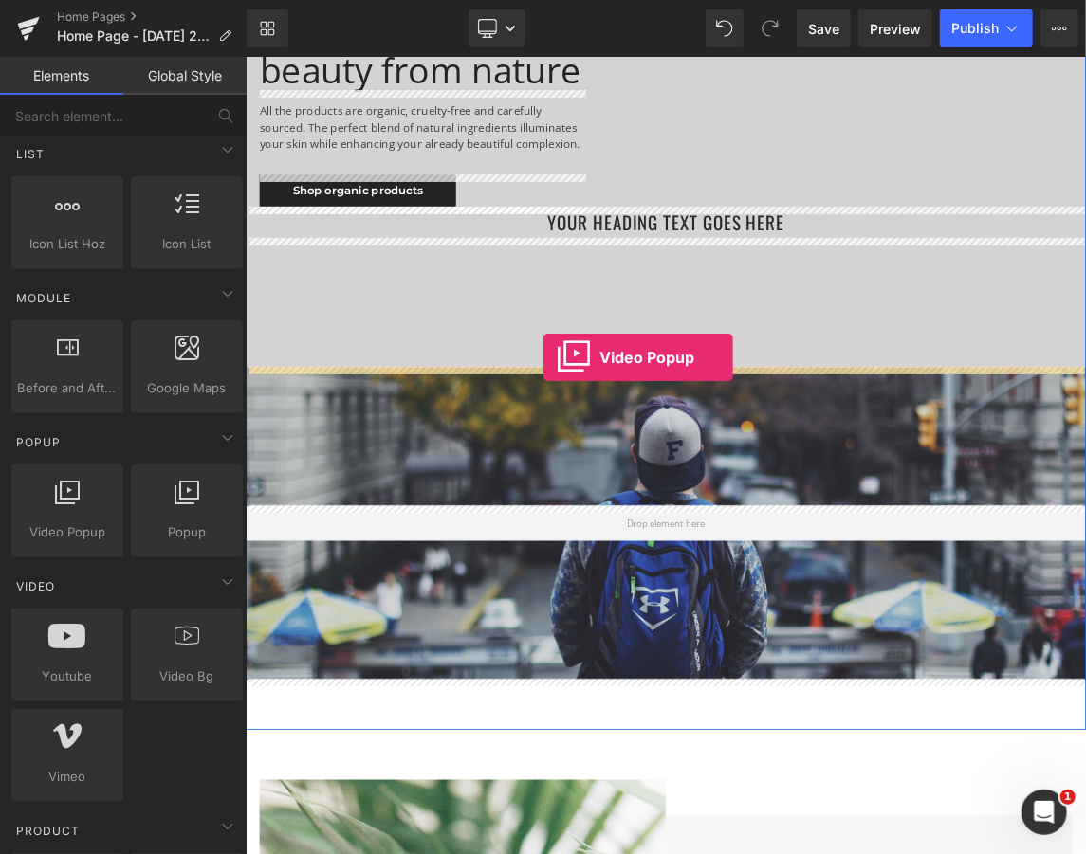
drag, startPoint x: 301, startPoint y: 568, endPoint x: 650, endPoint y: 467, distance: 363.1
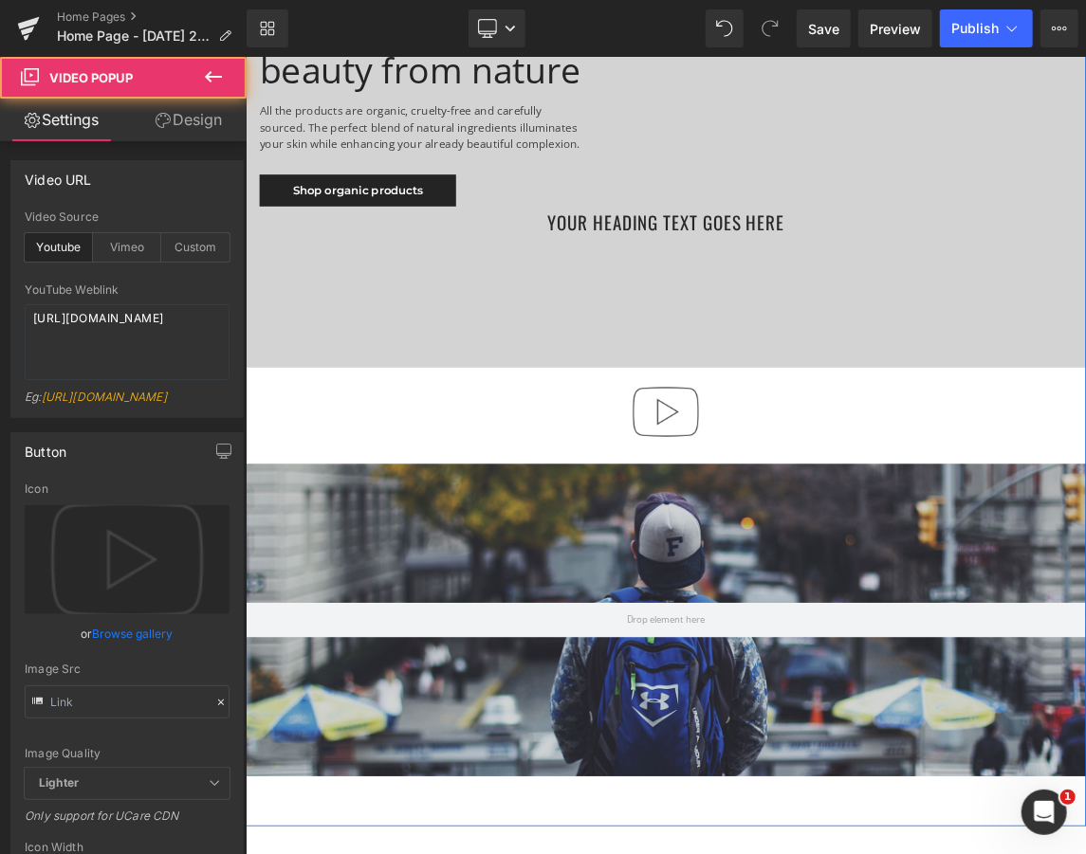
scroll to position [7708, 1138]
click at [592, 536] on div at bounding box center [818, 547] width 1147 height 132
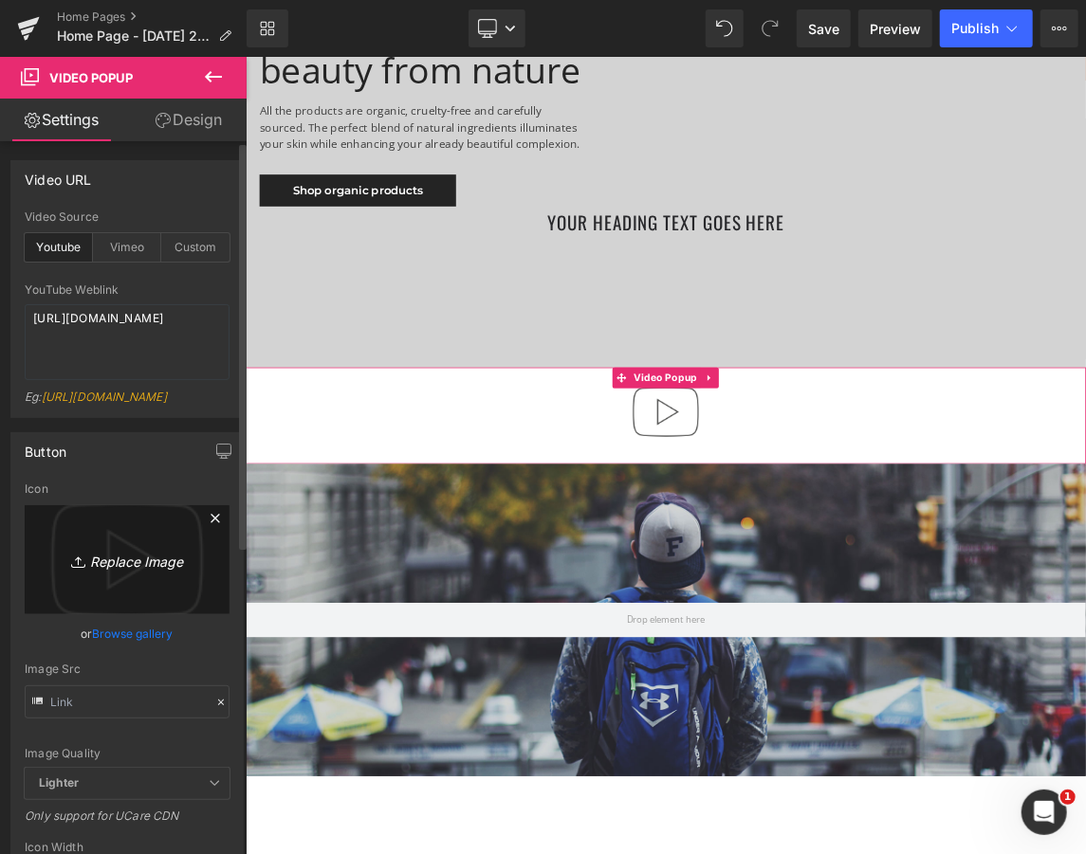
click at [152, 606] on link "Replace Image" at bounding box center [127, 559] width 205 height 109
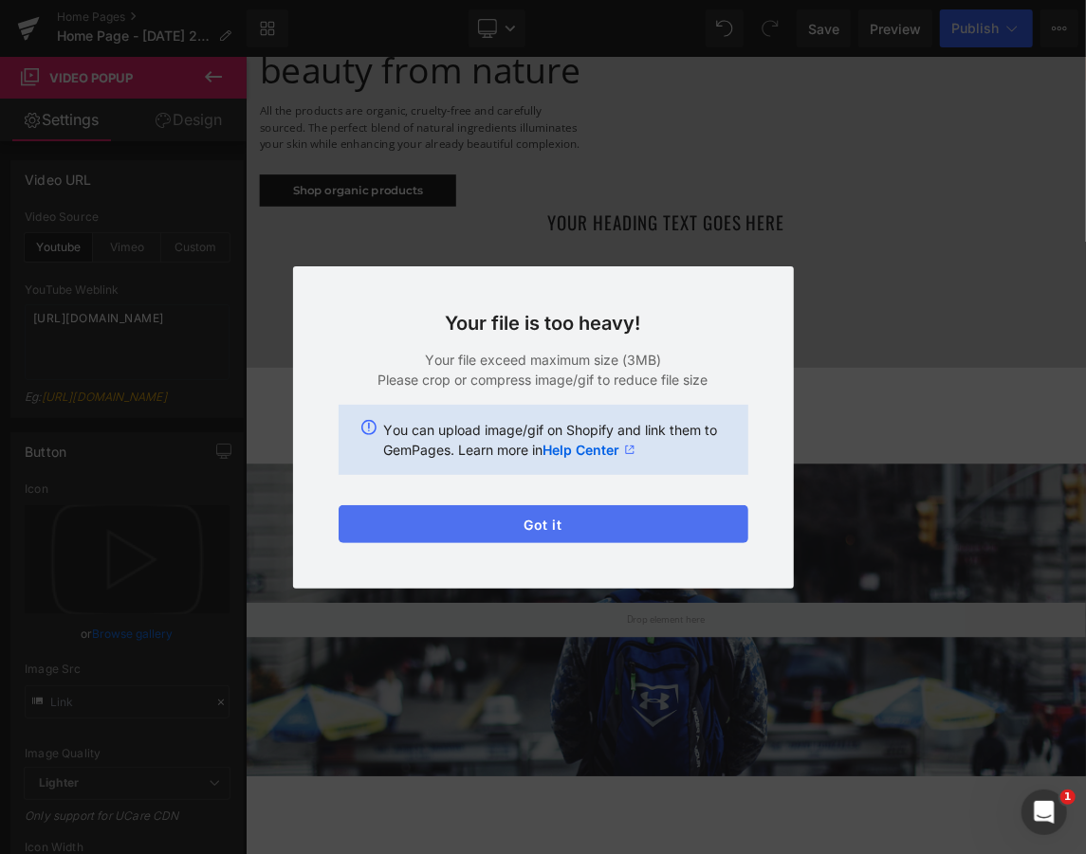
click at [594, 517] on button "Got it" at bounding box center [543, 524] width 410 height 38
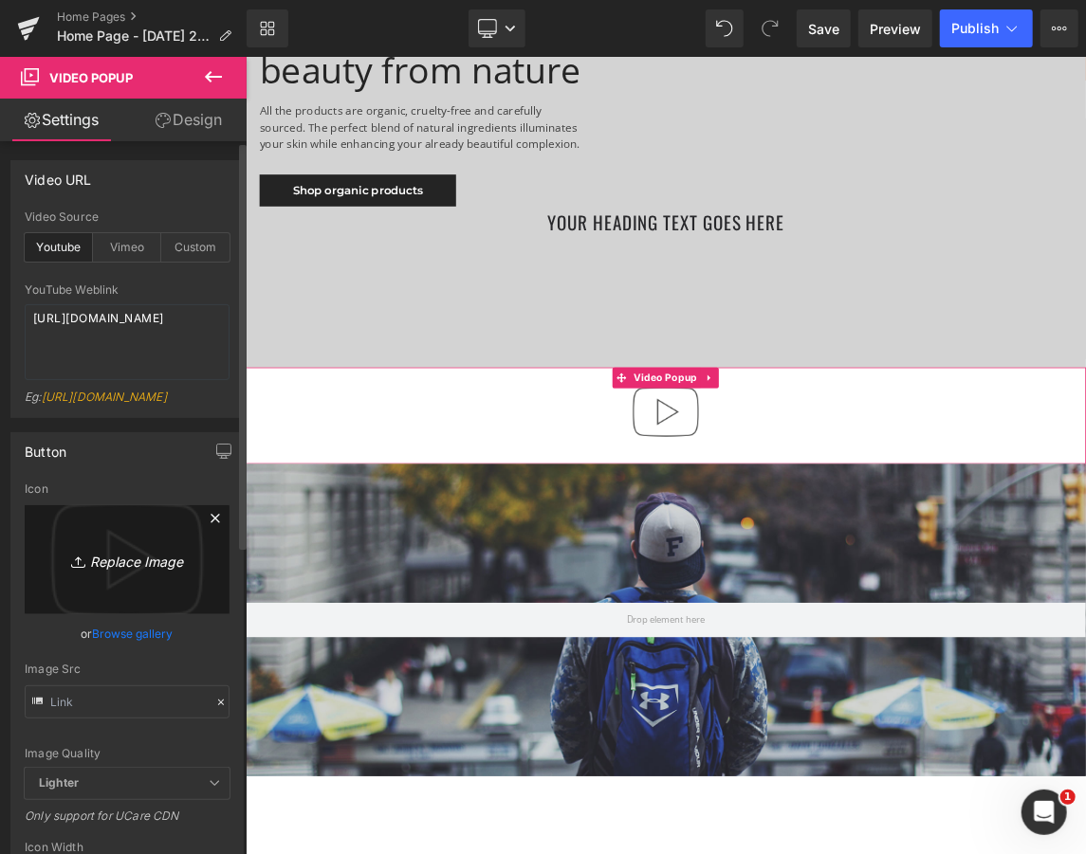
click at [137, 572] on icon "Replace Image" at bounding box center [127, 560] width 152 height 24
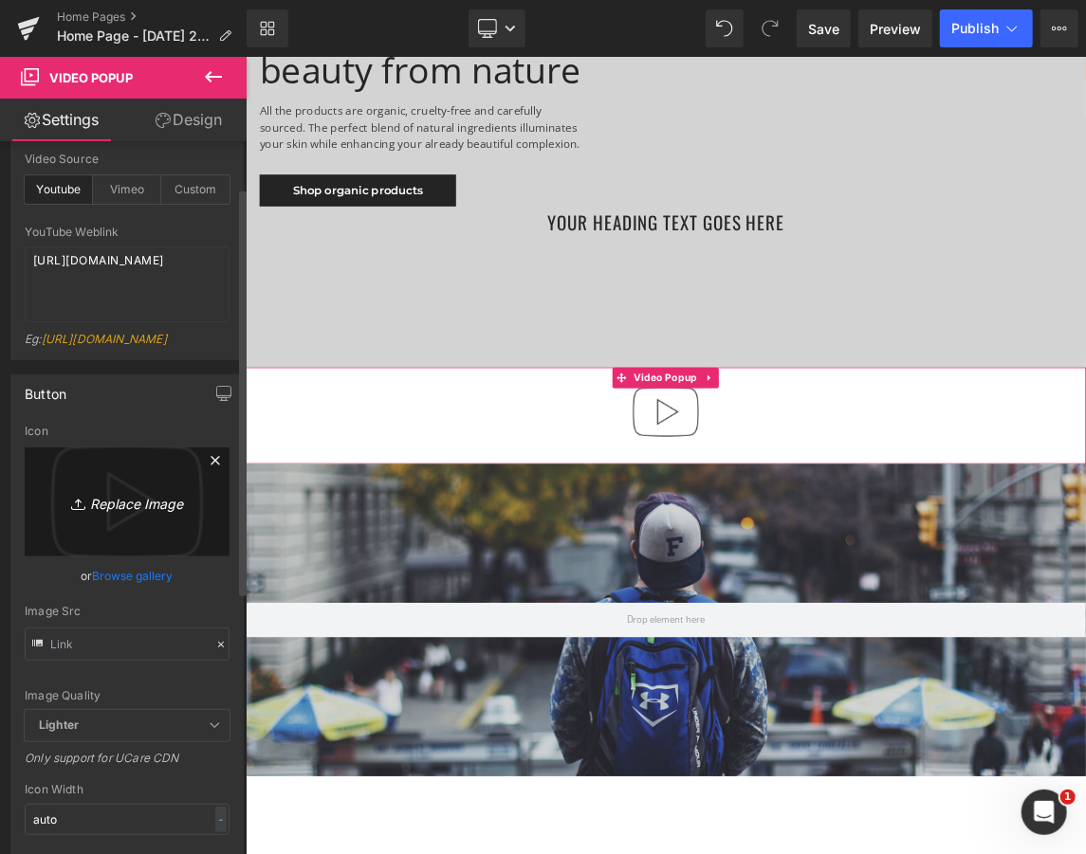
scroll to position [169, 0]
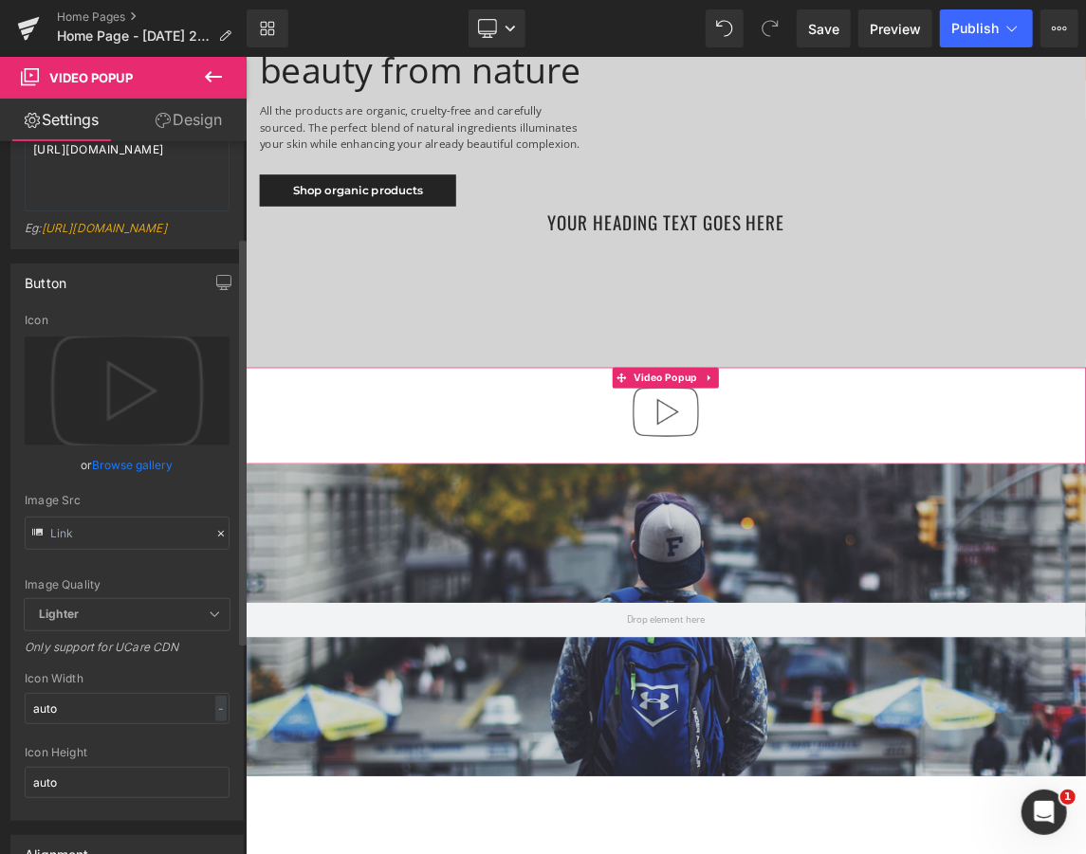
click at [186, 630] on span "Lighter" at bounding box center [127, 614] width 205 height 31
click at [217, 630] on span "Lighter" at bounding box center [127, 614] width 205 height 31
click at [209, 620] on icon at bounding box center [214, 614] width 11 height 11
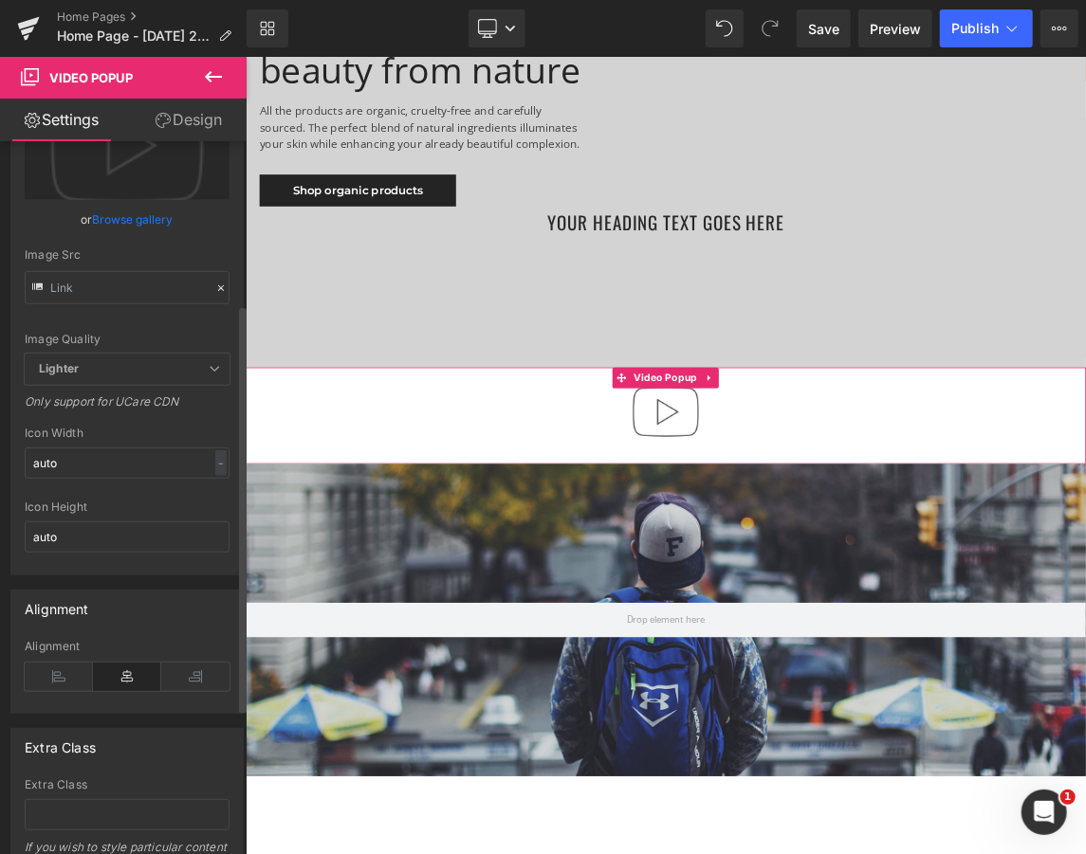
scroll to position [421, 0]
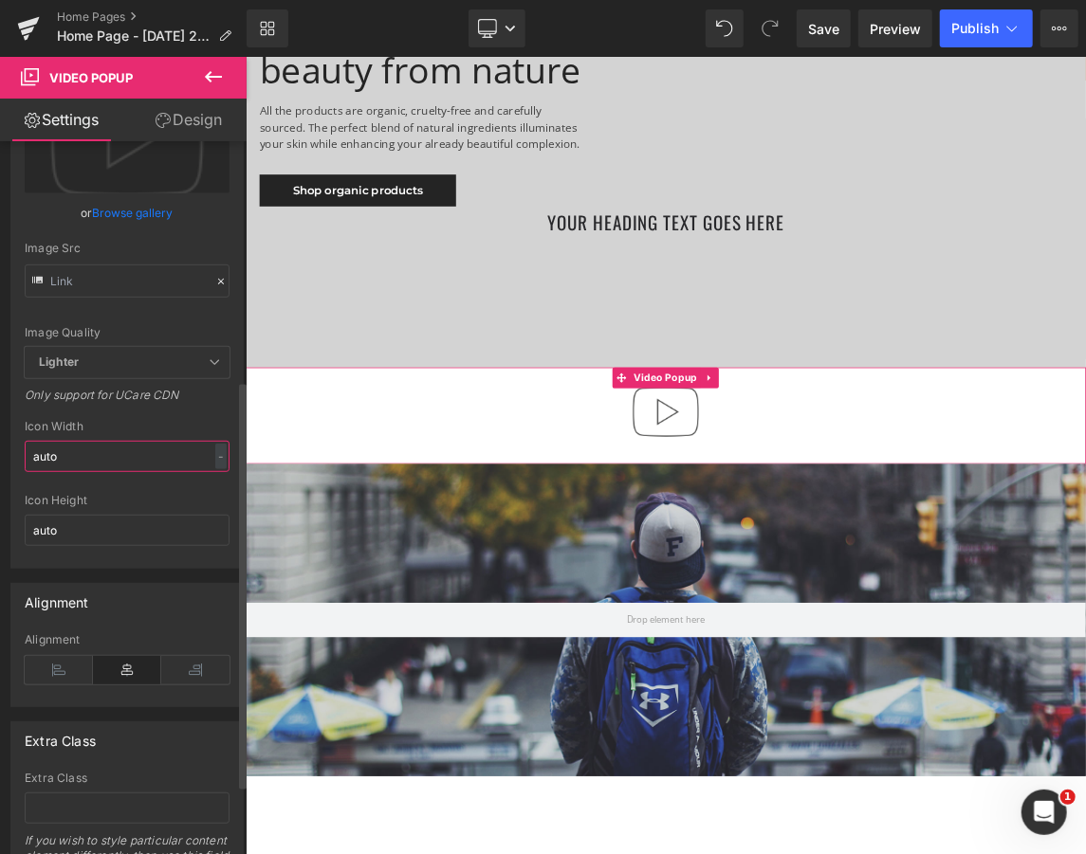
click at [193, 472] on input "auto" at bounding box center [127, 456] width 205 height 31
click at [169, 546] on input "auto" at bounding box center [127, 530] width 205 height 31
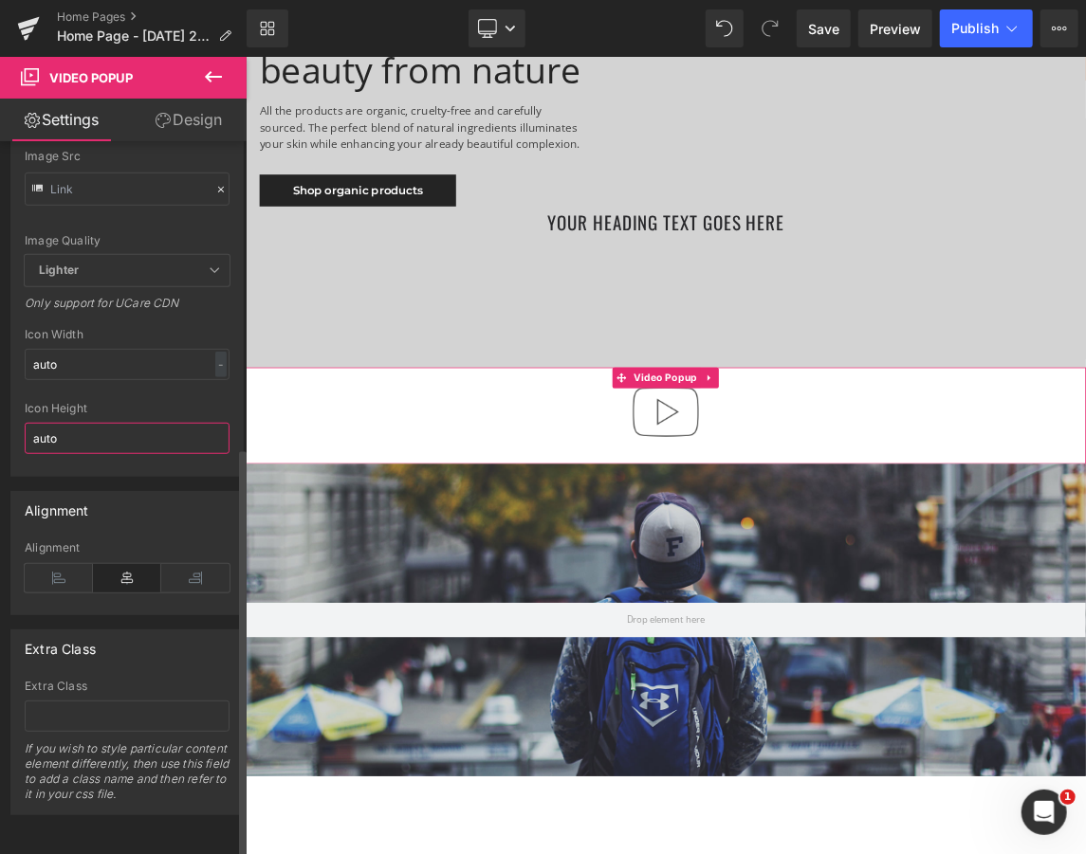
scroll to position [544, 0]
click at [152, 602] on div at bounding box center [127, 608] width 205 height 12
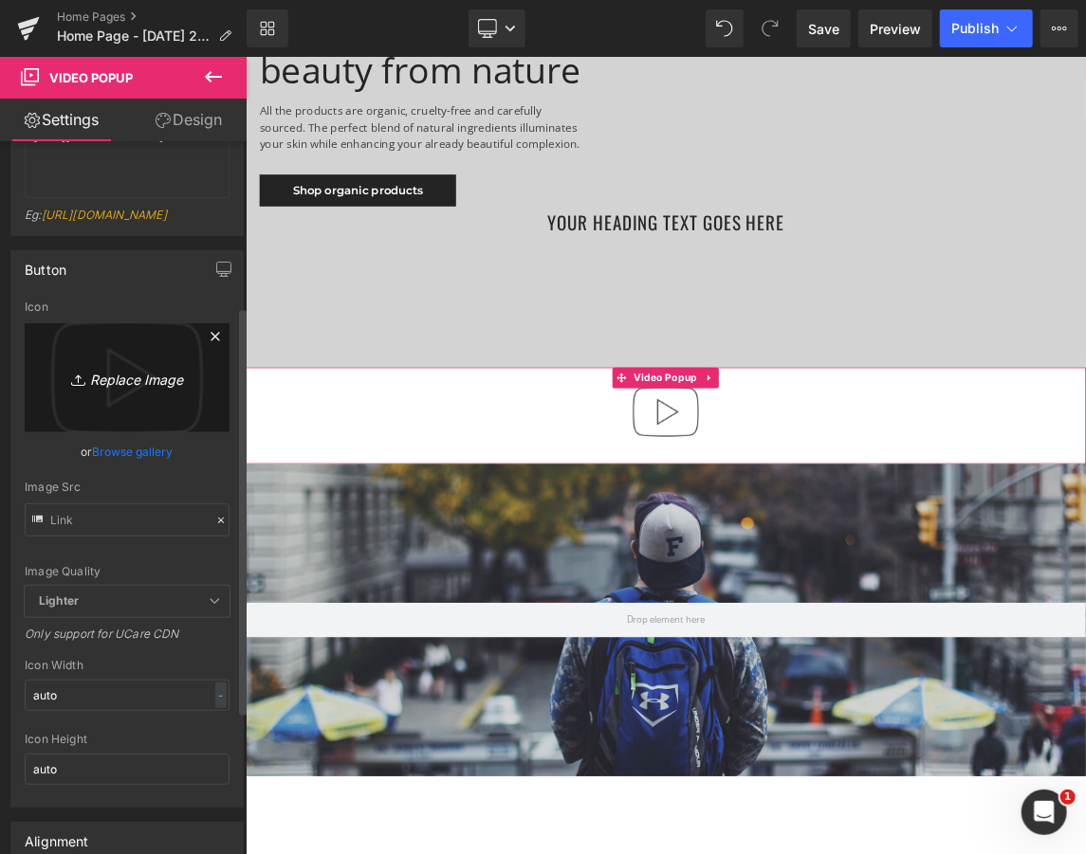
scroll to position [291, 0]
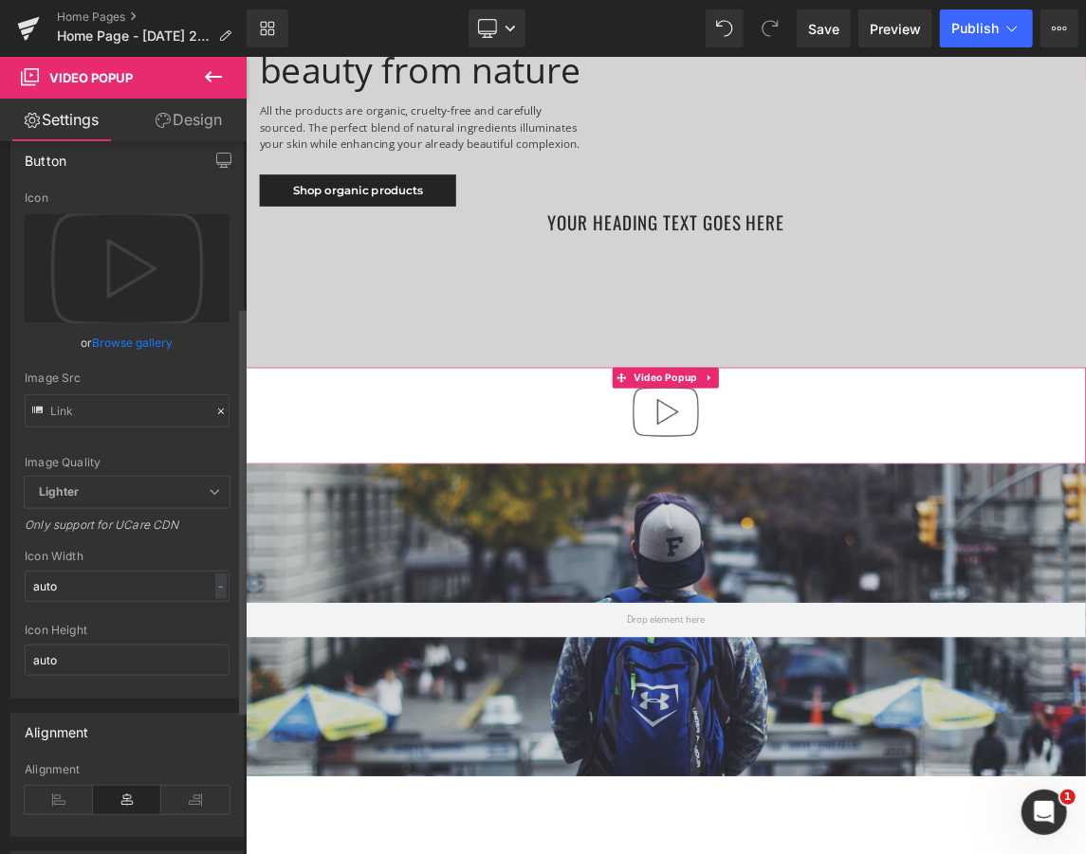
click at [110, 508] on span "Lighter" at bounding box center [127, 492] width 205 height 31
click at [137, 602] on input "auto" at bounding box center [127, 586] width 205 height 31
click at [215, 599] on div "-" at bounding box center [220, 587] width 11 height 26
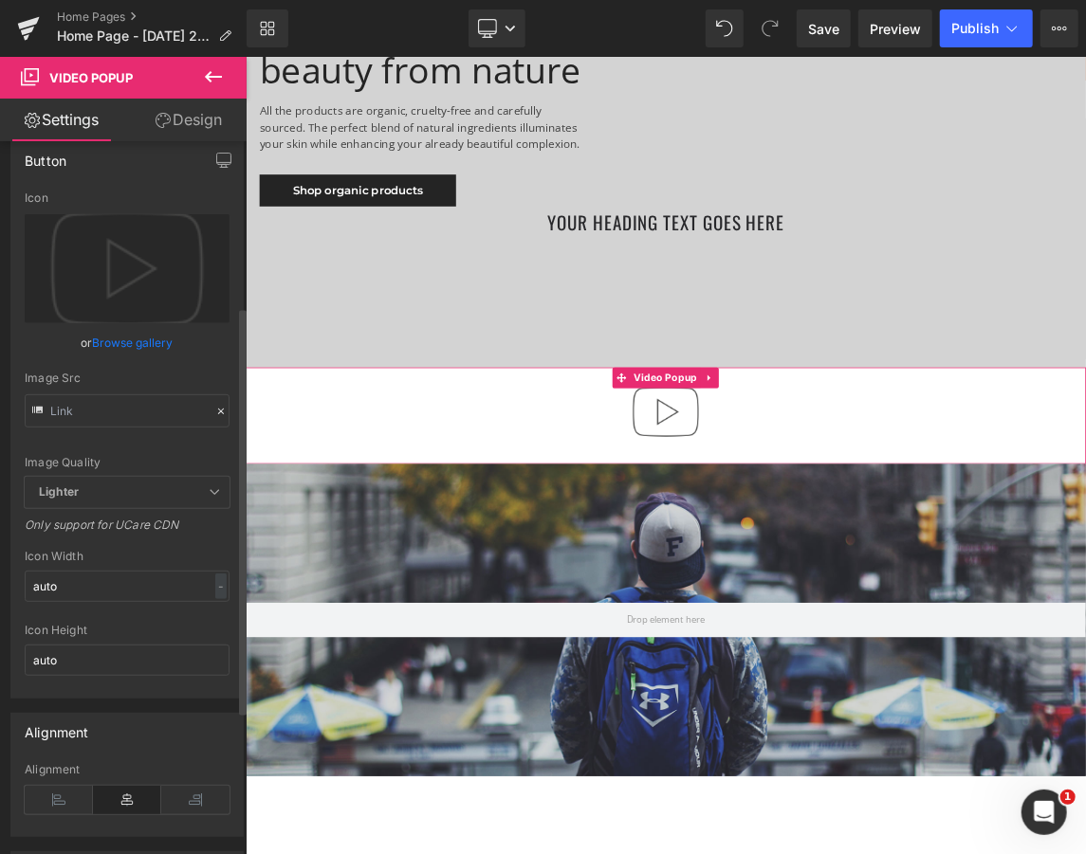
click at [163, 637] on div "Icon Height" at bounding box center [127, 630] width 205 height 13
click at [182, 676] on input "auto" at bounding box center [127, 660] width 205 height 31
click at [213, 676] on input "auto" at bounding box center [127, 660] width 205 height 31
click at [173, 637] on div "Icon Height" at bounding box center [127, 630] width 205 height 13
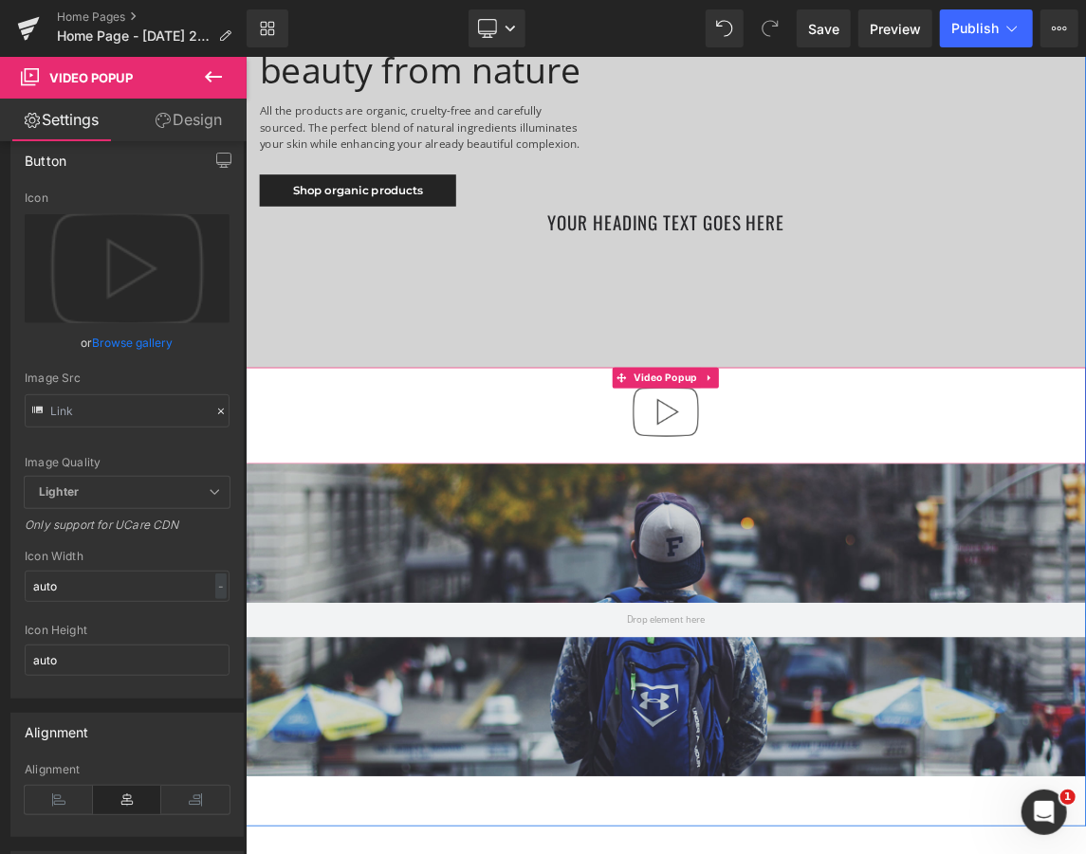
click at [813, 550] on img at bounding box center [818, 541] width 121 height 121
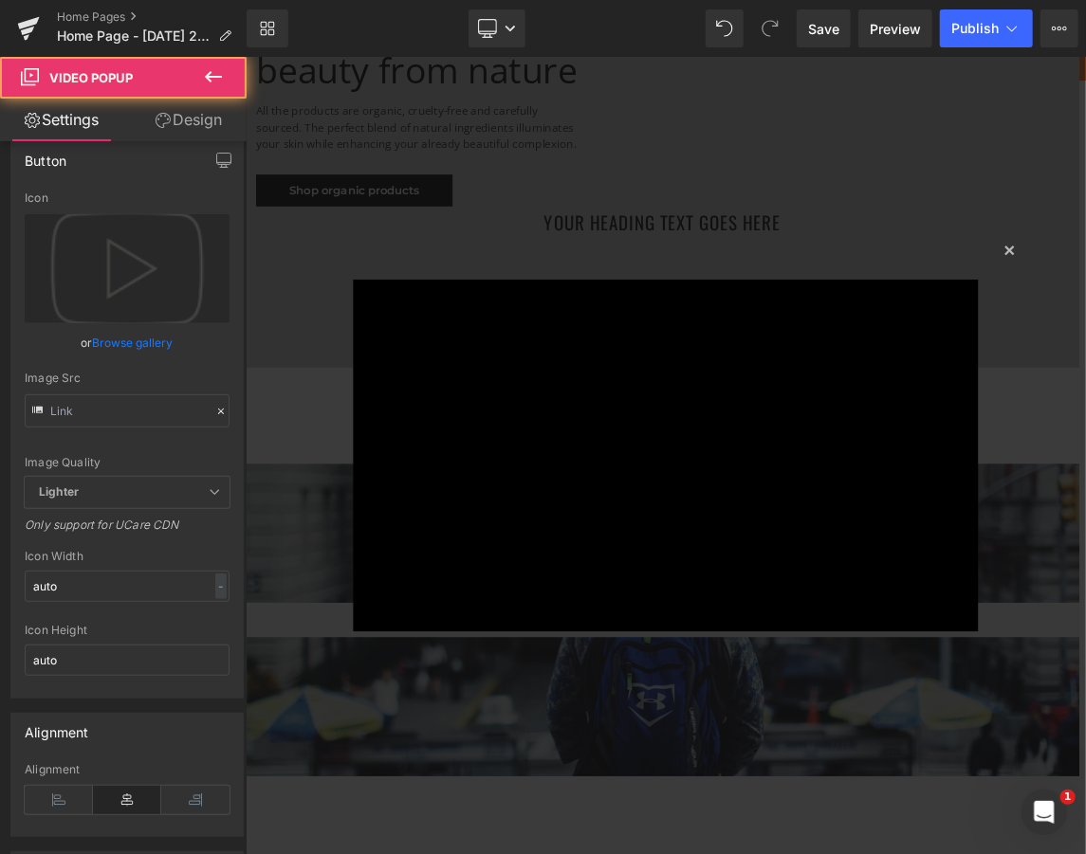
scroll to position [7699, 1128]
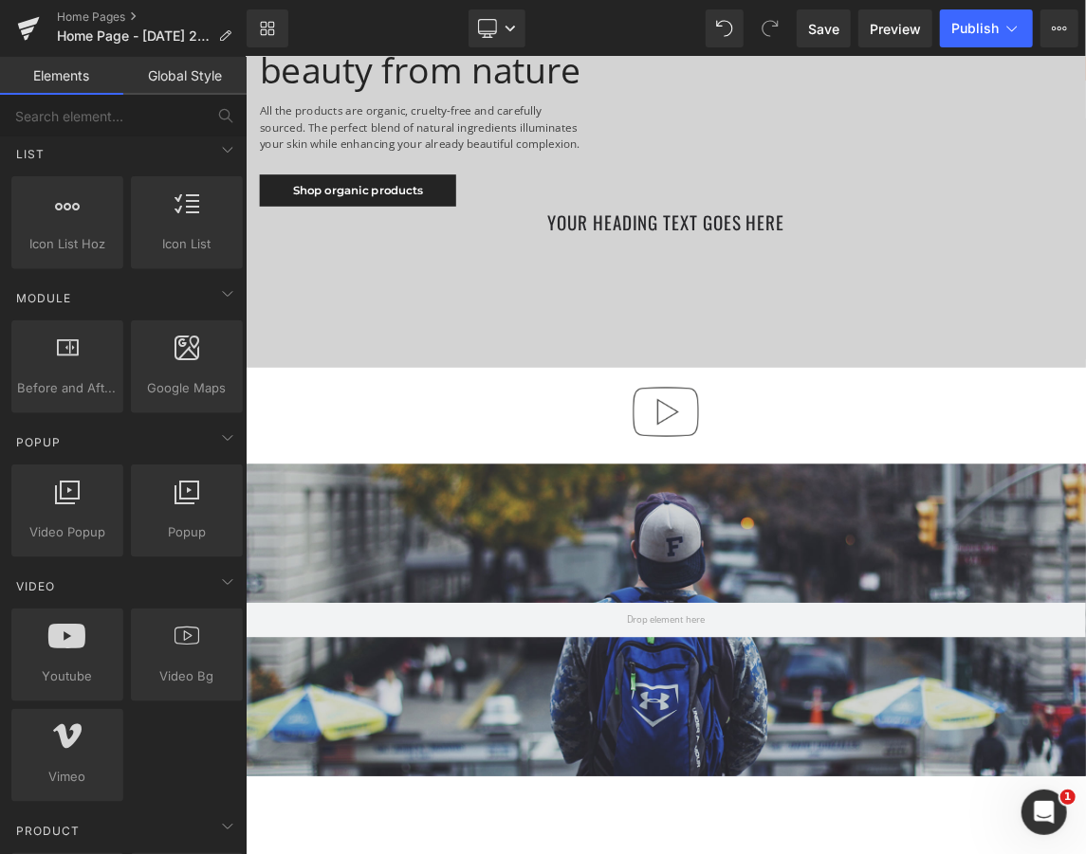
scroll to position [7708, 1138]
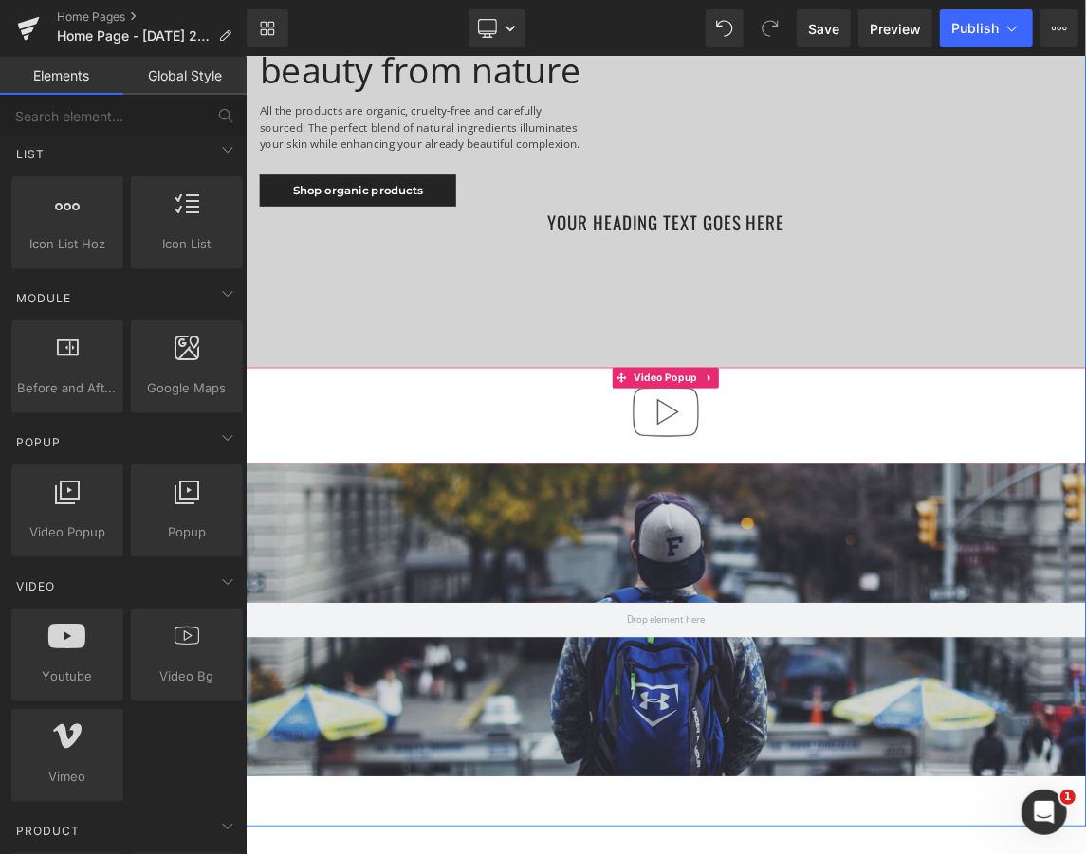
click at [691, 539] on div at bounding box center [818, 547] width 1147 height 132
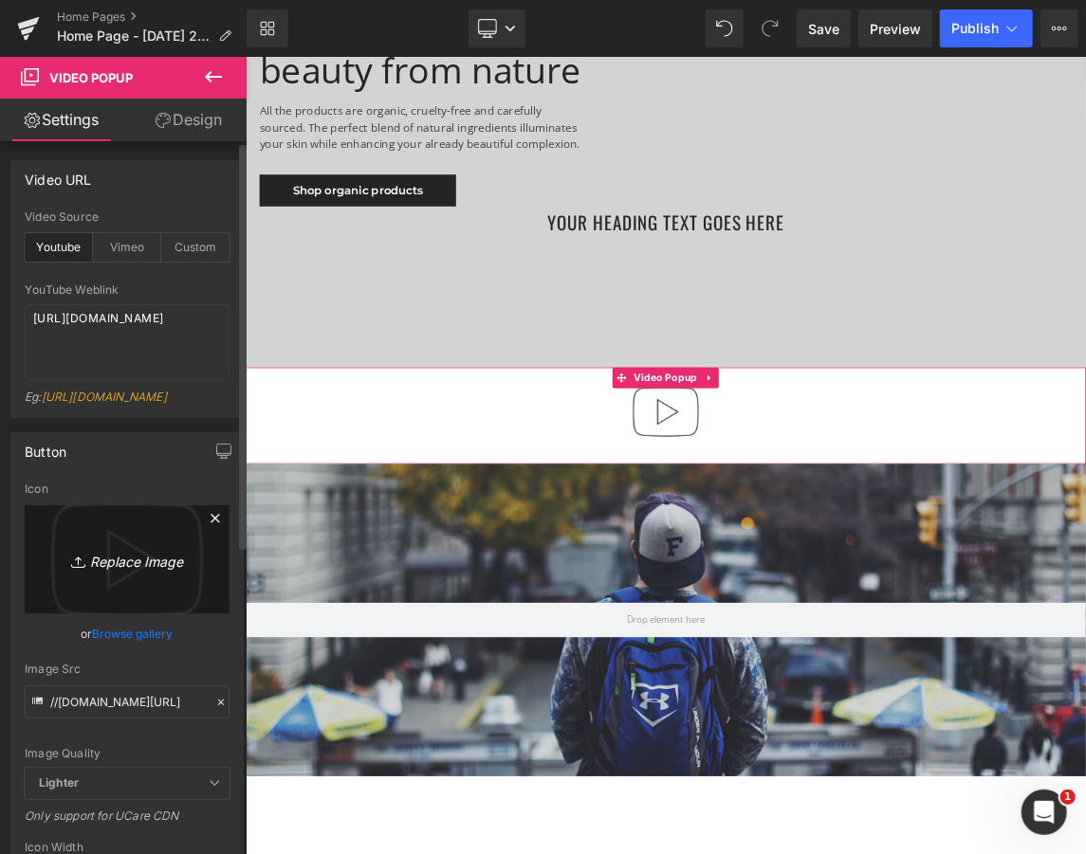
click at [137, 572] on icon "Replace Image" at bounding box center [127, 560] width 152 height 24
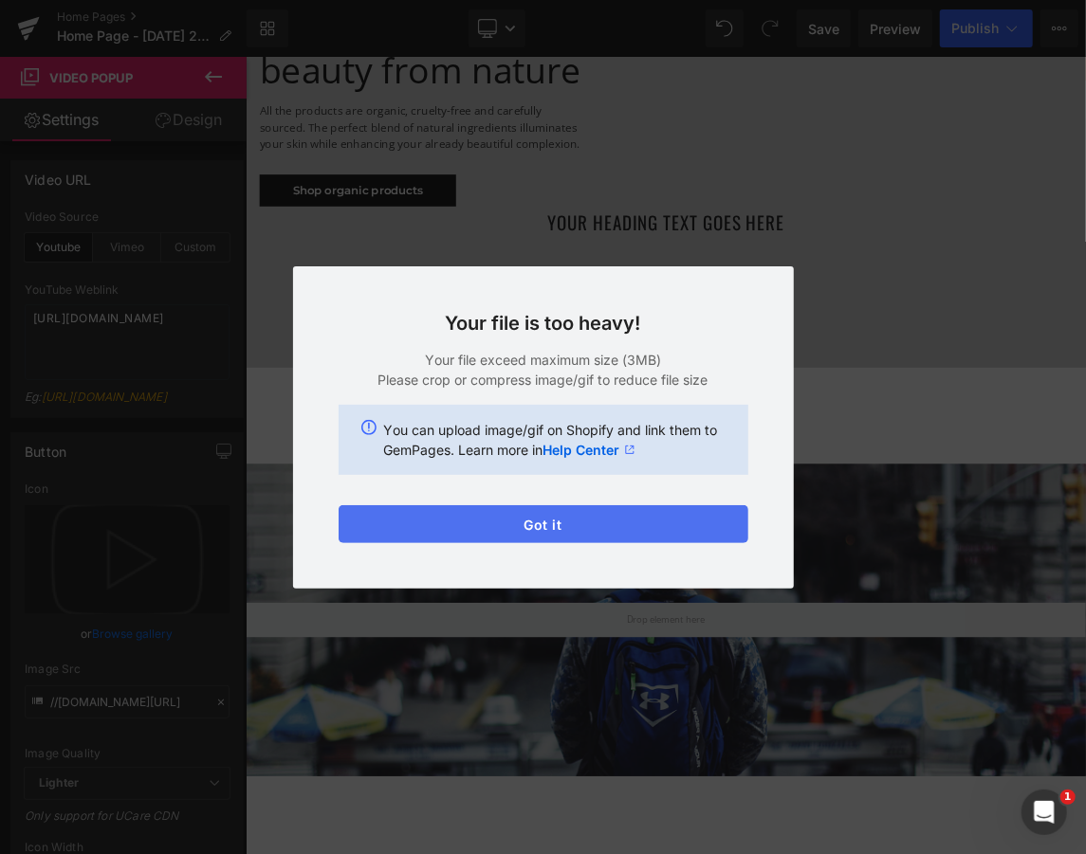
click at [735, 525] on button "Got it" at bounding box center [543, 524] width 410 height 38
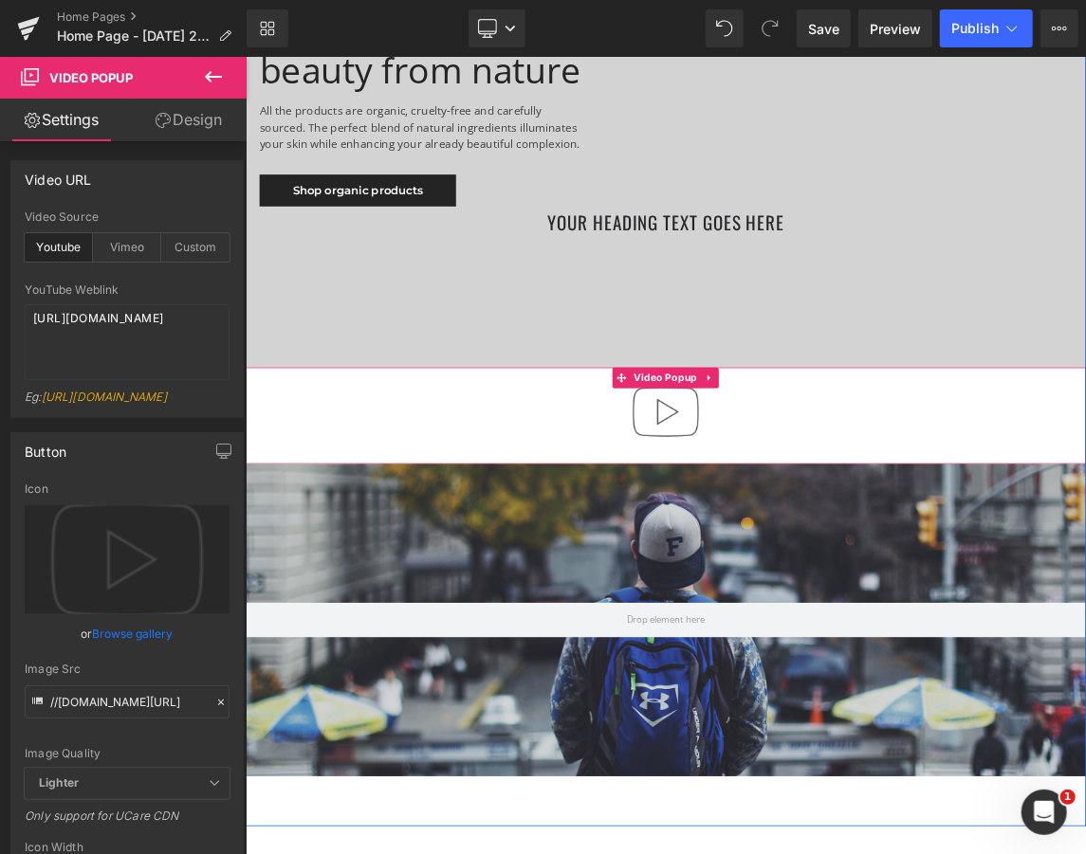
click at [981, 550] on div at bounding box center [818, 547] width 1147 height 132
click at [881, 493] on link at bounding box center [879, 495] width 25 height 28
click at [879, 498] on link at bounding box center [891, 495] width 25 height 28
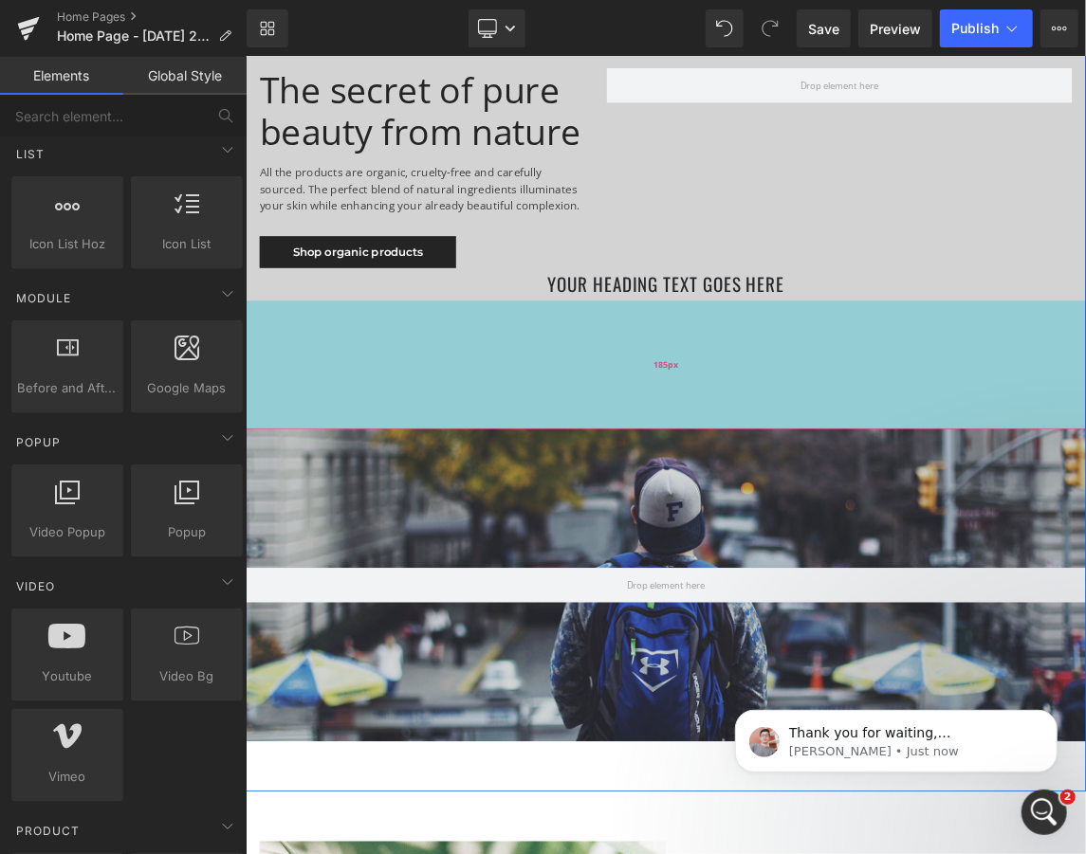
scroll to position [0, 0]
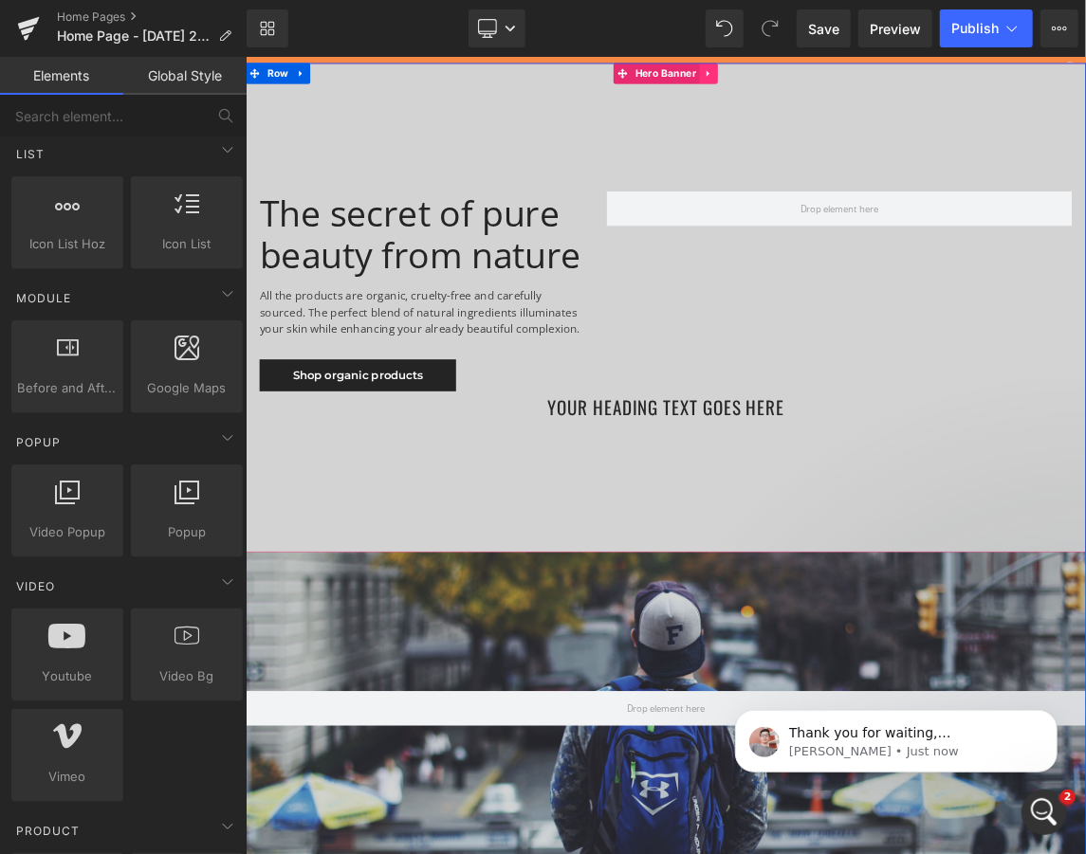
click at [872, 84] on icon at bounding box center [876, 78] width 13 height 14
click at [884, 79] on icon at bounding box center [889, 78] width 13 height 14
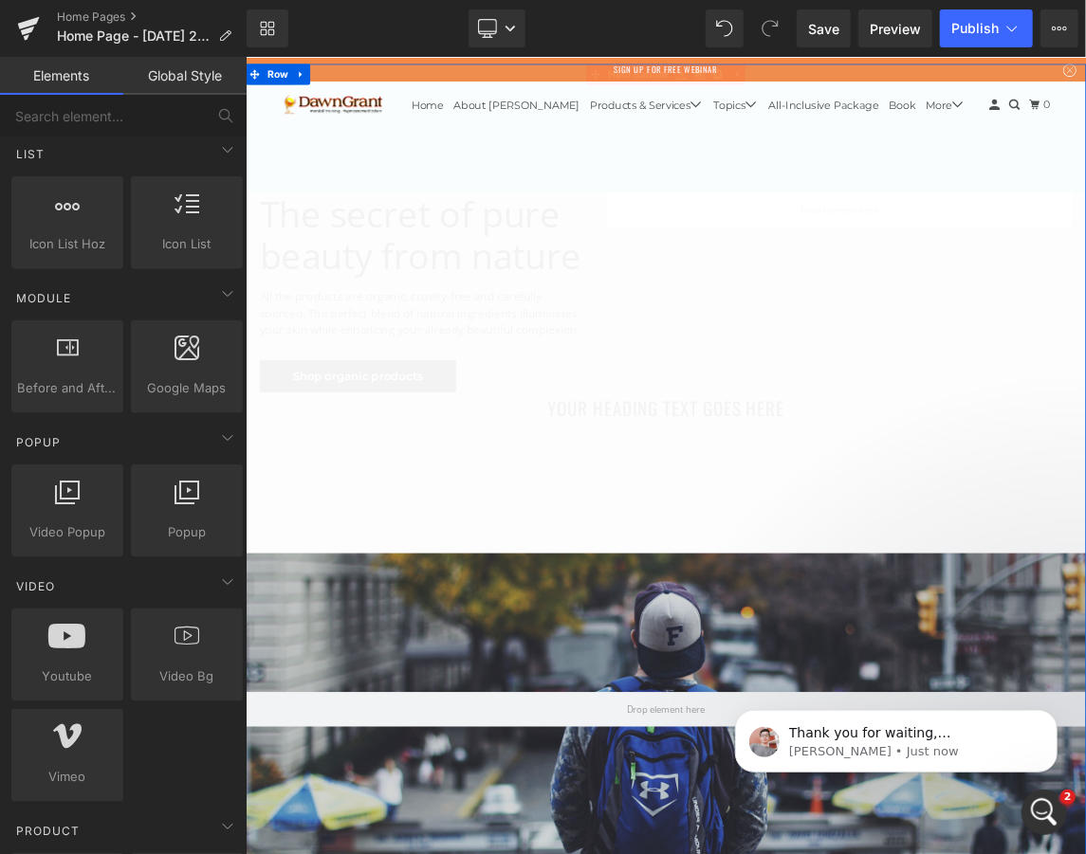
scroll to position [9, 9]
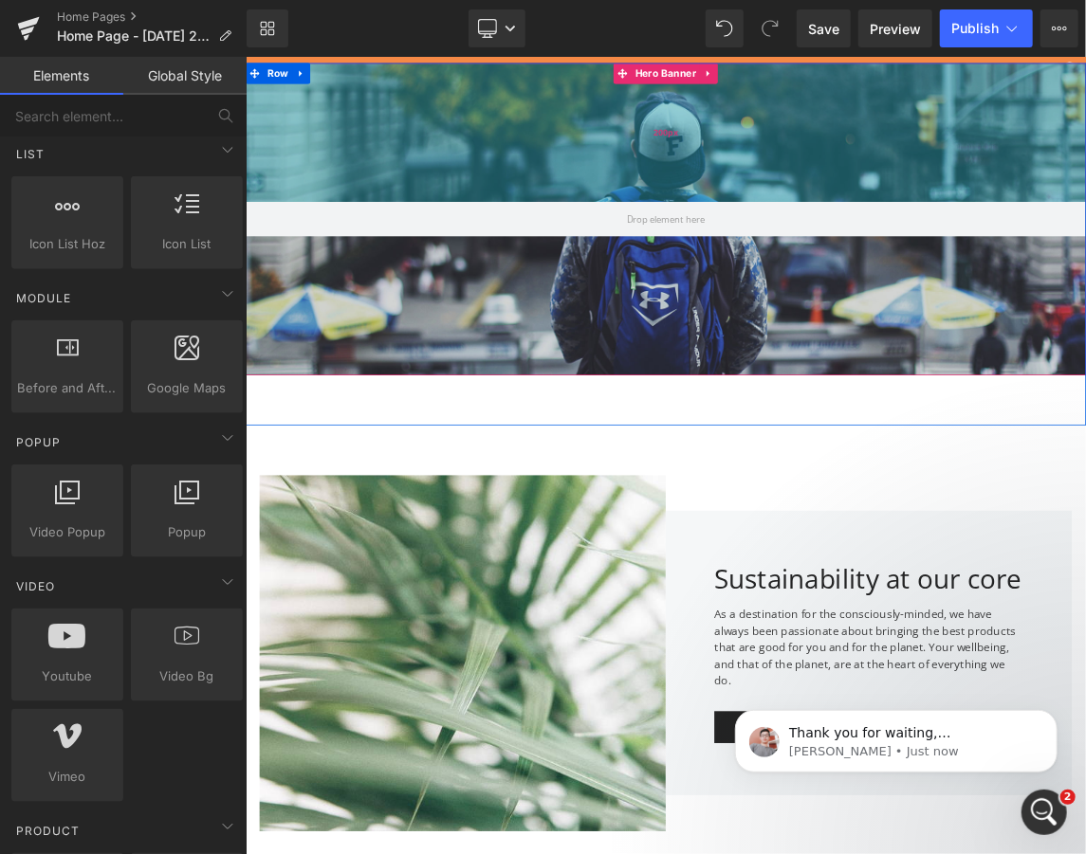
click at [586, 177] on div "200px" at bounding box center [818, 159] width 1147 height 190
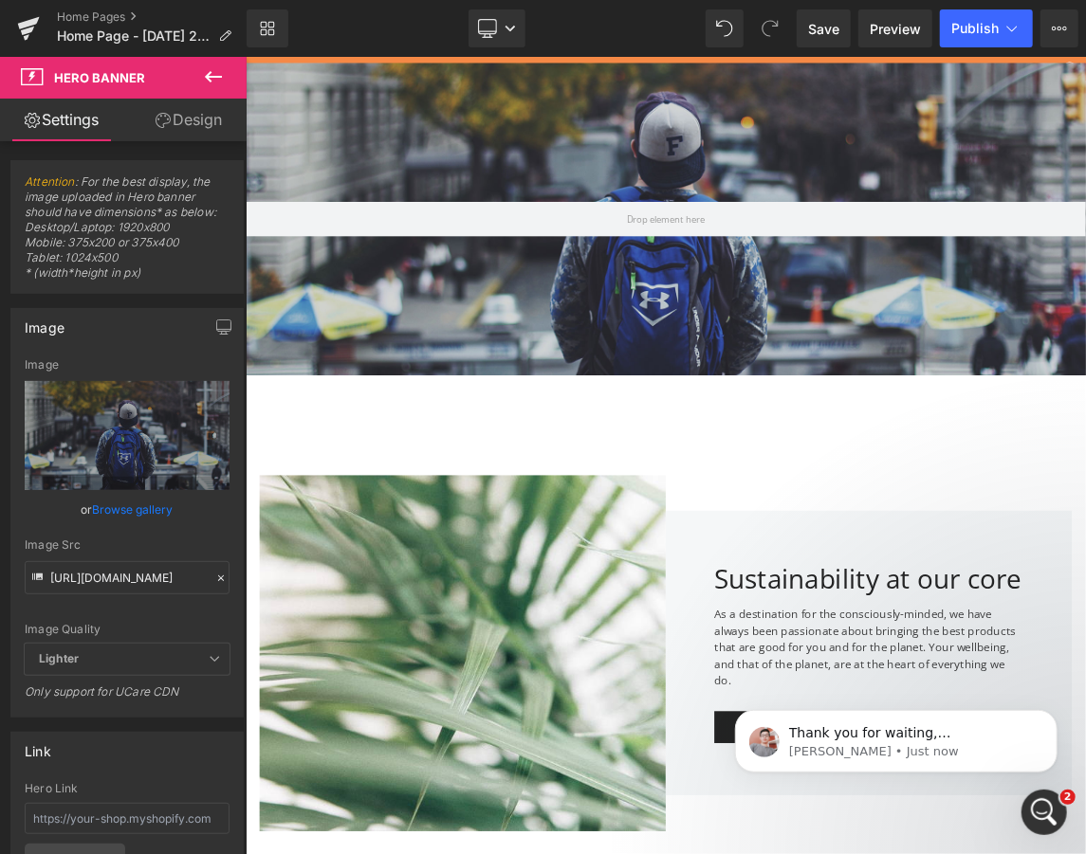
click at [201, 78] on button at bounding box center [213, 78] width 66 height 42
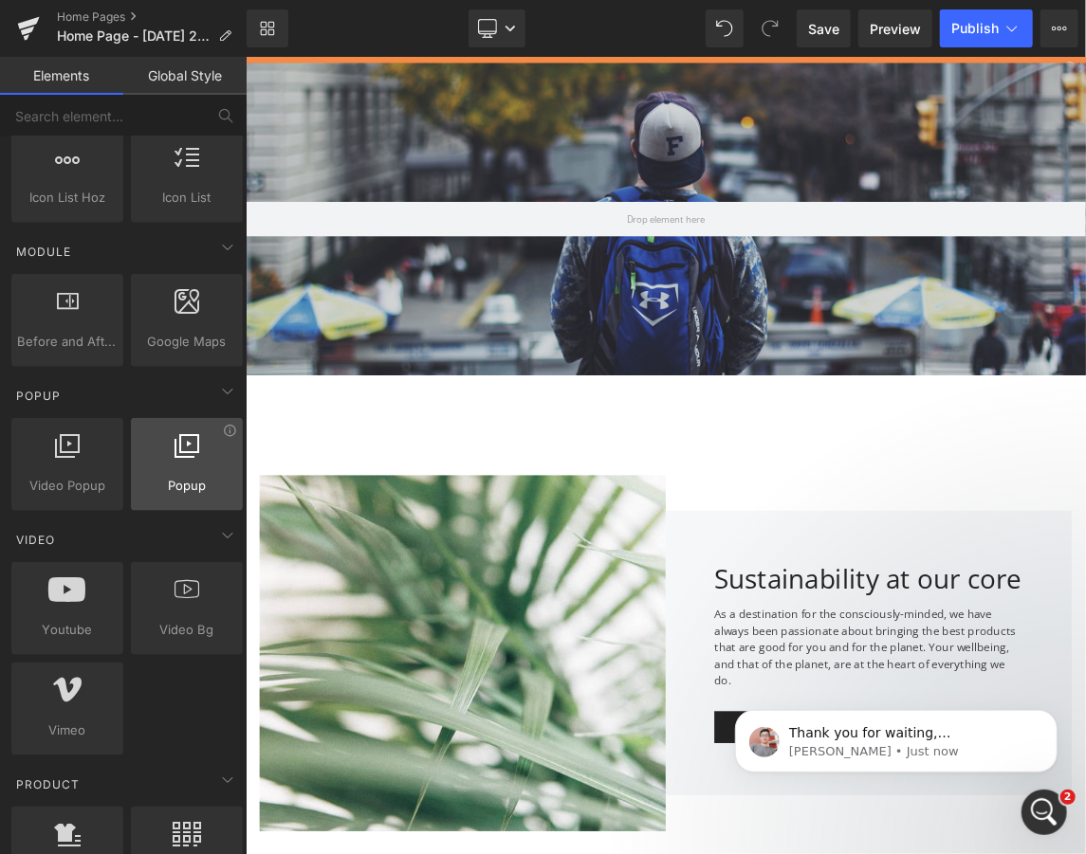
scroll to position [926, 0]
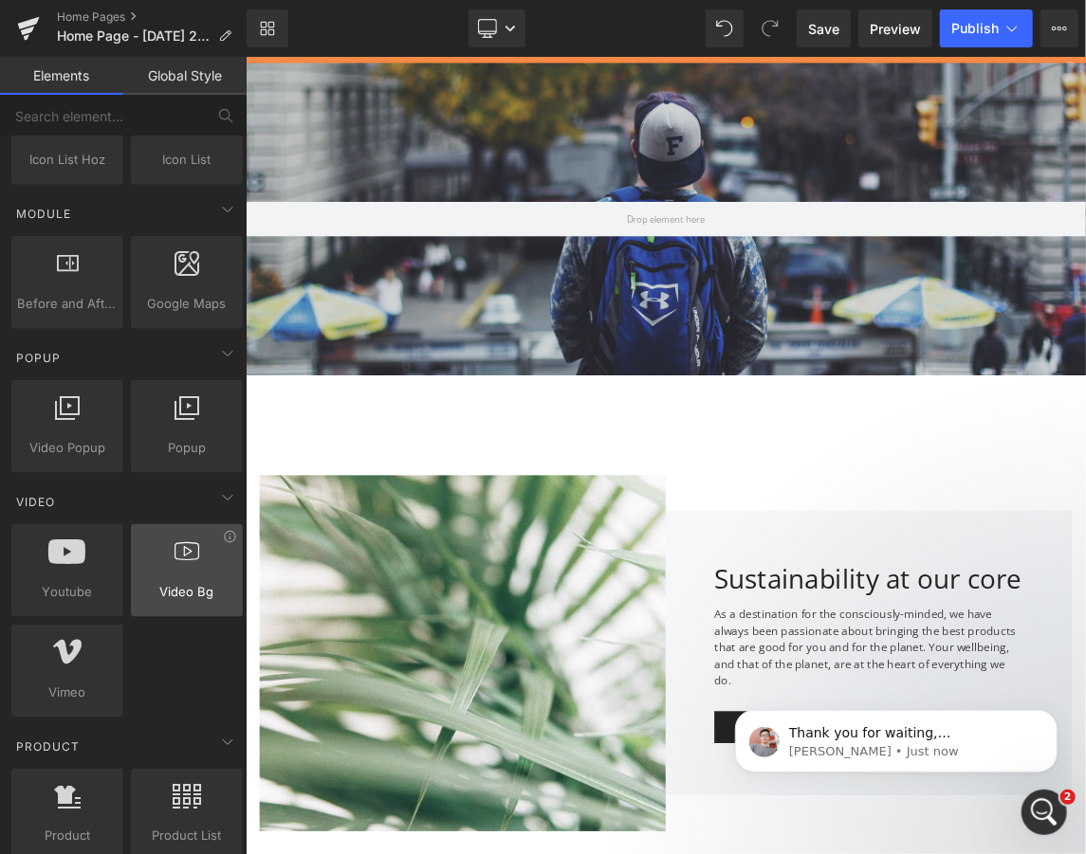
click at [173, 582] on span "Video Bg" at bounding box center [187, 592] width 100 height 20
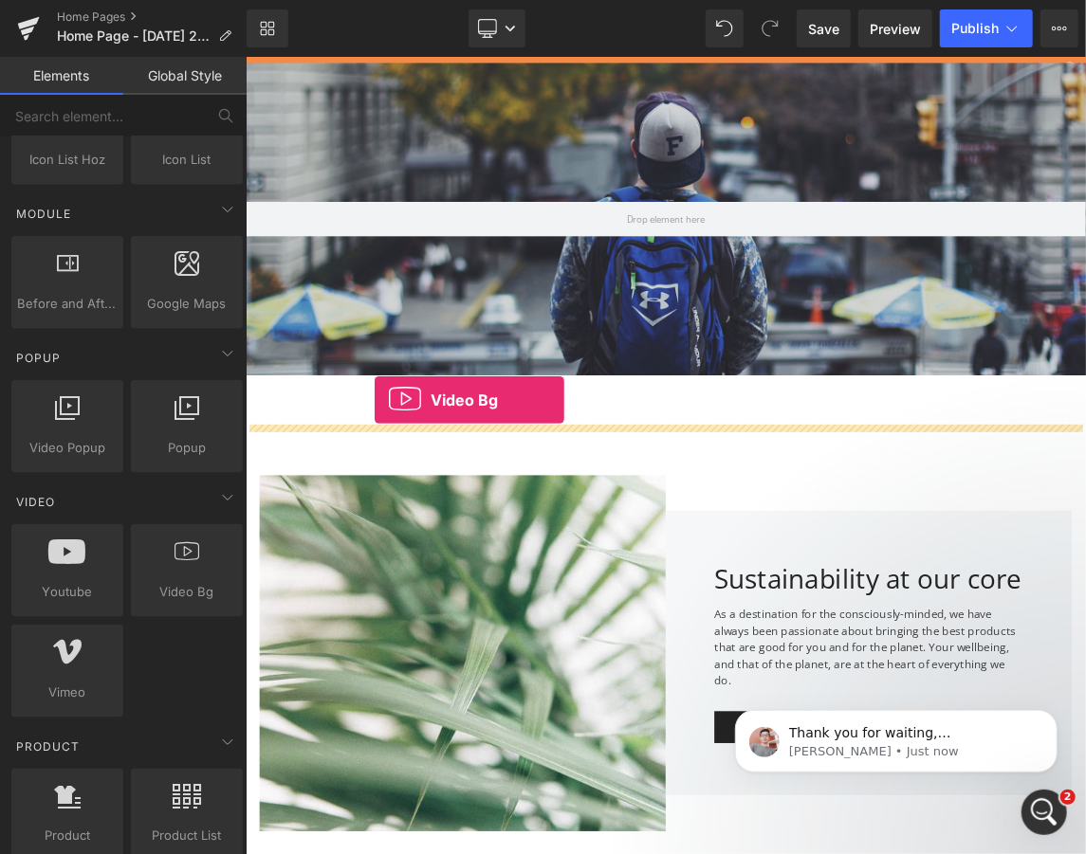
drag, startPoint x: 444, startPoint y: 627, endPoint x: 420, endPoint y: 524, distance: 105.1
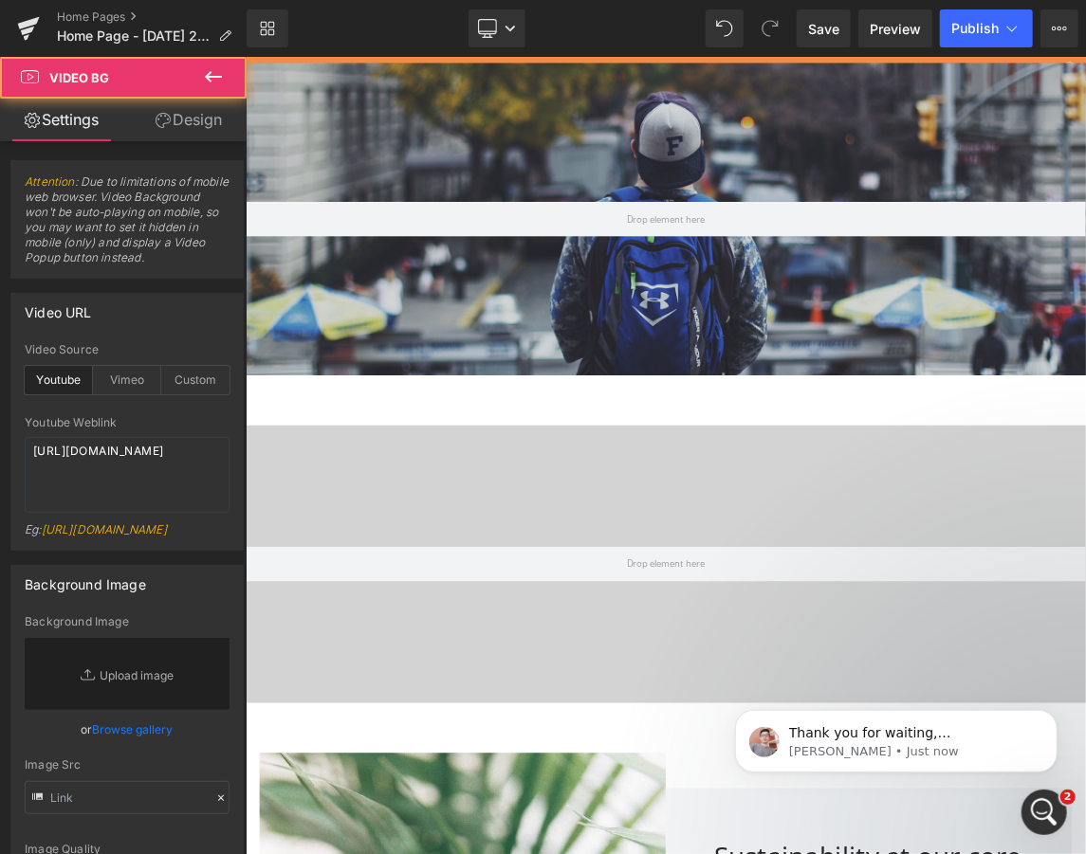
scroll to position [7285, 1138]
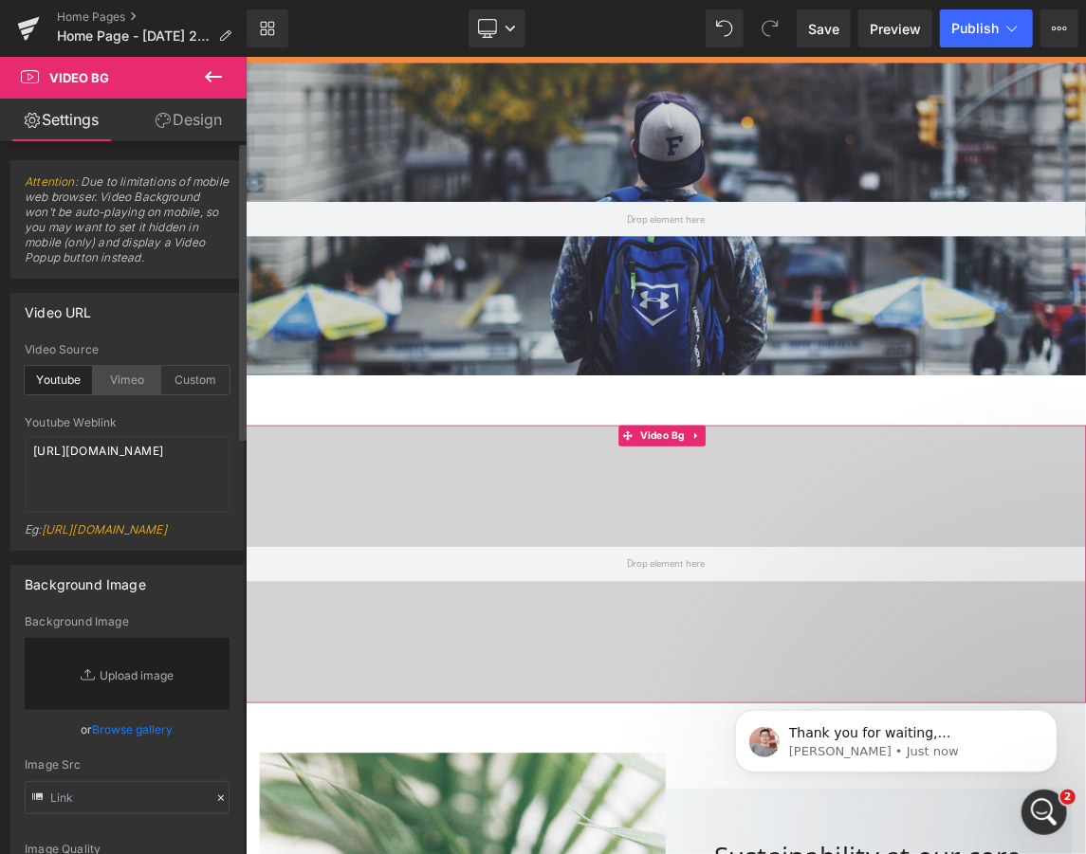
click at [121, 382] on div "Vimeo" at bounding box center [127, 380] width 68 height 28
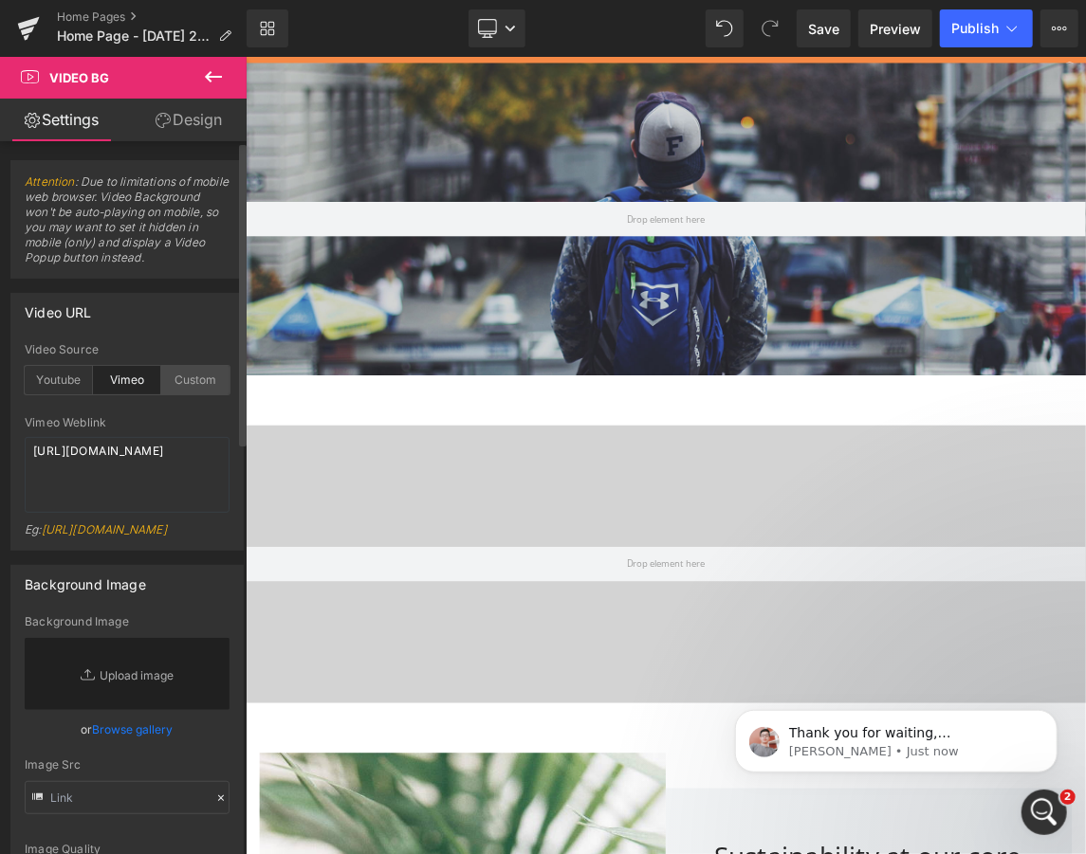
click at [192, 380] on div "Custom" at bounding box center [195, 380] width 68 height 28
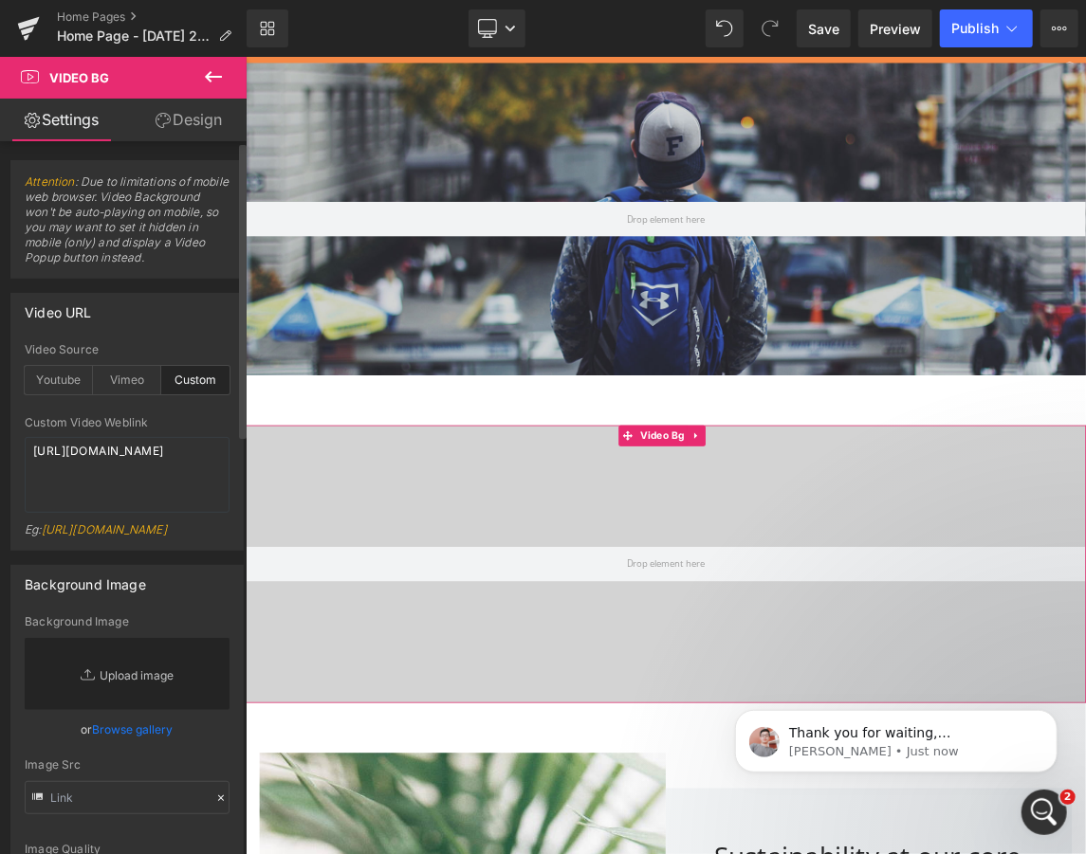
click at [148, 710] on link "Replace Image" at bounding box center [127, 674] width 205 height 72
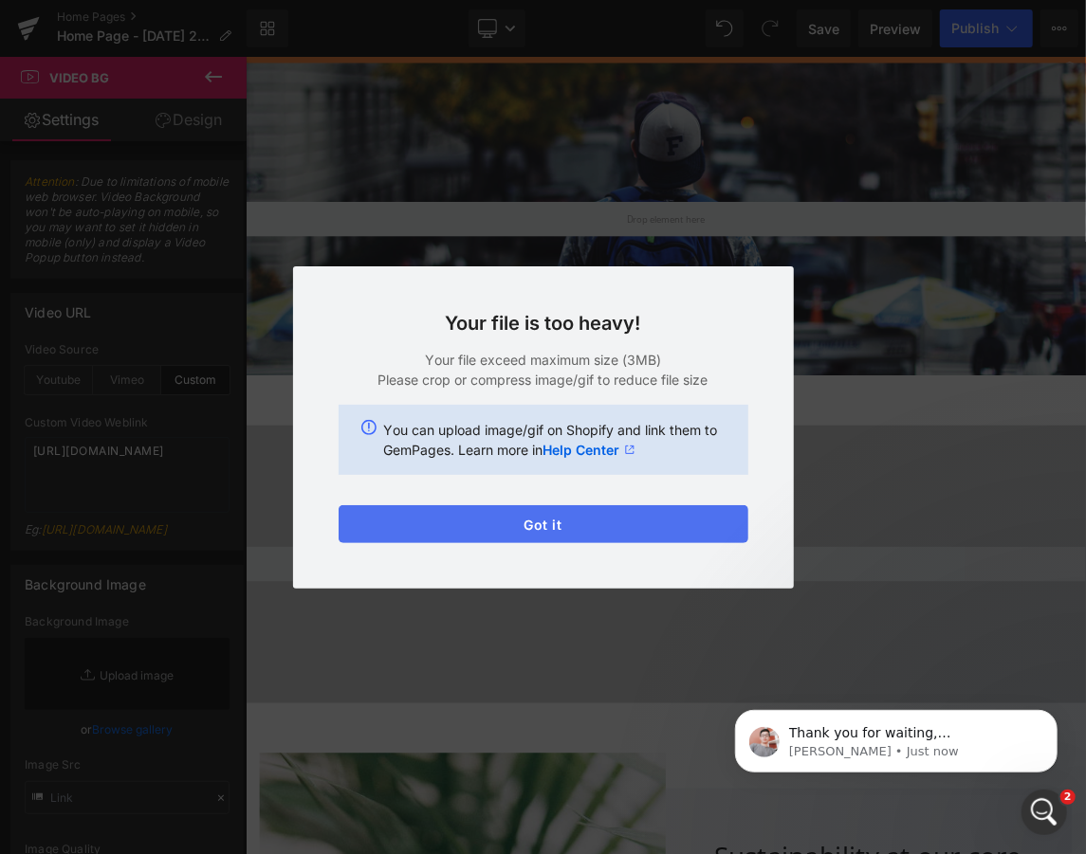
click at [551, 533] on button "Got it" at bounding box center [543, 524] width 410 height 38
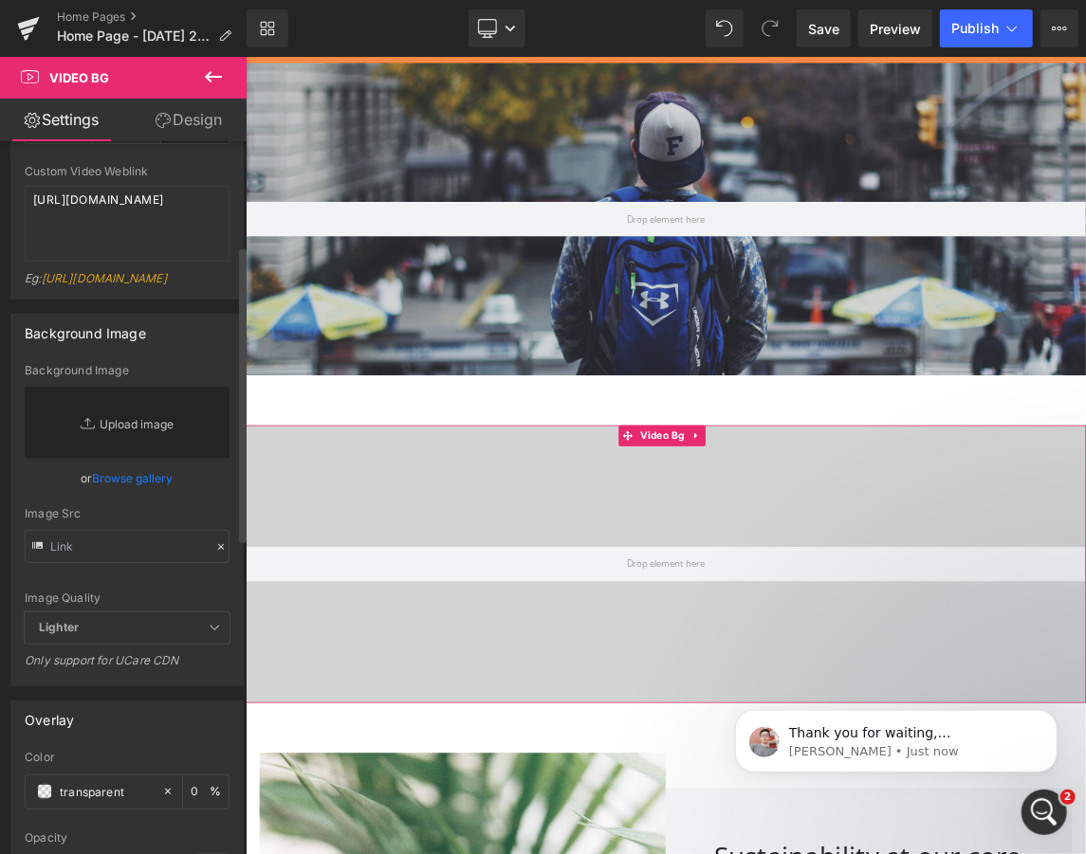
scroll to position [252, 0]
click at [90, 562] on input "text" at bounding box center [127, 545] width 205 height 33
click at [131, 643] on span "Lighter" at bounding box center [127, 627] width 205 height 31
click at [209, 643] on span "Lighter" at bounding box center [127, 627] width 205 height 31
click at [103, 458] on link "Replace Image" at bounding box center [127, 422] width 205 height 72
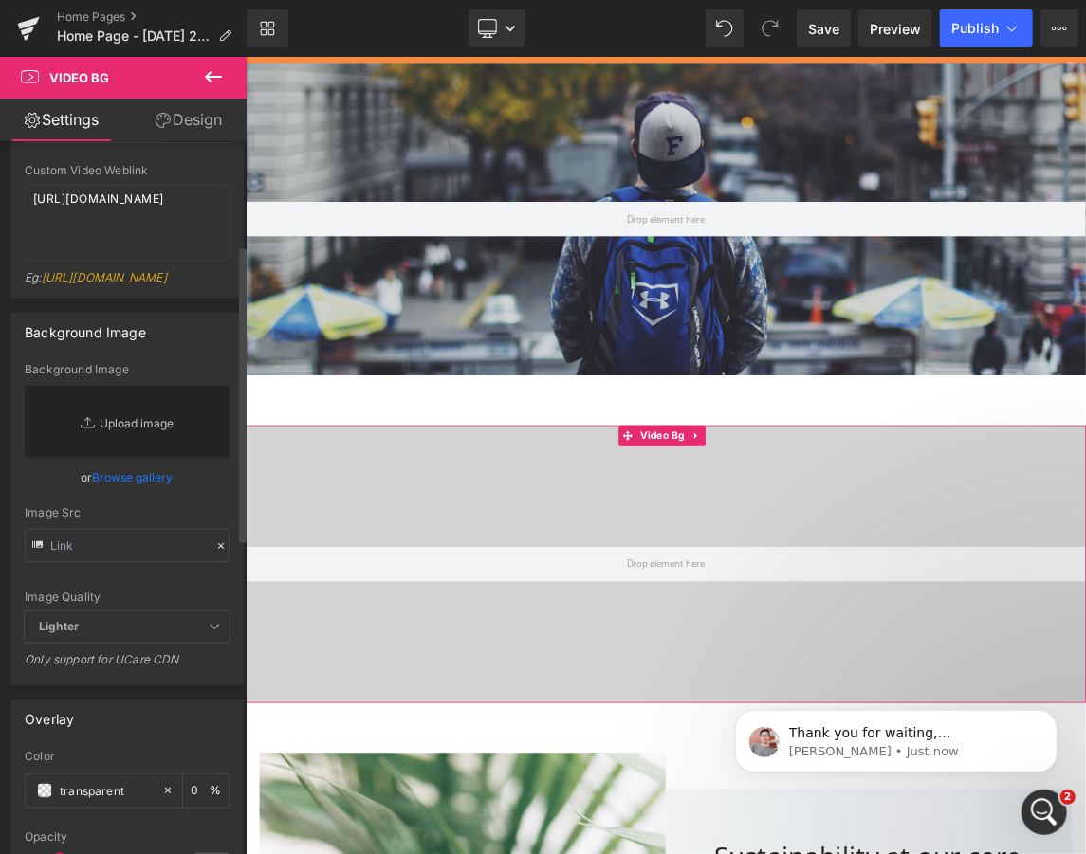
type input "C:\fakepath\beautiful-girl-face-perfect-skin-min.jpg"
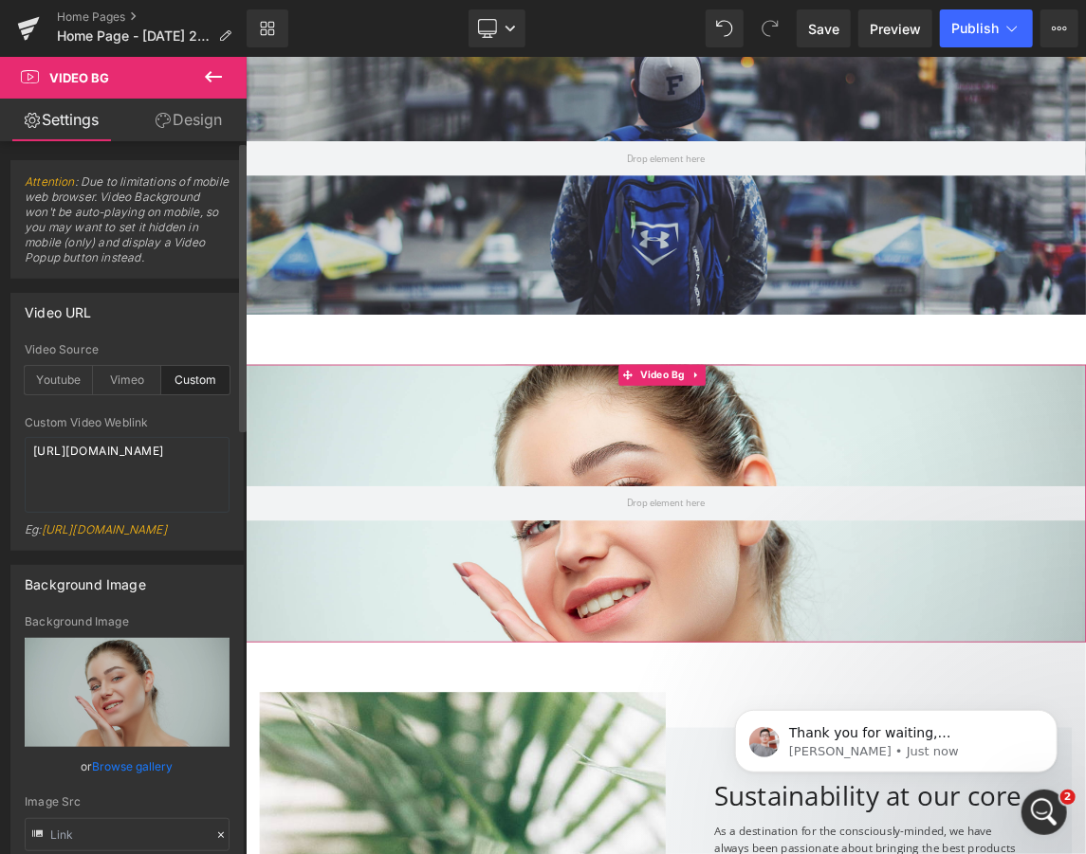
scroll to position [169, 0]
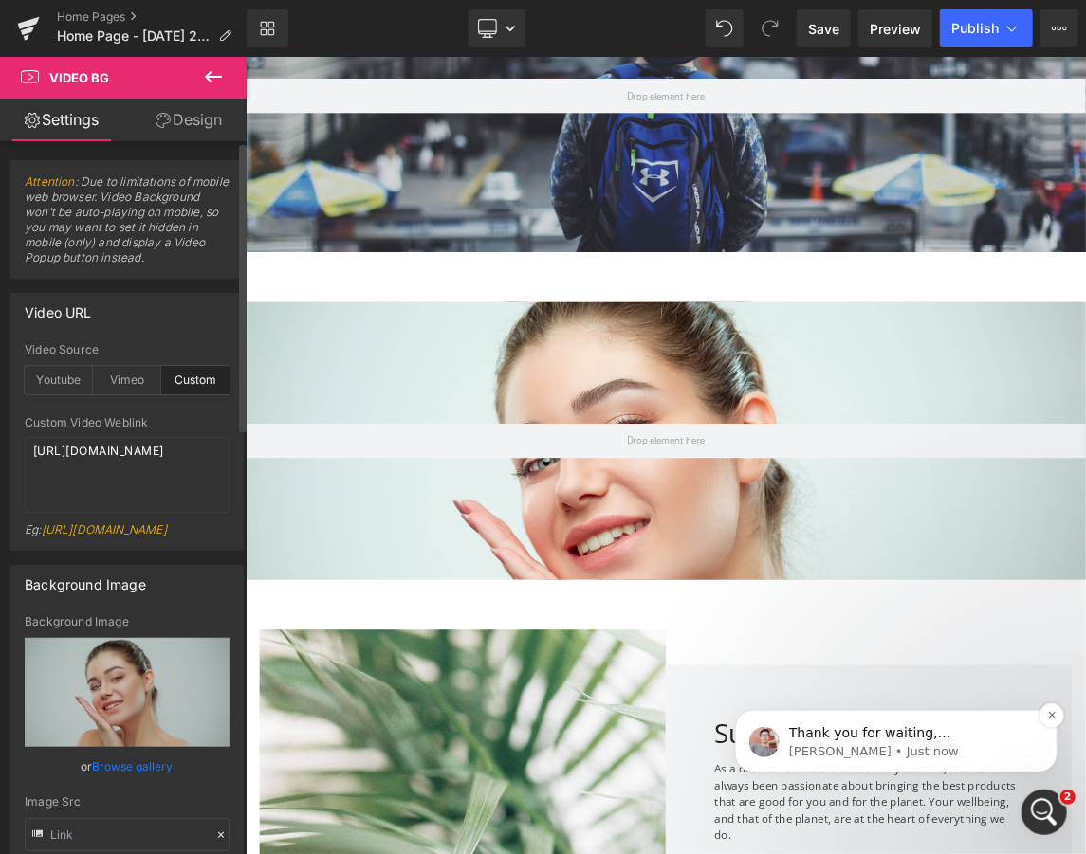
click at [871, 741] on div "Thank you for waiting, Chandler After consulting with our technical team. Due t…" at bounding box center [910, 733] width 250 height 25
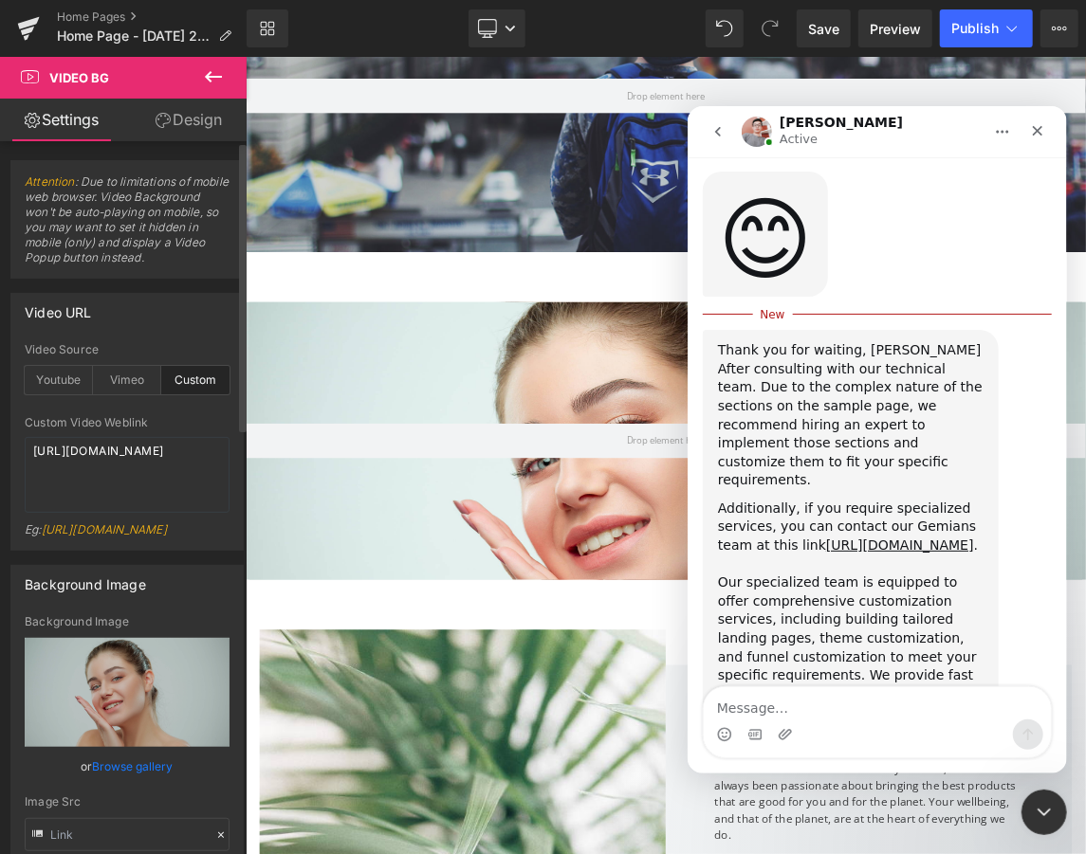
scroll to position [3144, 0]
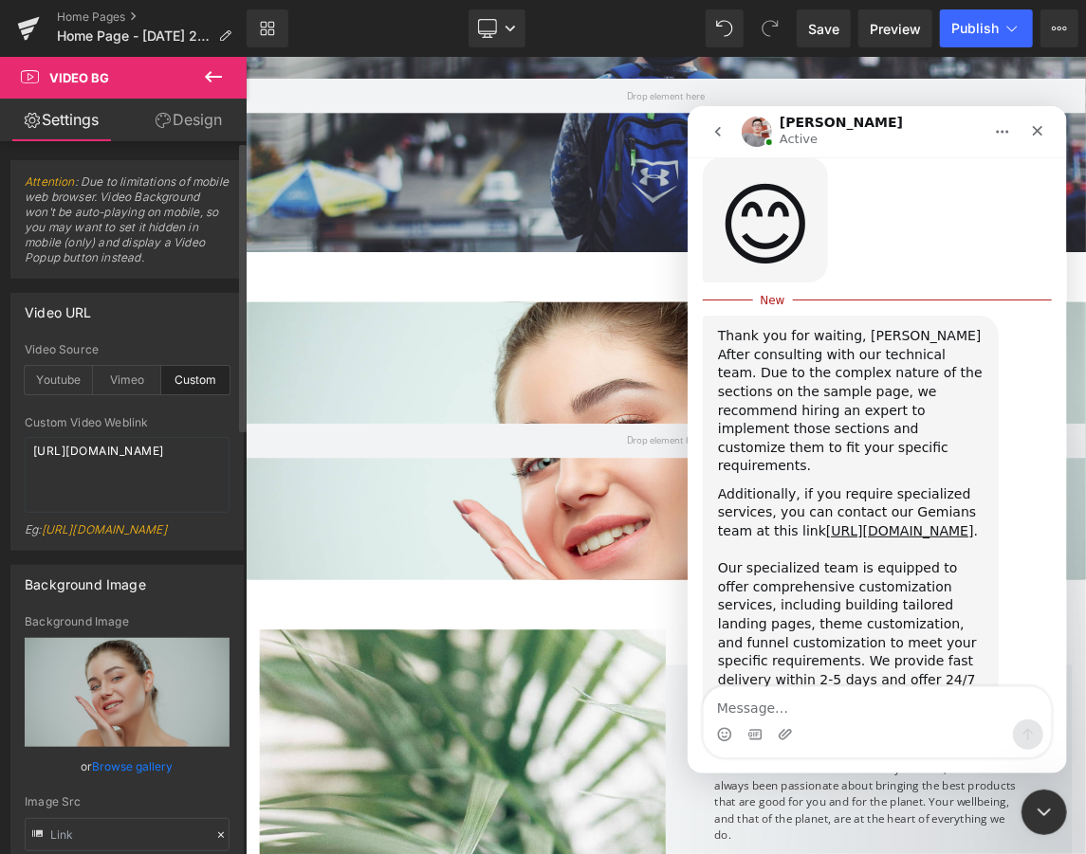
click at [779, 698] on textarea "Message…" at bounding box center [876, 702] width 347 height 32
type textarea "o"
click at [197, 122] on div at bounding box center [543, 398] width 1086 height 797
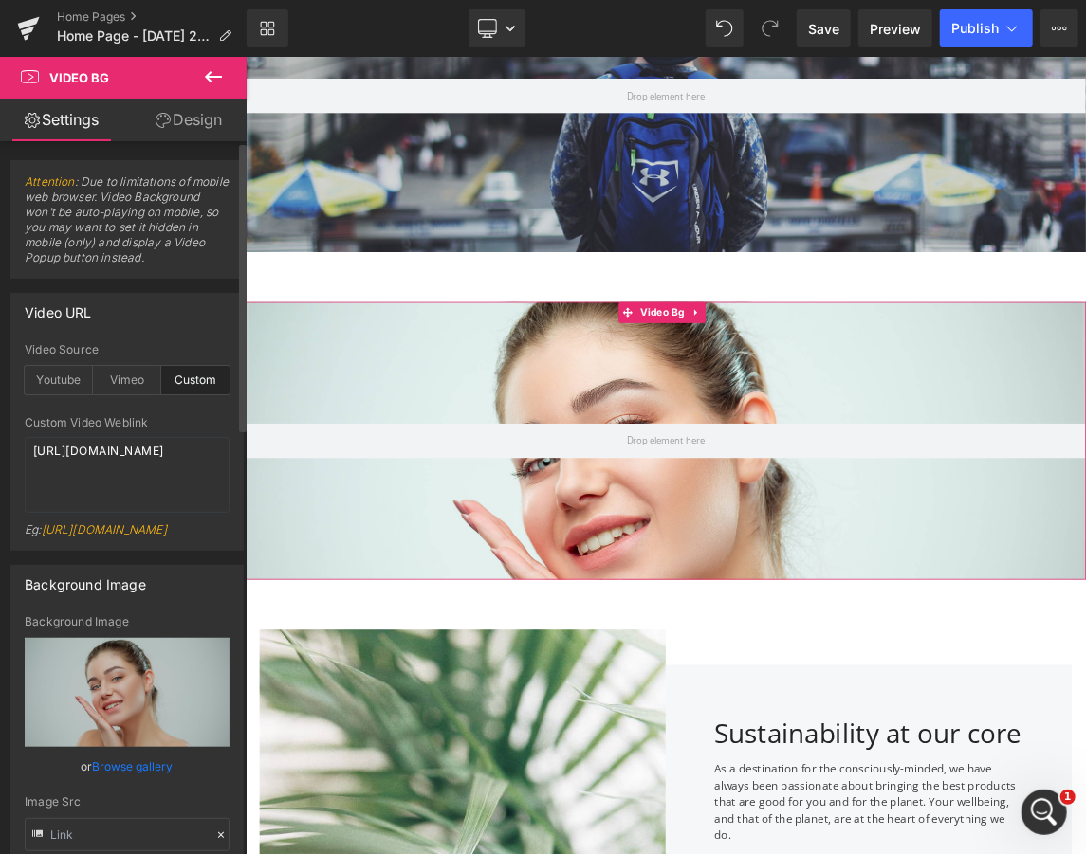
scroll to position [3112, 0]
click at [195, 114] on link "Design" at bounding box center [188, 120] width 123 height 43
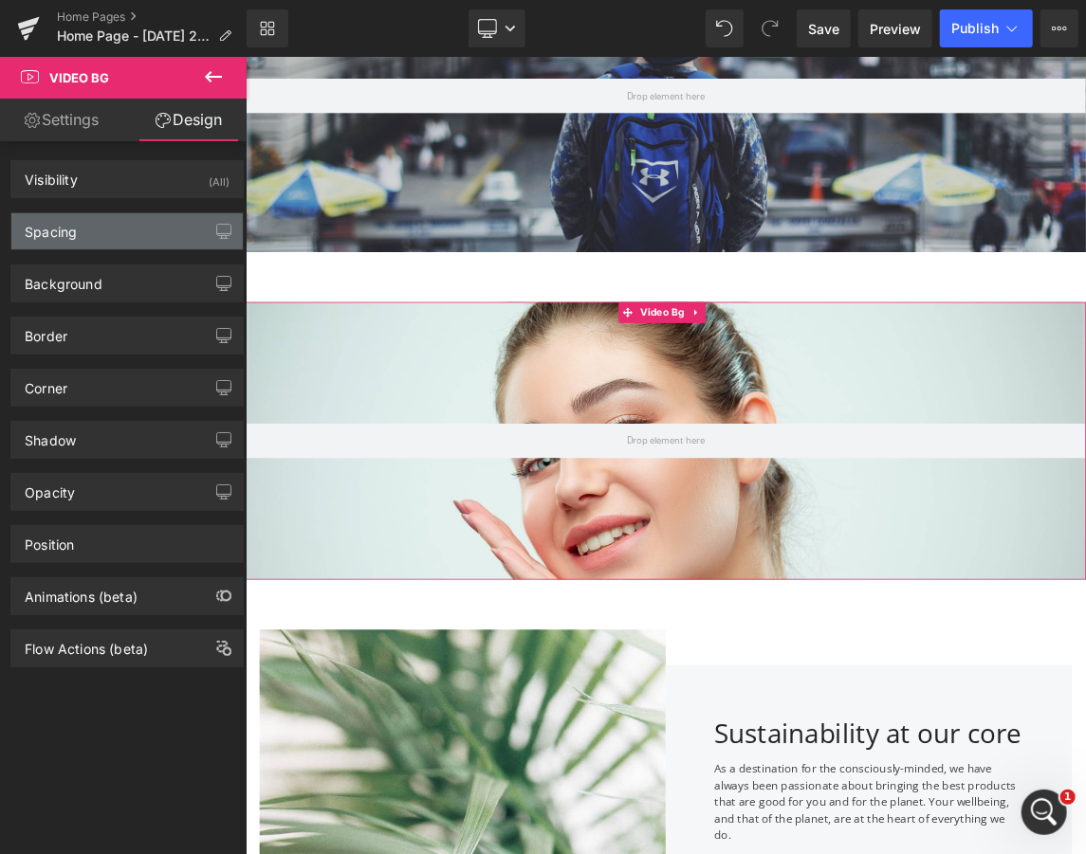
click at [142, 234] on div "Spacing" at bounding box center [126, 231] width 231 height 36
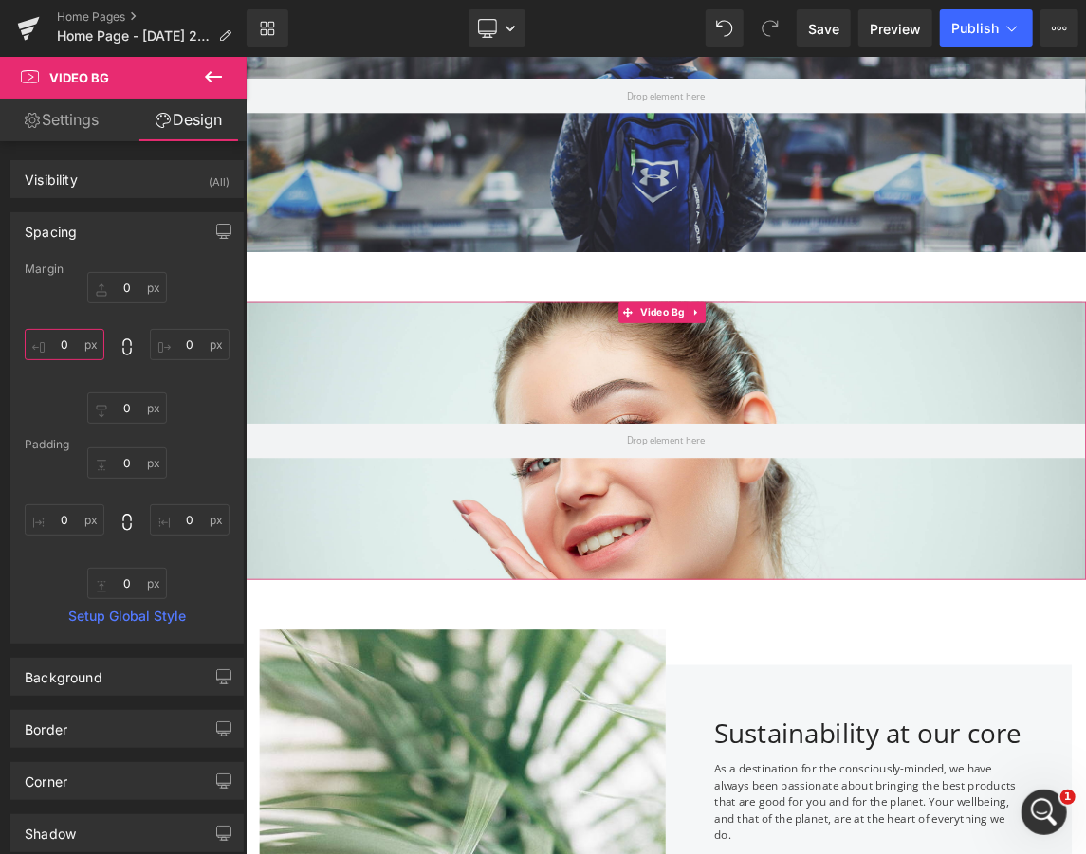
click at [32, 348] on input "text" at bounding box center [65, 344] width 80 height 31
click at [53, 347] on input "text" at bounding box center [65, 344] width 80 height 31
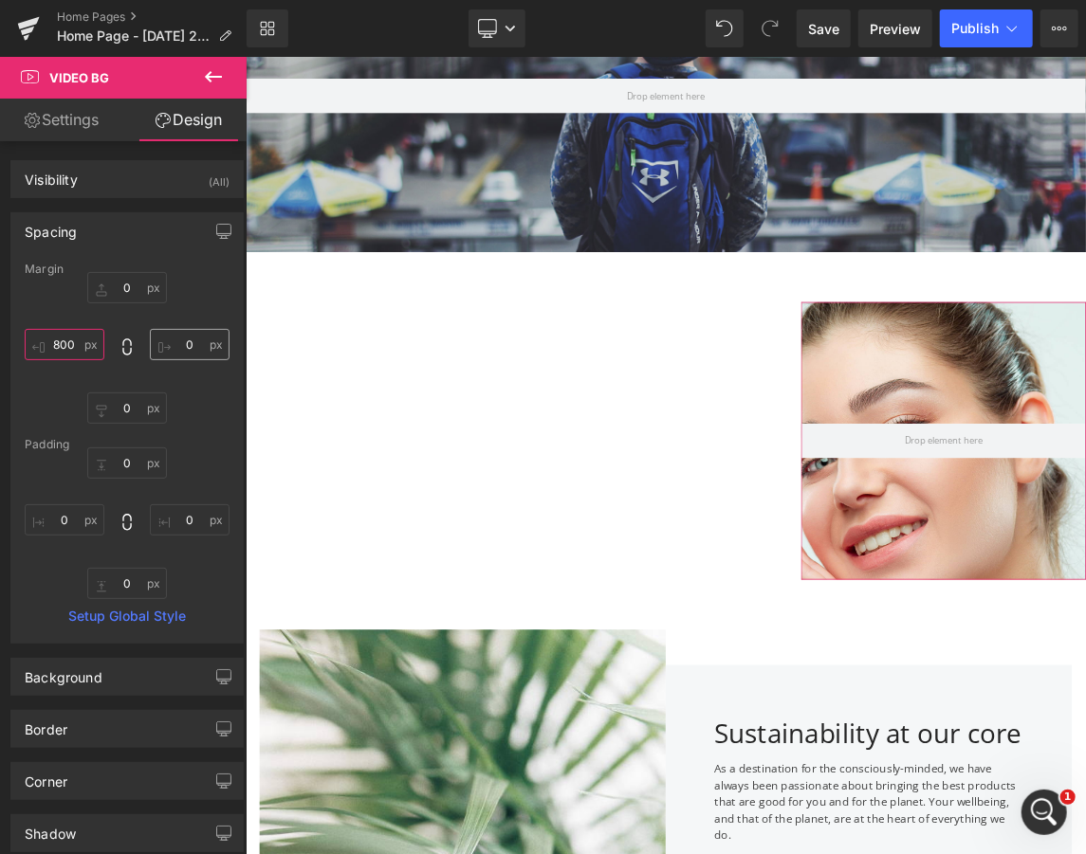
type input "800"
click at [183, 338] on input "text" at bounding box center [190, 344] width 80 height 31
click at [118, 290] on input "text" at bounding box center [127, 287] width 80 height 31
click at [133, 293] on input "text" at bounding box center [127, 287] width 80 height 31
type input "0"
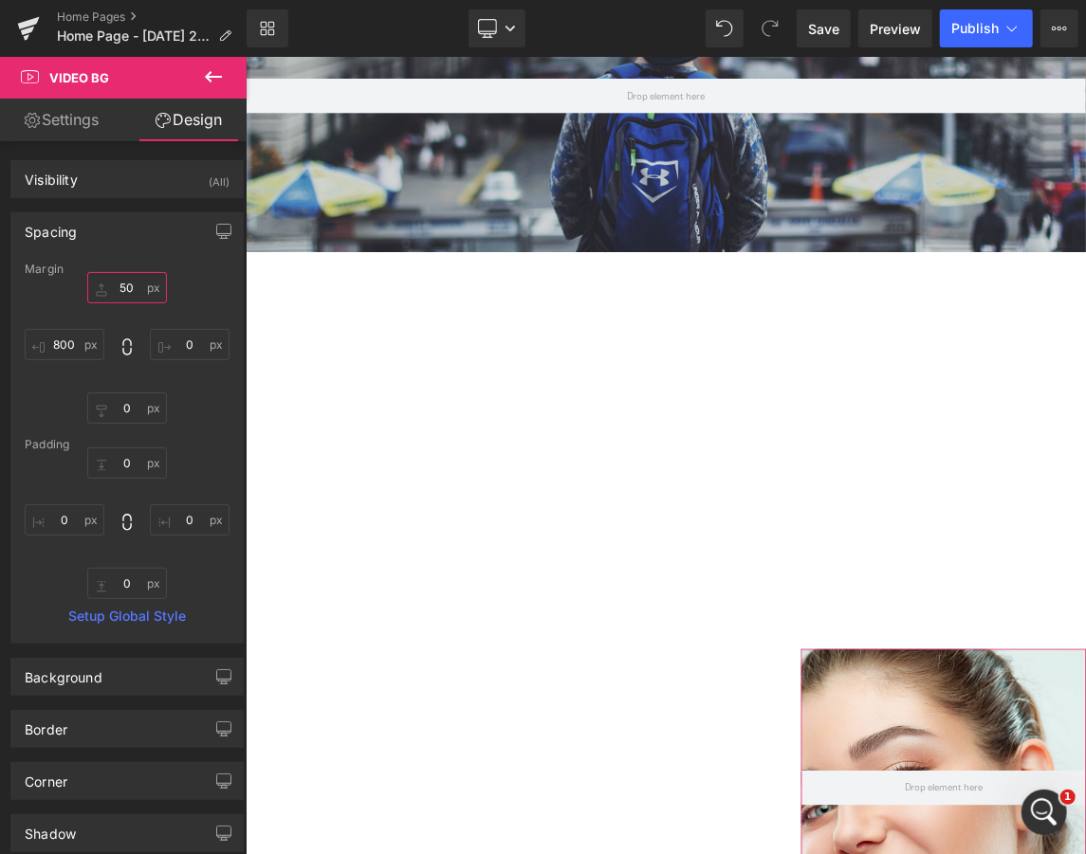
scroll to position [7333, 1138]
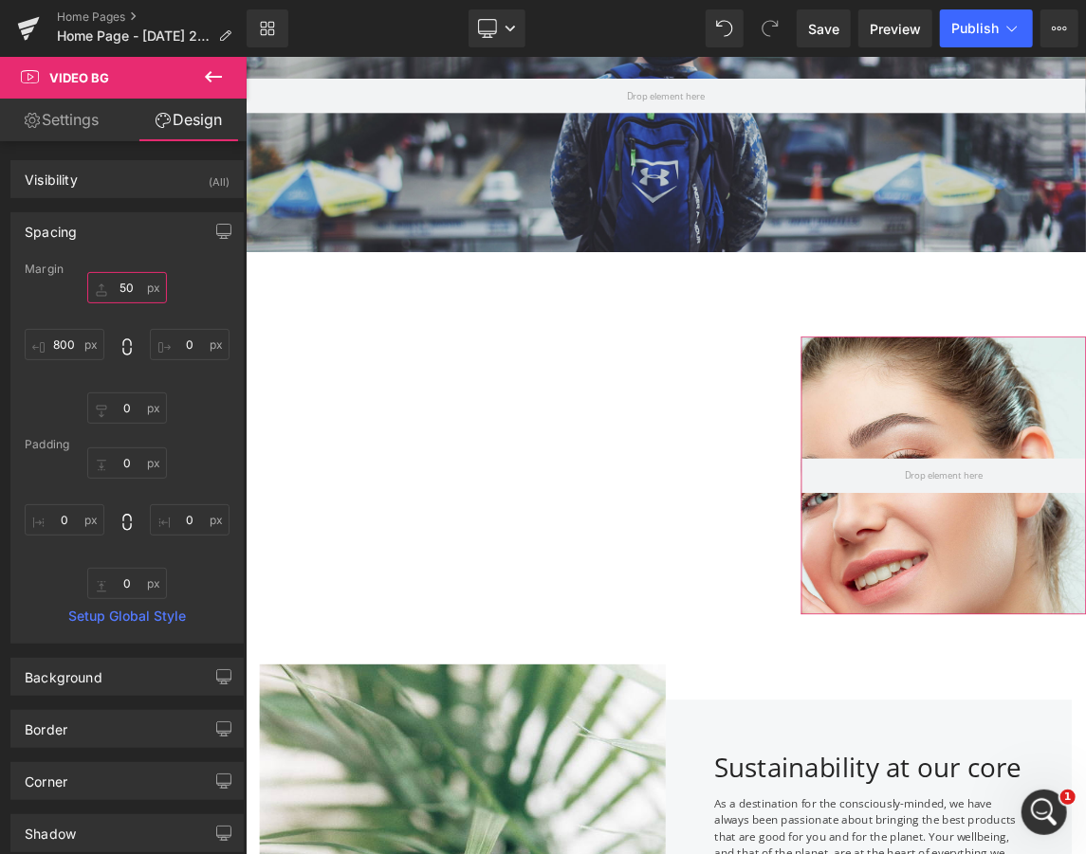
type input "5"
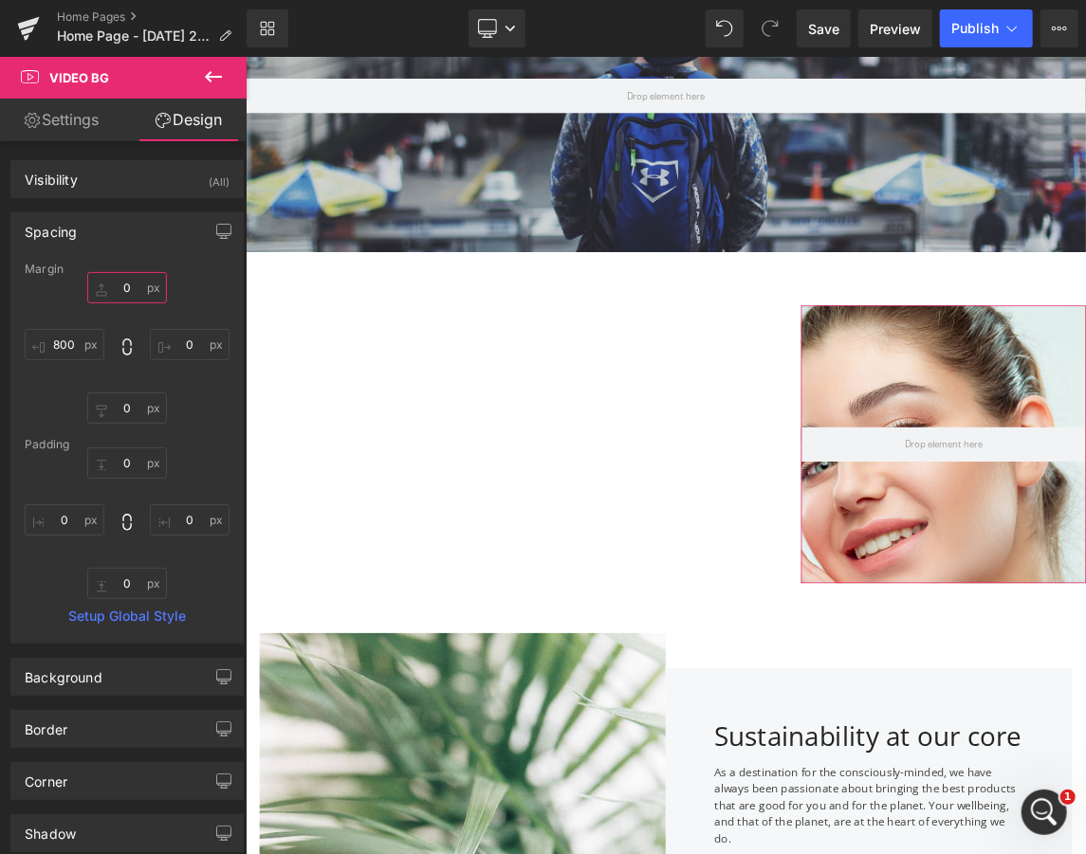
scroll to position [7285, 1138]
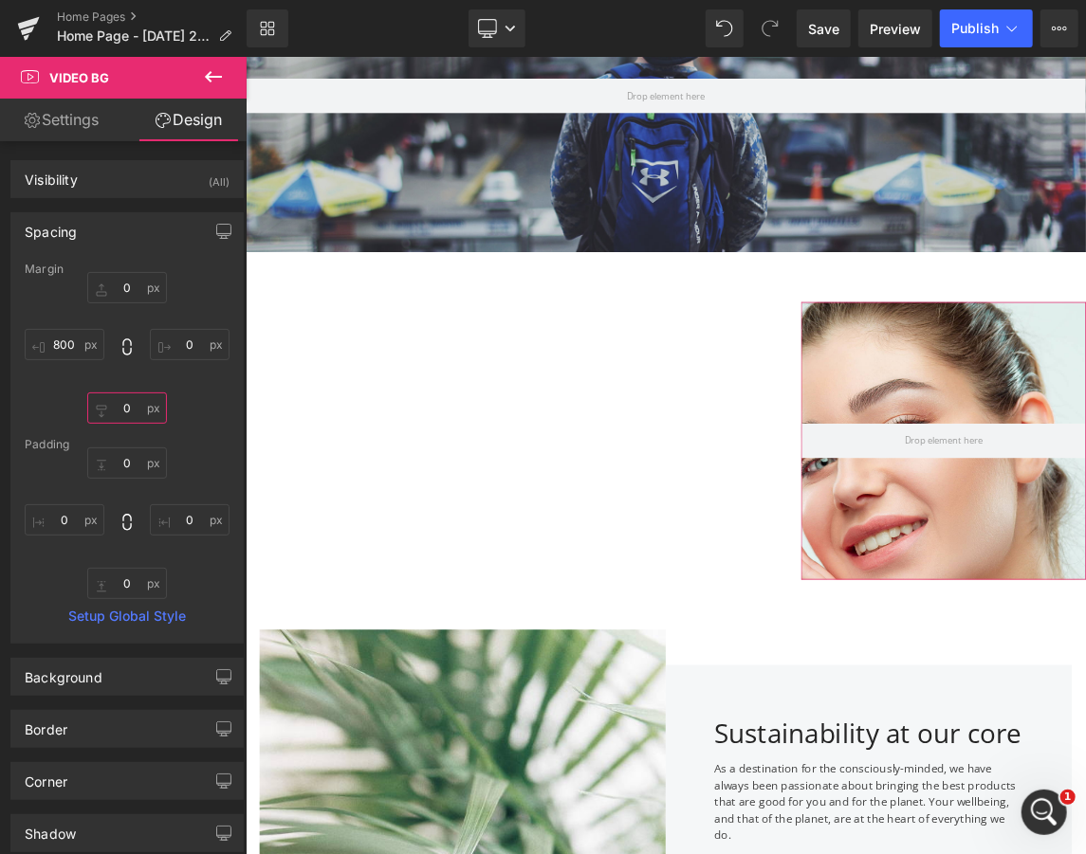
click at [129, 412] on input "text" at bounding box center [127, 408] width 80 height 31
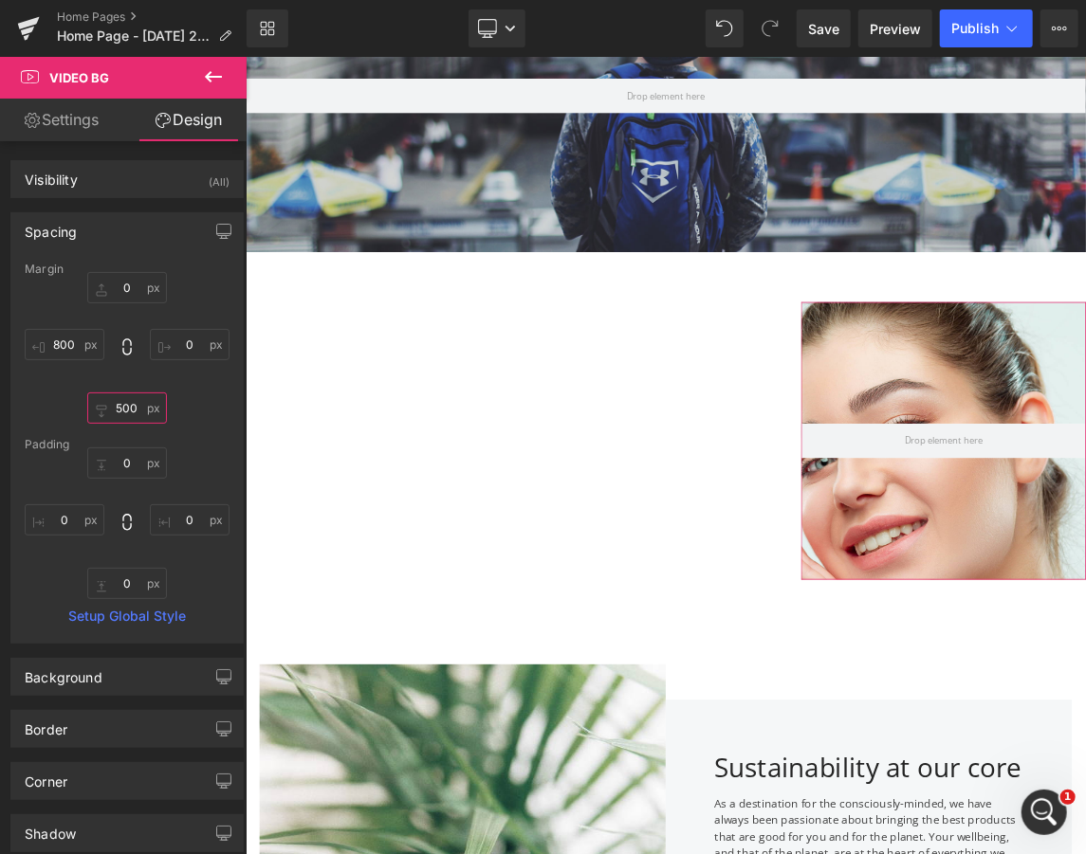
scroll to position [7759, 1138]
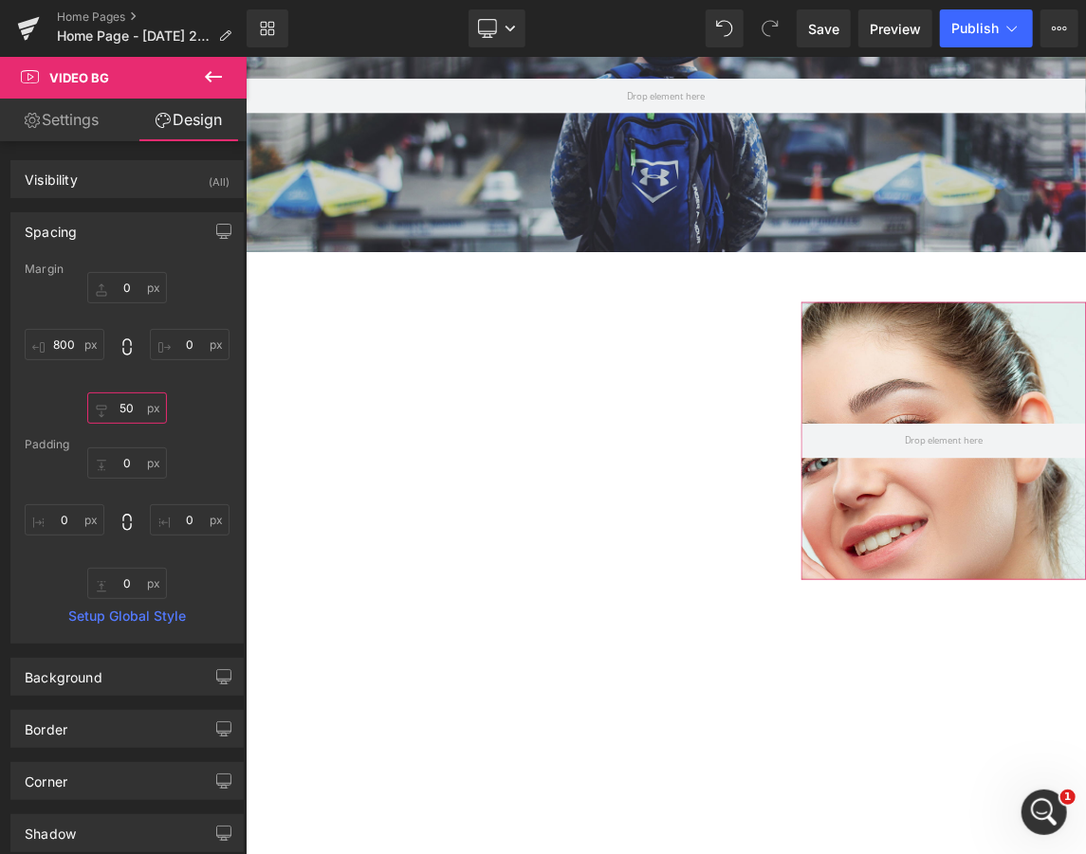
type input "5"
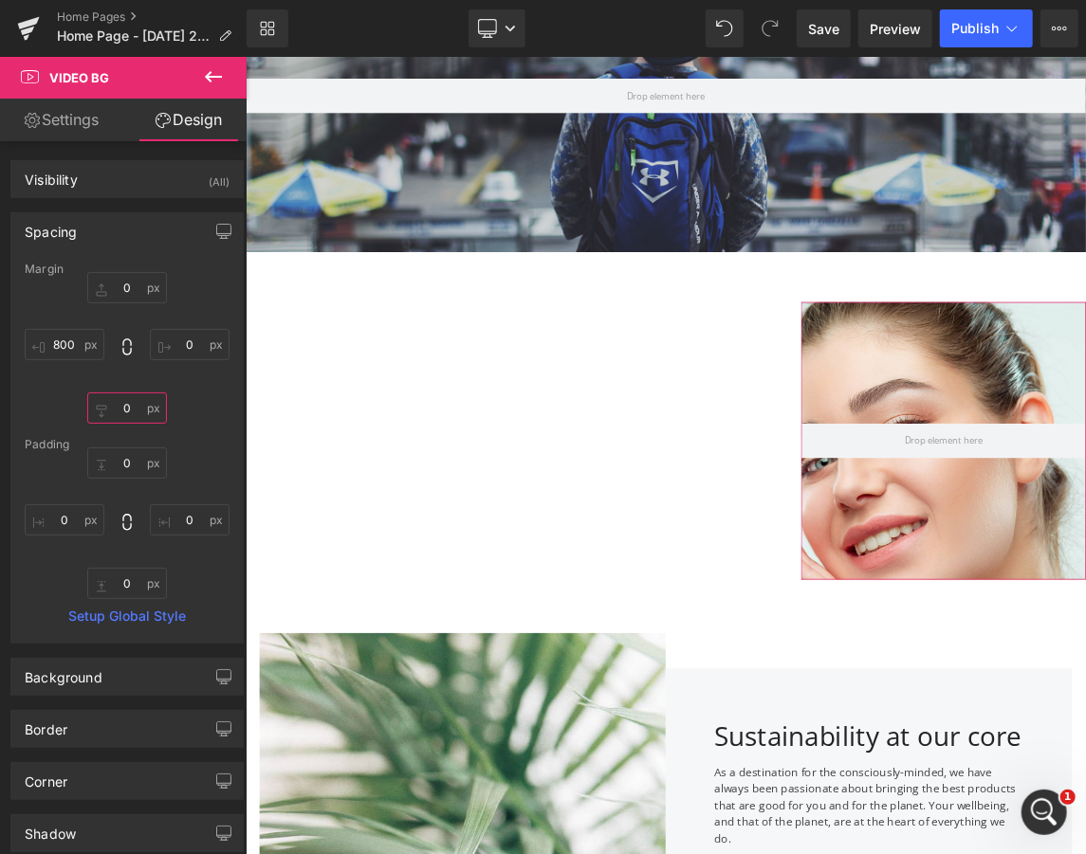
scroll to position [7285, 1138]
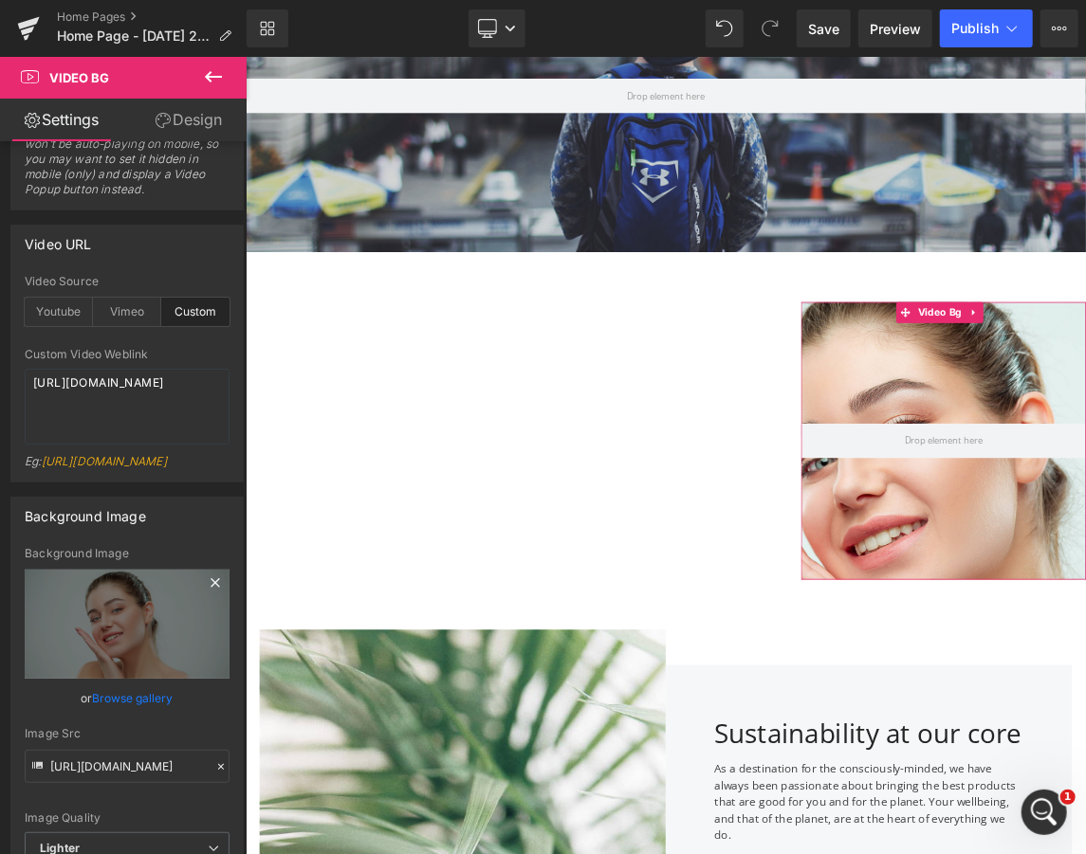
scroll to position [252, 0]
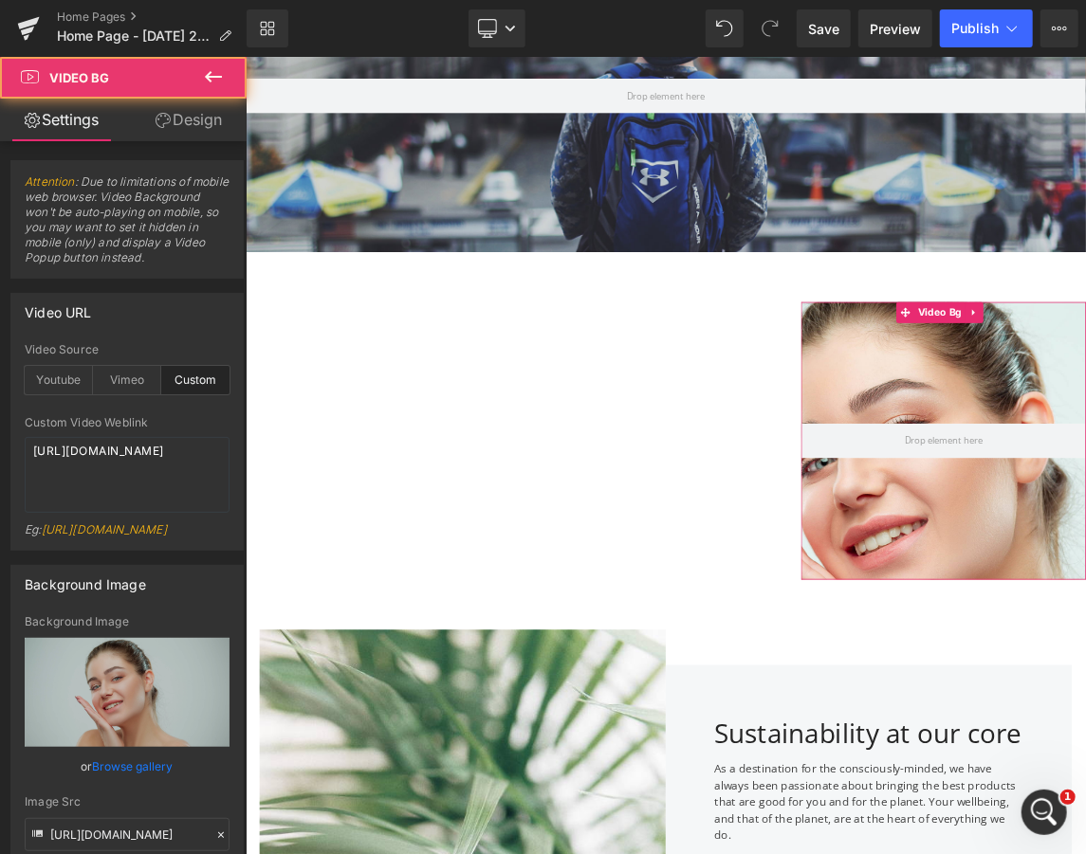
drag, startPoint x: 1111, startPoint y: 595, endPoint x: 959, endPoint y: 625, distance: 154.5
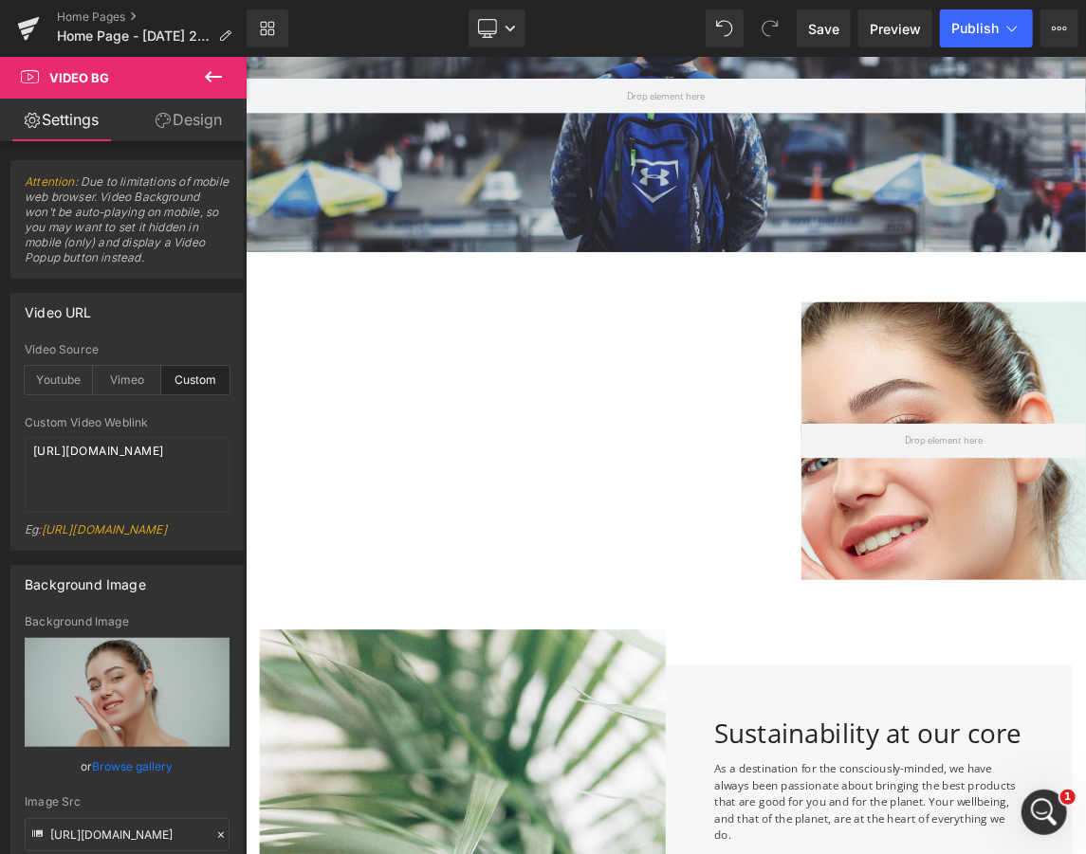
click at [229, 79] on button at bounding box center [213, 78] width 66 height 42
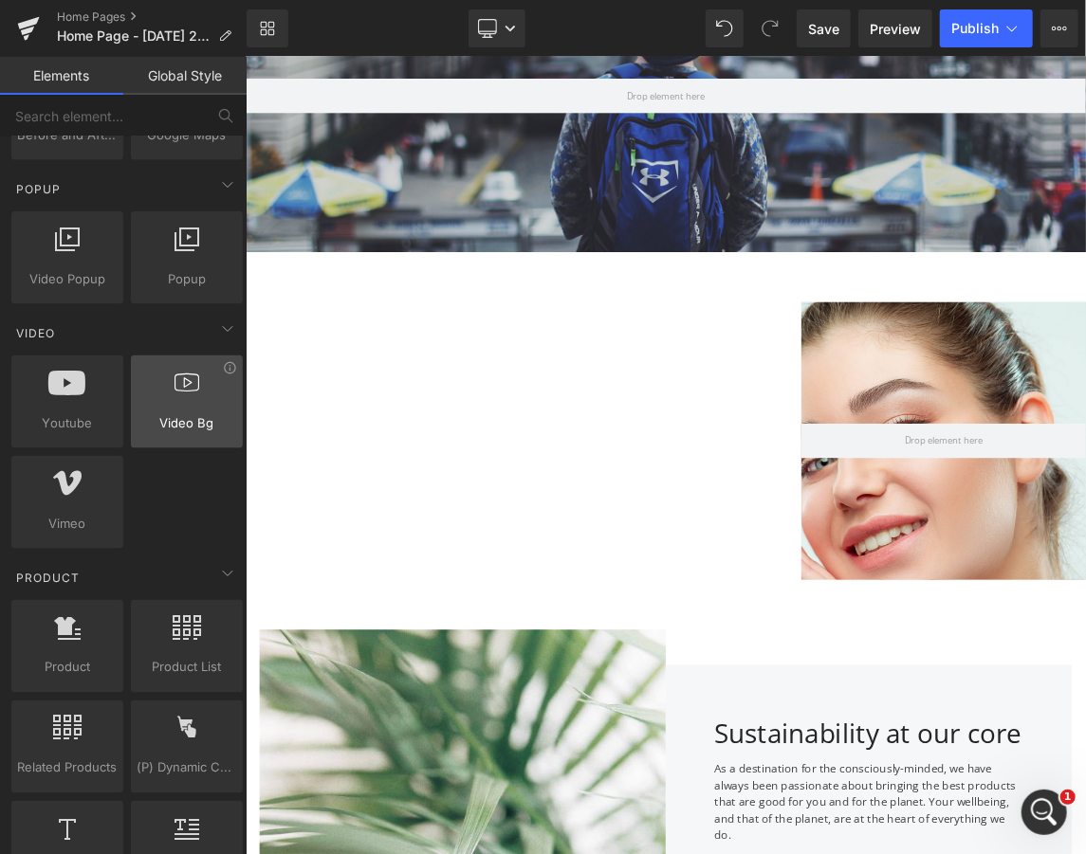
scroll to position [926, 0]
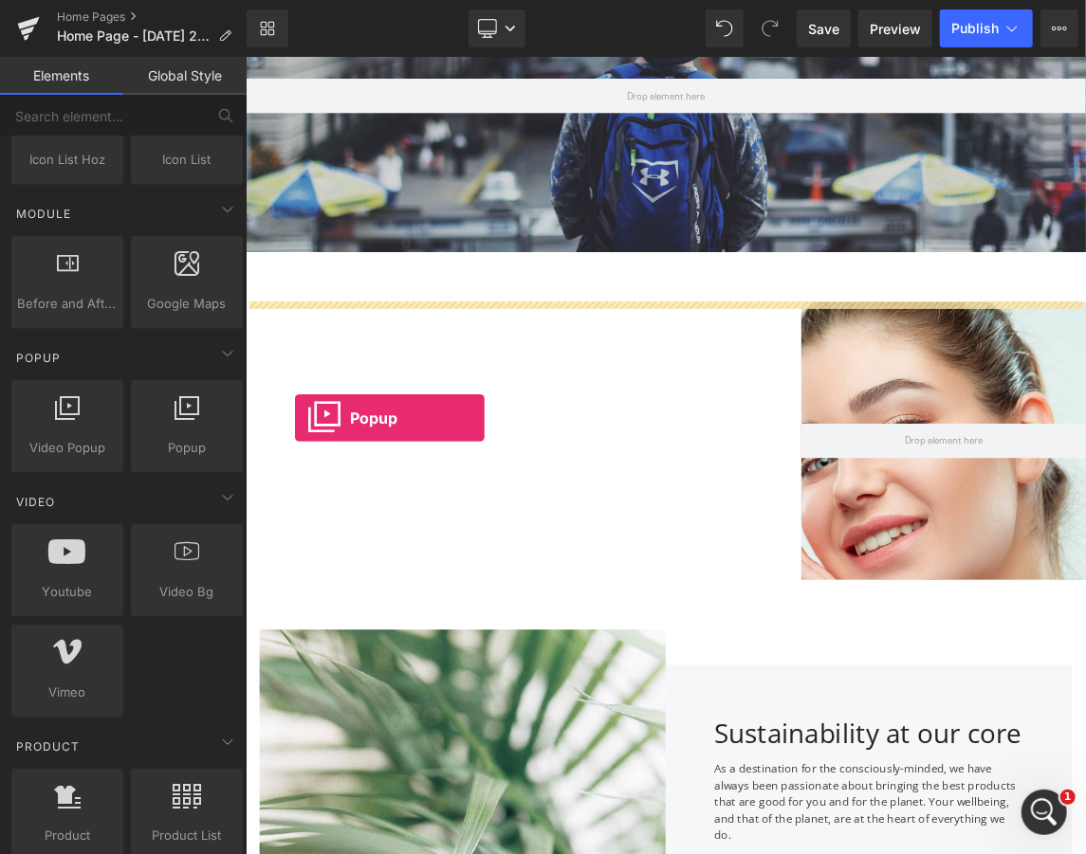
drag, startPoint x: 425, startPoint y: 477, endPoint x: 311, endPoint y: 549, distance: 134.7
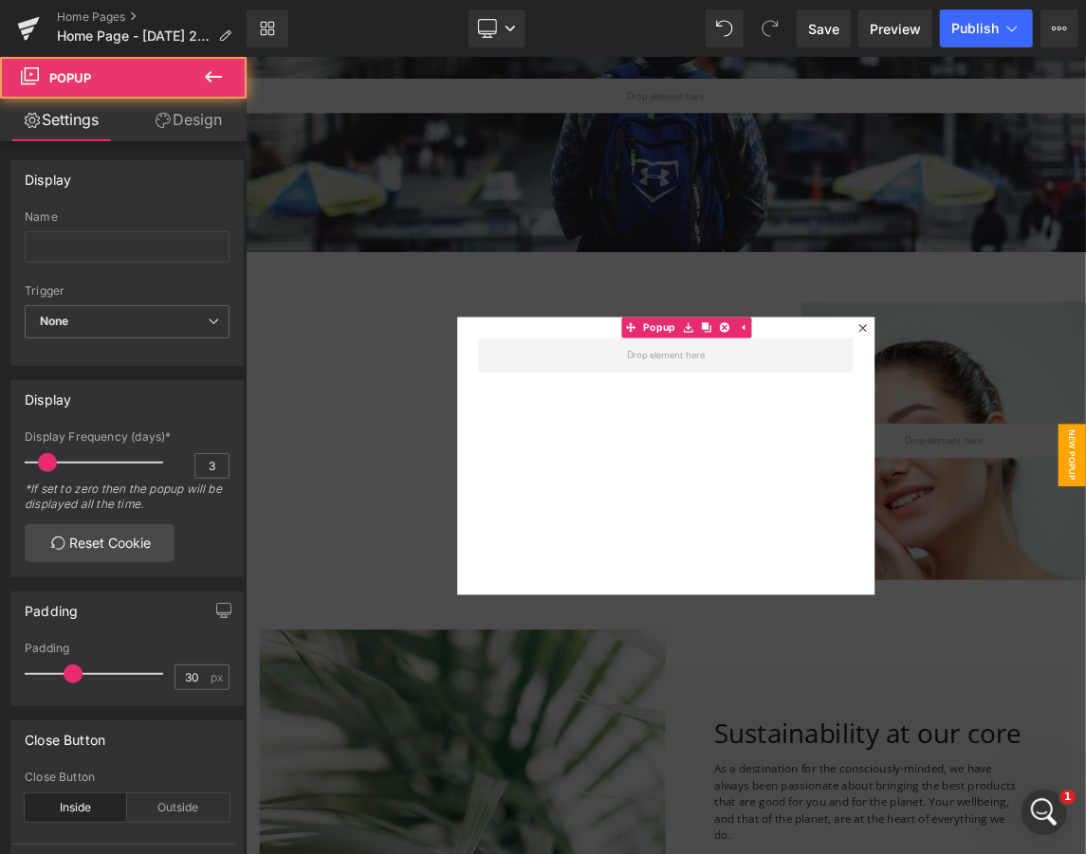
scroll to position [7285, 1138]
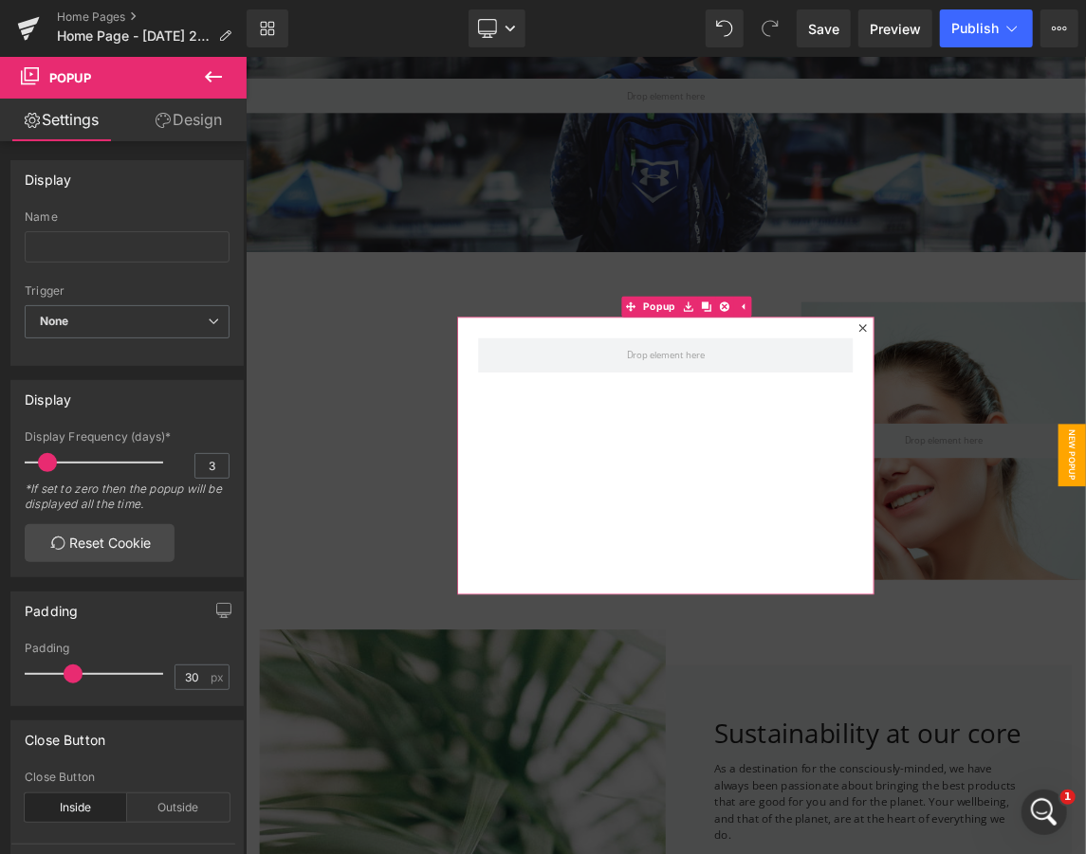
click at [1085, 427] on icon at bounding box center [1087, 426] width 11 height 11
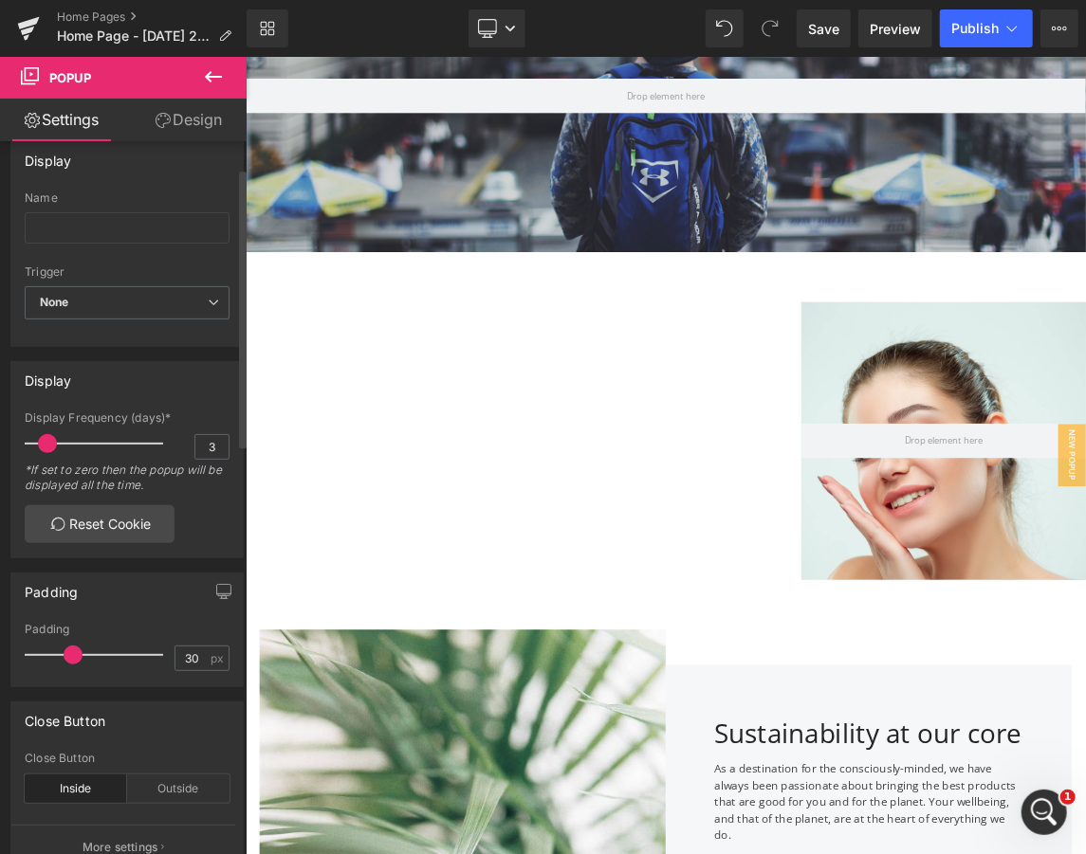
scroll to position [0, 0]
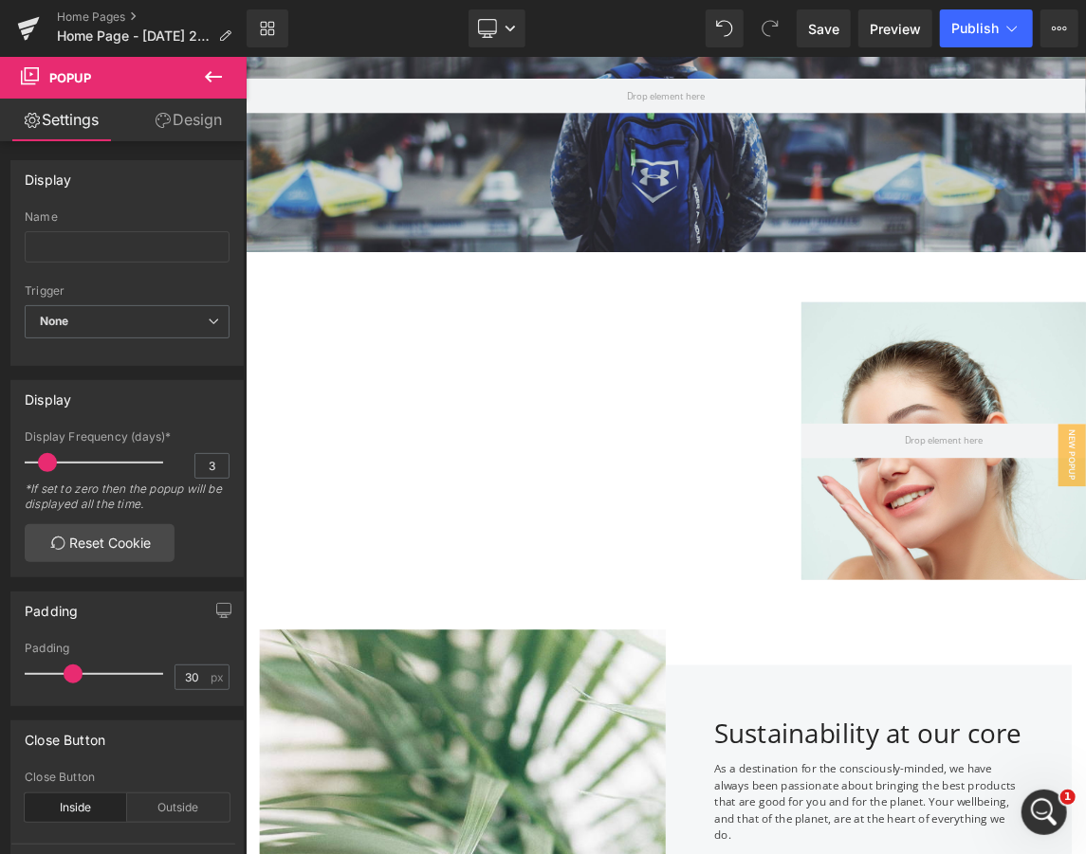
click at [213, 68] on icon at bounding box center [213, 76] width 23 height 23
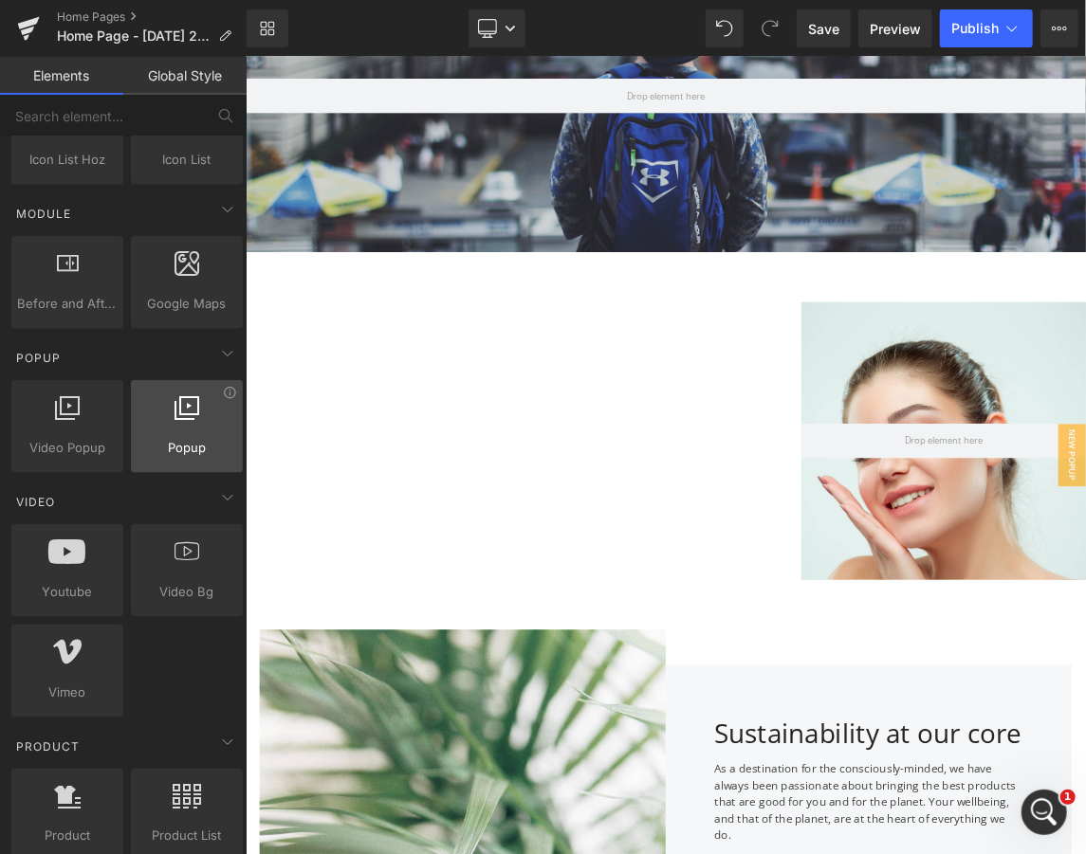
click at [154, 415] on div at bounding box center [187, 416] width 100 height 43
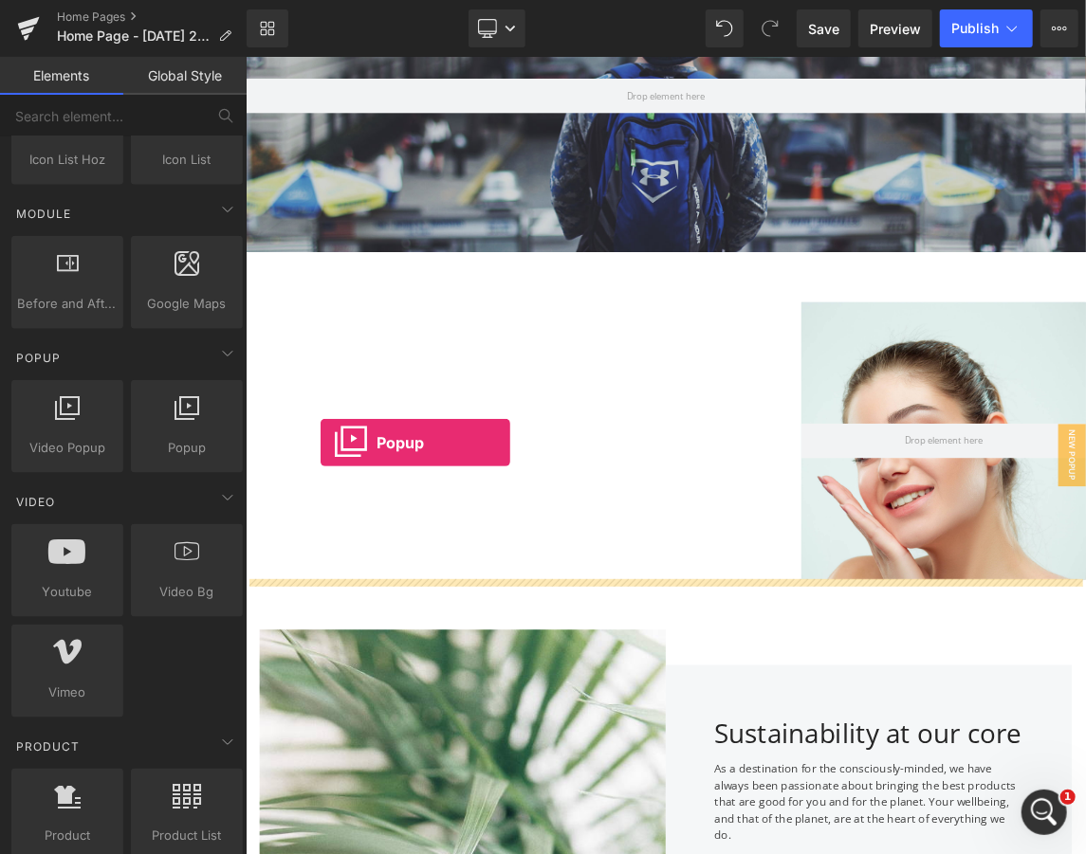
drag, startPoint x: 413, startPoint y: 471, endPoint x: 346, endPoint y: 583, distance: 130.6
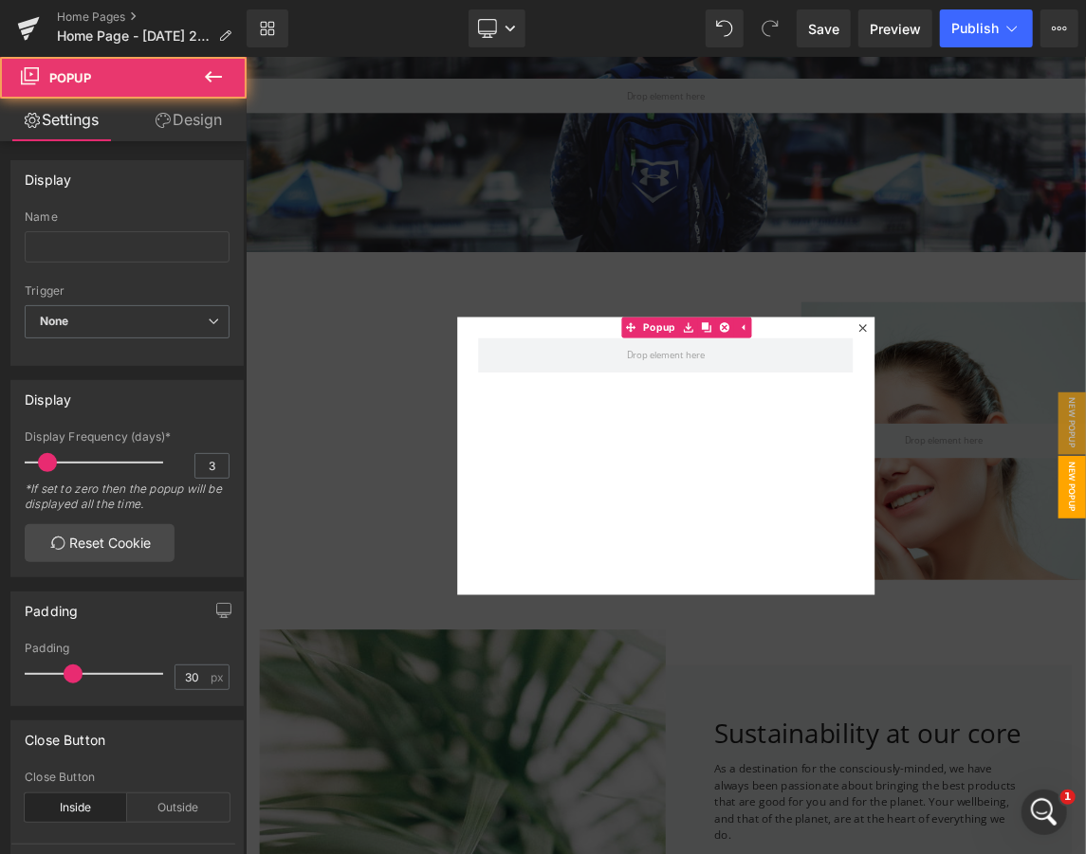
scroll to position [7285, 1138]
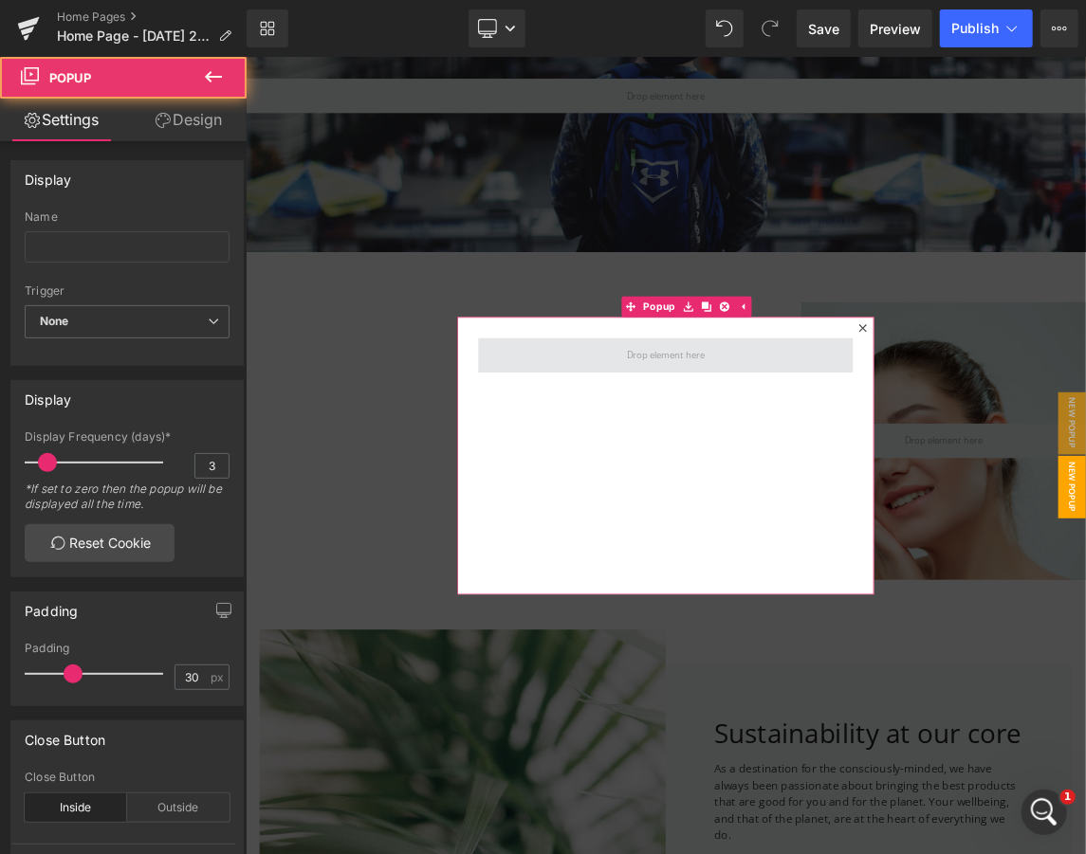
click at [948, 452] on span at bounding box center [818, 463] width 512 height 47
click at [916, 465] on span at bounding box center [818, 463] width 512 height 47
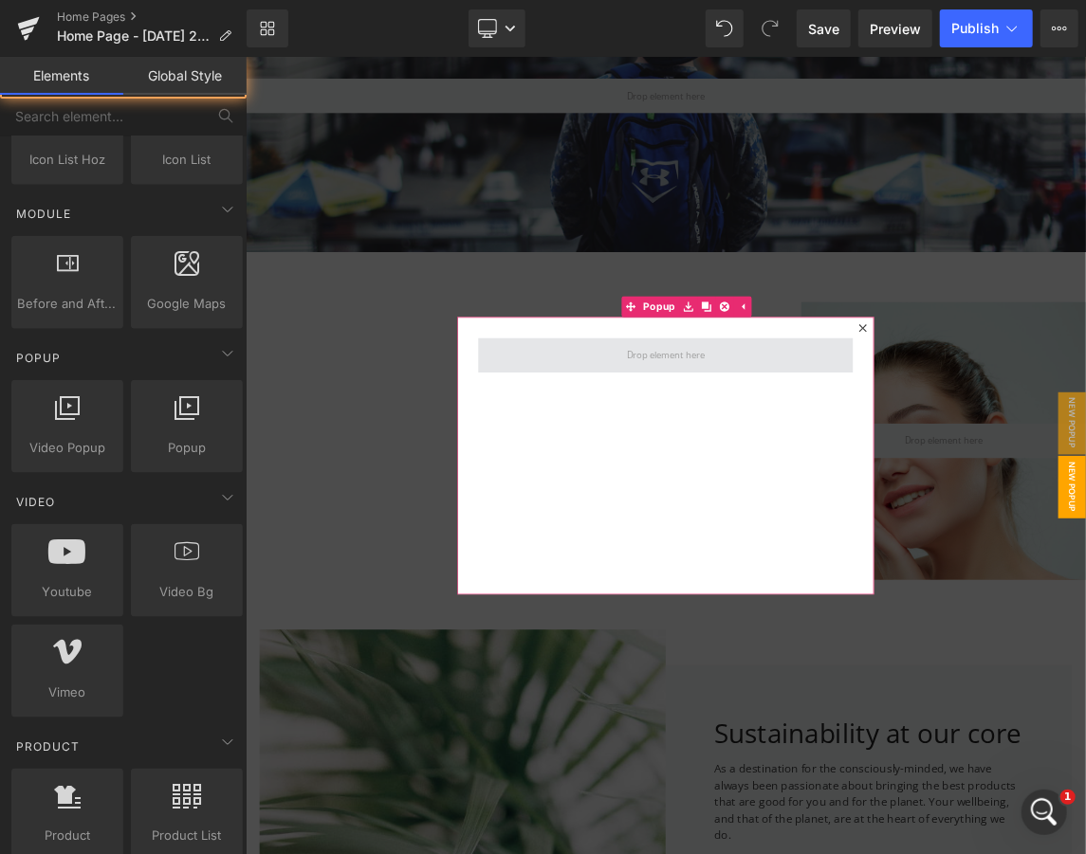
click at [767, 470] on span at bounding box center [817, 463] width 119 height 35
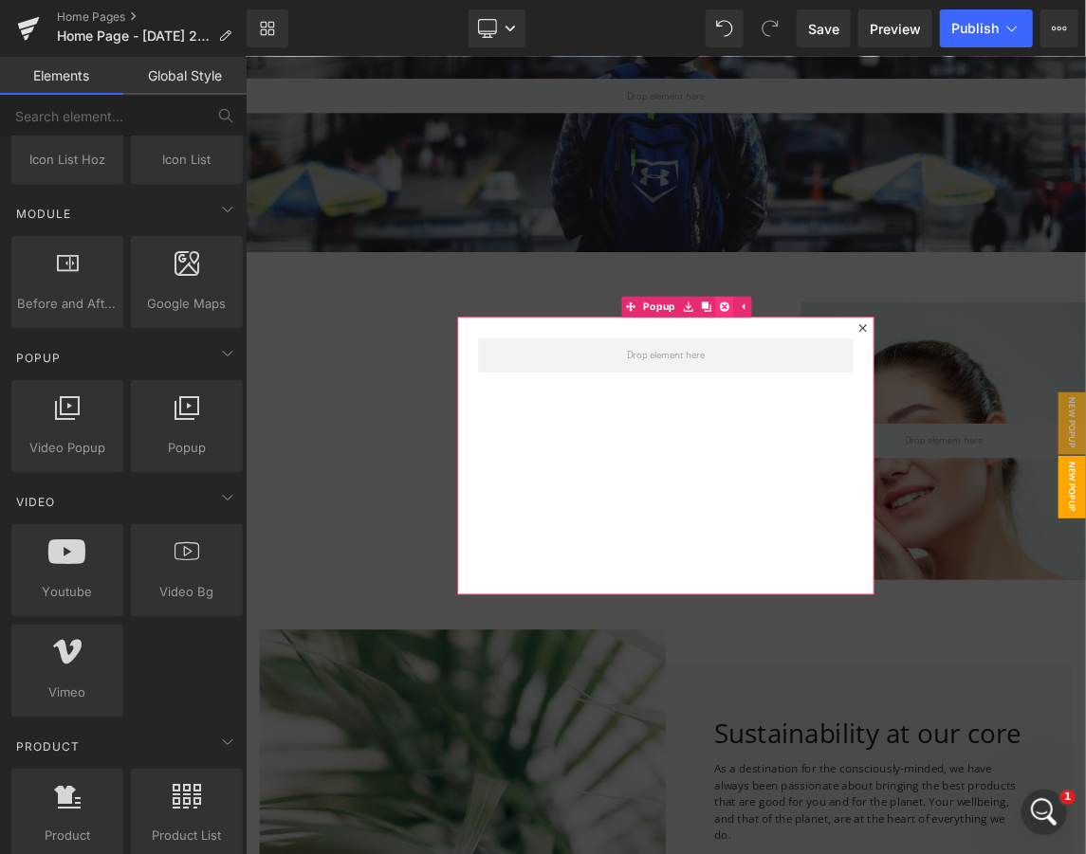
click at [886, 405] on link at bounding box center [898, 397] width 25 height 28
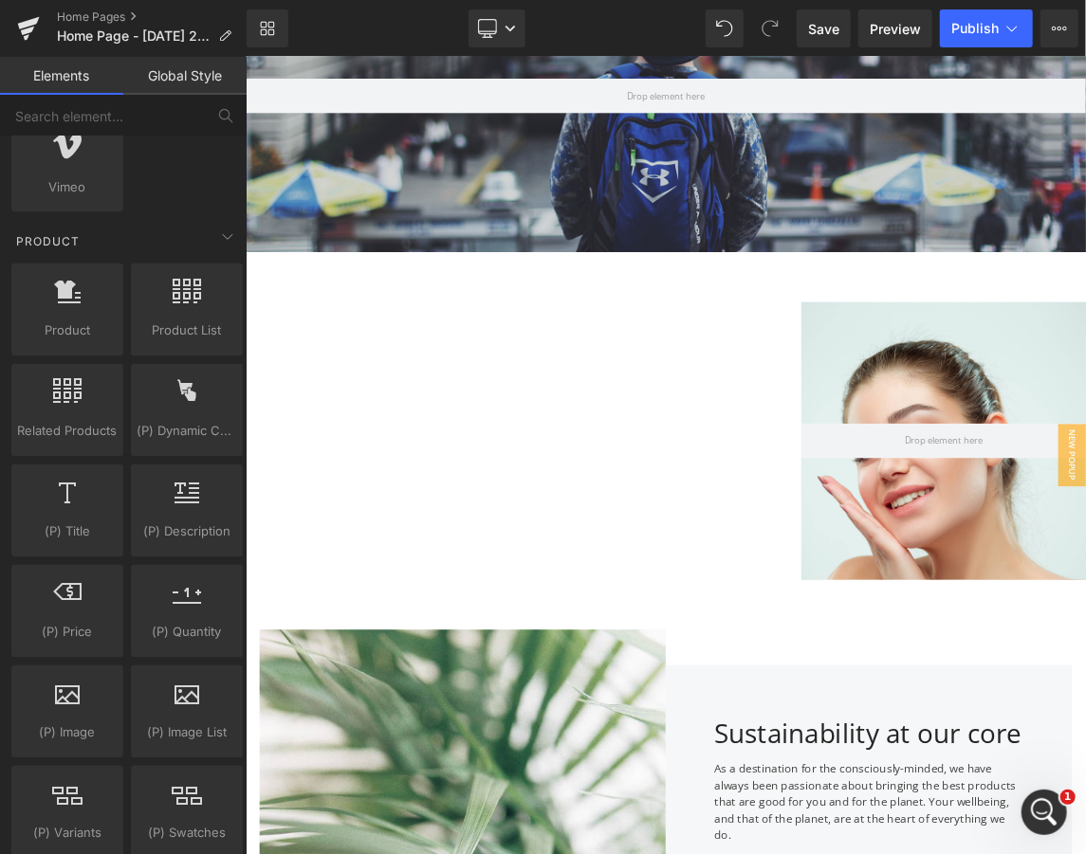
scroll to position [1516, 0]
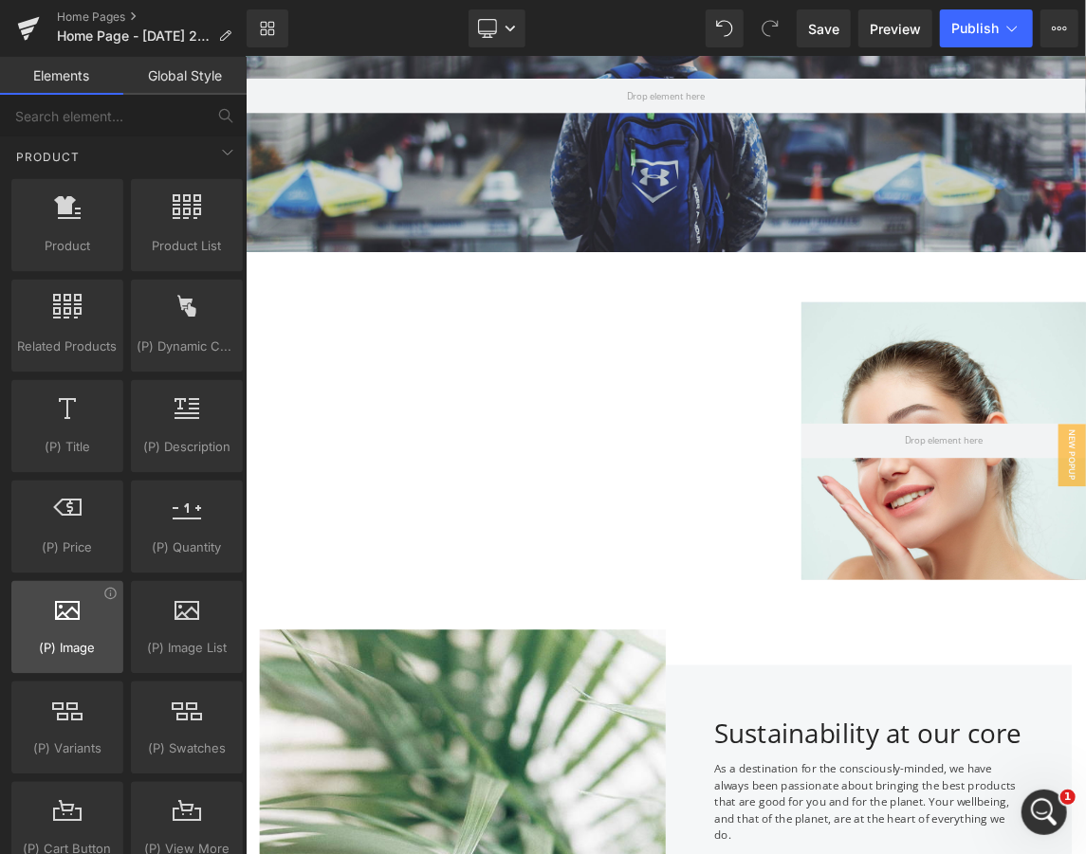
click at [65, 612] on div at bounding box center [67, 617] width 100 height 43
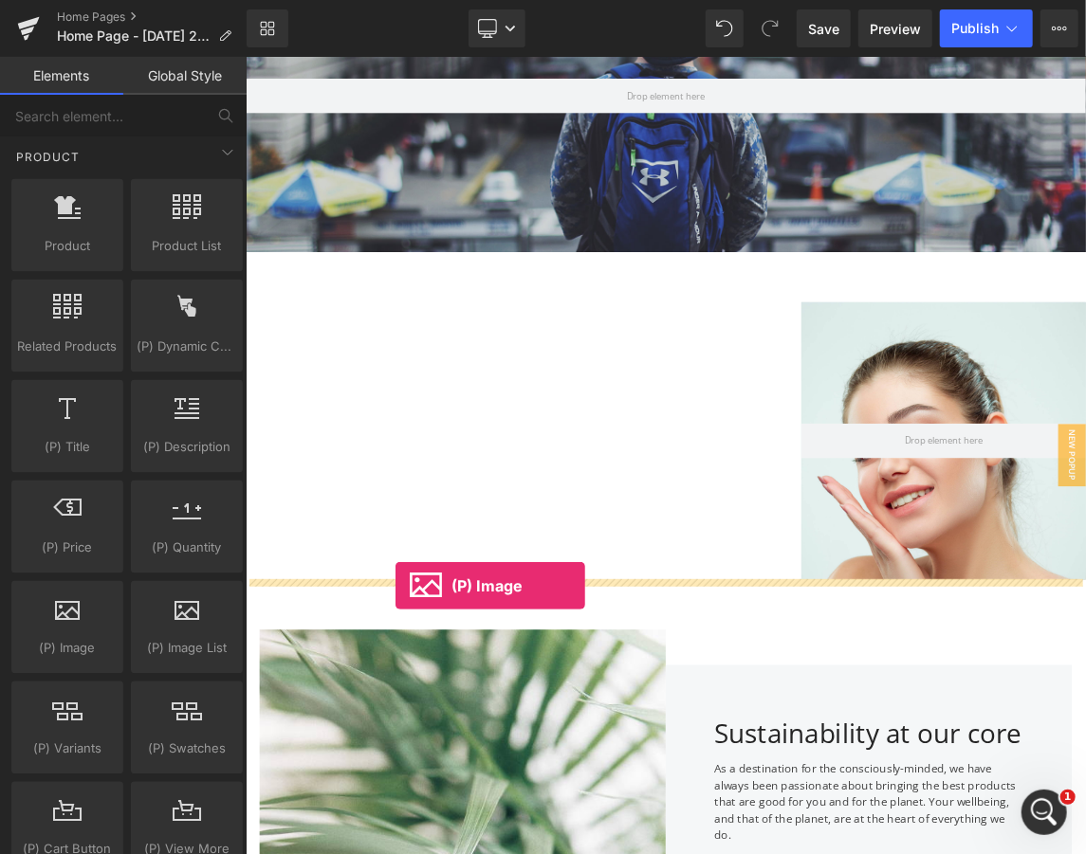
drag, startPoint x: 310, startPoint y: 668, endPoint x: 448, endPoint y: 778, distance: 176.8
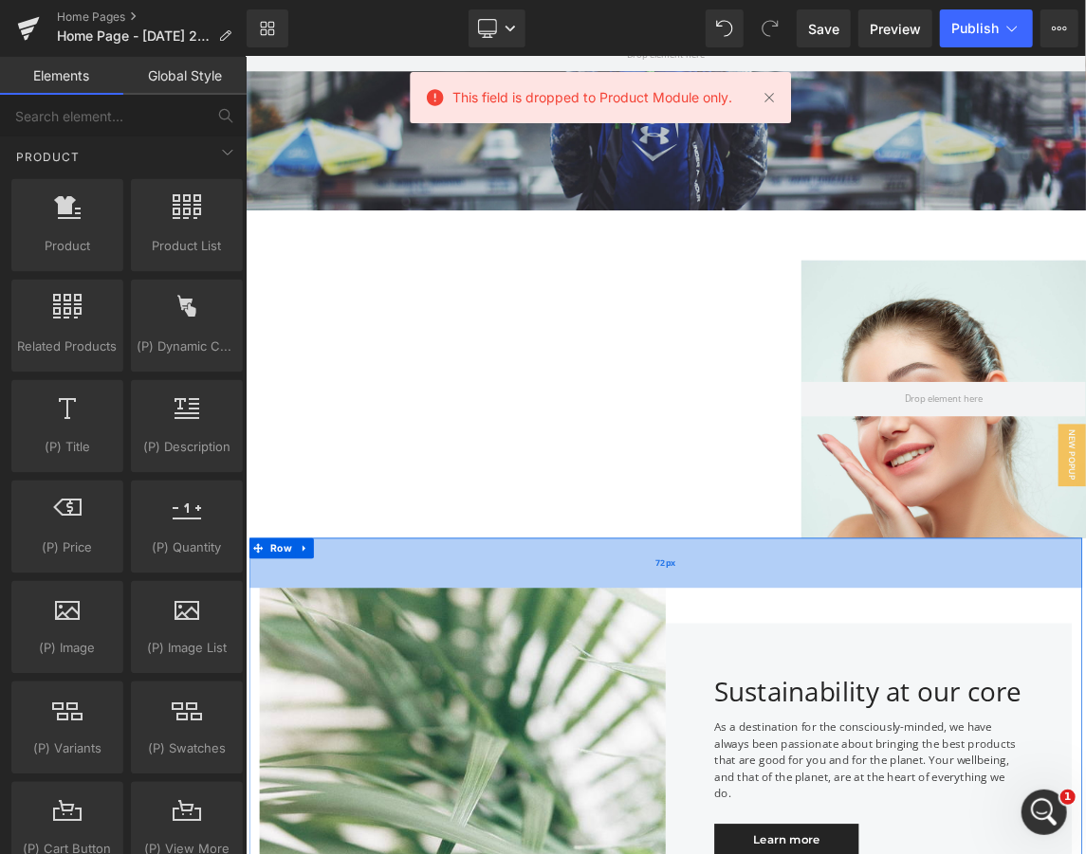
scroll to position [252, 0]
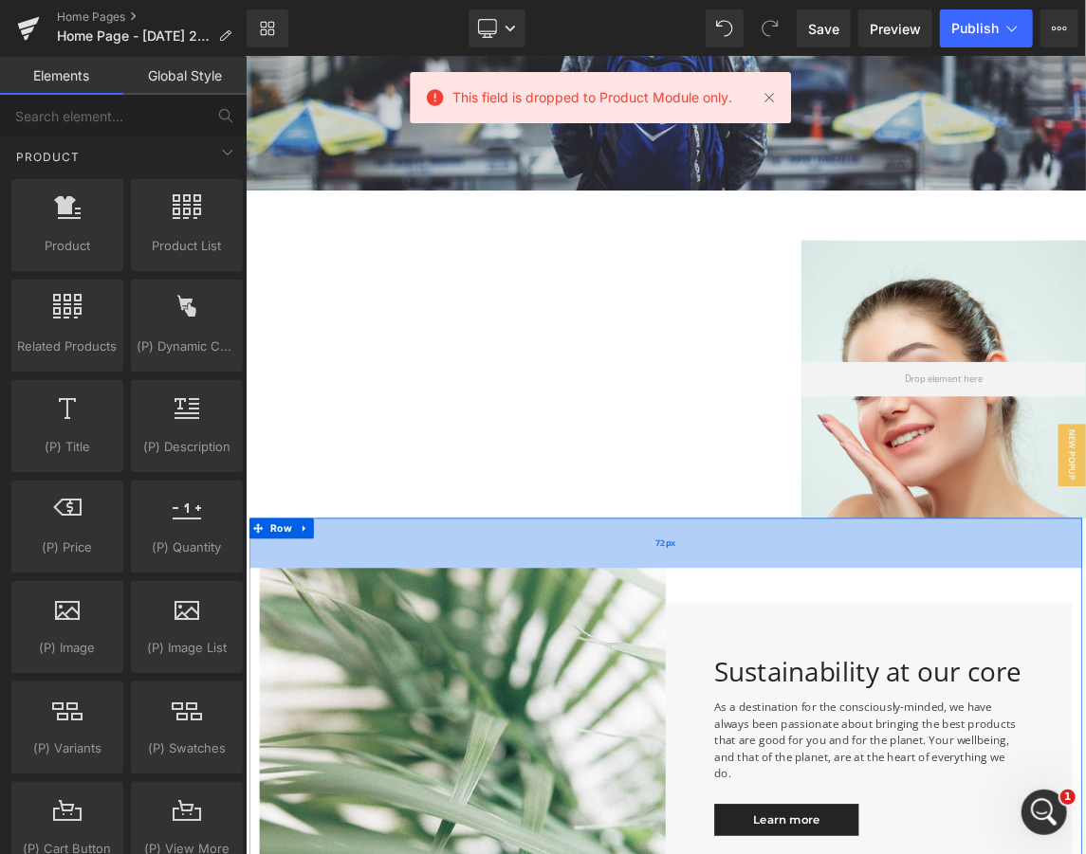
click at [589, 725] on div "72px" at bounding box center [818, 720] width 1138 height 68
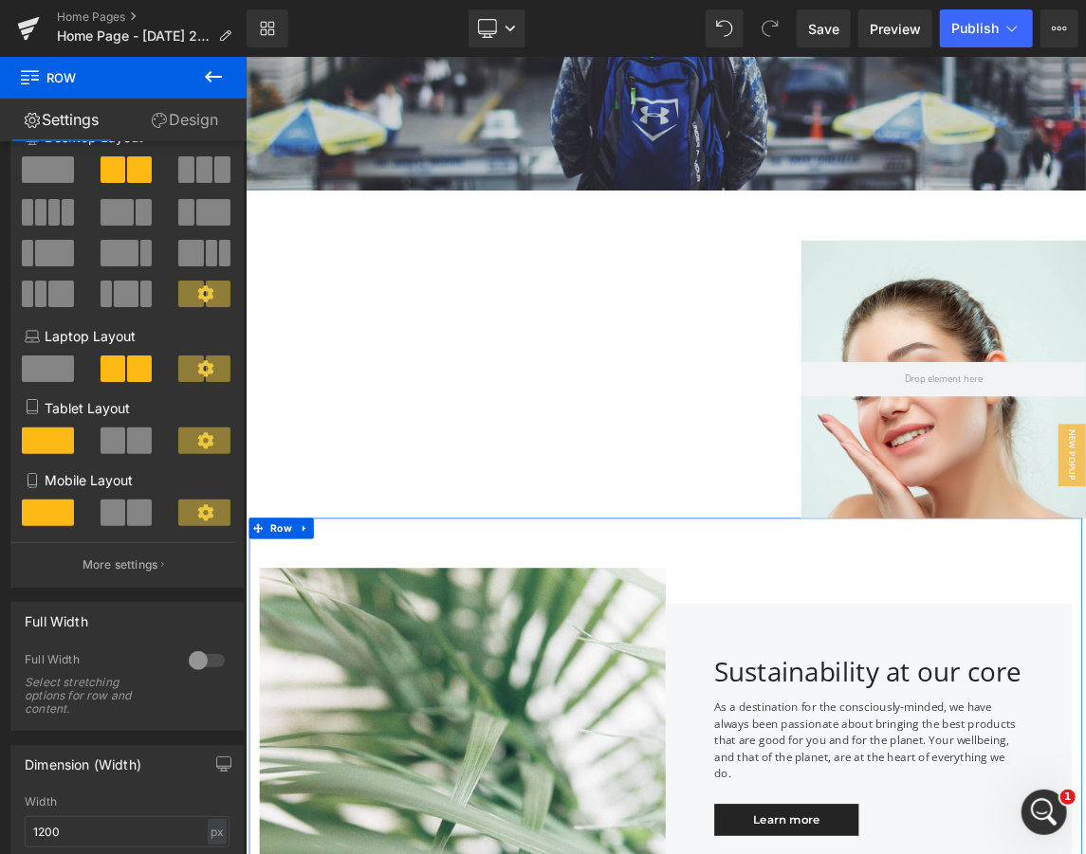
scroll to position [83, 0]
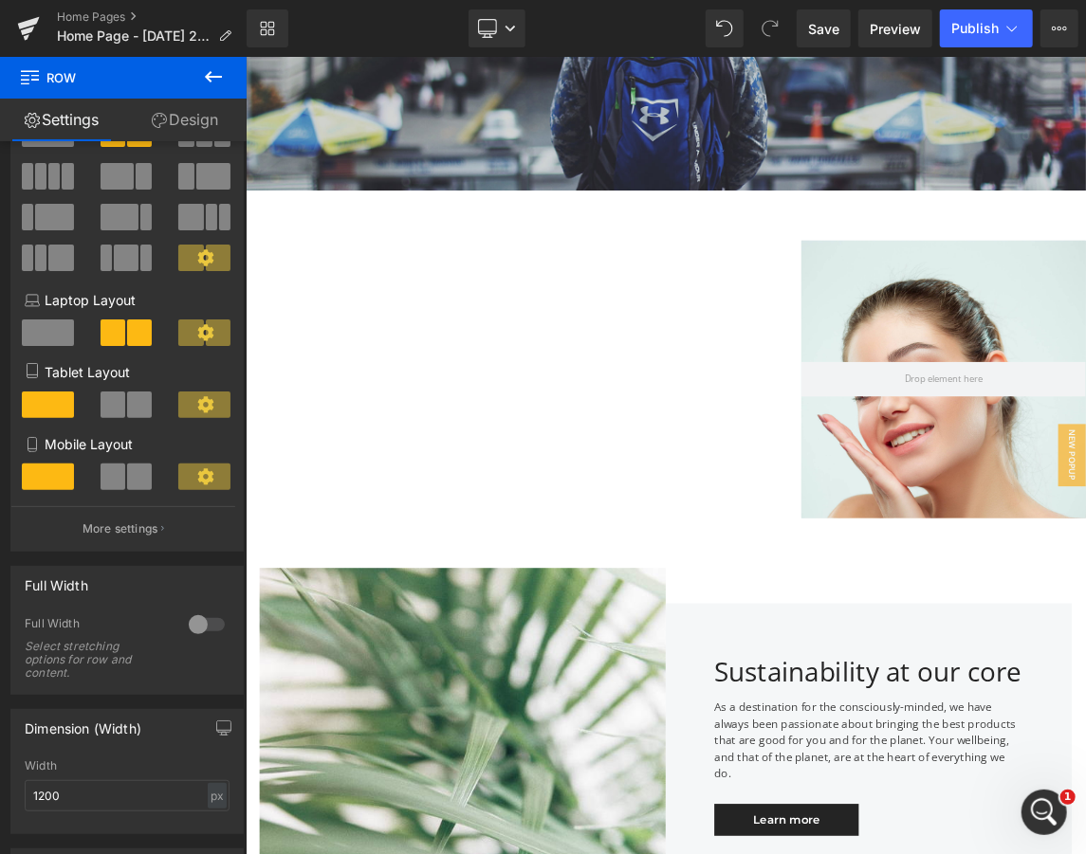
click at [245, 56] on div "72px" at bounding box center [245, 56] width 0 height 0
click at [473, 703] on div "72px" at bounding box center [818, 720] width 1138 height 68
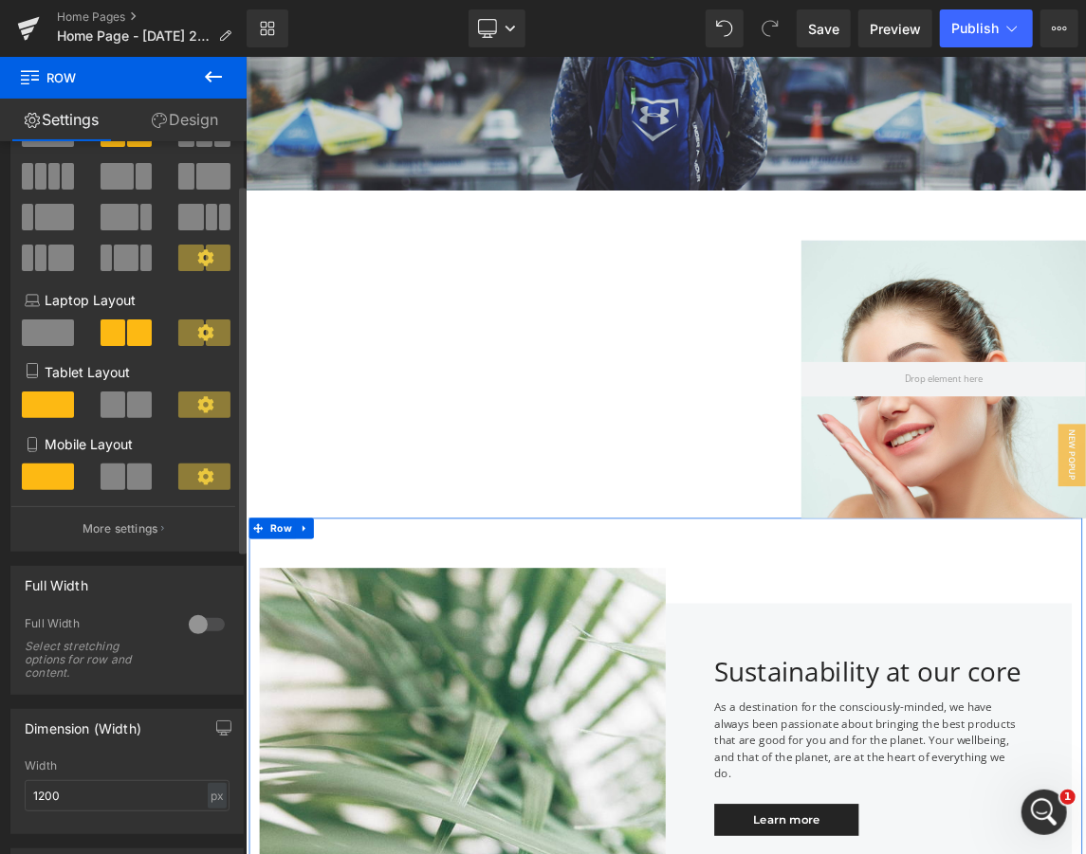
click at [108, 332] on span at bounding box center [112, 333] width 25 height 27
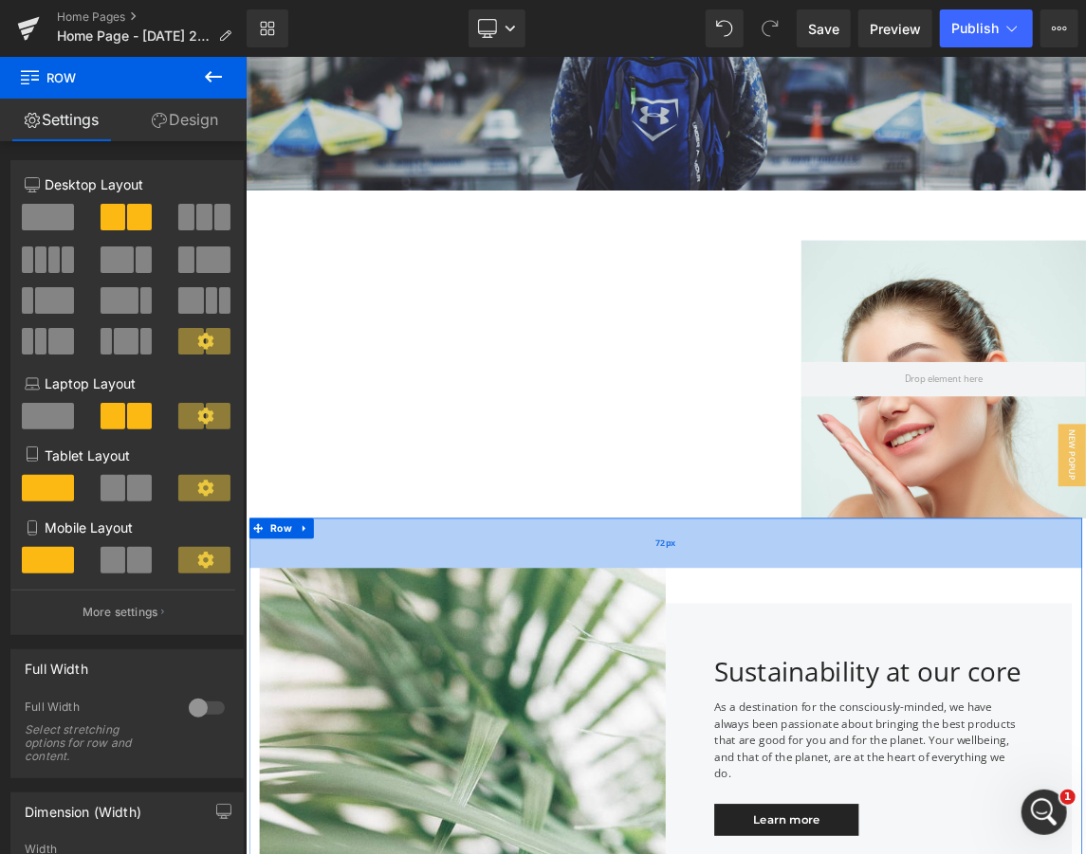
drag, startPoint x: 873, startPoint y: 729, endPoint x: 878, endPoint y: 721, distance: 9.8
click at [878, 721] on div "72px" at bounding box center [818, 720] width 1138 height 68
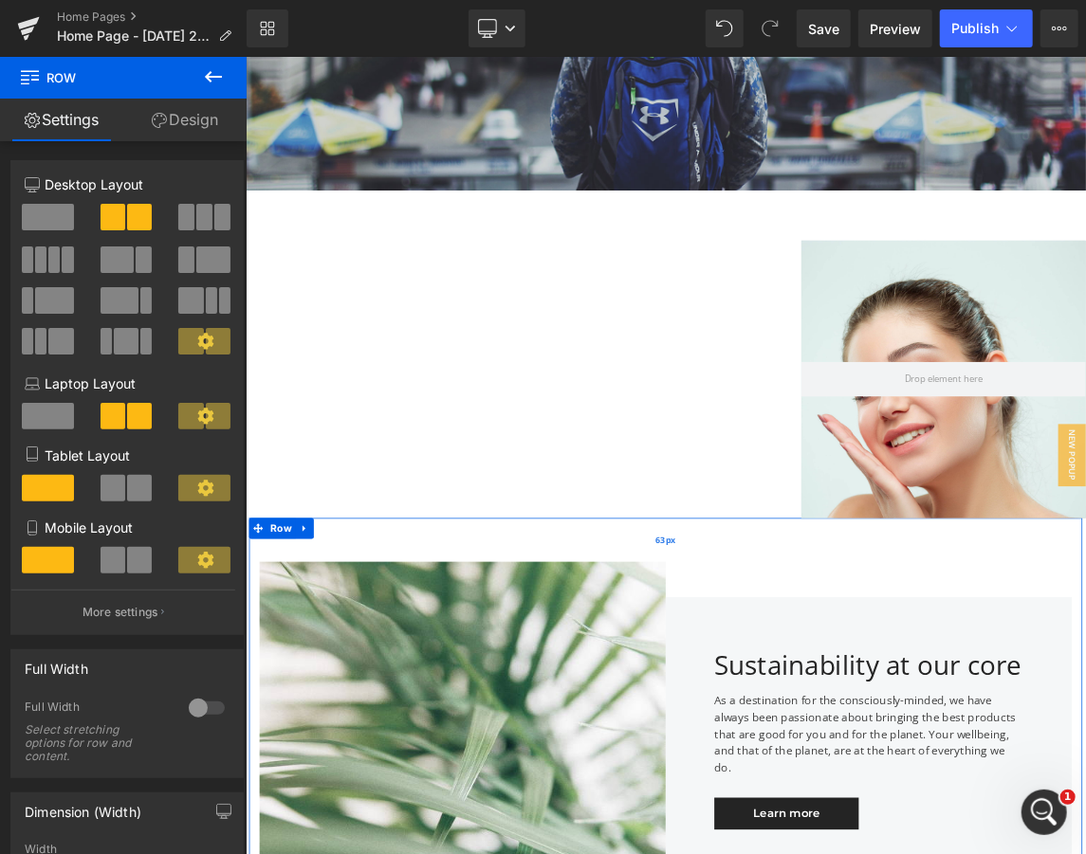
scroll to position [7278, 1138]
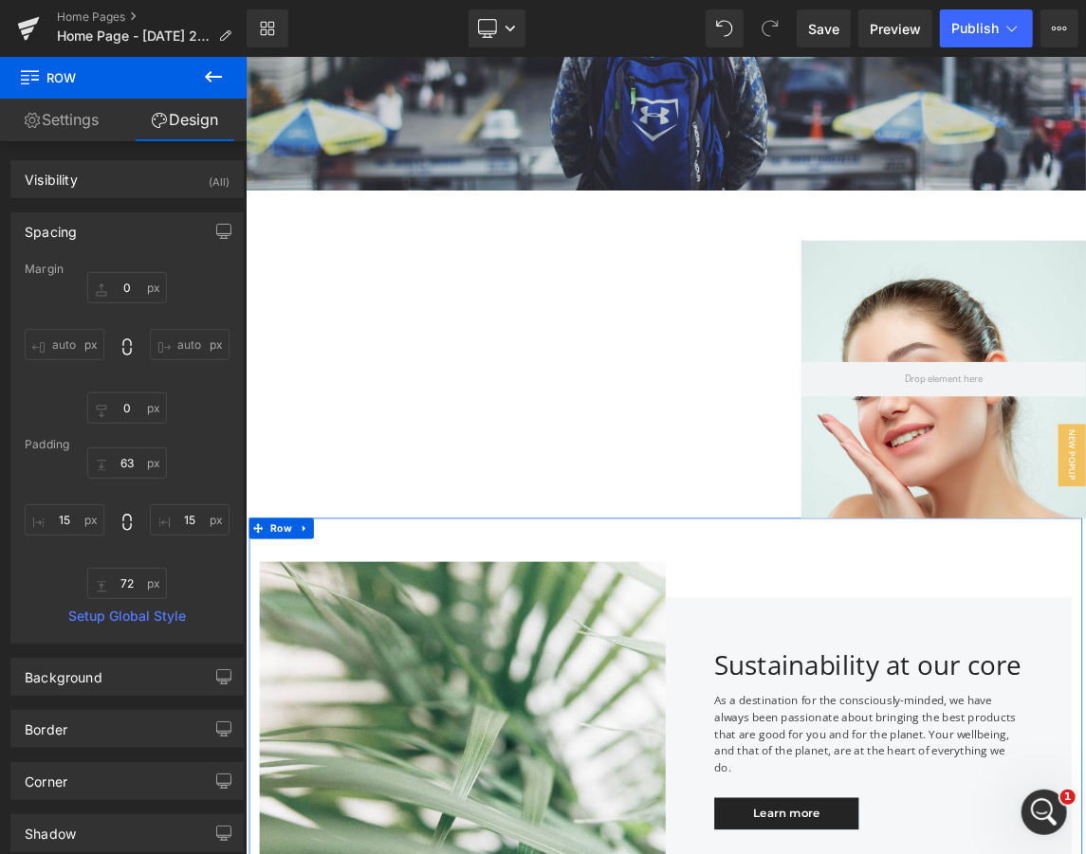
click at [51, 103] on link "Settings" at bounding box center [61, 120] width 123 height 43
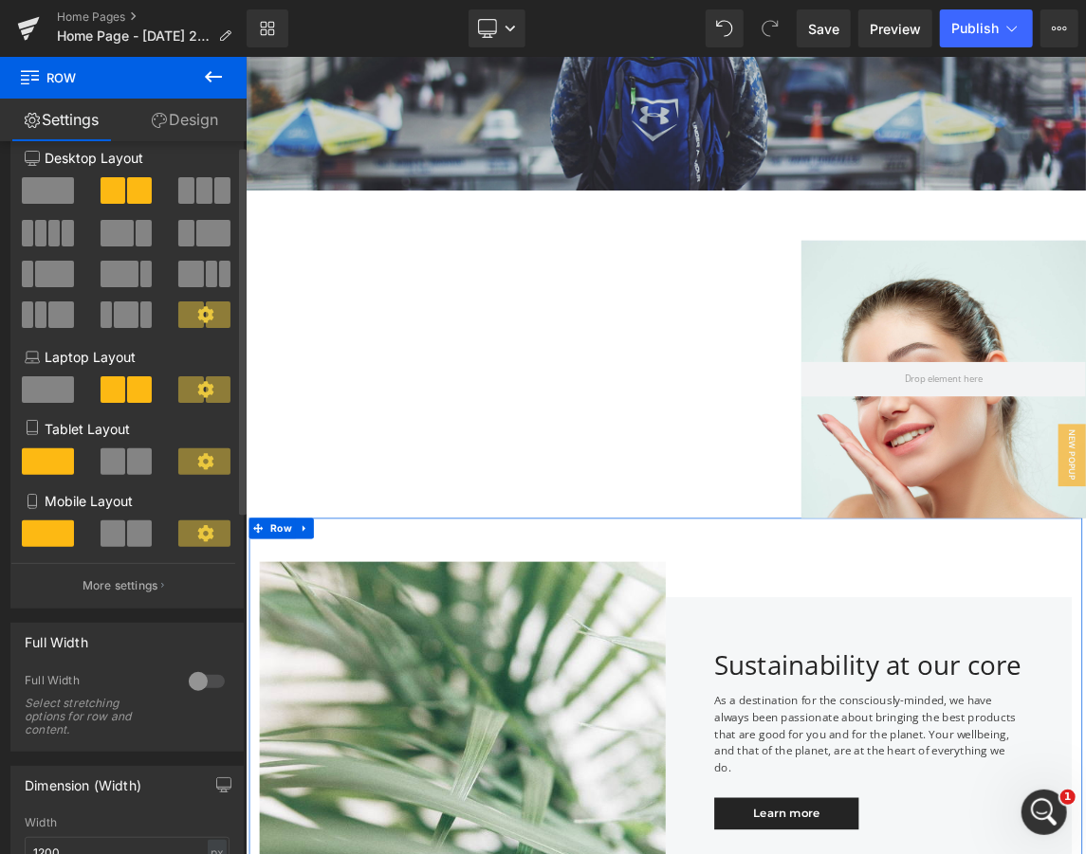
scroll to position [0, 0]
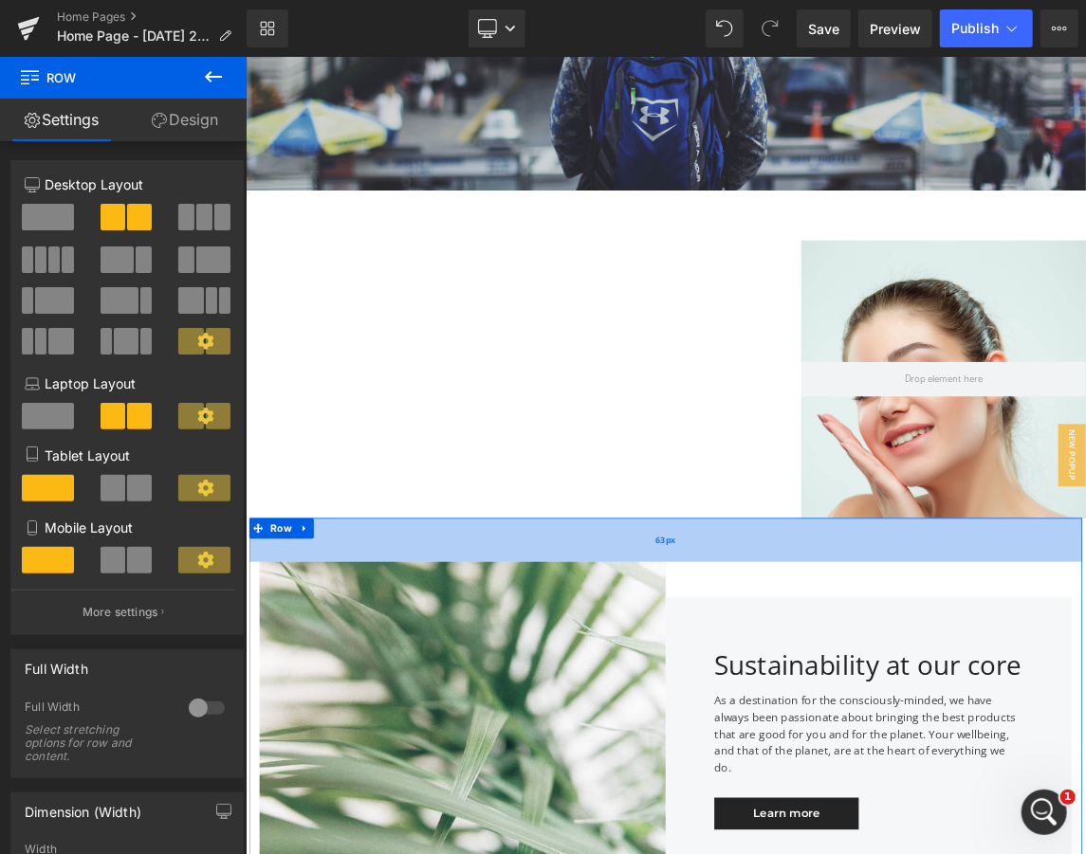
click at [486, 722] on div "63px" at bounding box center [818, 716] width 1138 height 60
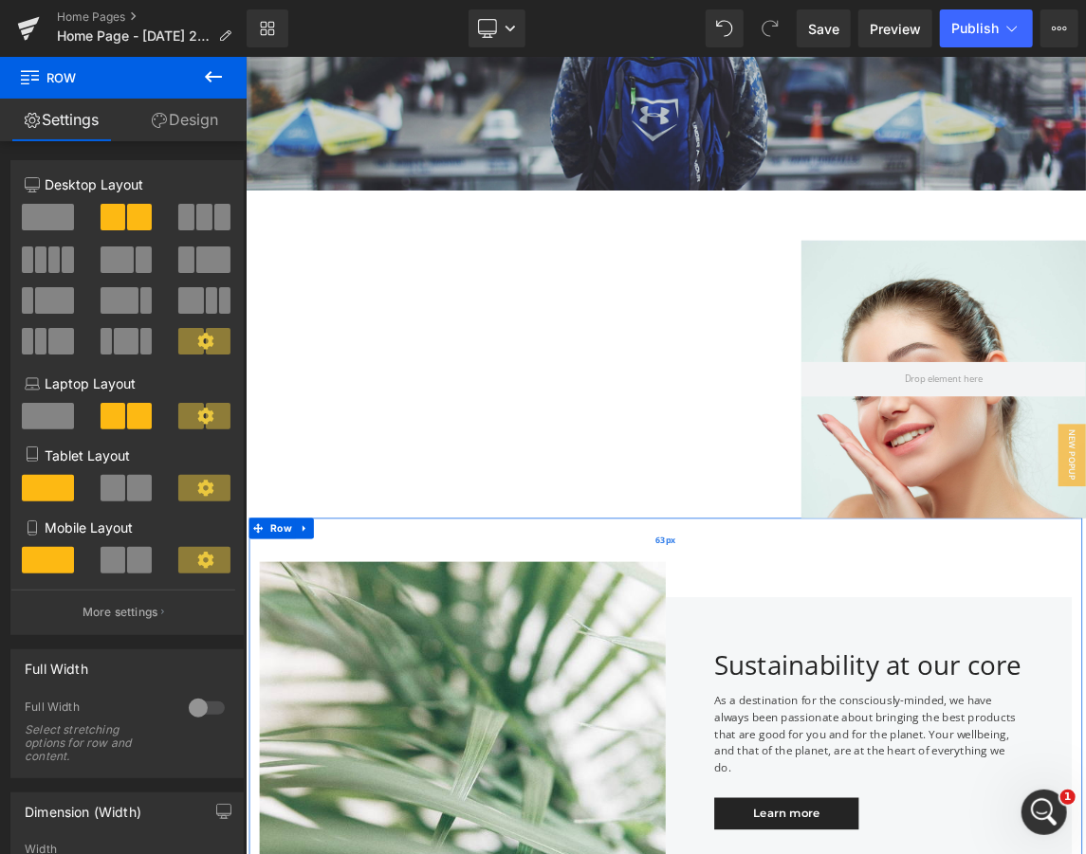
click at [667, 723] on div "63px" at bounding box center [818, 716] width 1138 height 60
click at [178, 135] on link "Design" at bounding box center [184, 120] width 123 height 43
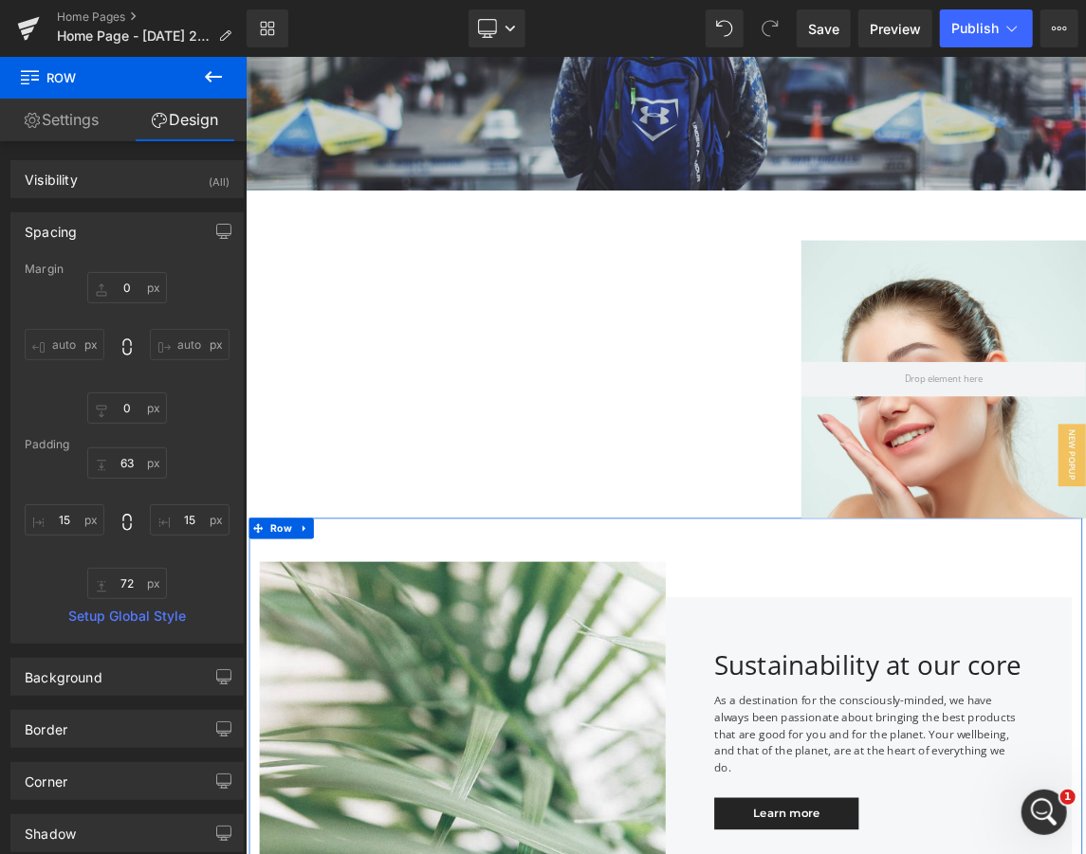
click at [178, 135] on link "Design" at bounding box center [184, 120] width 123 height 43
click at [205, 76] on icon at bounding box center [213, 76] width 23 height 23
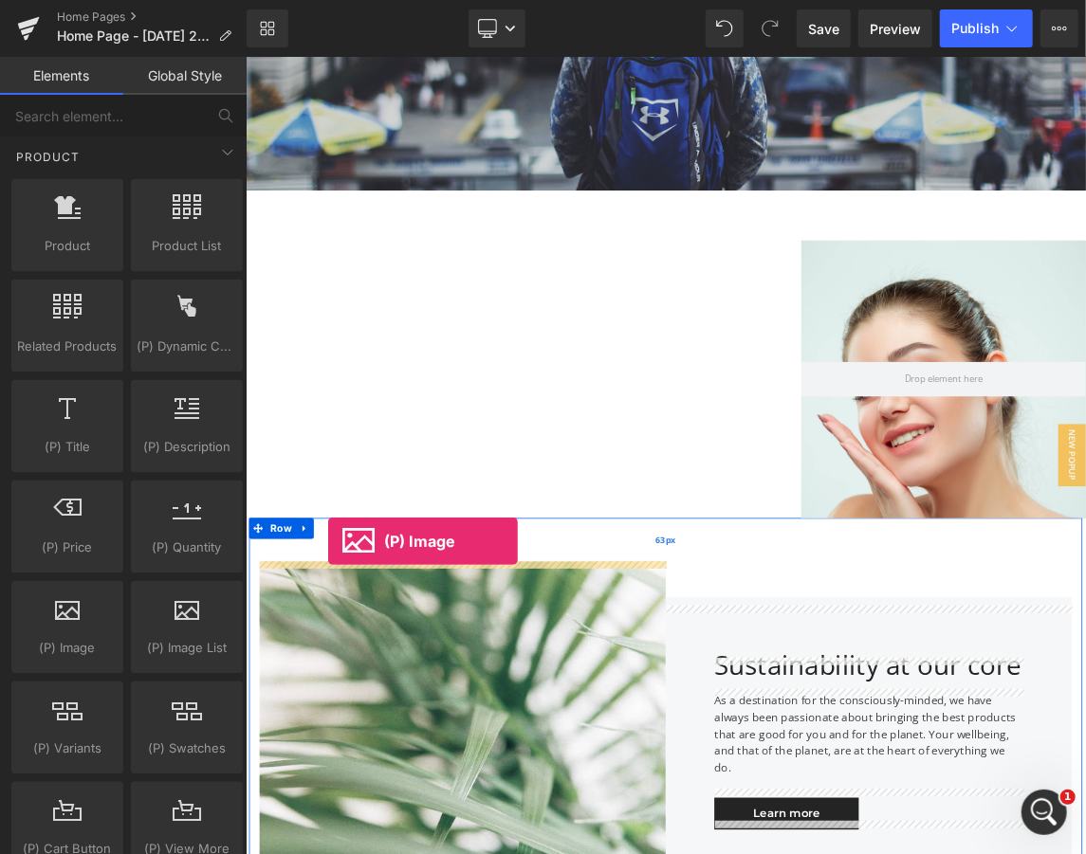
drag, startPoint x: 314, startPoint y: 665, endPoint x: 357, endPoint y: 717, distance: 68.0
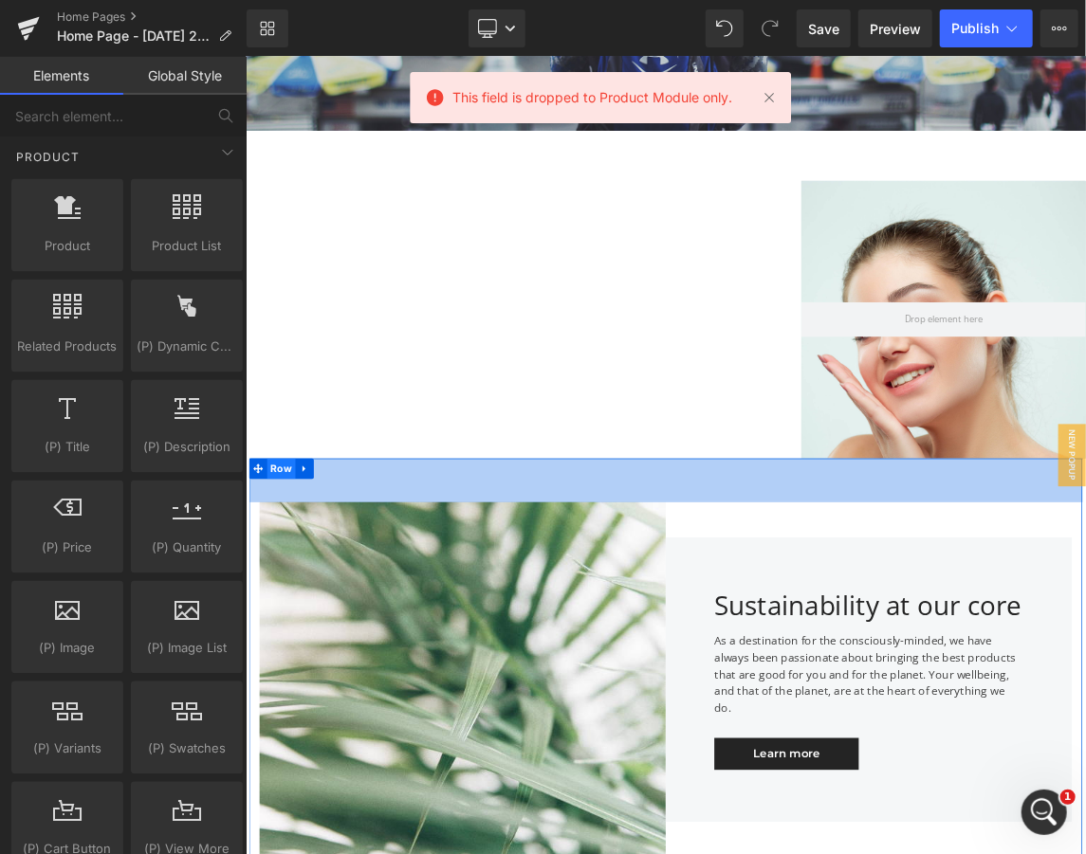
scroll to position [252, 0]
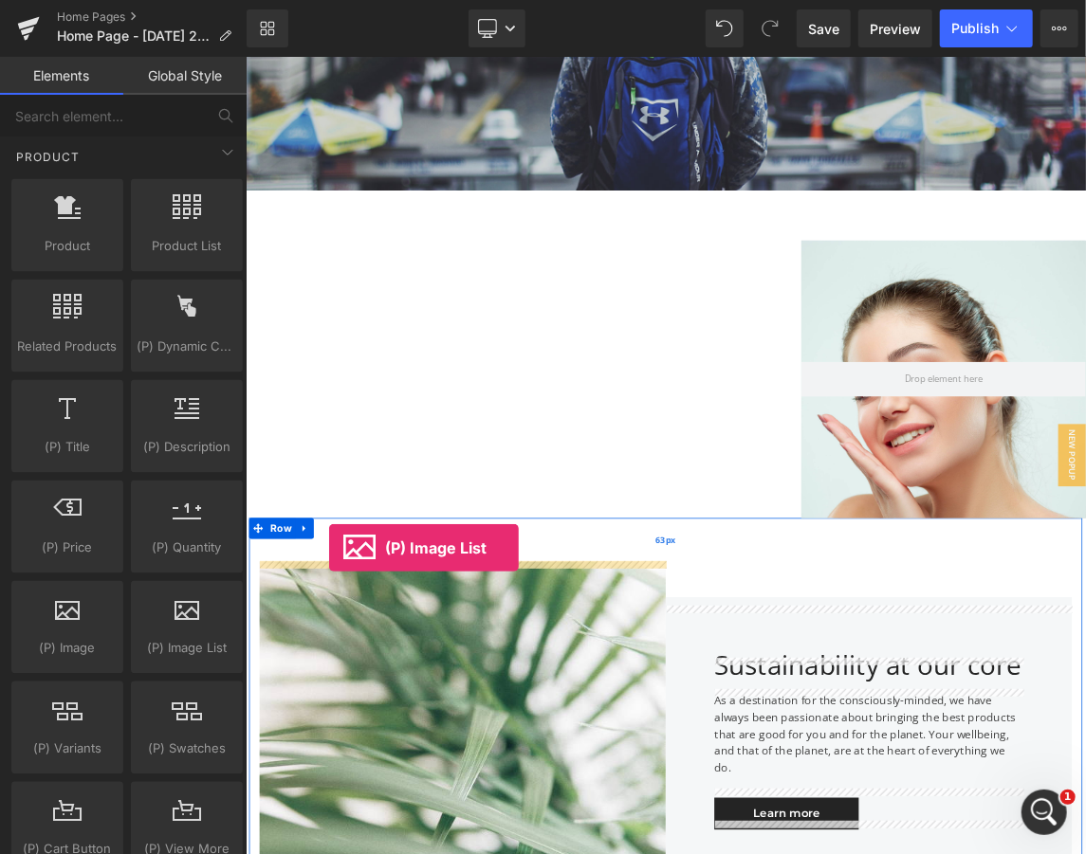
drag, startPoint x: 412, startPoint y: 665, endPoint x: 358, endPoint y: 726, distance: 82.0
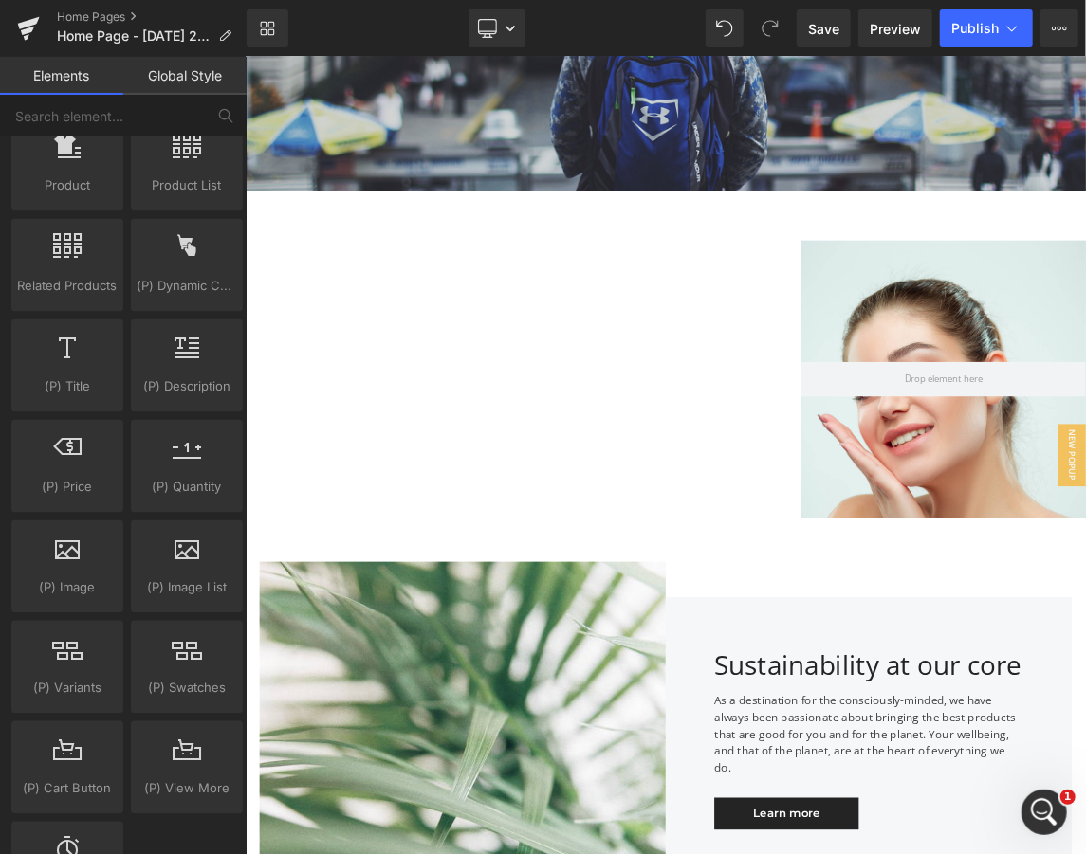
scroll to position [1600, 0]
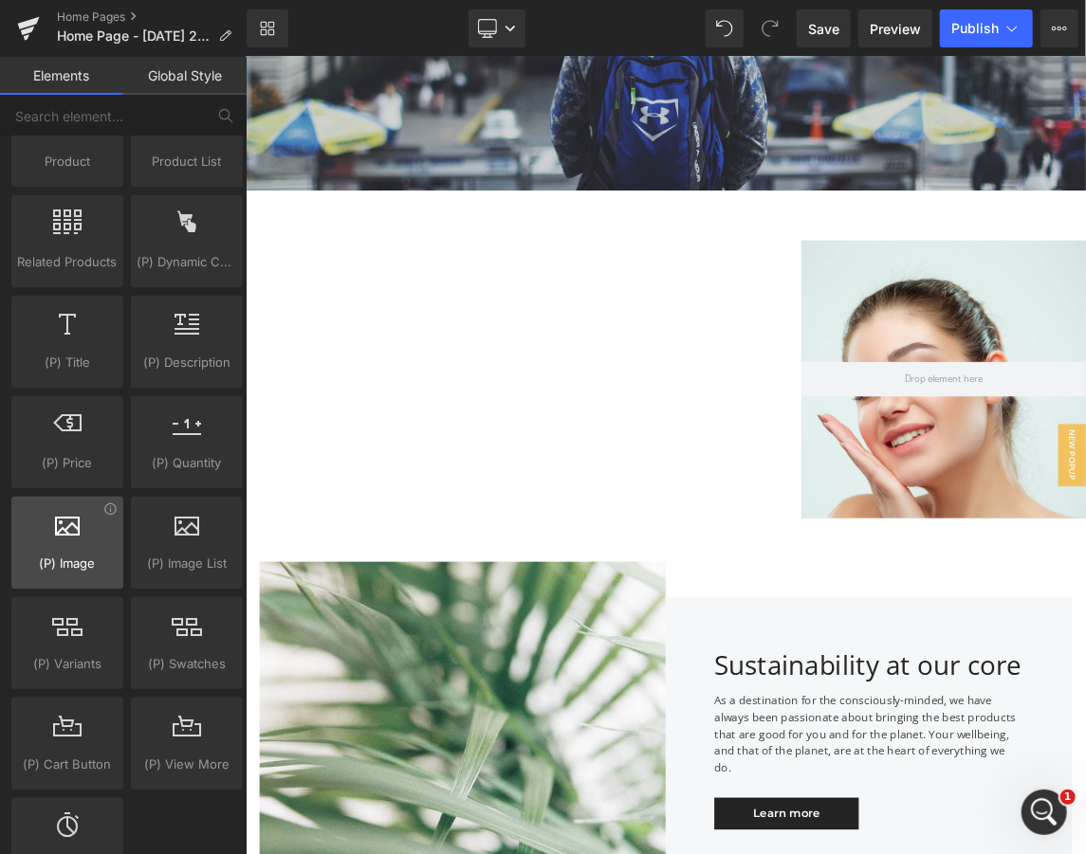
click at [82, 526] on div at bounding box center [67, 533] width 100 height 43
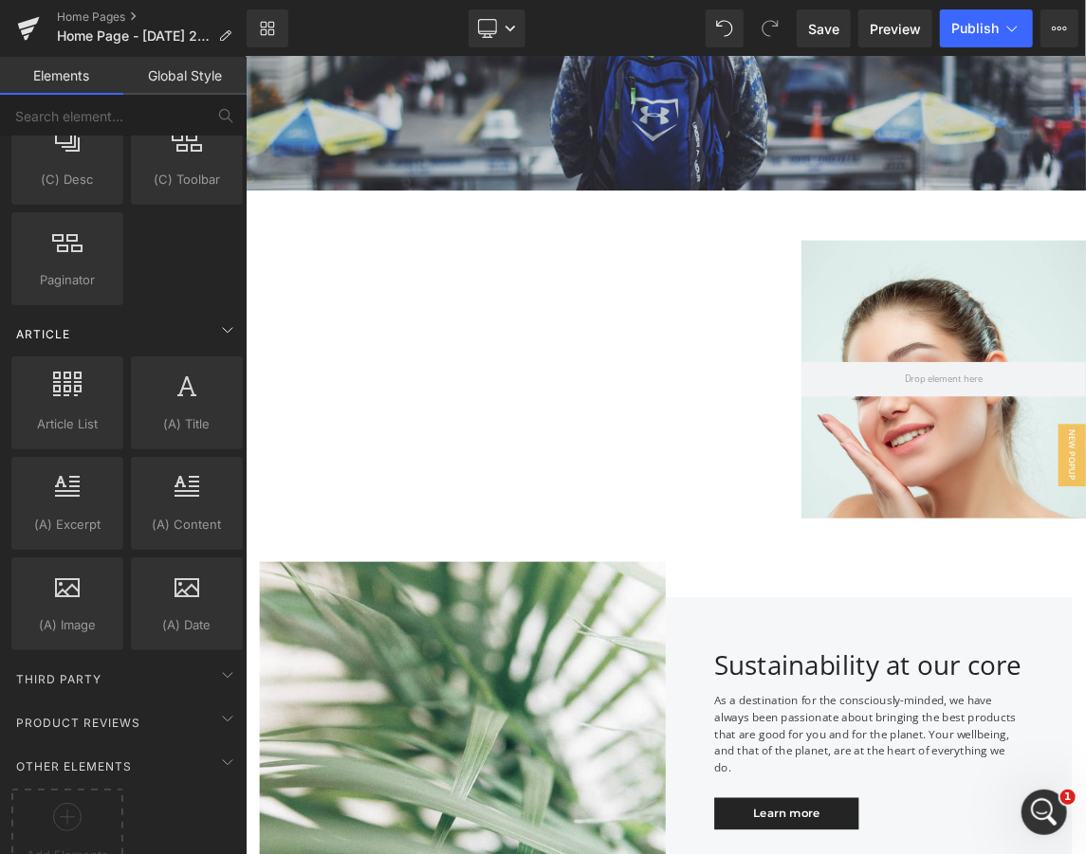
scroll to position [3233, 0]
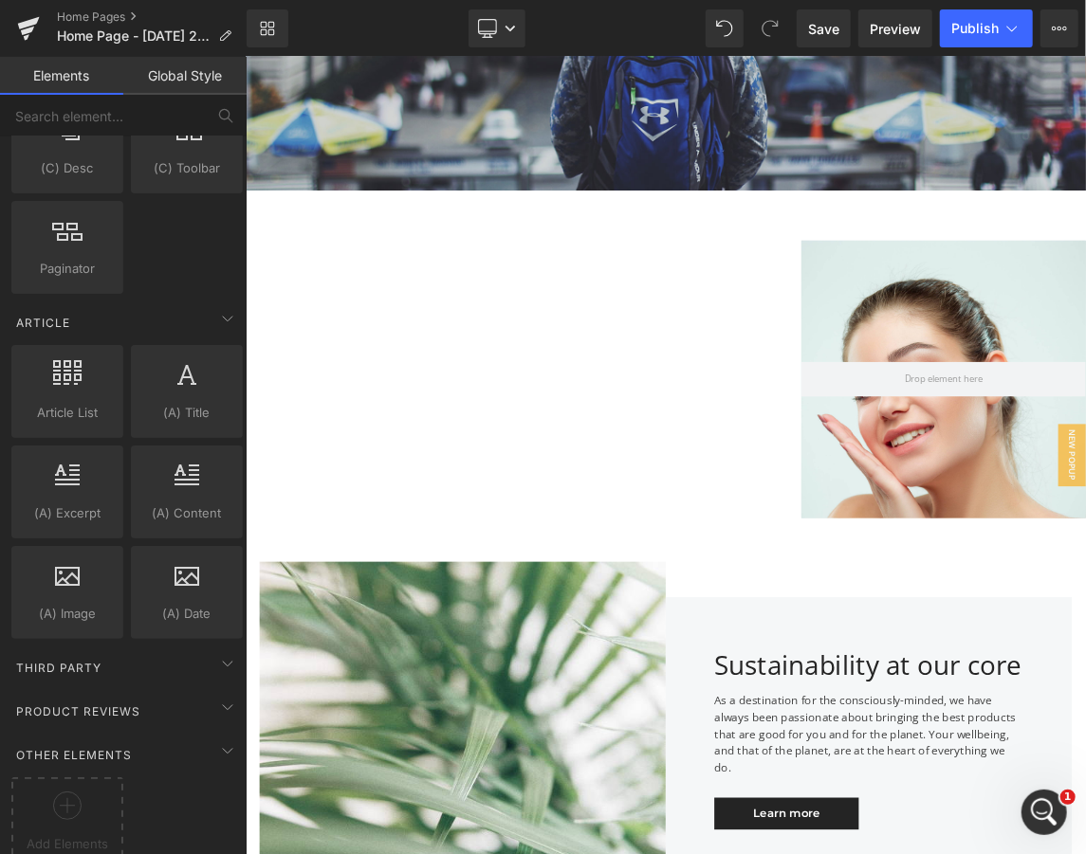
click at [210, 730] on div "Product Reviews" at bounding box center [127, 801] width 239 height 142
click at [212, 649] on span at bounding box center [227, 664] width 30 height 30
click at [180, 649] on div "Third Party" at bounding box center [127, 668] width 239 height 38
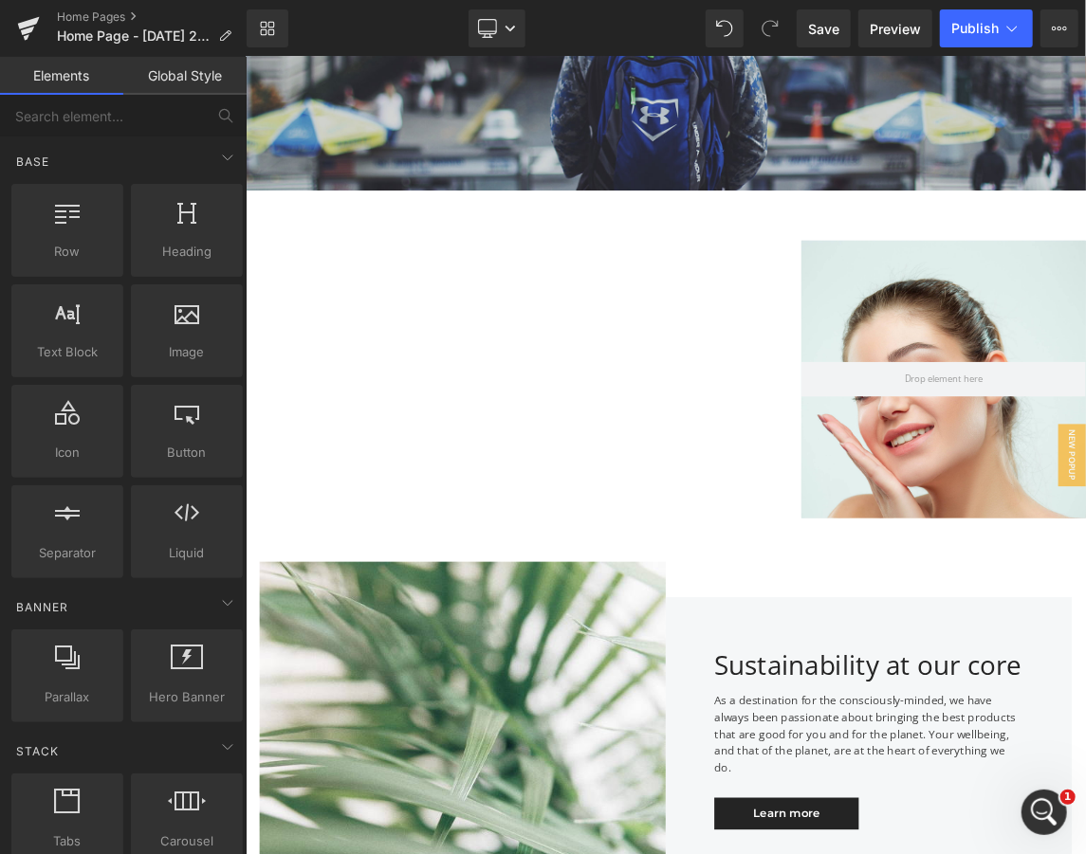
scroll to position [0, 0]
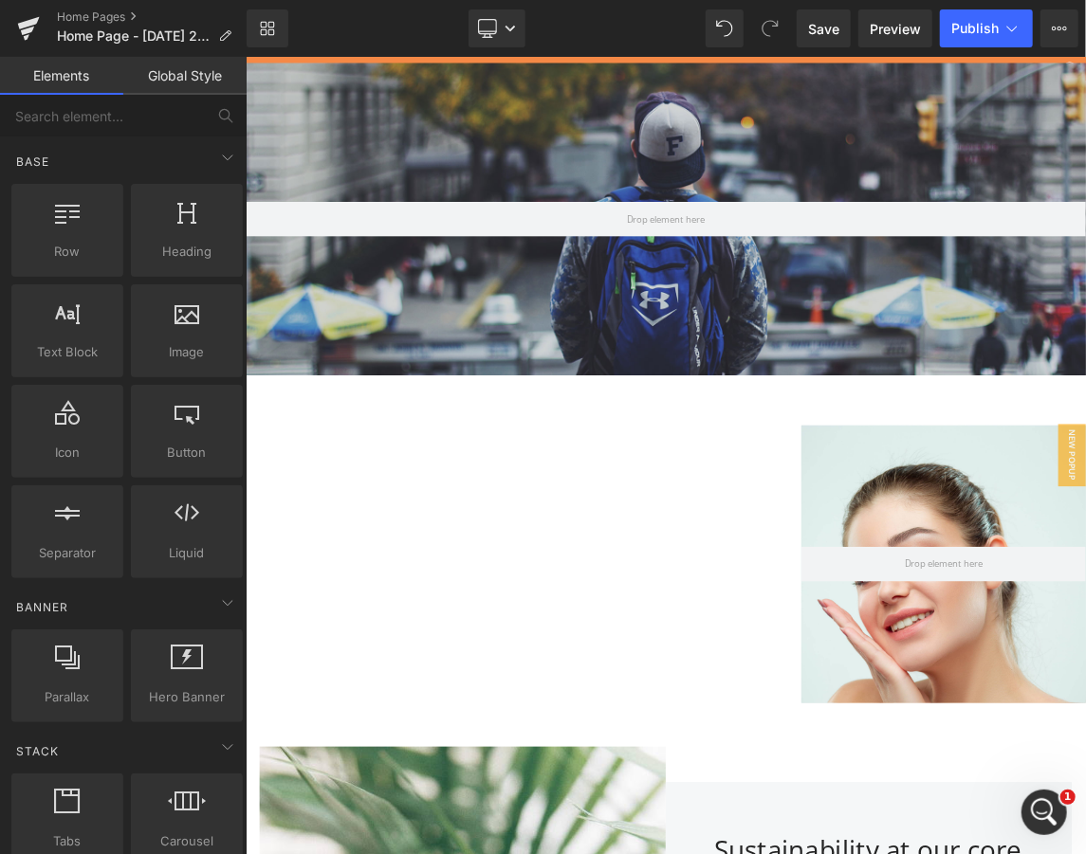
click at [850, 342] on div at bounding box center [818, 277] width 1147 height 427
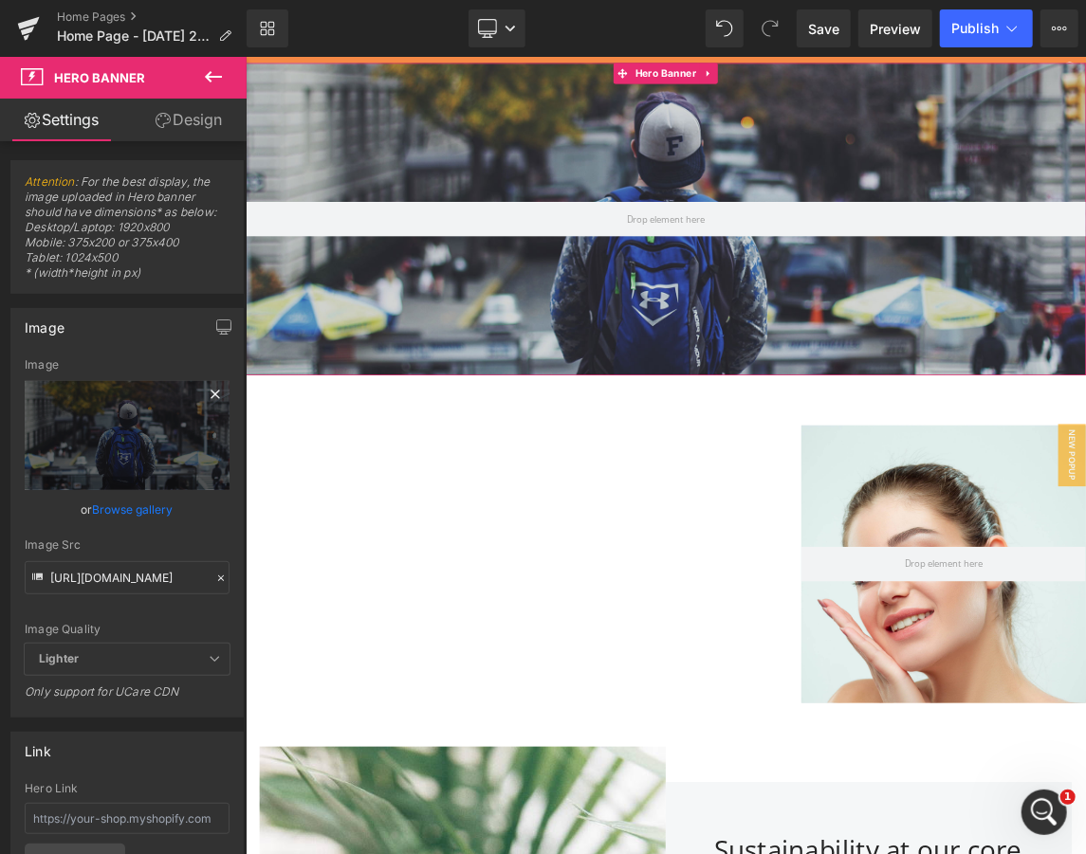
click at [210, 394] on icon at bounding box center [214, 394] width 9 height 9
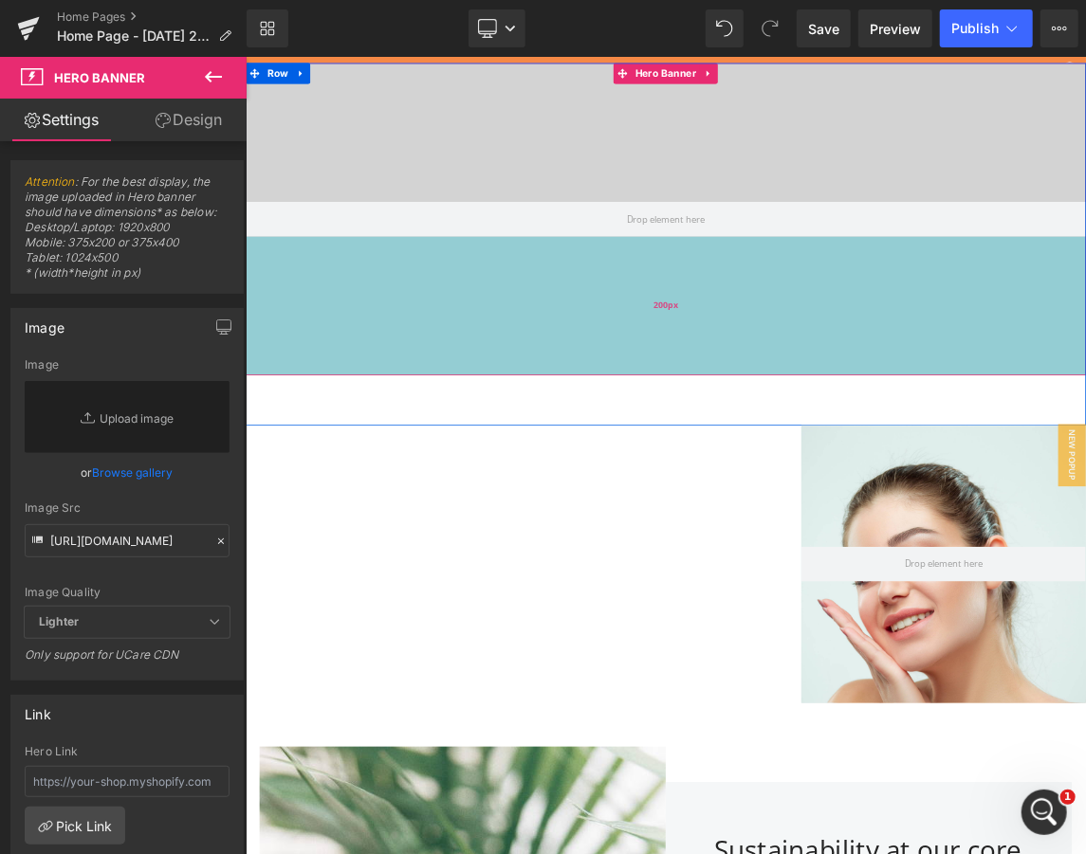
click at [845, 424] on div "200px" at bounding box center [818, 396] width 1147 height 190
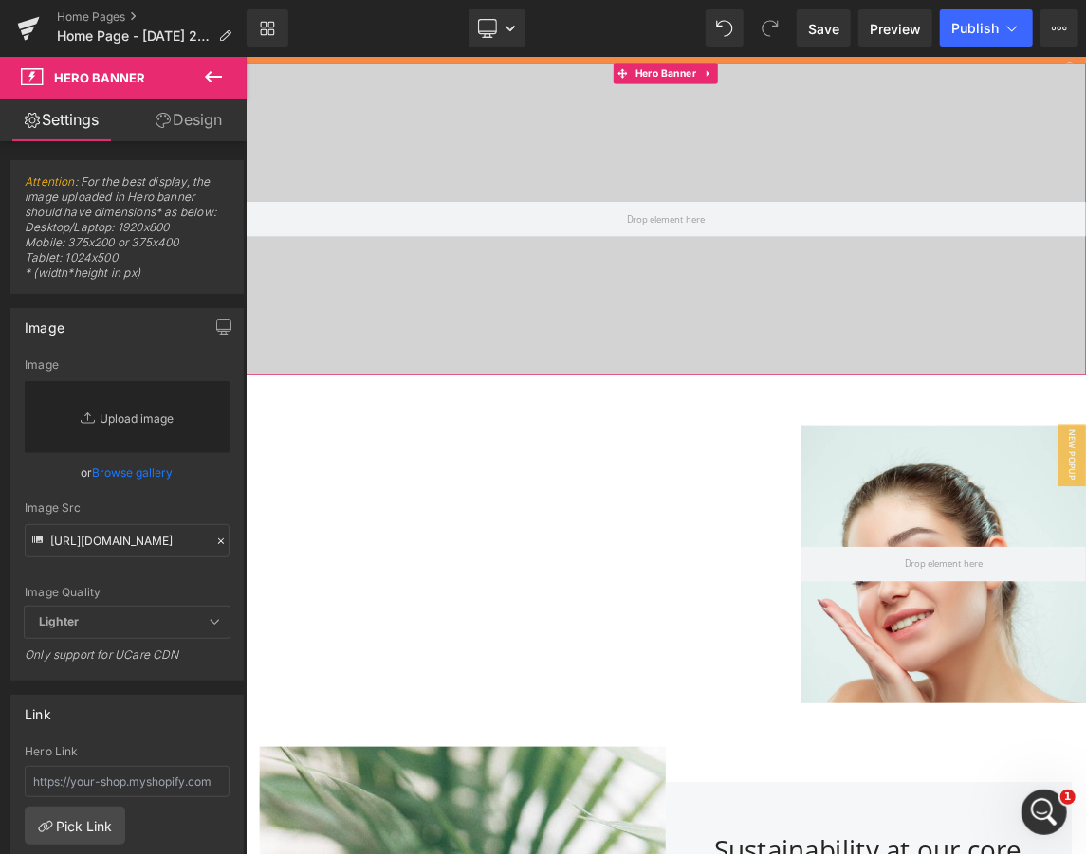
click at [110, 415] on link "Replace Image" at bounding box center [127, 417] width 205 height 72
type input "C:\fakepath\beautiful-girl-face-perfect-skin-min.jpg"
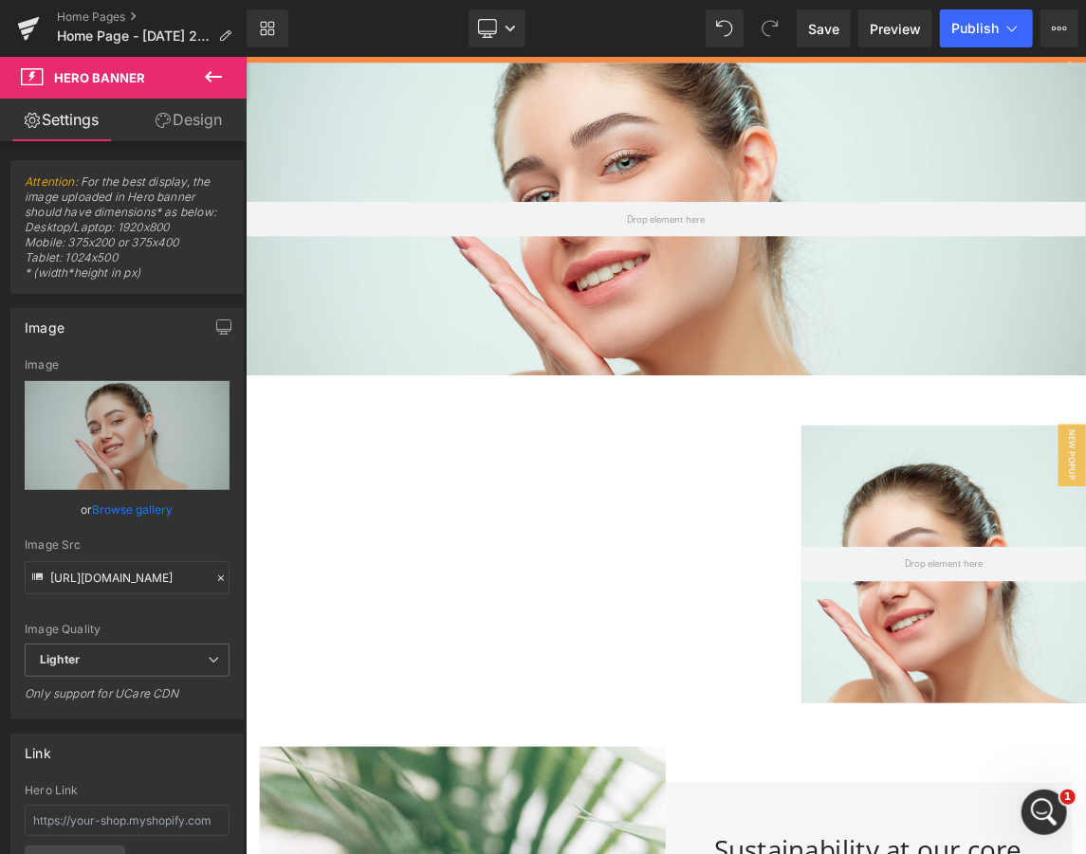
click at [197, 82] on button at bounding box center [213, 78] width 66 height 42
